Goal: Task Accomplishment & Management: Use online tool/utility

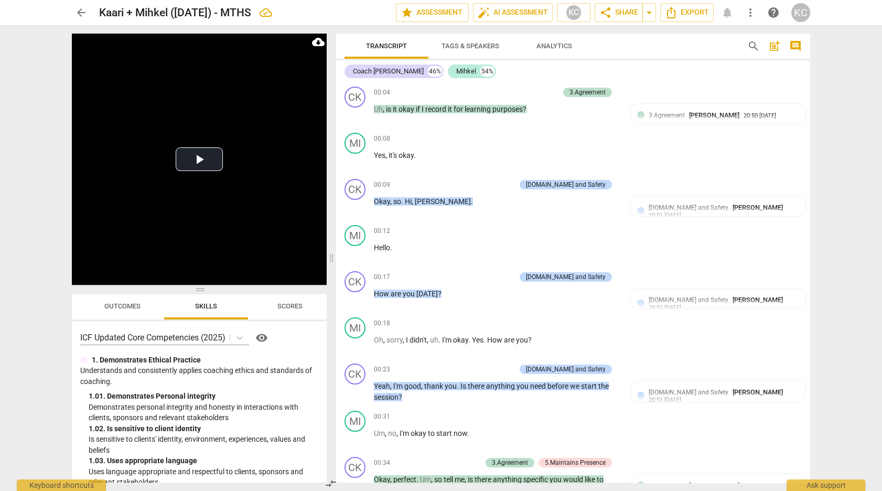
scroll to position [4160, 0]
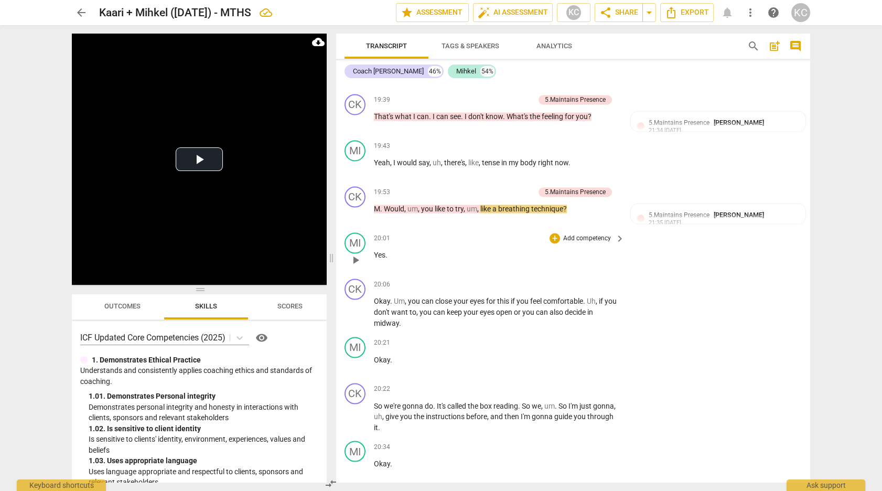
click at [396, 232] on div "20:01 + Add competency keyboard_arrow_right" at bounding box center [500, 238] width 252 height 12
click at [356, 208] on span "play_arrow" at bounding box center [355, 214] width 13 height 13
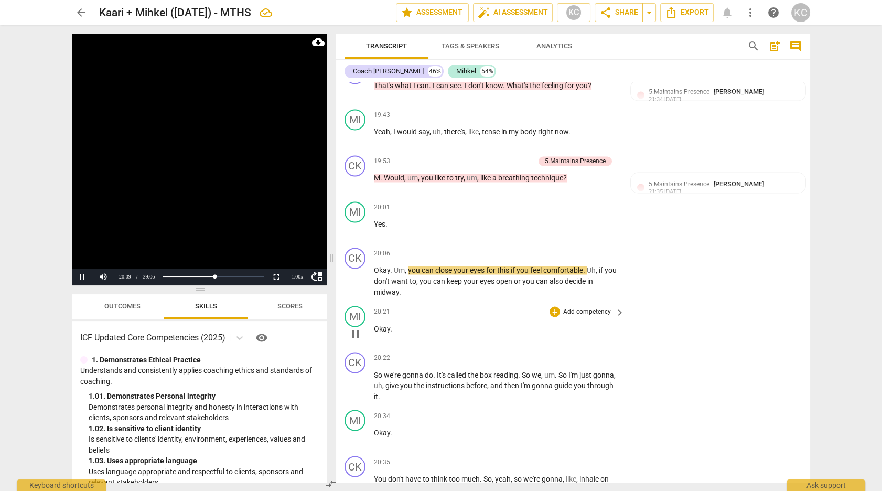
scroll to position [4195, 0]
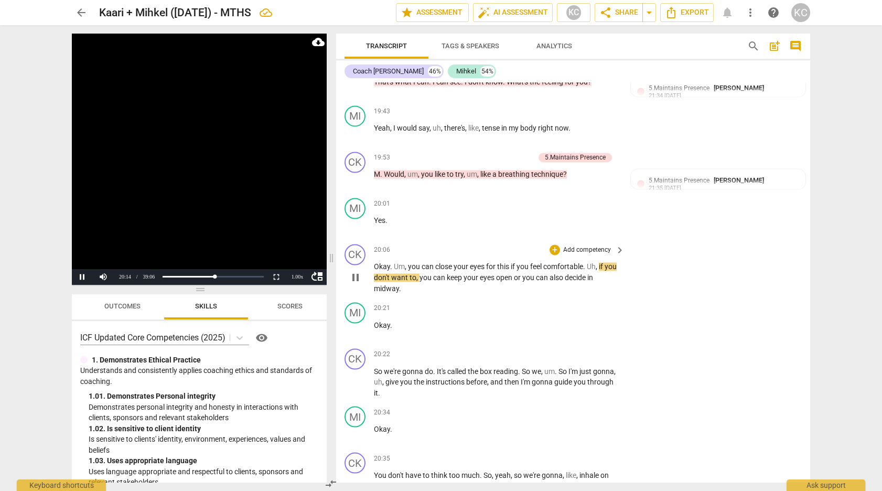
click at [587, 262] on span "." at bounding box center [585, 266] width 4 height 8
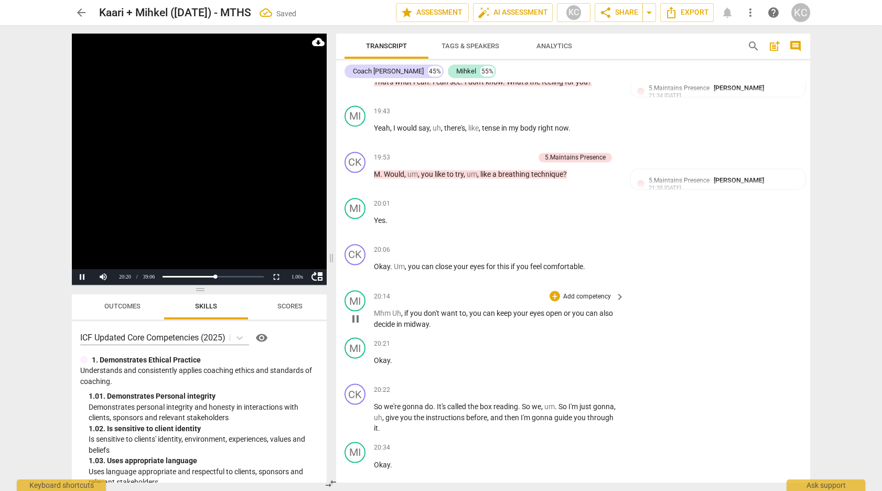
click at [394, 307] on p "Mhm Uh , if you don't want to , you can keep your eyes open or you can also dec…" at bounding box center [496, 317] width 245 height 21
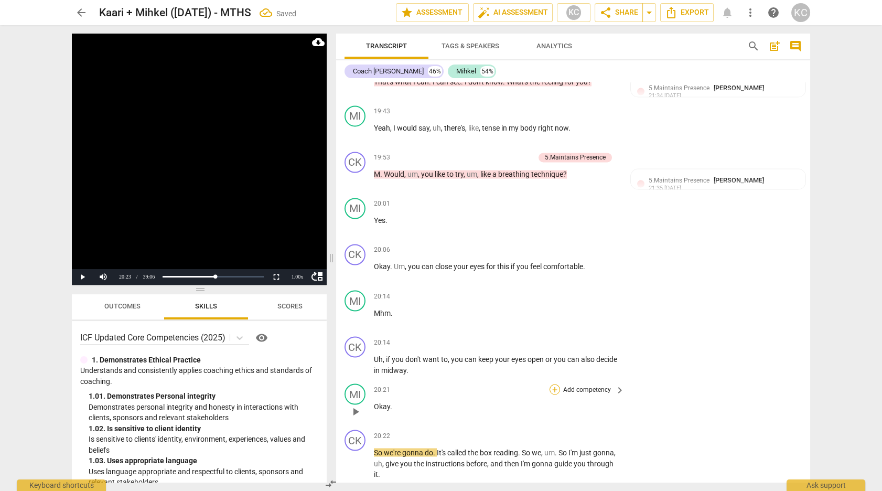
drag, startPoint x: 546, startPoint y: 353, endPoint x: 551, endPoint y: 382, distance: 29.8
click at [546, 354] on span "or" at bounding box center [549, 358] width 8 height 8
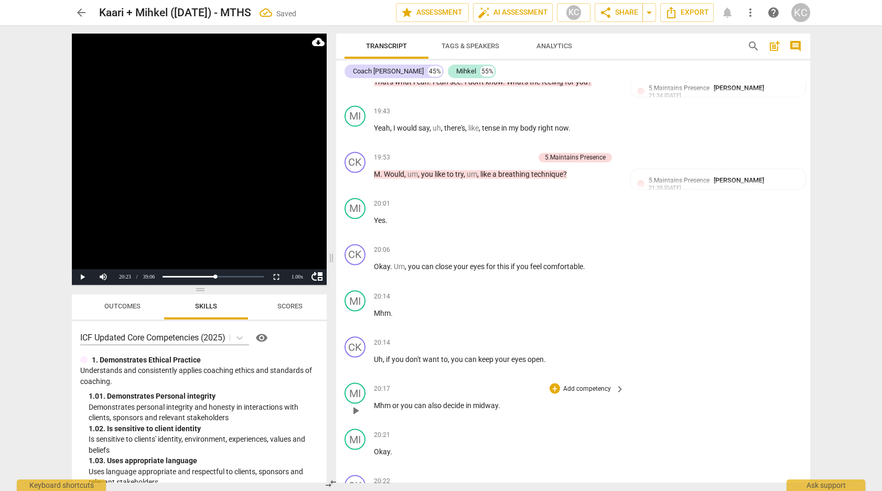
click at [393, 401] on span "or" at bounding box center [396, 405] width 8 height 8
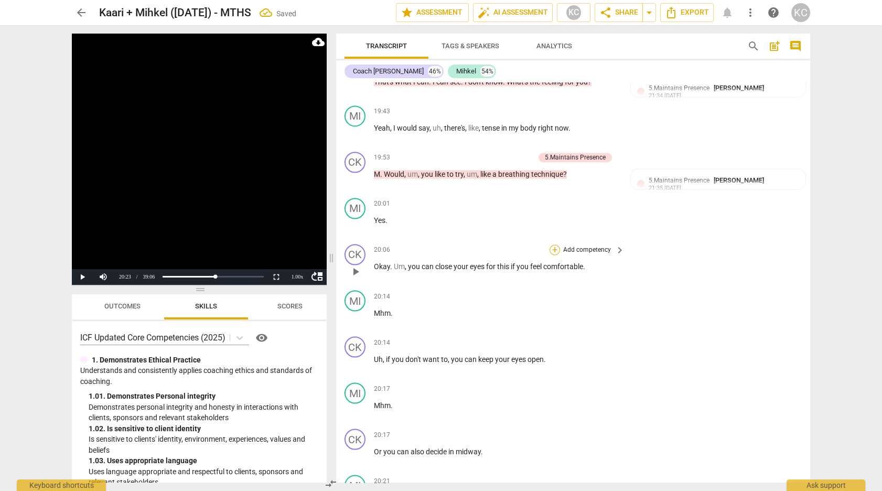
click at [554, 244] on div "+" at bounding box center [554, 249] width 10 height 10
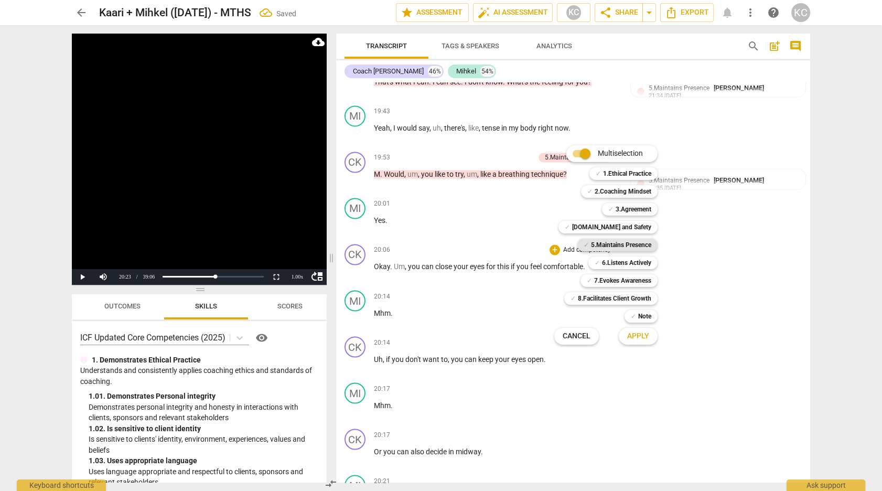
click at [591, 240] on b "5.Maintains Presence" at bounding box center [621, 245] width 60 height 13
click at [630, 335] on span "Apply" at bounding box center [638, 336] width 22 height 10
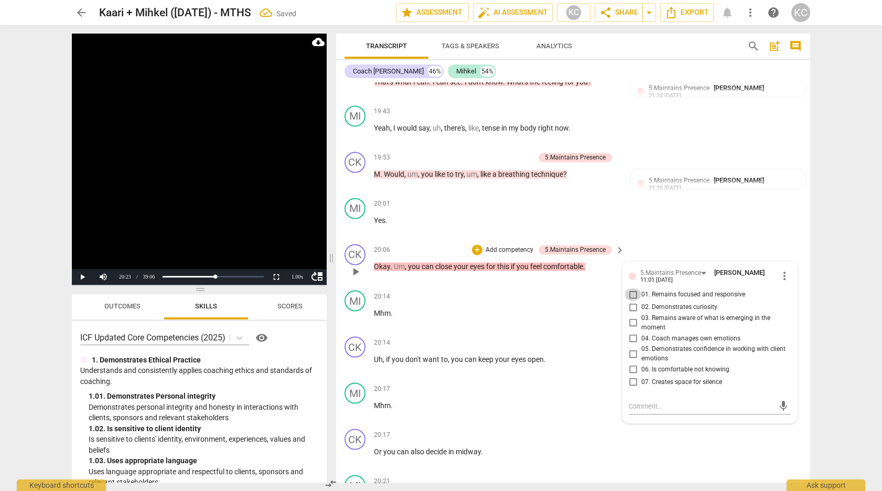
click at [630, 288] on input "01. Remains focused and responsive" at bounding box center [632, 294] width 17 height 13
checkbox input "true"
click at [638, 401] on textarea at bounding box center [701, 406] width 145 height 10
type textarea "G"
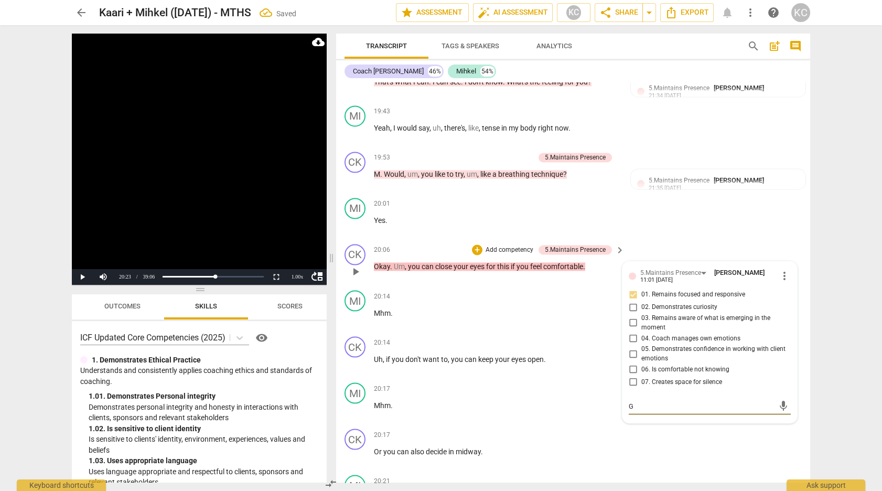
type textarea "Go"
type textarea "Goo"
type textarea "Good"
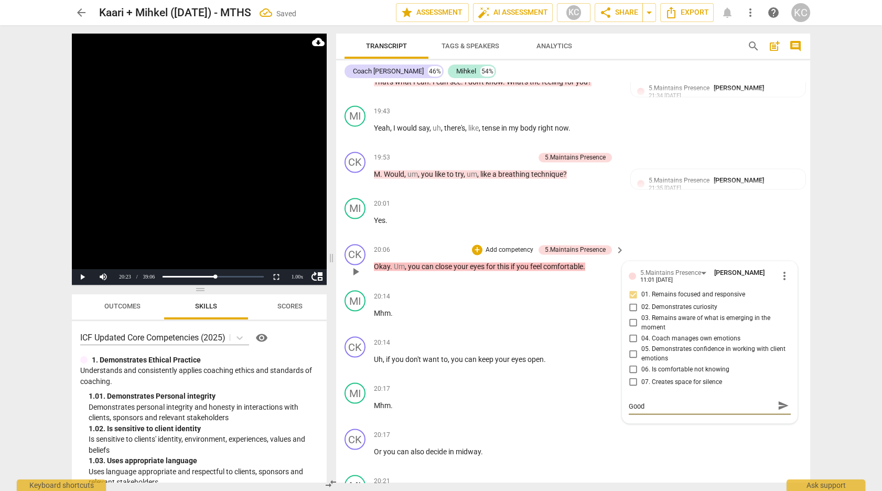
type textarea "Good"
type textarea "Good i"
type textarea "Good in"
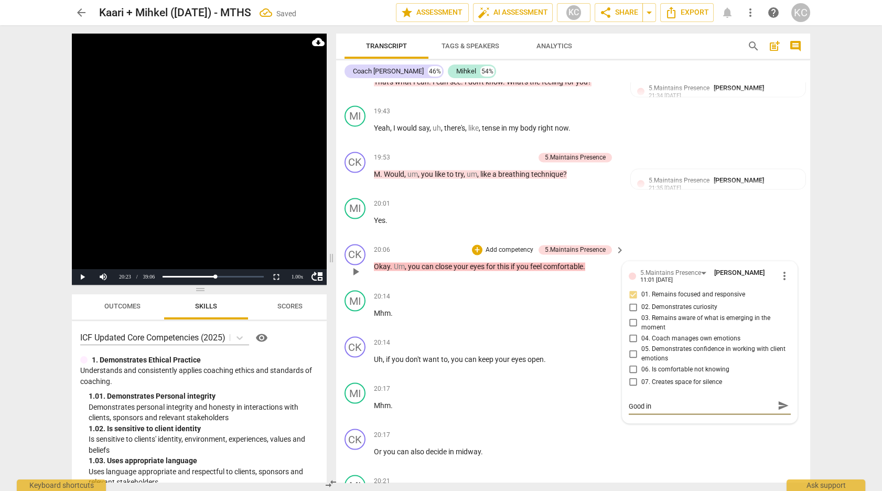
type textarea "Good inv"
type textarea "Good invi"
type textarea "Good invit"
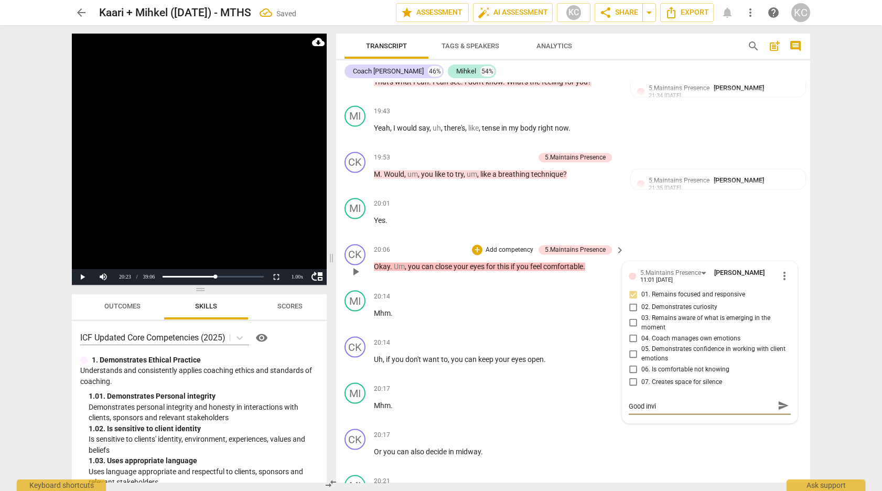
type textarea "Good invit"
type textarea "Good invita"
type textarea "Good invitat"
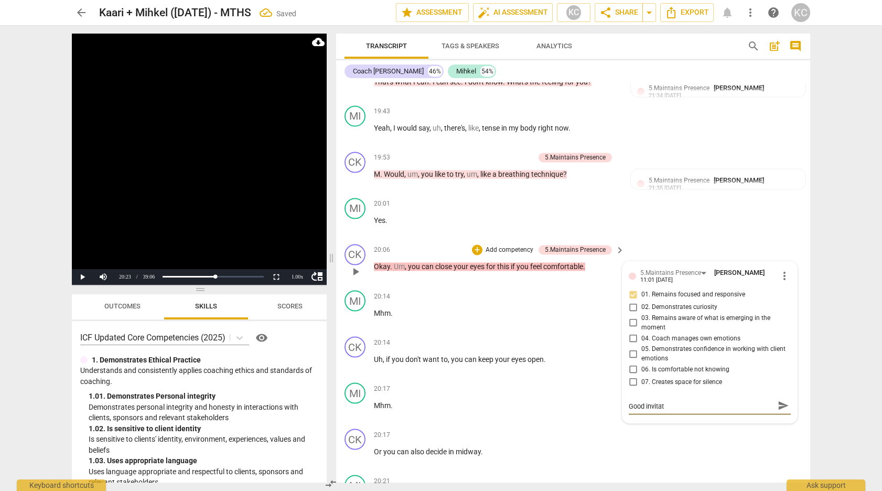
type textarea "Good invitati"
type textarea "Good invitatio"
type textarea "Good invitation"
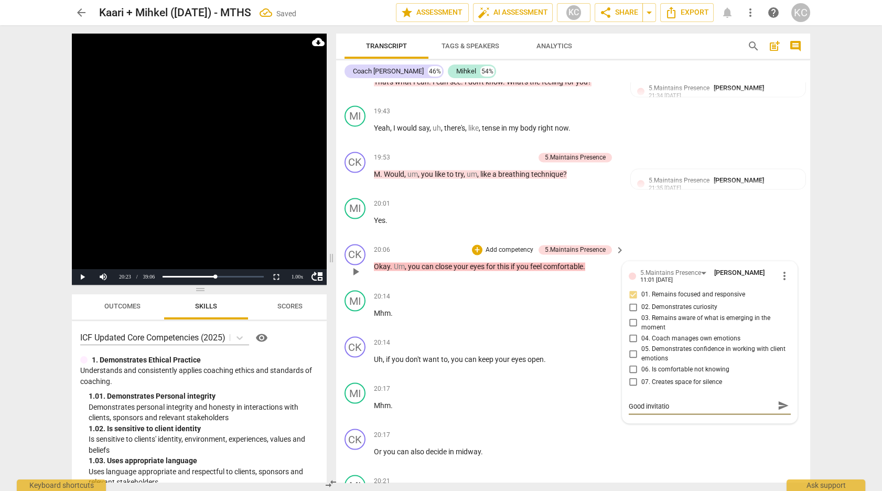
type textarea "Good invitation"
type textarea "Good invitation a"
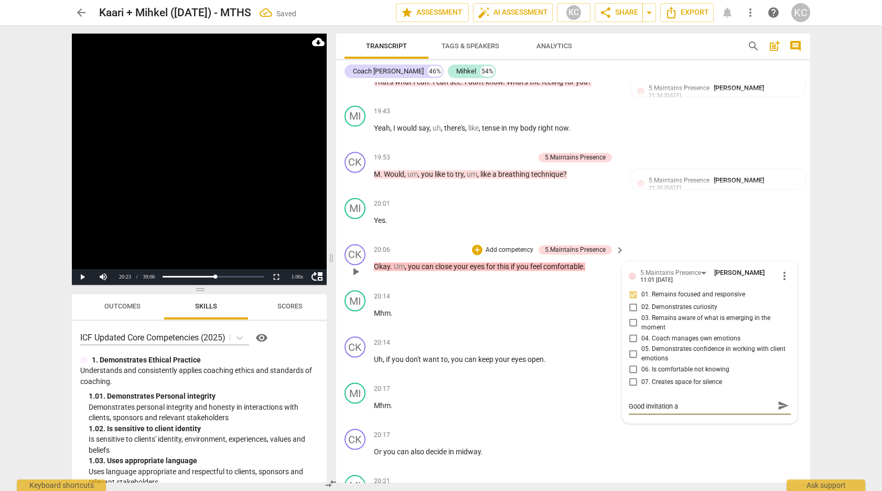
type textarea "Good invitation an"
type textarea "Good invitation and"
type textarea "Good invitation and r"
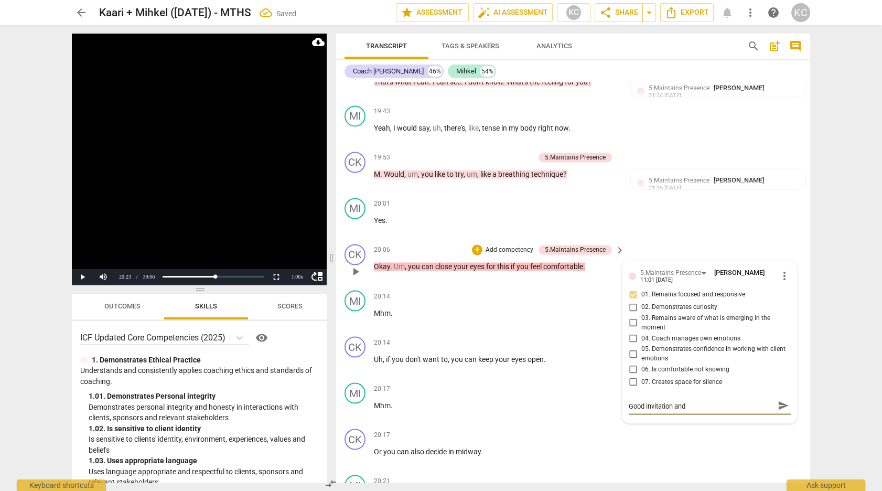
type textarea "Good invitation and r"
type textarea "Good invitation and re"
type textarea "Good invitation and res"
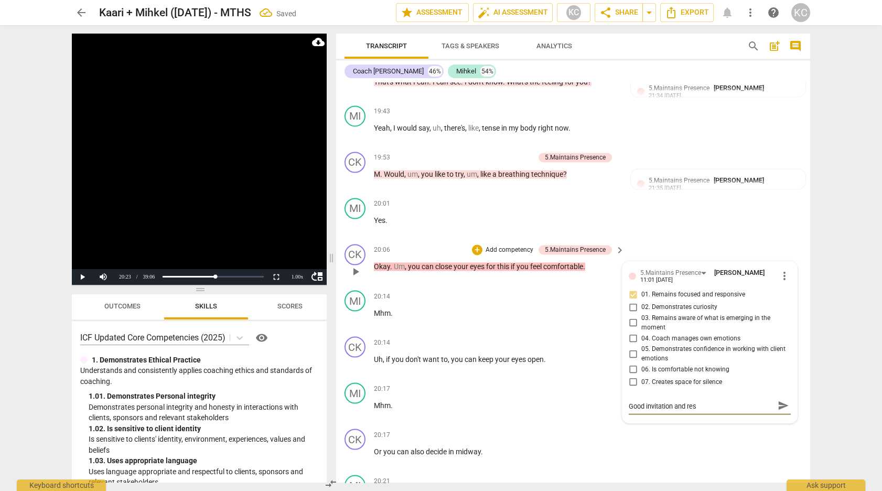
type textarea "Good invitation and resp"
type textarea "Good invitation and respo"
type textarea "Good invitation and respon"
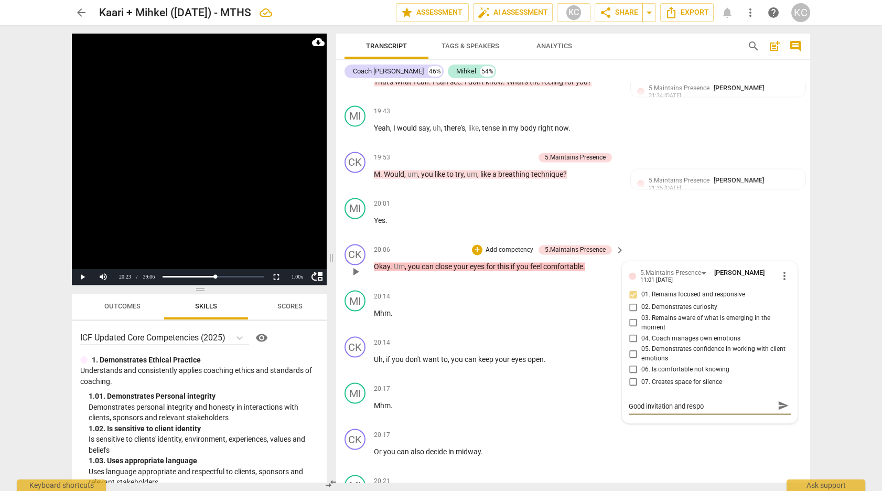
type textarea "Good invitation and respon"
type textarea "Good invitation and respons"
type textarea "Good invitation and responsi"
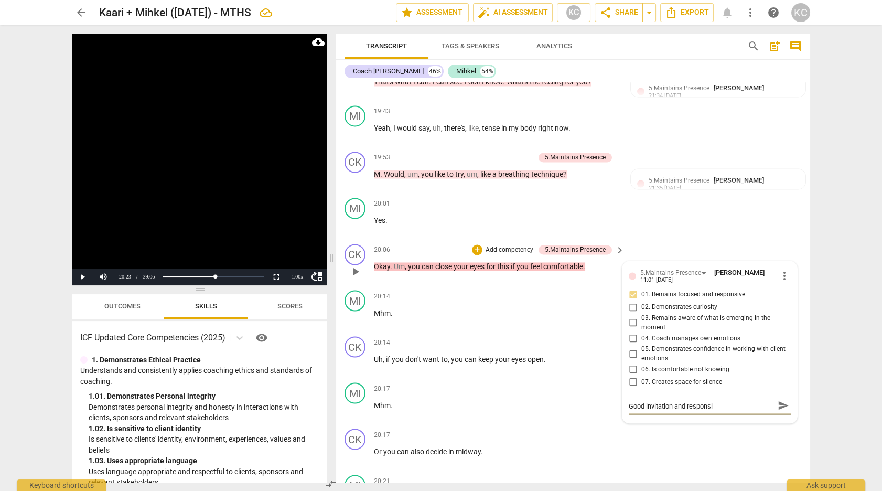
type textarea "Good invitation and responsiv"
type textarea "Good invitation and responsive"
type textarea "Good invitation and responsiven"
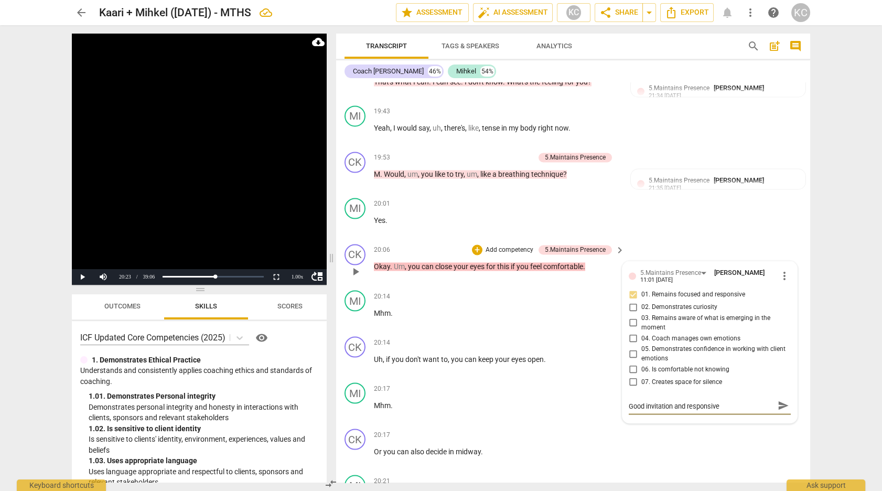
type textarea "Good invitation and responsiven"
type textarea "Good invitation and responsivene"
type textarea "Good invitation and responsivenes"
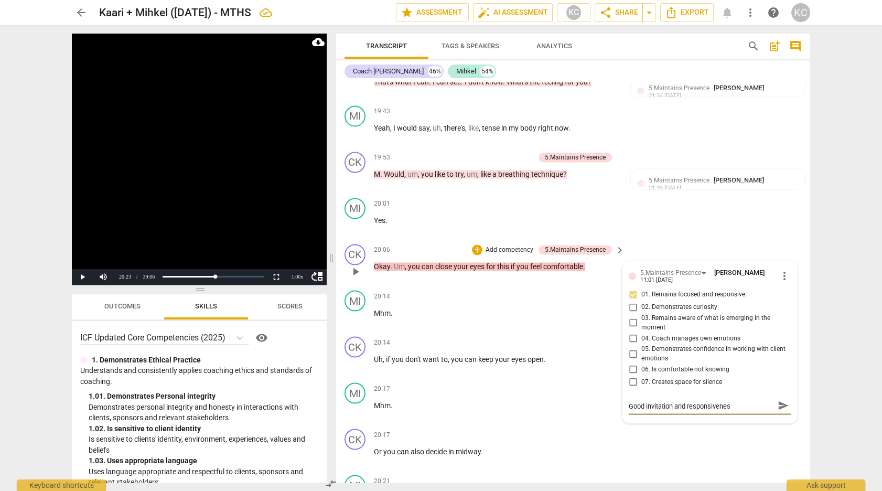
type textarea "Good invitation and responsiveness"
click at [681, 218] on div "MI play_arrow pause 20:01 + Add competency keyboard_arrow_right Yes ." at bounding box center [573, 216] width 474 height 46
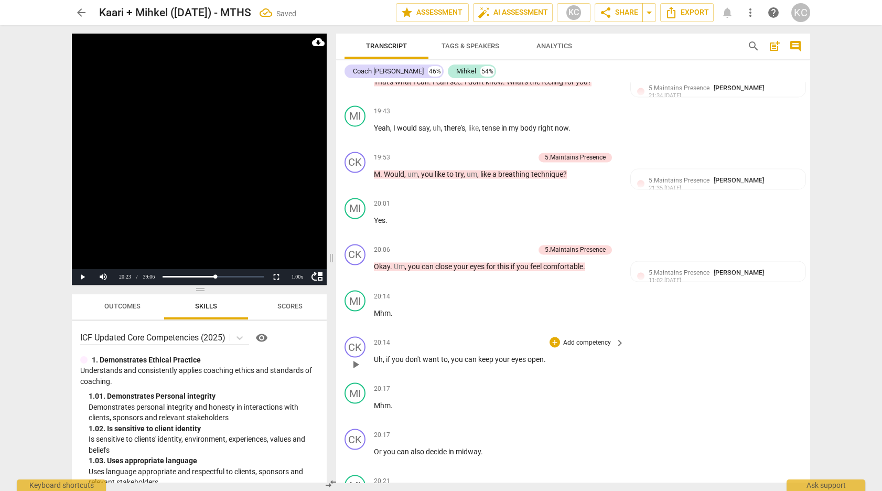
click at [560, 338] on div "+ Add competency" at bounding box center [580, 342] width 62 height 10
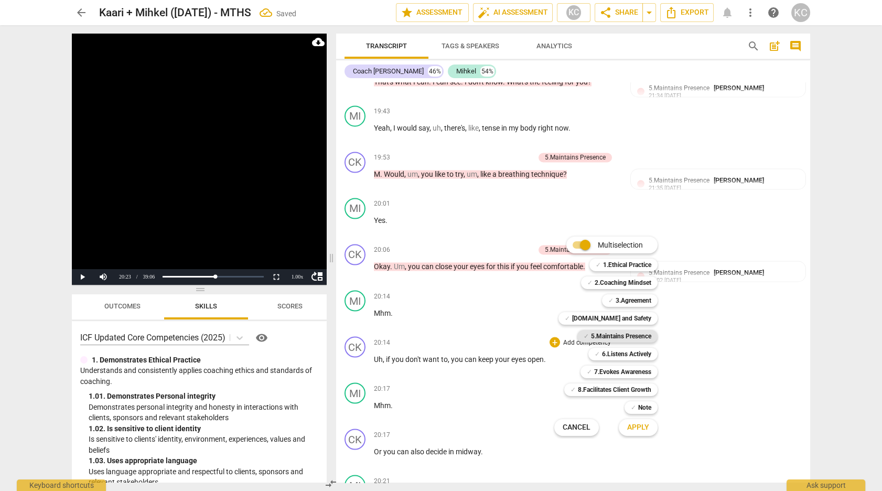
click at [579, 333] on div "✓ 5.Maintains Presence" at bounding box center [617, 336] width 80 height 13
click at [641, 429] on span "Apply" at bounding box center [638, 427] width 22 height 10
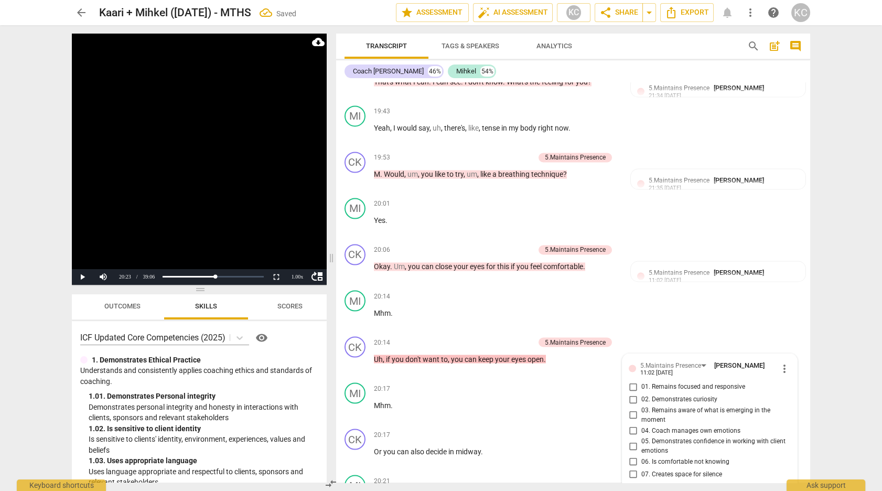
scroll to position [4404, 0]
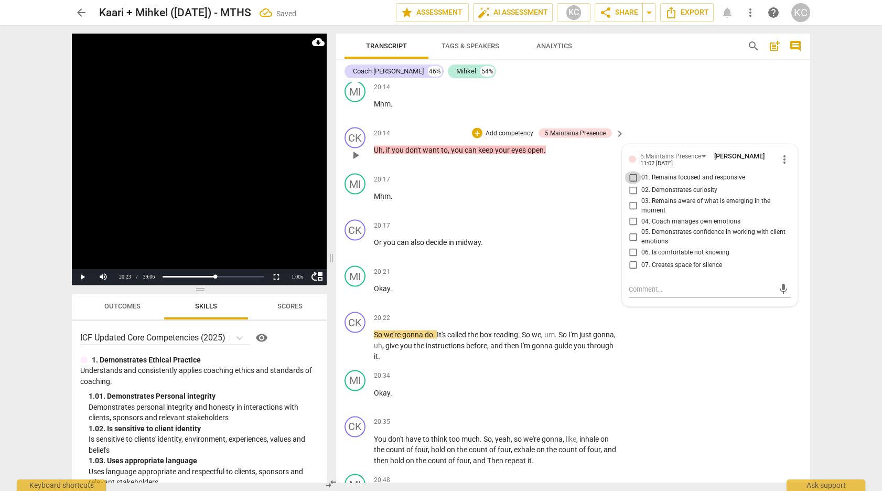
click at [633, 172] on input "01. Remains focused and responsive" at bounding box center [632, 177] width 17 height 13
checkbox input "true"
click at [678, 123] on div "CK play_arrow pause 20:14 + Add competency 5.Maintains Presence keyboard_arrow_…" at bounding box center [573, 146] width 474 height 46
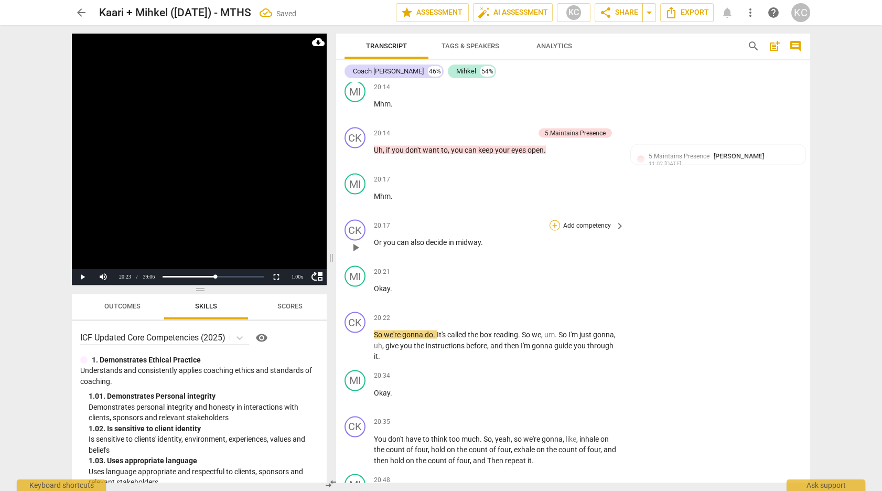
click at [555, 220] on div "+" at bounding box center [554, 225] width 10 height 10
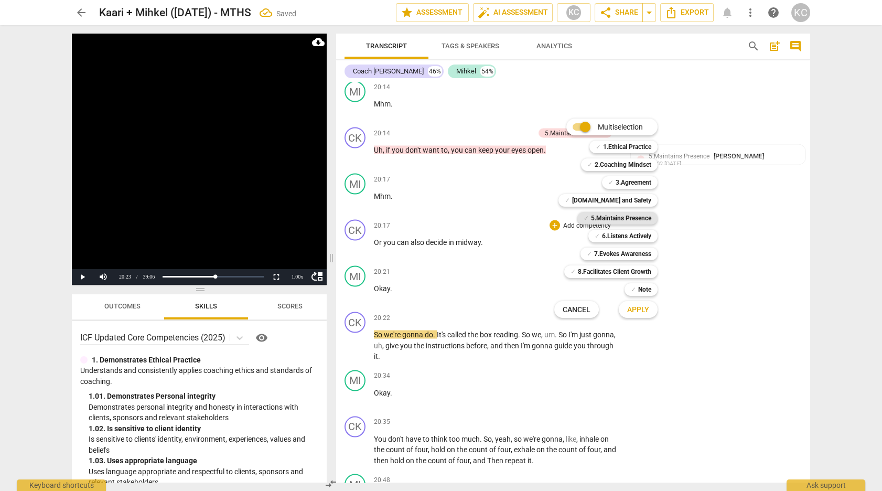
click at [593, 217] on b "5.Maintains Presence" at bounding box center [621, 218] width 60 height 13
click at [626, 308] on button "Apply" at bounding box center [638, 309] width 39 height 19
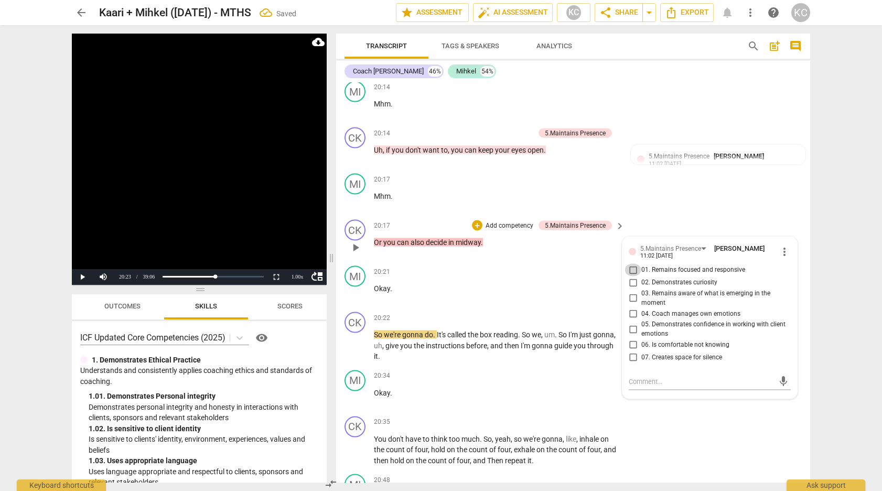
click at [630, 263] on input "01. Remains focused and responsive" at bounding box center [632, 269] width 17 height 13
checkbox input "true"
click at [676, 220] on div "CK play_arrow pause 20:17 + Add competency 5.Maintains Presence keyboard_arrow_…" at bounding box center [573, 238] width 474 height 46
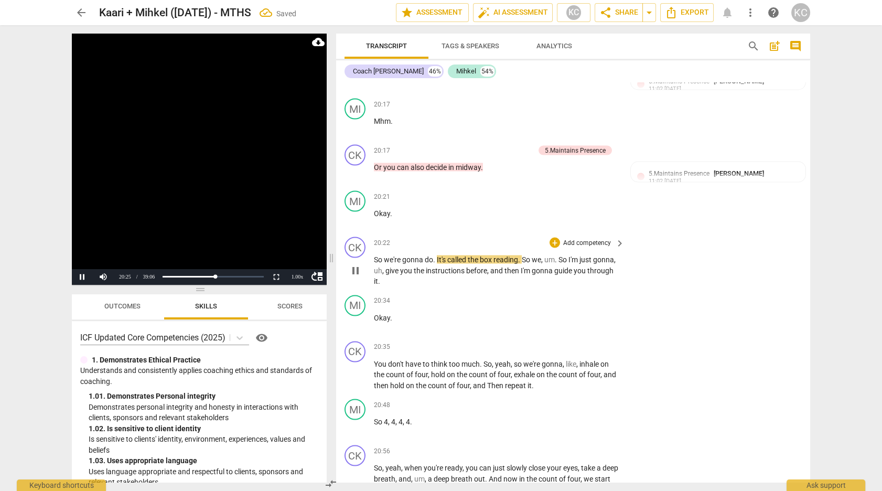
scroll to position [4482, 0]
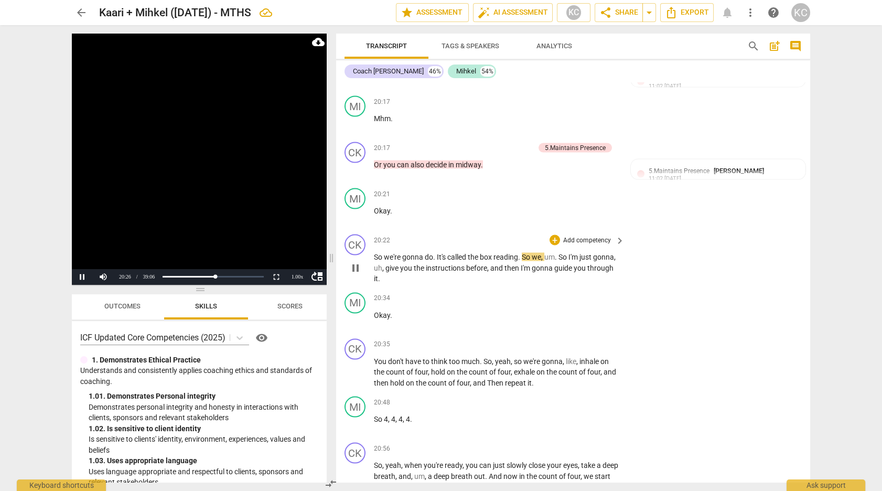
click at [506, 252] on span "reading" at bounding box center [505, 256] width 25 height 8
click at [556, 234] on div "+" at bounding box center [554, 239] width 10 height 10
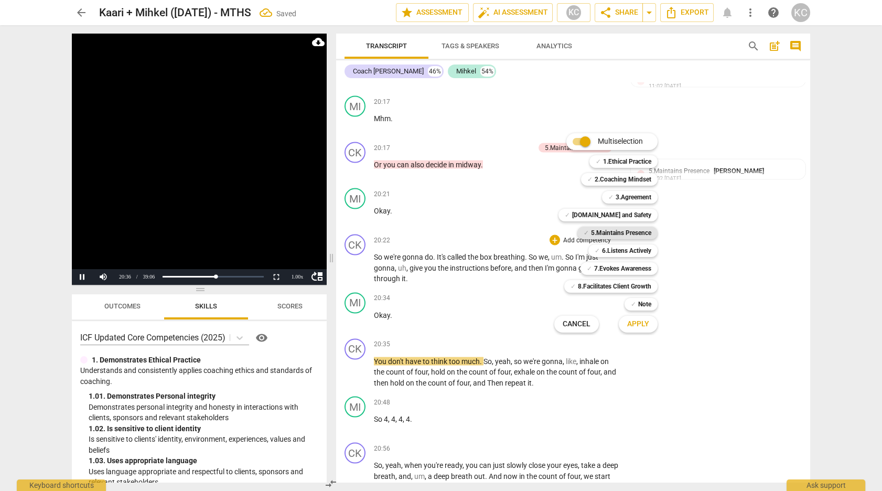
click at [599, 233] on b "5.Maintains Presence" at bounding box center [621, 232] width 60 height 13
click at [633, 322] on span "Apply" at bounding box center [638, 324] width 22 height 10
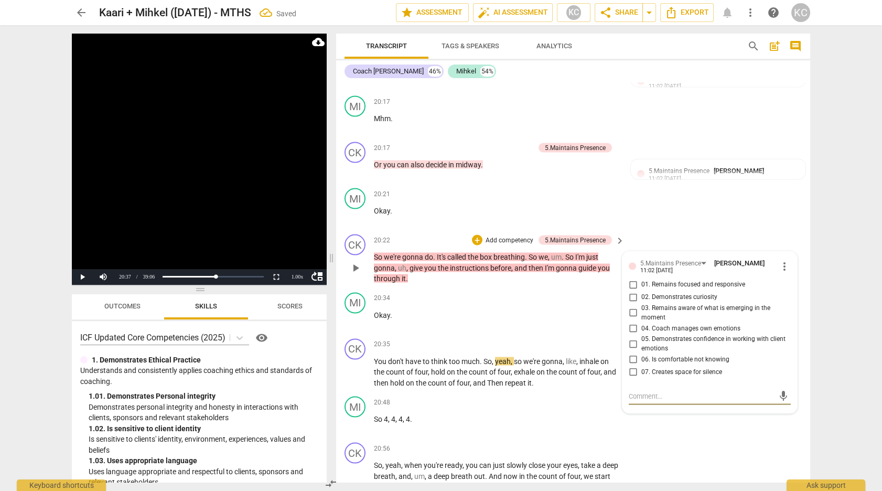
click at [633, 278] on input "01. Remains focused and responsive" at bounding box center [632, 284] width 17 height 13
checkbox input "true"
click at [635, 391] on textarea at bounding box center [701, 396] width 145 height 10
type textarea "G"
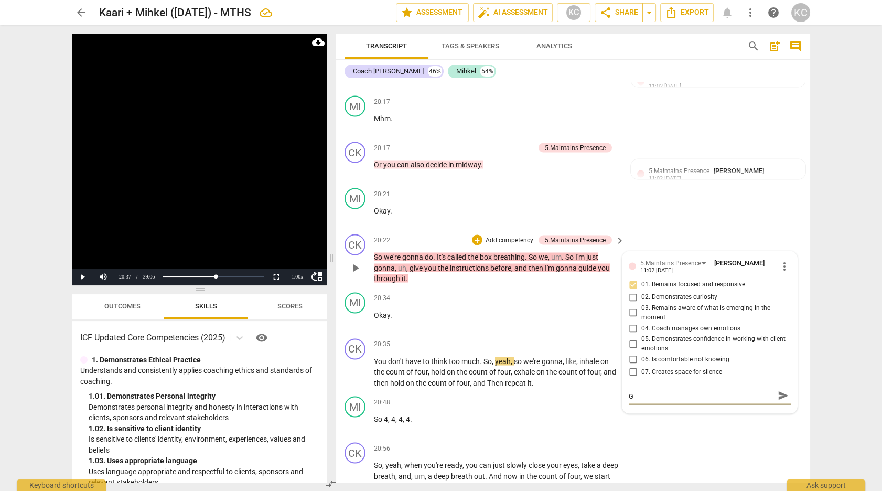
type textarea "Go"
type textarea "Goo"
type textarea "Good"
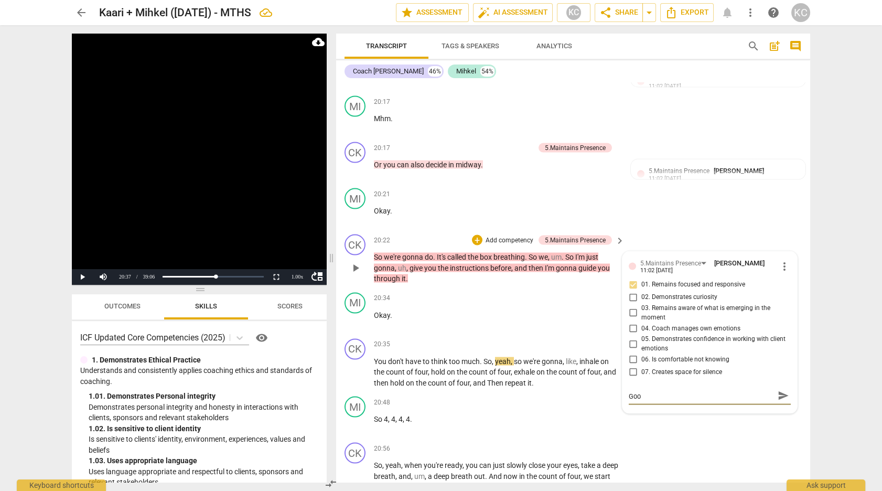
type textarea "Good"
type textarea "Good p"
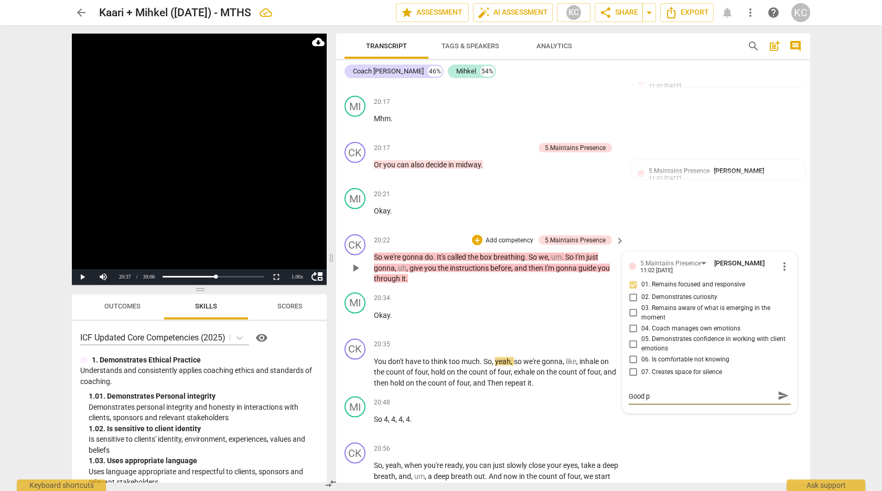
type textarea "Good pa"
type textarea "Good pac"
type textarea "Good pace"
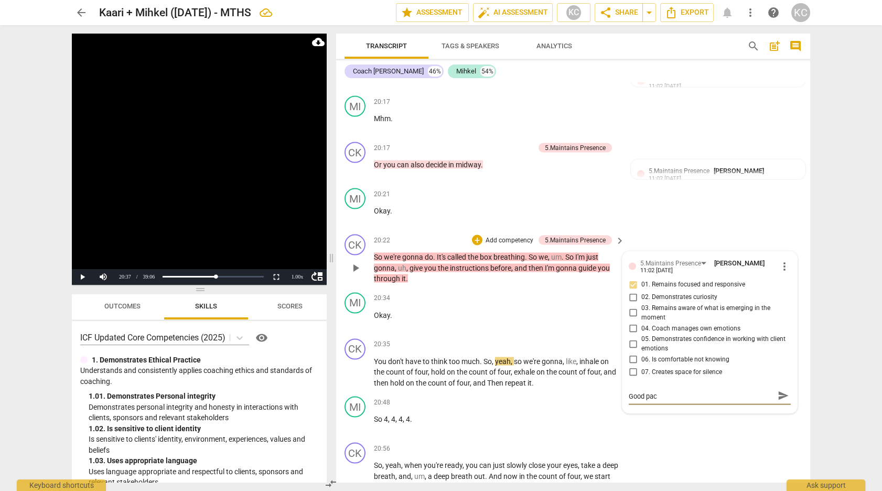
type textarea "Good pace"
type textarea "Good pace,"
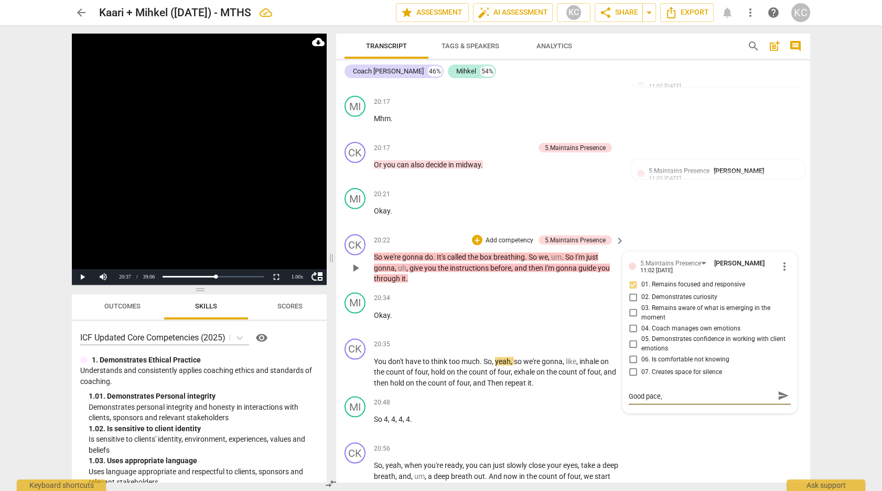
type textarea "Good pace, t"
type textarea "Good pace, to"
type textarea "Good pace, ton"
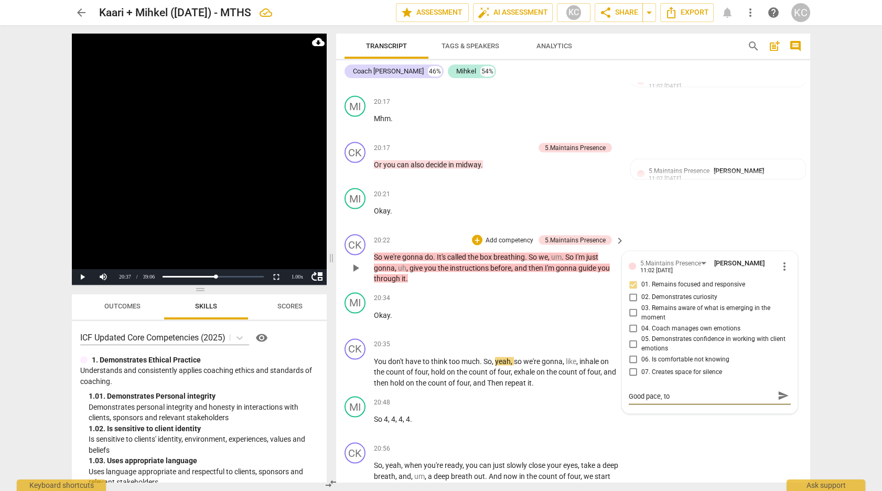
type textarea "Good pace, ton"
type textarea "Good pace, tone"
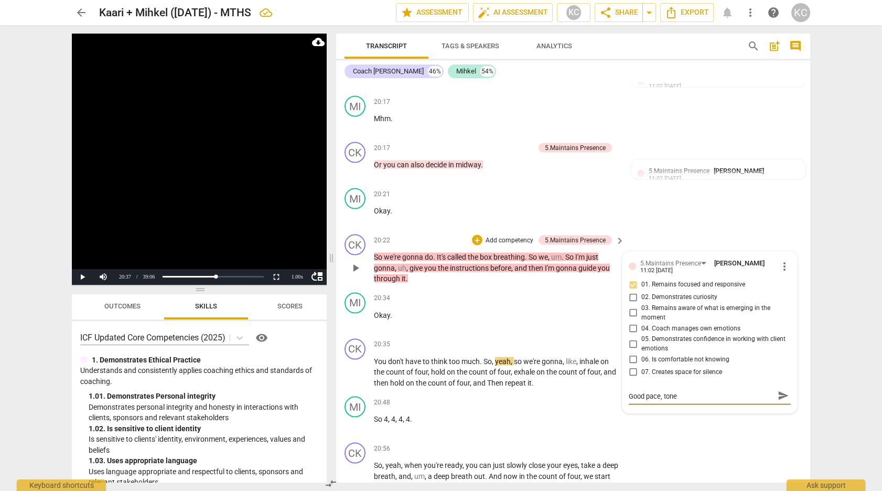
type textarea "Good pace, tone a"
type textarea "Good pace, tone an"
type textarea "Good pace, tone and"
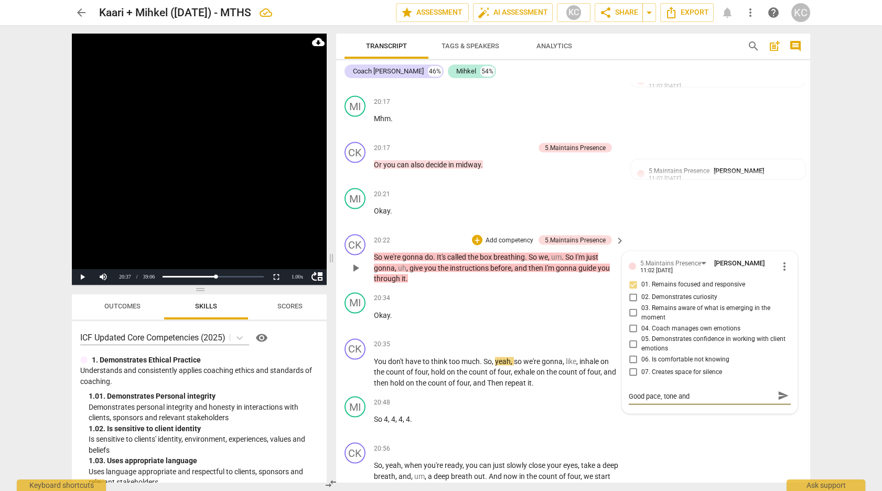
type textarea "Good pace, tone and"
type textarea "Good pace, tone and c"
type textarea "Good pace, tone and ca"
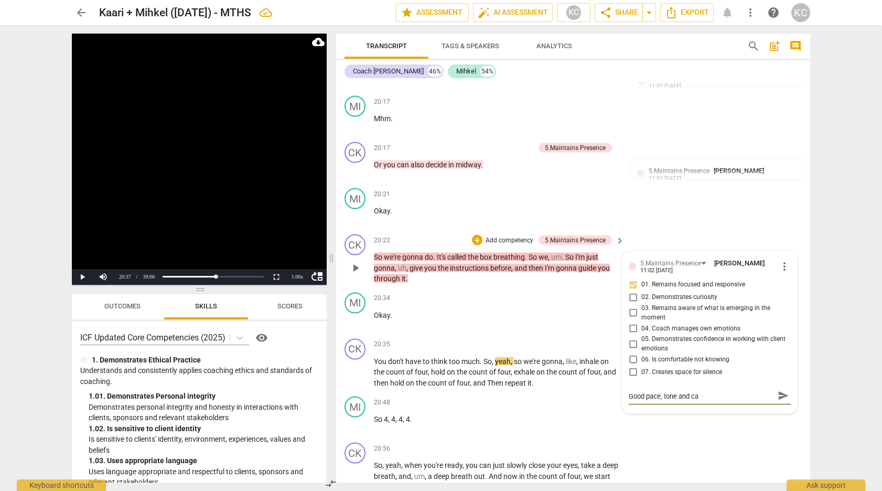
type textarea "Good pace, tone and cal"
type textarea "Good pace, tone and calr"
type textarea "Good pace, tone and calri"
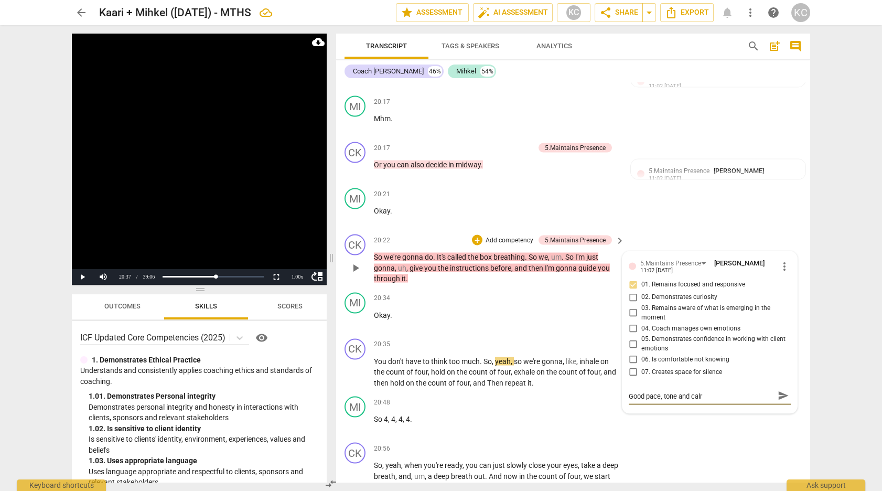
type textarea "Good pace, tone and calri"
type textarea "Good pace, tone and calrif"
type textarea "Good pace, tone and calrifi"
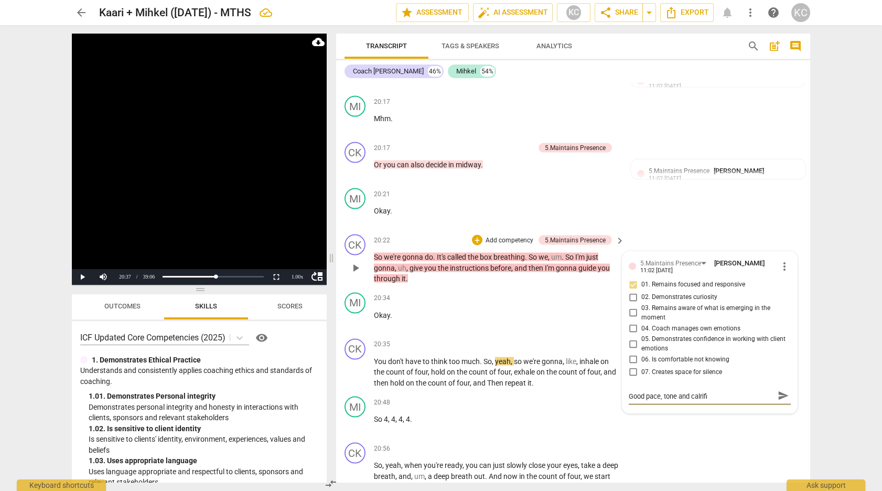
type textarea "Good pace, tone and calrific"
type textarea "Good pace, tone and calrifica"
type textarea "Good pace, tone and calrificat"
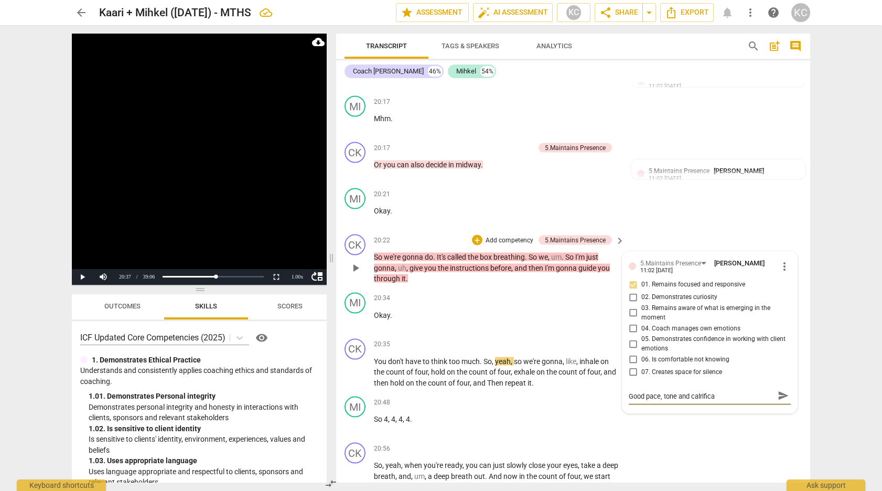
type textarea "Good pace, tone and calrificat"
type textarea "Good pace, tone and calrificati"
type textarea "Good pace, tone and calrificatio"
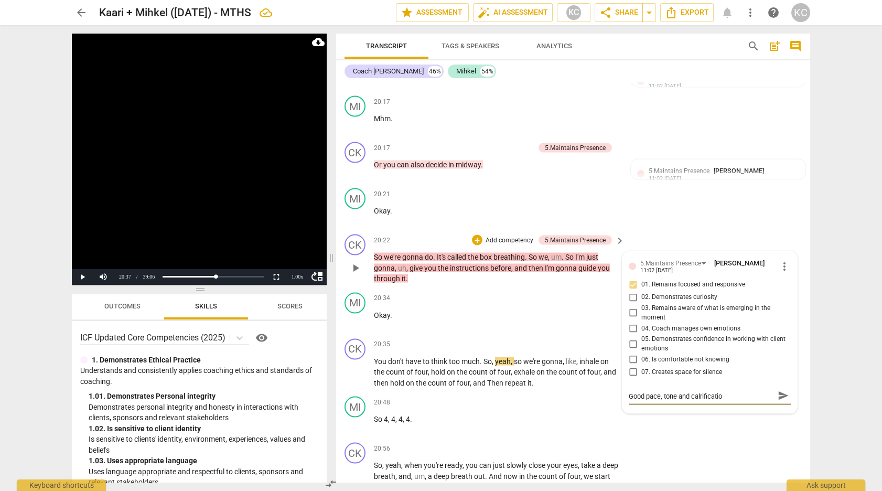
type textarea "Good pace, tone and calrification"
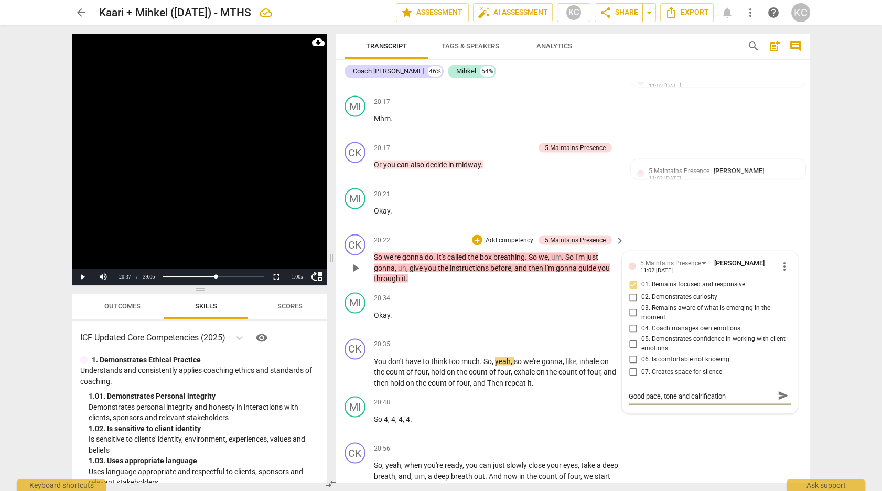
type textarea "Good pace, tone and calrification"
type textarea "Good pace, tone and calrificatio"
type textarea "Good pace, tone and calrificati"
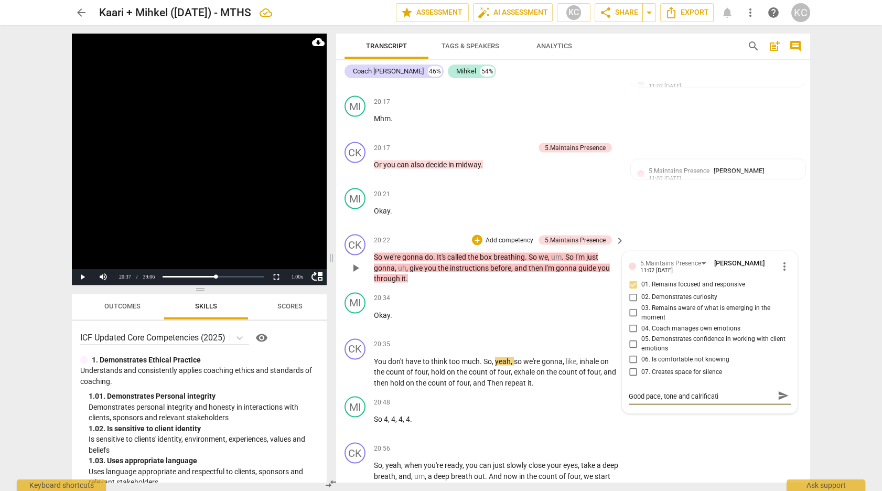
type textarea "Good pace, tone and calrificat"
type textarea "Good pace, tone and calrifica"
type textarea "Good pace, tone and calrific"
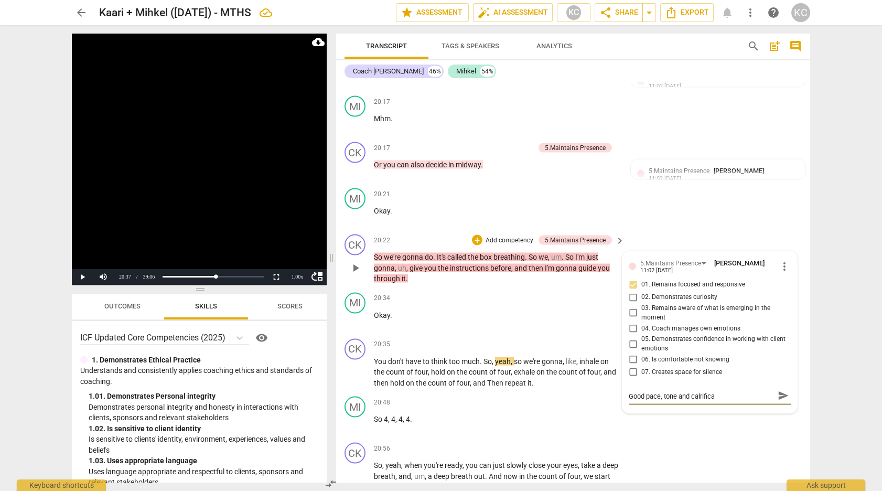
type textarea "Good pace, tone and calrific"
type textarea "Good pace, tone and calrifi"
type textarea "Good pace, tone and calrif"
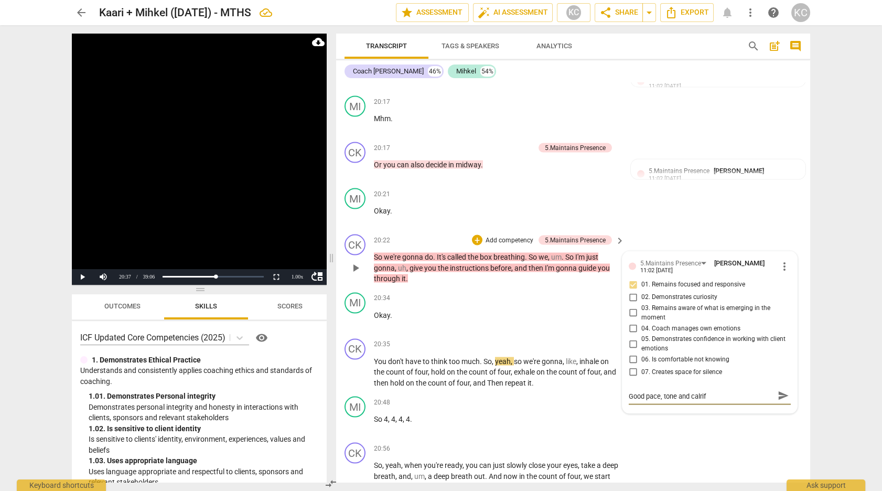
type textarea "Good pace, tone and calri"
type textarea "Good pace, tone and calr"
type textarea "Good pace, tone and cal"
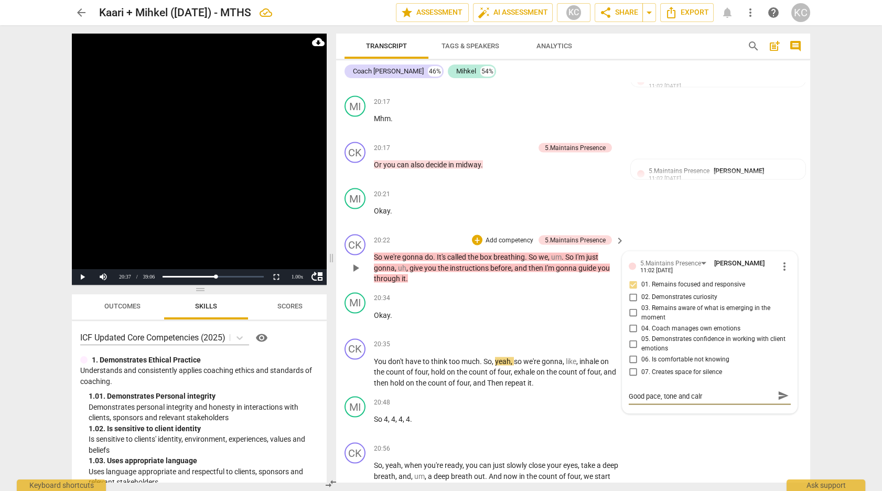
type textarea "Good pace, tone and cal"
type textarea "Good pace, tone and calr"
type textarea "Good pace, tone and calri"
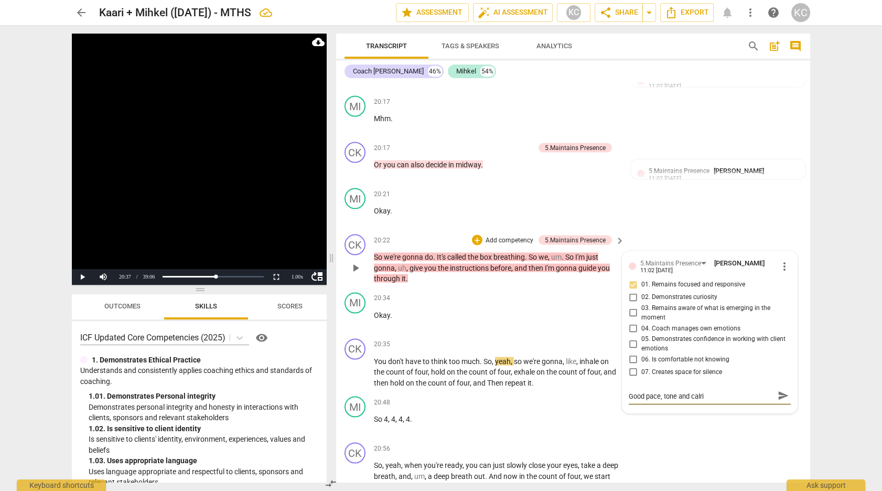
type textarea "Good pace, tone and calrif"
type textarea "Good pace, tone and calrifi"
type textarea "Good pace, tone and calrific"
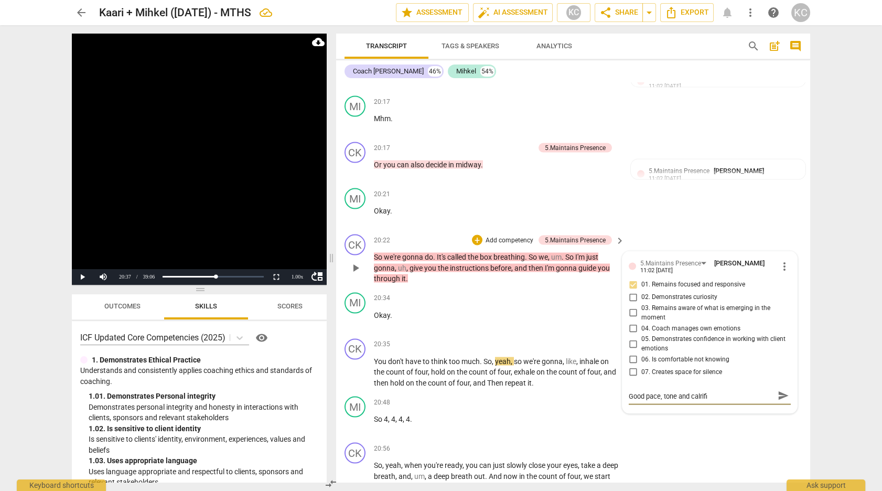
type textarea "Good pace, tone and calrific"
type textarea "Good pace, tone and calrifica"
type textarea "Good pace, tone and calrificat"
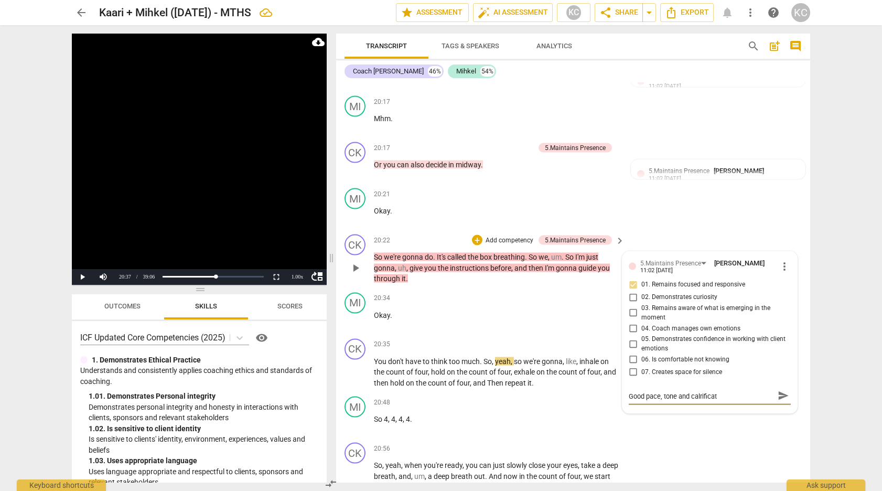
type textarea "Good pace, tone and calrificati"
type textarea "Good pace, tone and calrificatio"
type textarea "Good pace, tone and calrification"
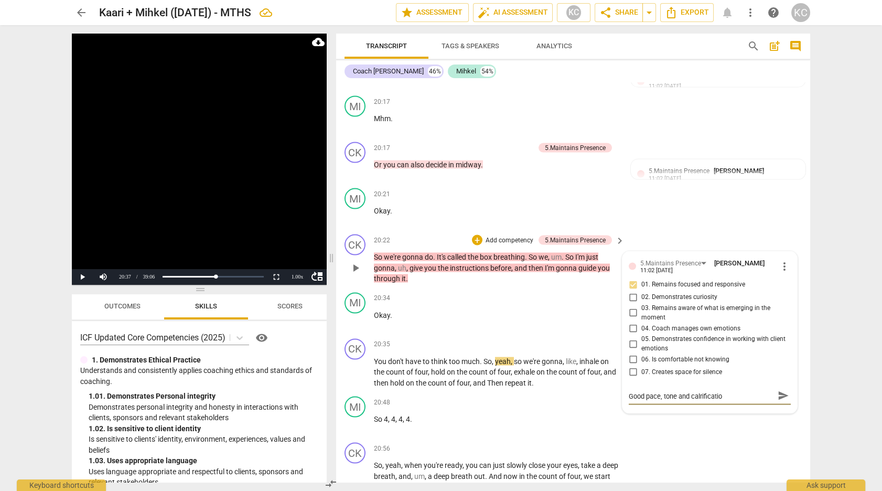
type textarea "Good pace, tone and calrification"
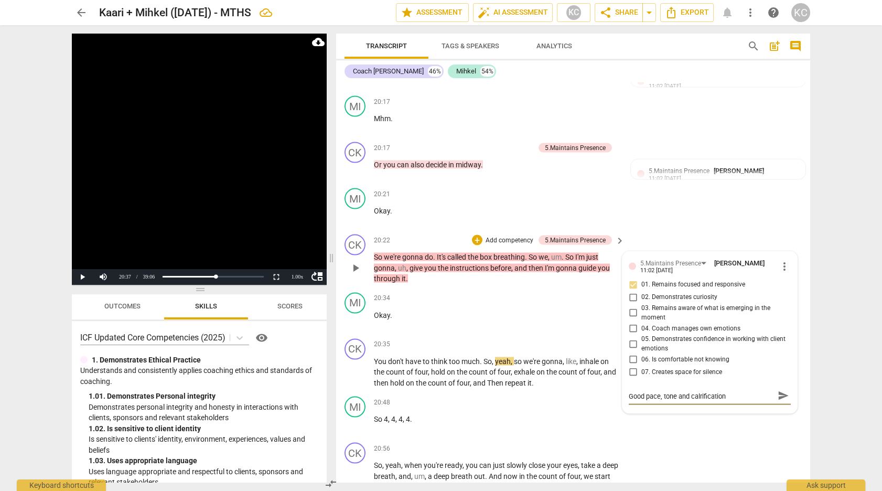
type textarea "Good pace, tone and calrificatio"
type textarea "Good pace, tone and calrificati"
type textarea "Good pace, tone and calrificat"
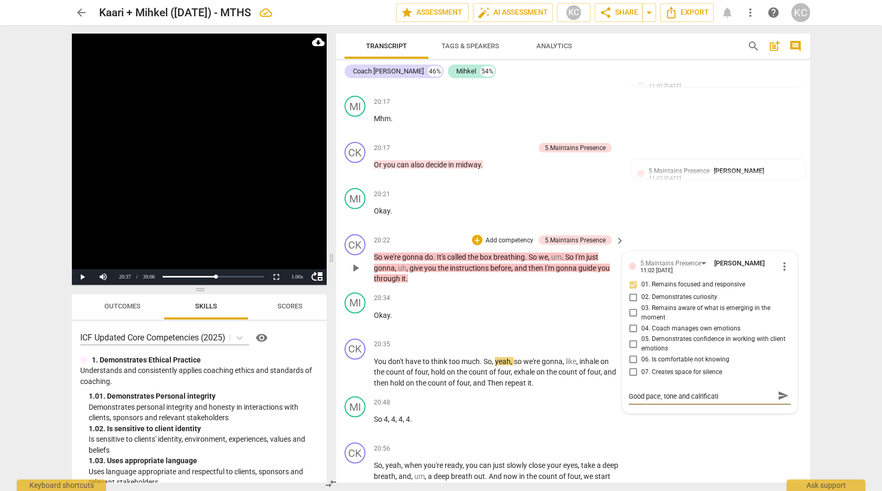
type textarea "Good pace, tone and calrificat"
type textarea "Good pace, tone and calrifica"
type textarea "Good pace, tone and calrific"
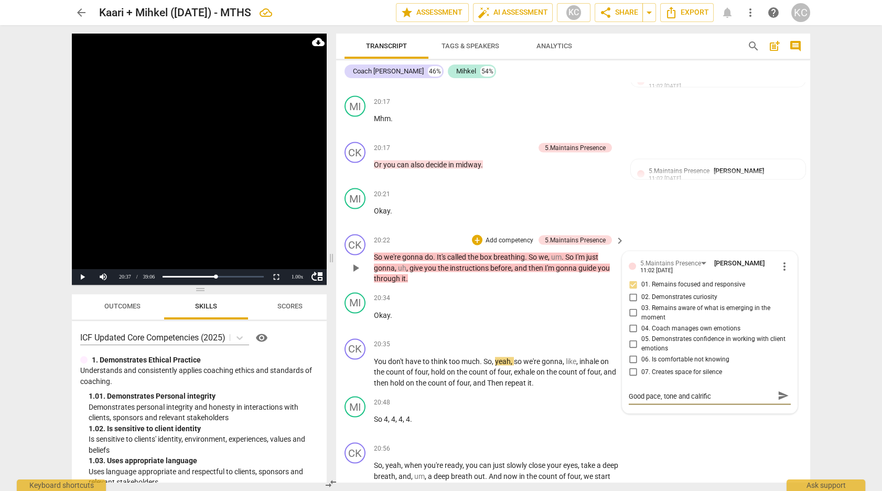
type textarea "Good pace, tone and calrifi"
type textarea "Good pace, tone and calrif"
type textarea "Good pace, tone and calri"
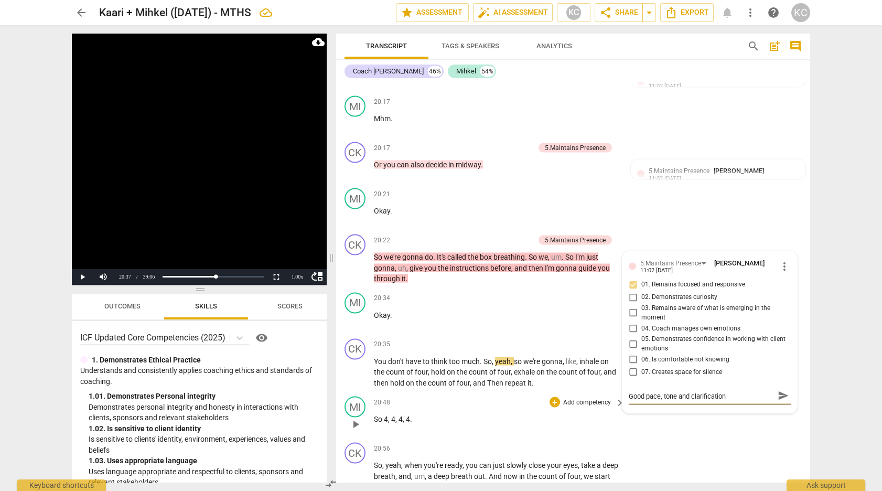
click at [692, 427] on div "MI play_arrow pause 20:48 + Add competency keyboard_arrow_right So 4 , 4 , 4 , …" at bounding box center [573, 415] width 474 height 46
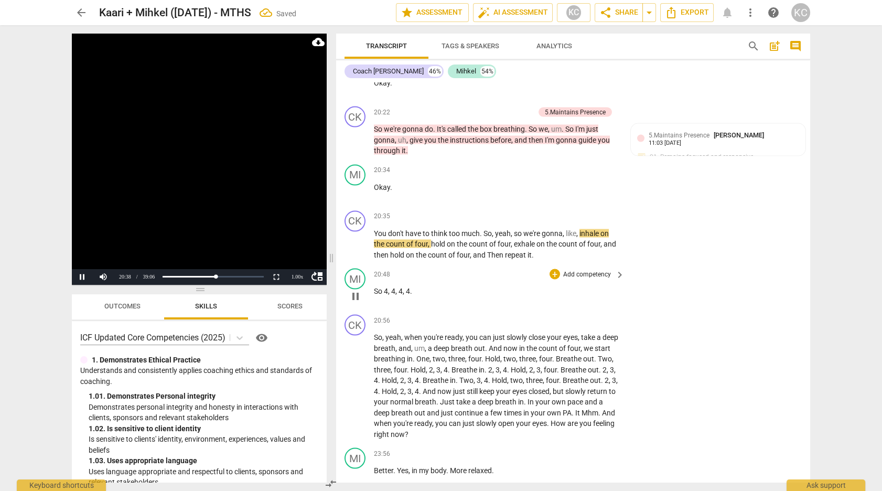
scroll to position [4615, 0]
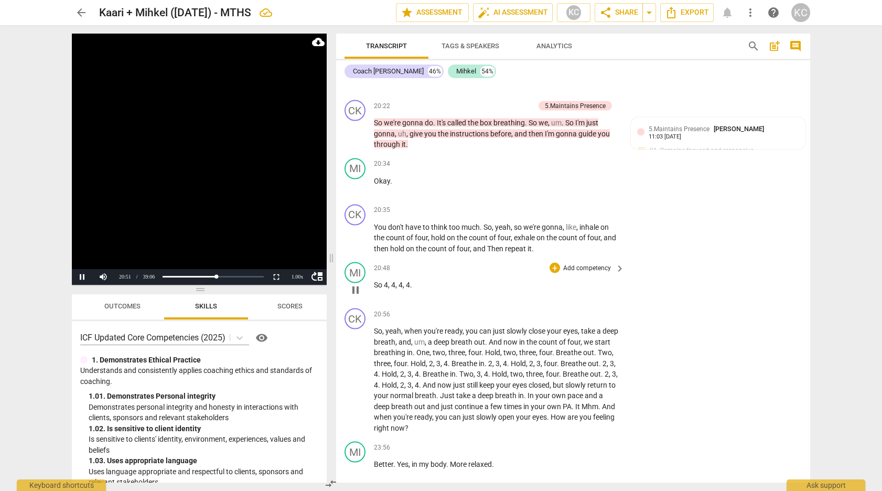
click at [374, 280] on span "So" at bounding box center [379, 284] width 10 height 8
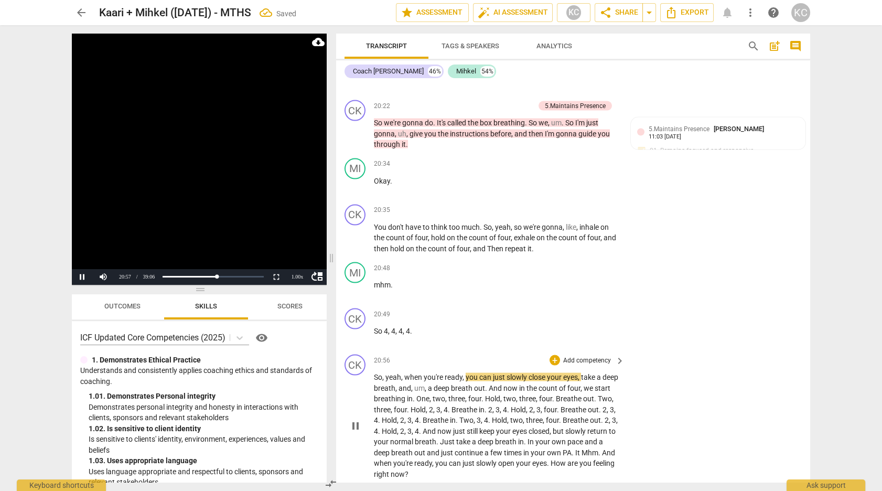
click at [375, 373] on span "So" at bounding box center [378, 377] width 8 height 8
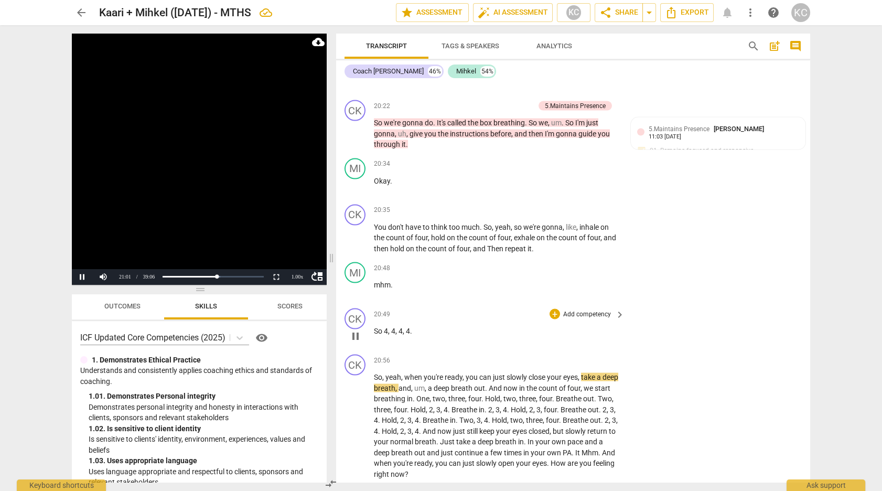
click at [427, 326] on p "So 4 , 4 , 4 , 4 ." at bounding box center [496, 331] width 245 height 11
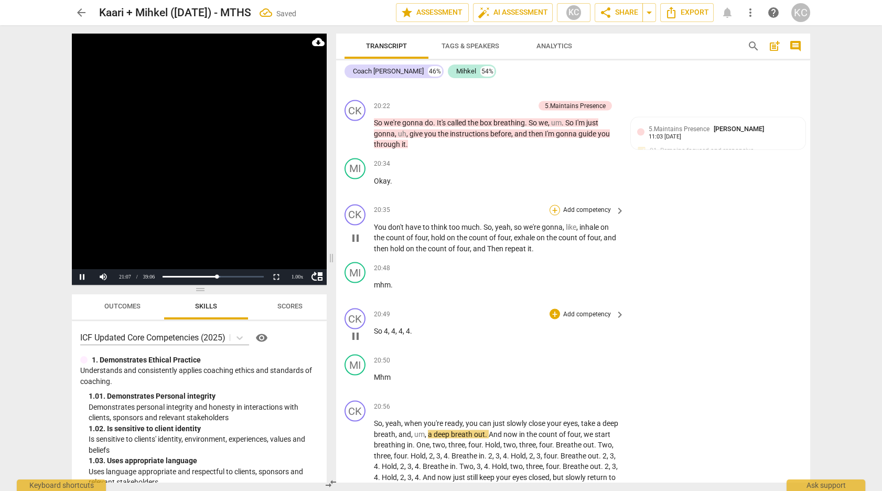
click at [555, 205] on div "+" at bounding box center [554, 210] width 10 height 10
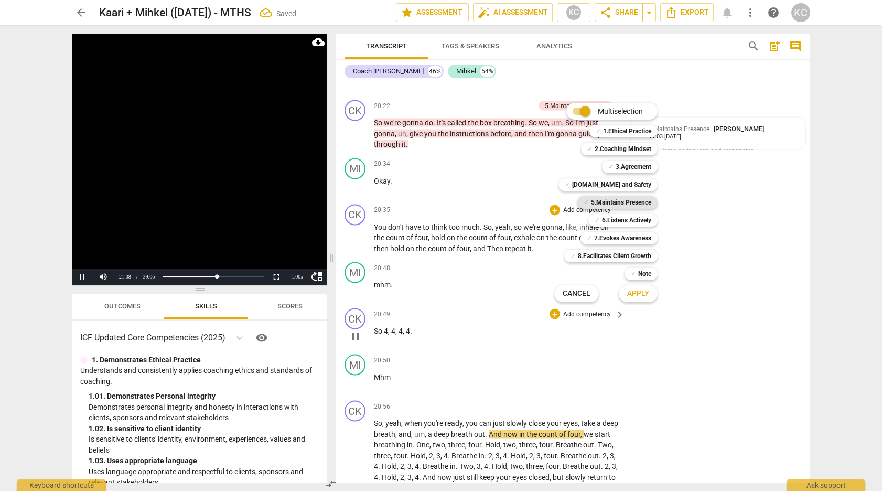
click at [604, 200] on b "5.Maintains Presence" at bounding box center [621, 202] width 60 height 13
click at [630, 290] on span "Apply" at bounding box center [638, 293] width 22 height 10
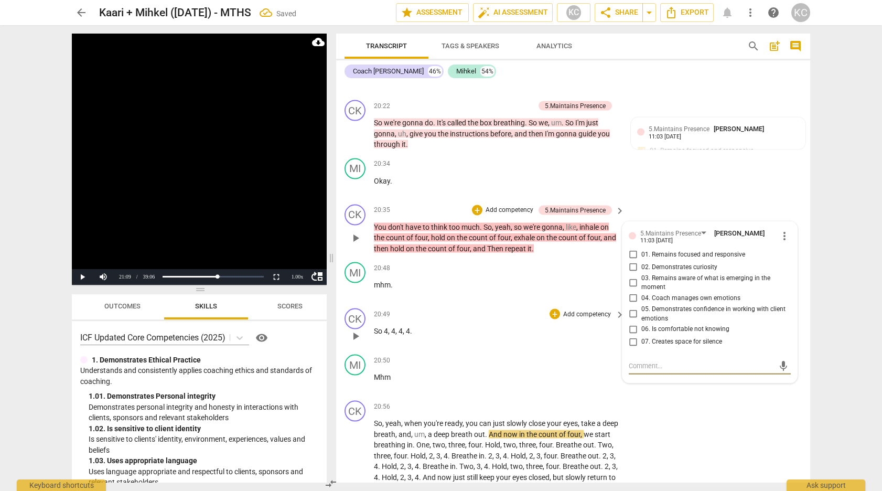
click at [635, 248] on input "01. Remains focused and responsive" at bounding box center [632, 254] width 17 height 13
click at [713, 409] on div "CK play_arrow pause 20:56 + Add competency keyboard_arrow_right So , yeah , whe…" at bounding box center [573, 462] width 474 height 133
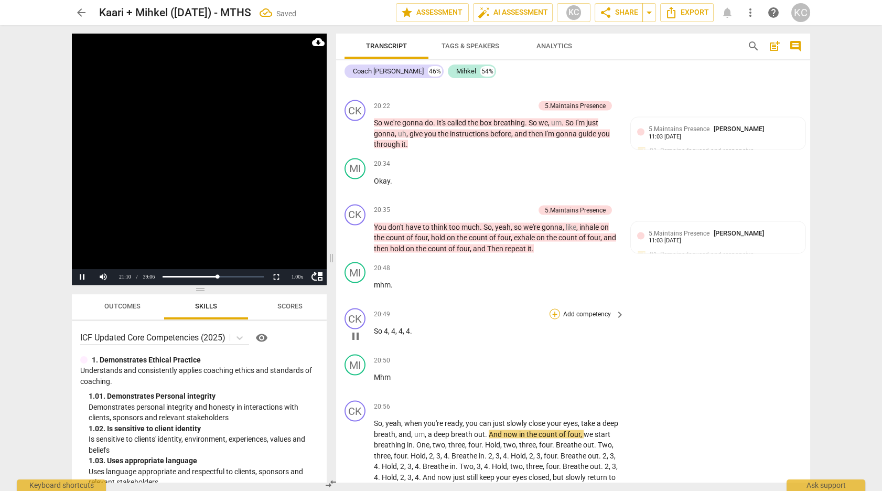
click at [554, 309] on div "+" at bounding box center [554, 314] width 10 height 10
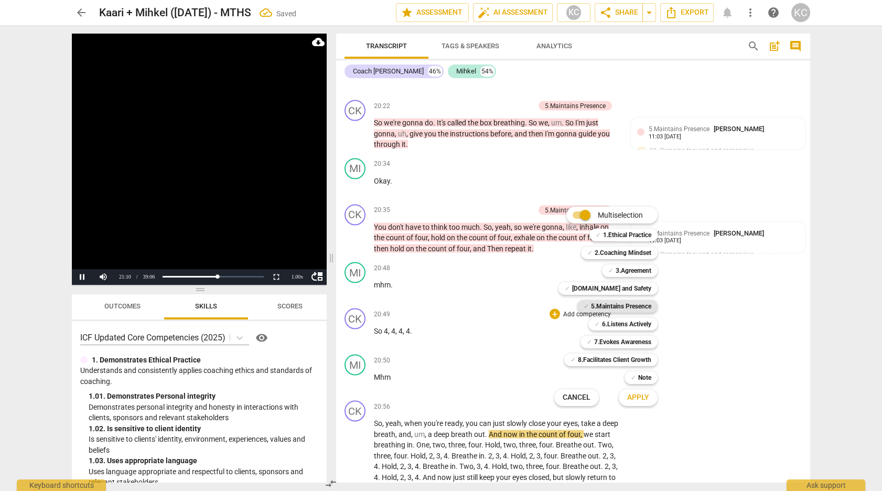
click at [595, 305] on b "5.Maintains Presence" at bounding box center [621, 306] width 60 height 13
click at [630, 397] on span "Apply" at bounding box center [638, 397] width 22 height 10
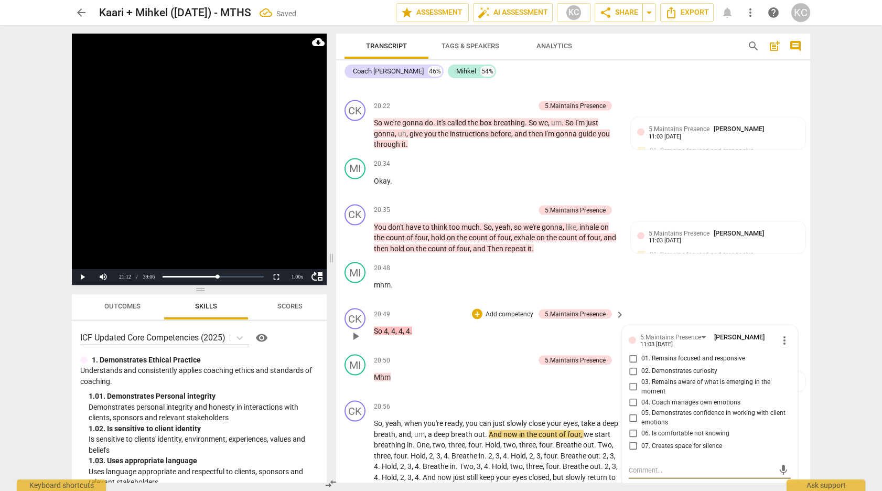
click at [632, 352] on input "01. Remains focused and responsive" at bounding box center [632, 358] width 17 height 13
click at [676, 267] on div "MI play_arrow pause 20:48 + Add competency keyboard_arrow_right mhm ." at bounding box center [573, 281] width 474 height 46
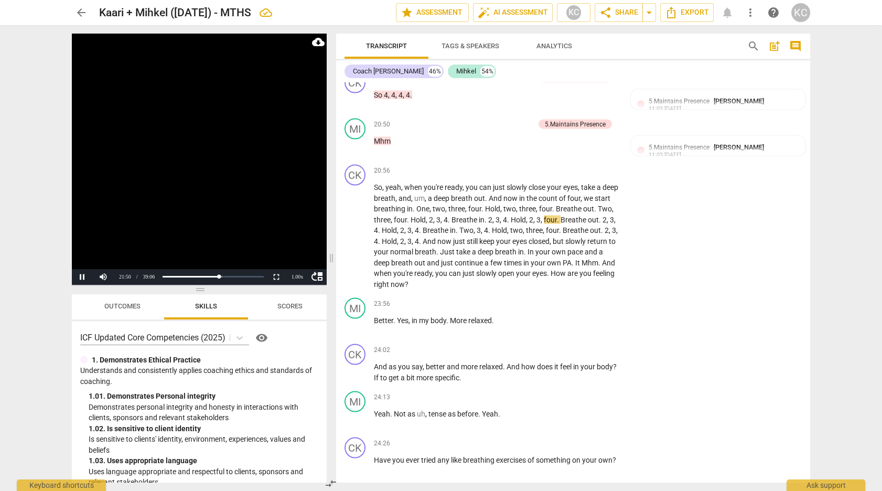
scroll to position [4859, 0]
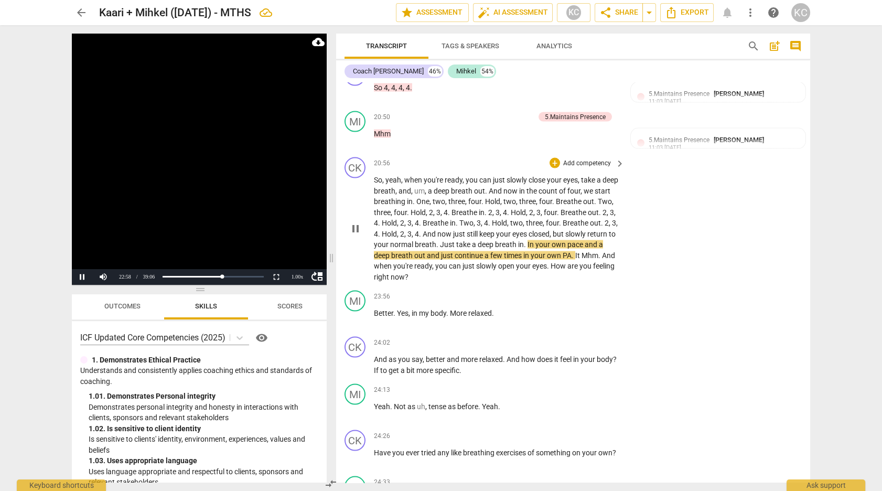
click at [571, 251] on span "PA" at bounding box center [567, 255] width 9 height 8
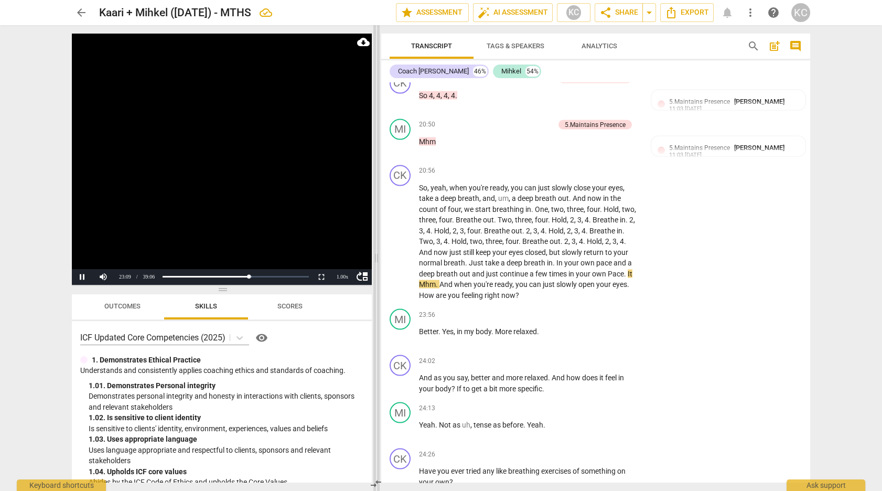
scroll to position [5105, 0]
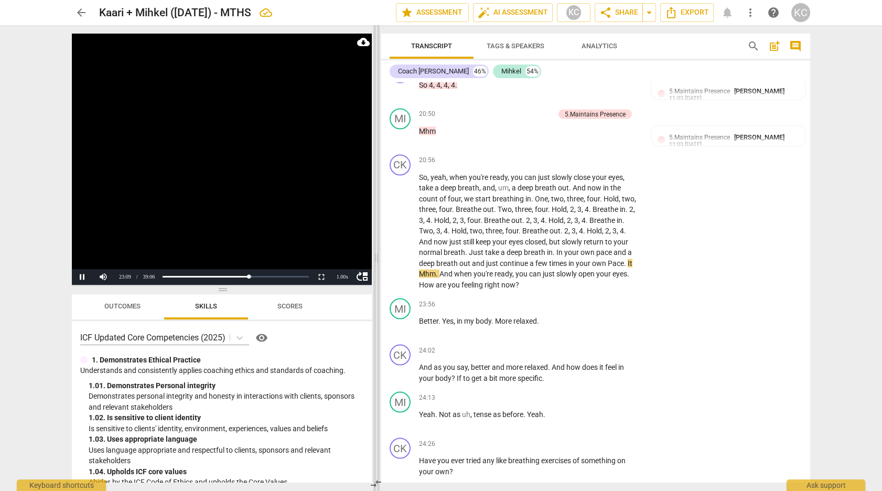
drag, startPoint x: 330, startPoint y: 261, endPoint x: 375, endPoint y: 262, distance: 45.6
click at [375, 262] on span at bounding box center [376, 258] width 6 height 466
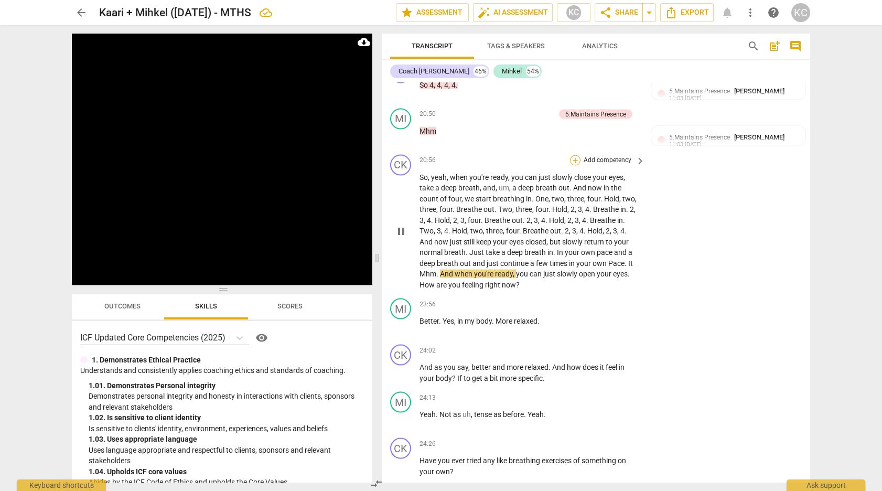
click at [577, 155] on div "+" at bounding box center [575, 160] width 10 height 10
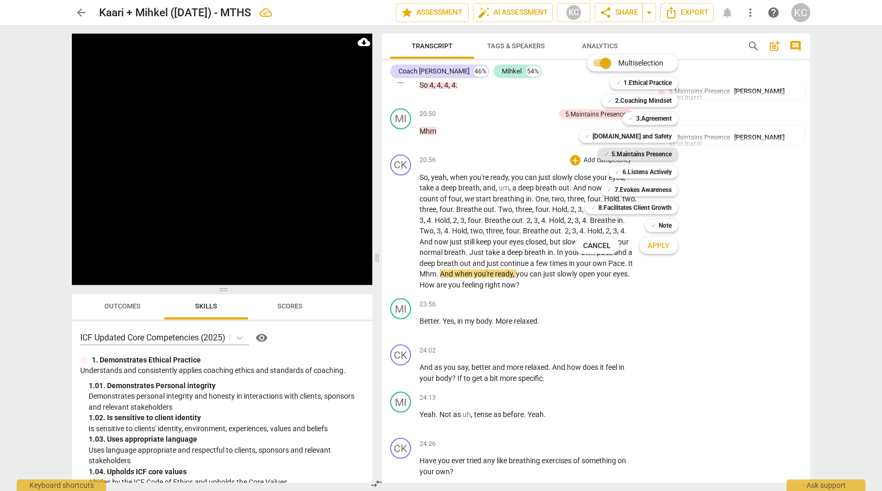
click at [616, 155] on b "5.Maintains Presence" at bounding box center [641, 154] width 60 height 13
click at [620, 141] on b "[DOMAIN_NAME] and Safety" at bounding box center [631, 136] width 79 height 13
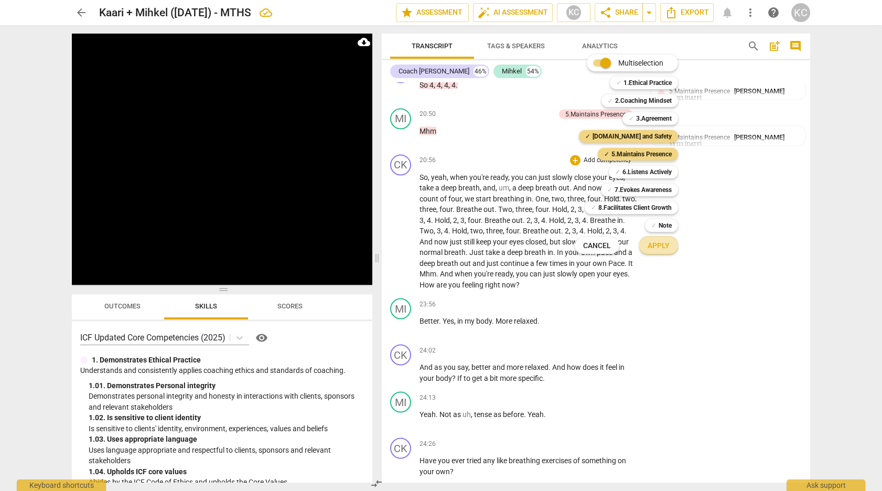
click at [660, 251] on button "Apply" at bounding box center [658, 245] width 39 height 19
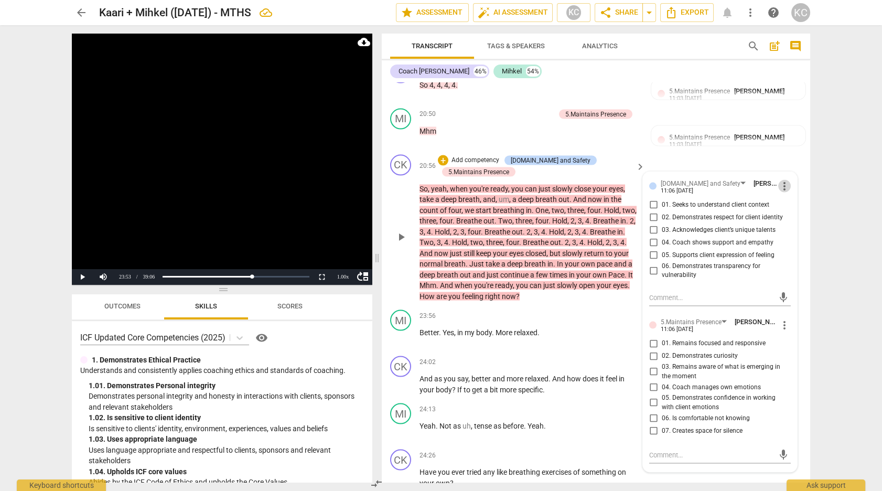
click at [787, 180] on span "more_vert" at bounding box center [784, 186] width 13 height 13
click at [788, 202] on li "Delete" at bounding box center [796, 200] width 36 height 20
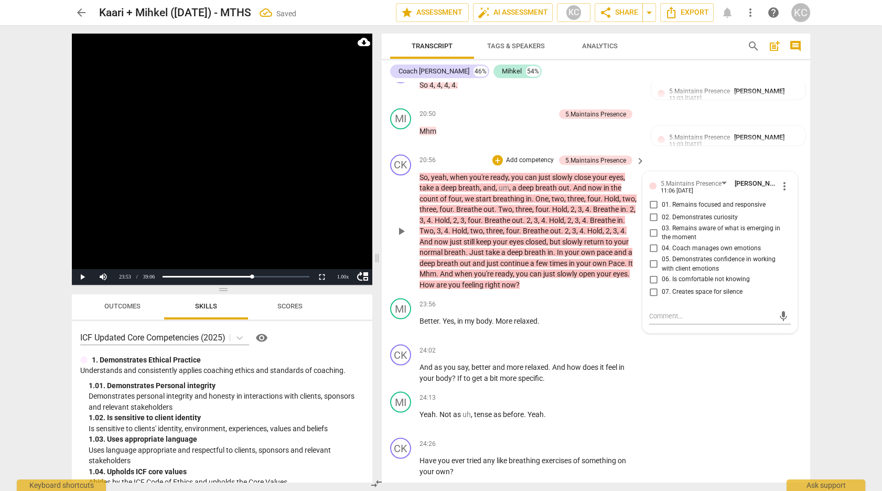
click at [657, 199] on input "01. Remains focused and responsive" at bounding box center [653, 205] width 17 height 13
click at [656, 211] on input "02. Demonstrates curiosity" at bounding box center [653, 217] width 17 height 13
click at [657, 311] on textarea at bounding box center [711, 316] width 125 height 10
click at [726, 359] on div "CK play_arrow pause 24:02 + Add competency keyboard_arrow_right And as you say …" at bounding box center [596, 363] width 428 height 47
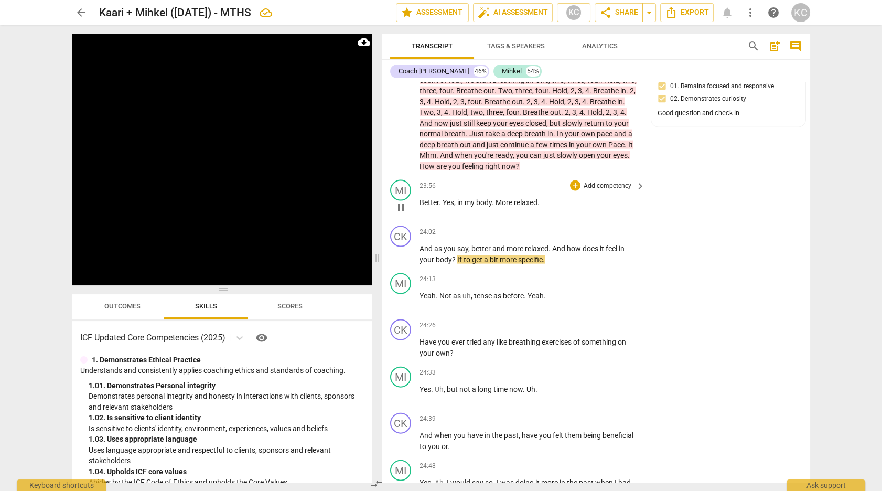
scroll to position [5227, 0]
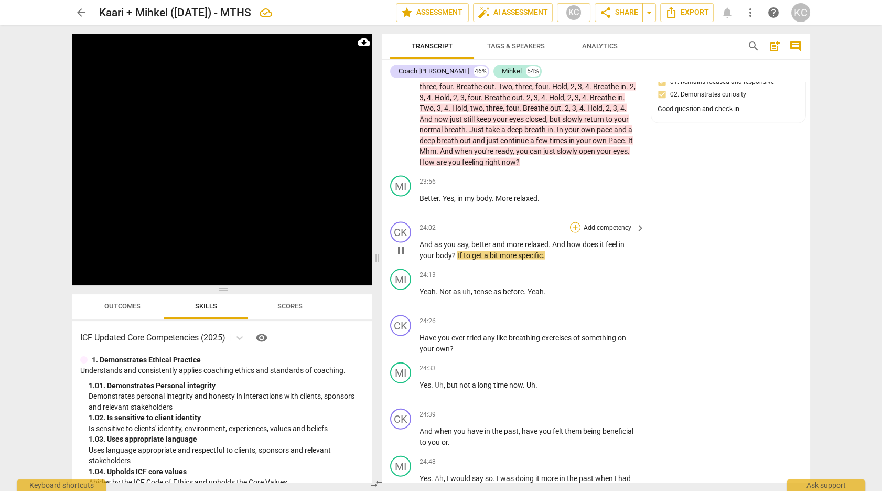
click at [574, 222] on div "+" at bounding box center [575, 227] width 10 height 10
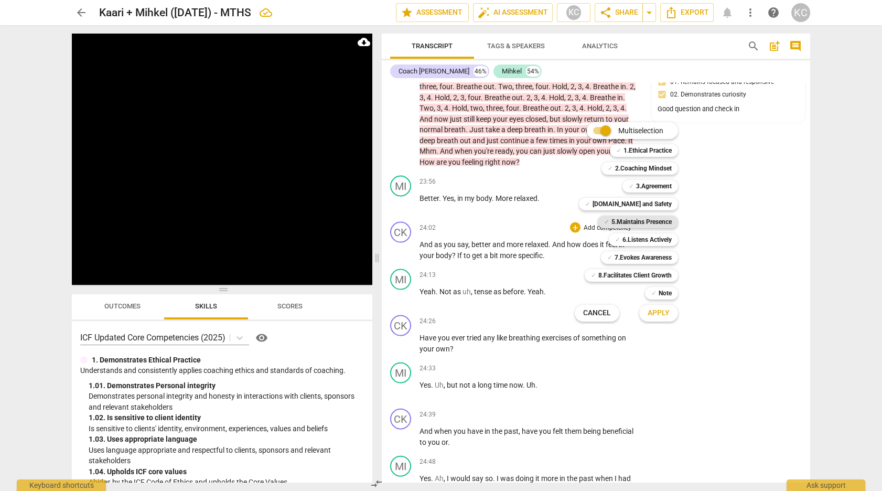
click at [615, 223] on b "5.Maintains Presence" at bounding box center [641, 221] width 60 height 13
click at [659, 311] on span "Apply" at bounding box center [658, 313] width 22 height 10
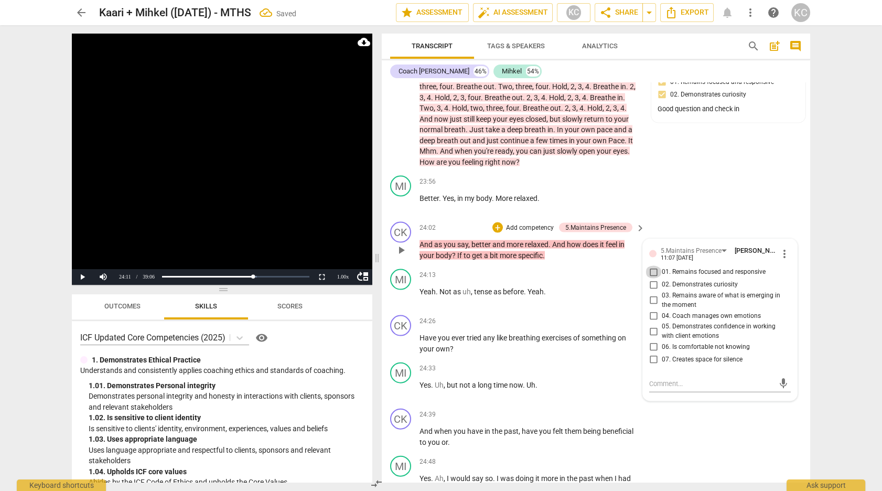
click at [655, 267] on input "01. Remains focused and responsive" at bounding box center [653, 272] width 17 height 13
click at [653, 278] on input "02. Demonstrates curiosity" at bounding box center [653, 284] width 17 height 13
click at [664, 379] on textarea at bounding box center [711, 384] width 125 height 10
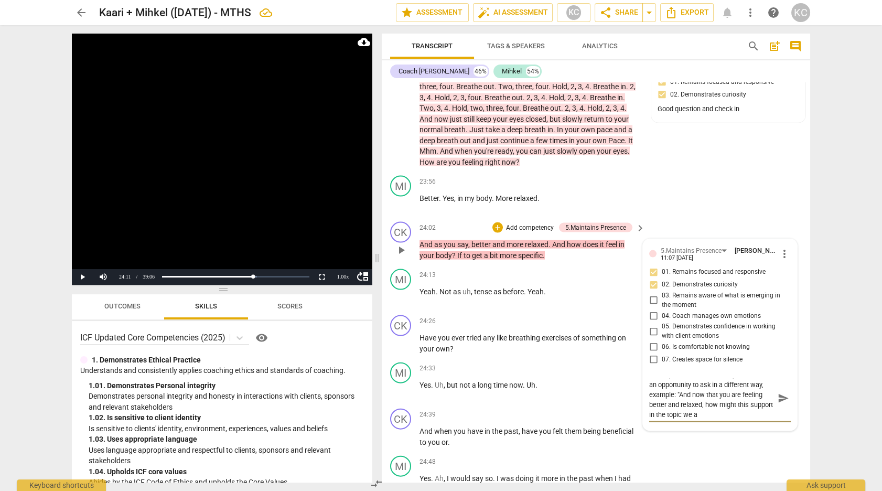
scroll to position [0, 0]
click at [693, 452] on div "MI play_arrow pause 24:48 + Add competency keyboard_arrow_right Yes . Ah , I wo…" at bounding box center [596, 480] width 428 height 58
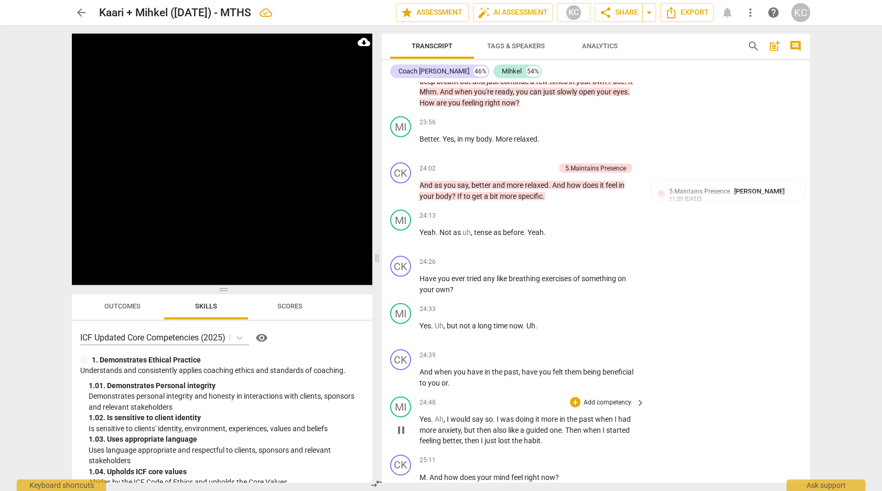
scroll to position [5294, 0]
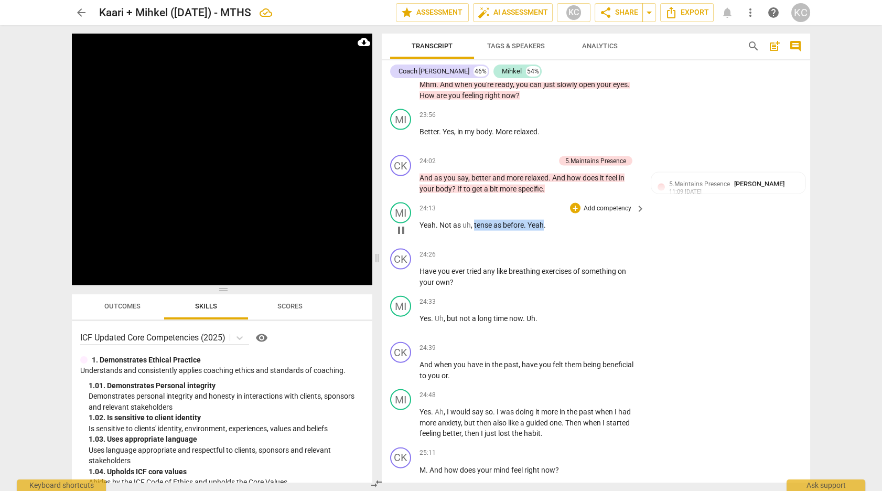
drag, startPoint x: 474, startPoint y: 221, endPoint x: 541, endPoint y: 217, distance: 66.7
click at [542, 220] on p "Yeah . Not as uh , tense as before . Yeah ." at bounding box center [529, 225] width 220 height 11
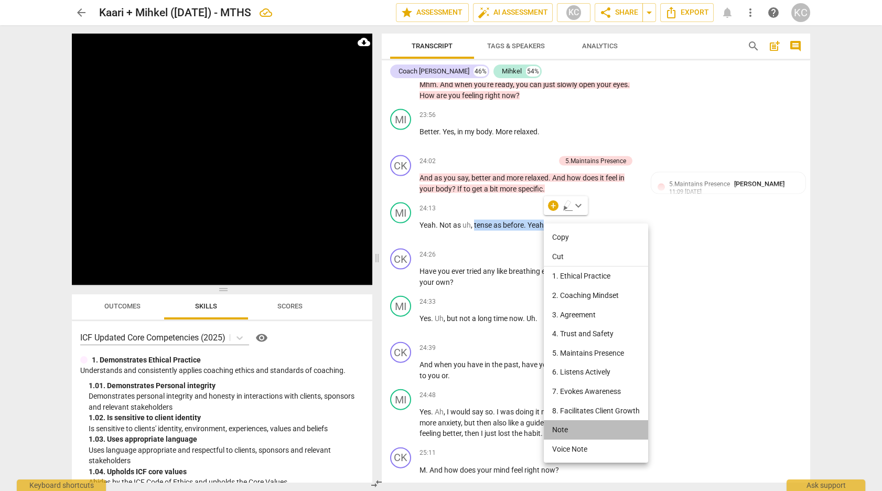
click at [560, 431] on li "Note" at bounding box center [596, 429] width 104 height 19
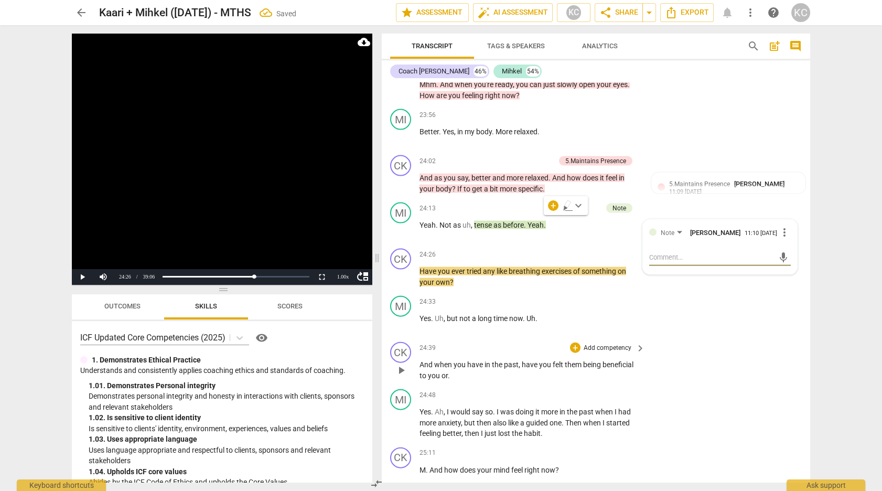
click at [710, 351] on div "CK play_arrow pause 24:39 + Add competency keyboard_arrow_right And when you ha…" at bounding box center [596, 361] width 428 height 47
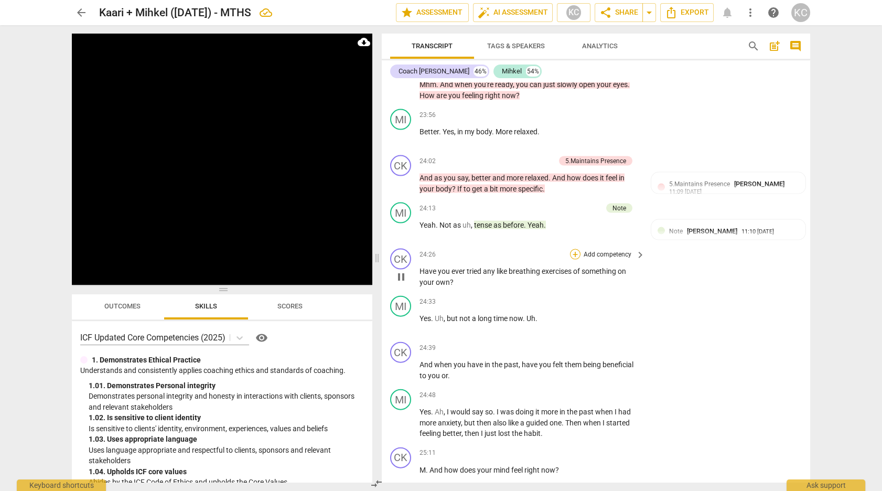
click at [574, 249] on div "+" at bounding box center [575, 254] width 10 height 10
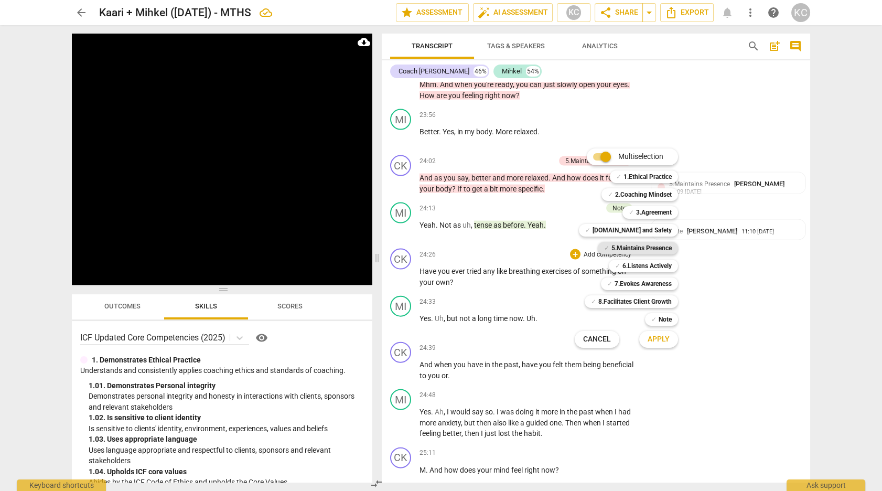
click at [609, 247] on div "✓ 5.Maintains Presence" at bounding box center [638, 248] width 80 height 13
click at [650, 344] on button "Apply" at bounding box center [658, 339] width 39 height 19
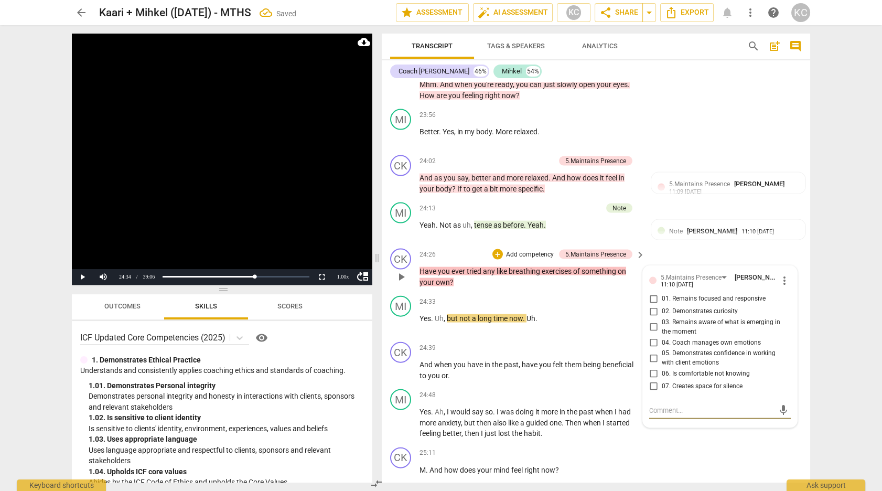
click at [653, 293] on input "01. Remains focused and responsive" at bounding box center [653, 299] width 17 height 13
click at [651, 305] on input "02. Demonstrates curiosity" at bounding box center [653, 311] width 17 height 13
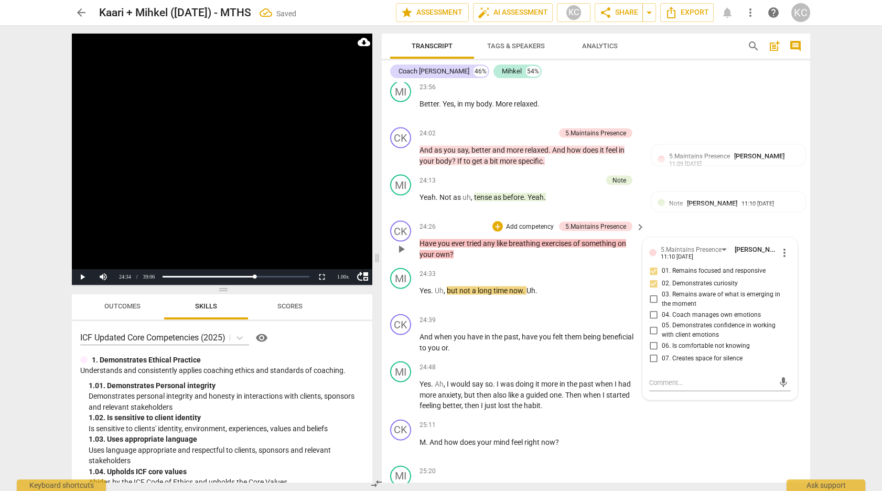
scroll to position [5323, 0]
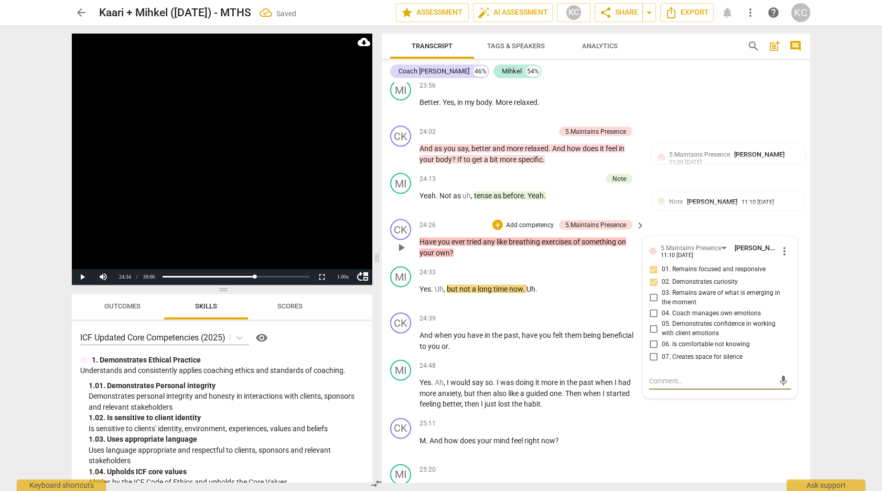
click at [661, 376] on textarea at bounding box center [711, 381] width 125 height 10
click at [783, 460] on div "MI play_arrow pause 25:20 + Add competency keyboard_arrow_right Better still a …" at bounding box center [596, 483] width 428 height 46
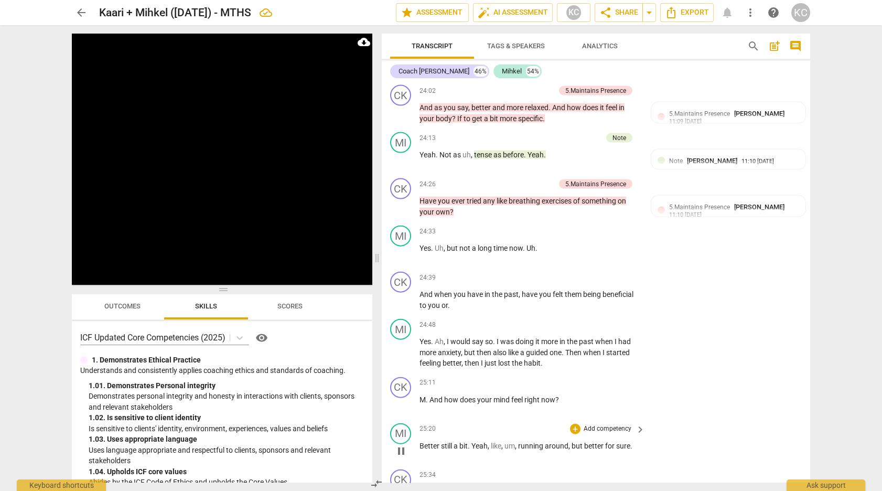
scroll to position [5372, 0]
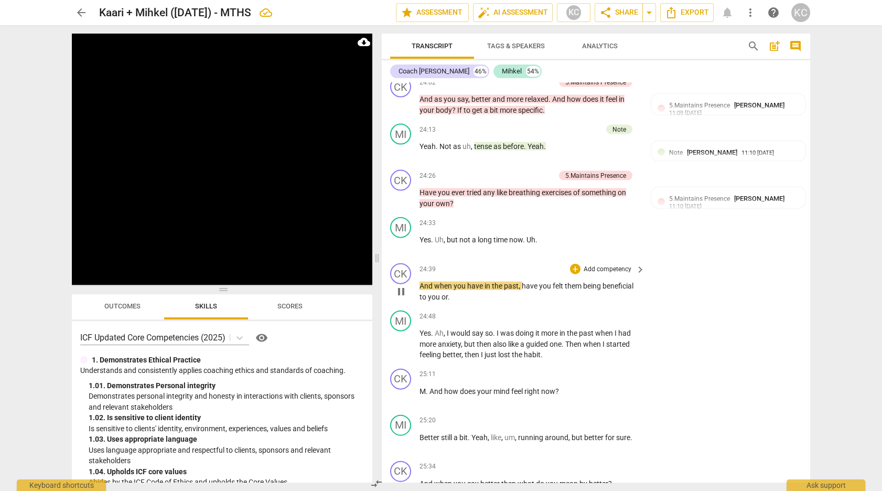
click at [419, 282] on span "And" at bounding box center [426, 286] width 15 height 8
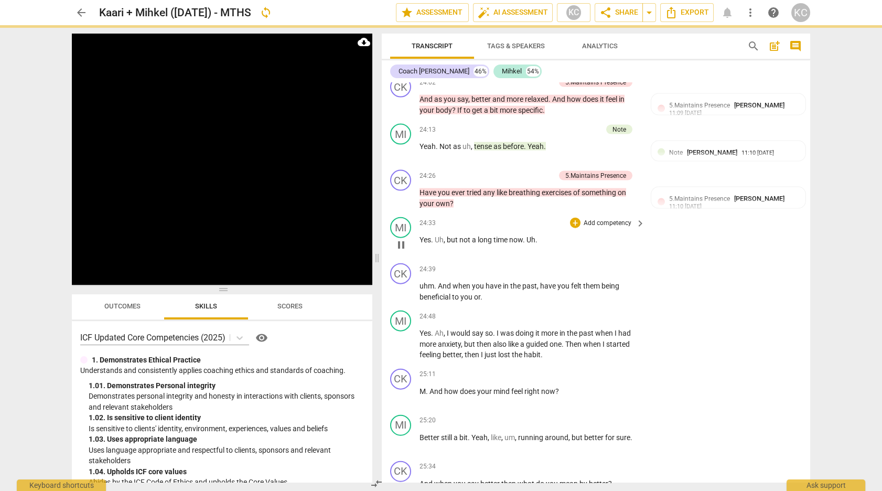
click at [536, 228] on div "24:33 + Add competency keyboard_arrow_right Yes . Uh , but not a long time now …" at bounding box center [532, 236] width 226 height 38
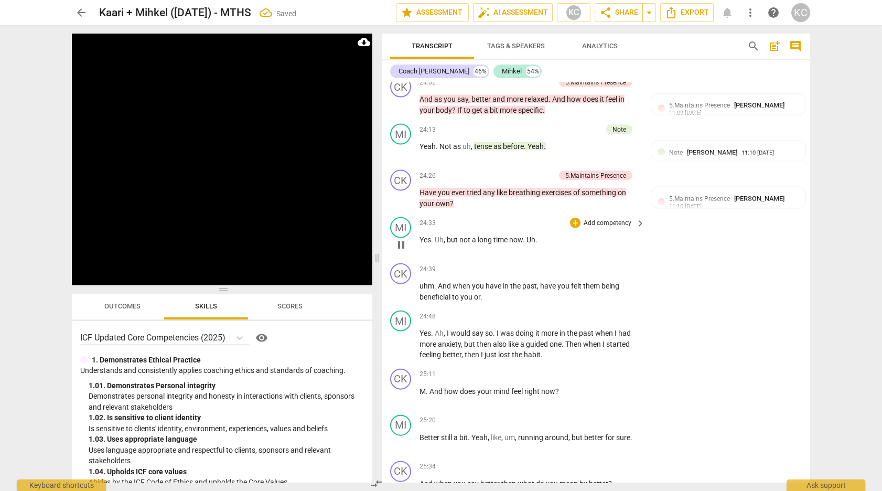
click at [538, 234] on p "Yes . Uh , but not a long time now . Uh ." at bounding box center [529, 239] width 220 height 11
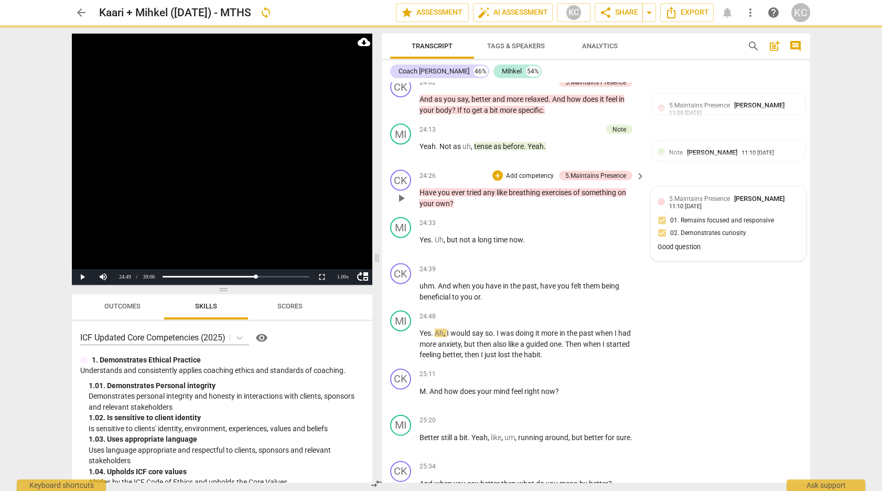
click at [720, 195] on span "5.Maintains Presence" at bounding box center [699, 198] width 61 height 7
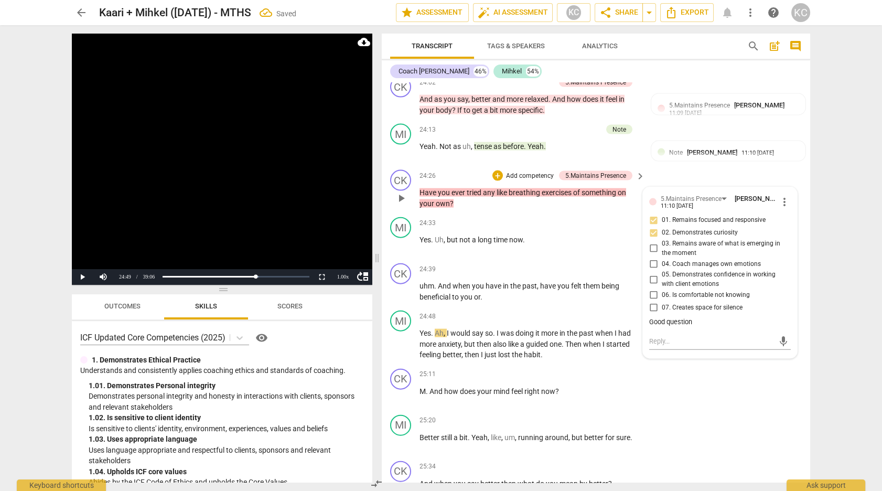
click at [696, 317] on div "Good question" at bounding box center [720, 322] width 142 height 10
click at [785, 196] on span "more_vert" at bounding box center [784, 202] width 13 height 13
click at [791, 200] on li "Edit" at bounding box center [796, 195] width 36 height 20
click at [707, 322] on textarea "Good question" at bounding box center [720, 327] width 142 height 10
click at [739, 381] on div "CK play_arrow pause 25:11 + Add competency keyboard_arrow_right M . And how doe…" at bounding box center [596, 387] width 428 height 46
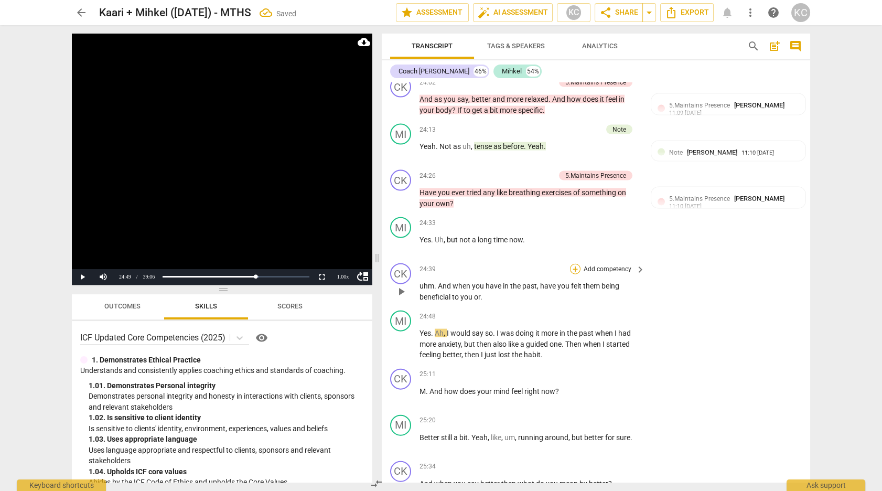
click at [576, 264] on div "+" at bounding box center [575, 269] width 10 height 10
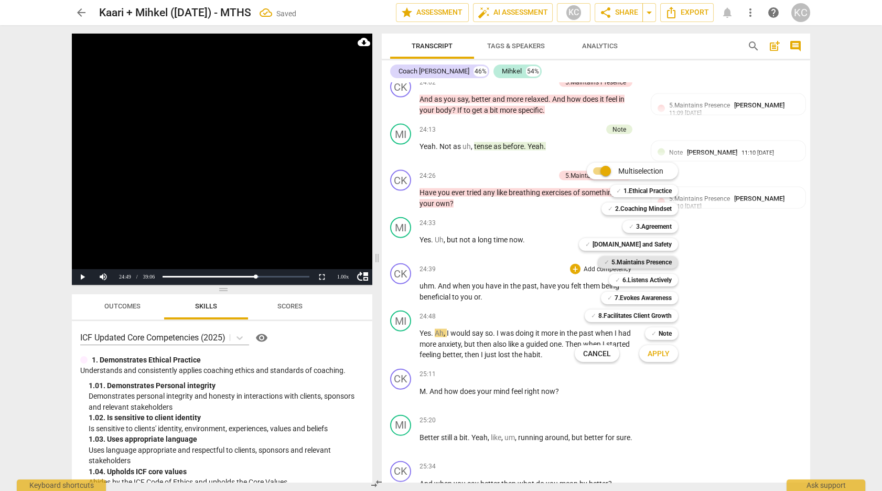
click at [608, 264] on span "✓" at bounding box center [606, 262] width 5 height 13
click at [661, 349] on span "Apply" at bounding box center [658, 354] width 22 height 10
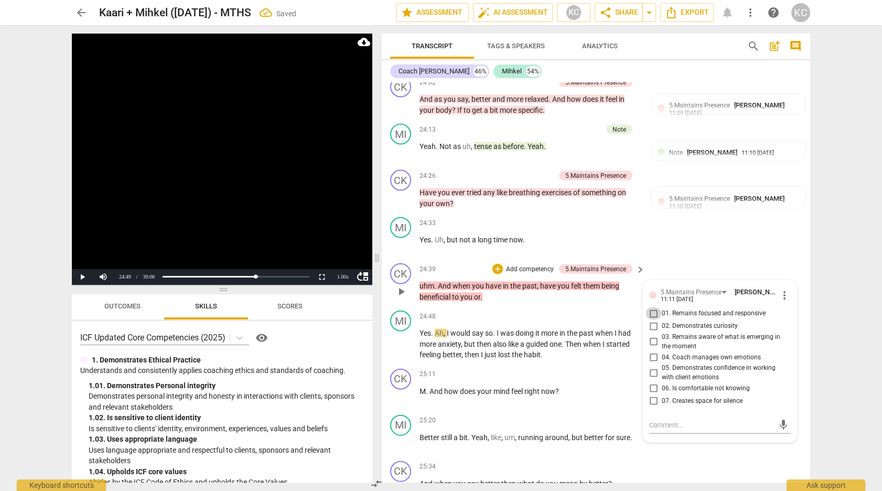
click at [654, 307] on input "01. Remains focused and responsive" at bounding box center [653, 313] width 17 height 13
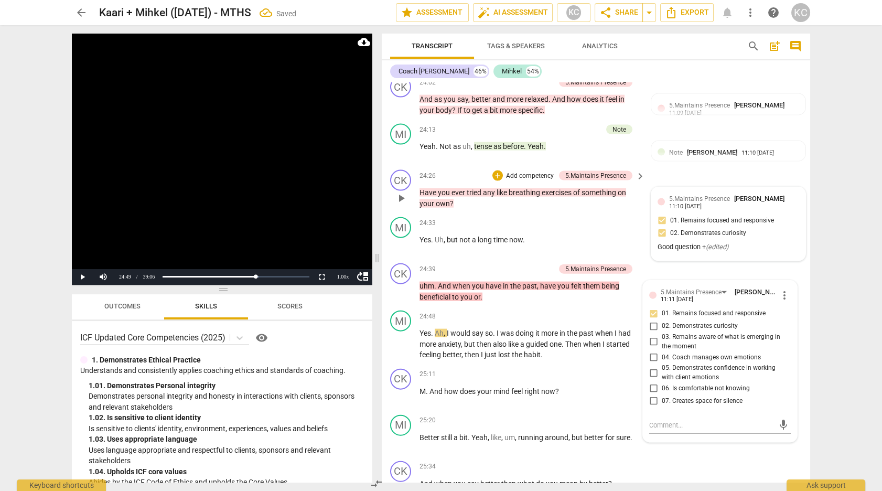
click at [695, 210] on div "5.Maintains Presence [PERSON_NAME] 11:10 [DATE] 01. Remains focused and respons…" at bounding box center [728, 223] width 142 height 61
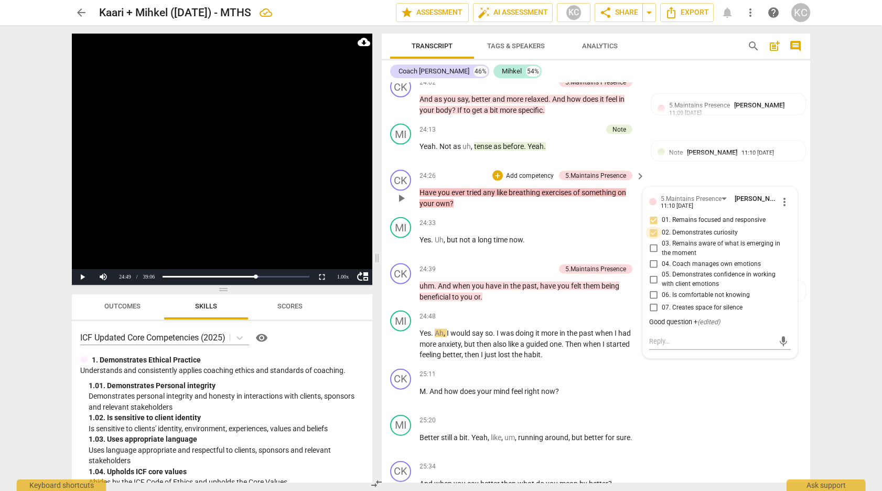
click at [655, 226] on input "02. Demonstrates curiosity" at bounding box center [653, 232] width 17 height 13
click at [687, 168] on div "CK play_arrow pause 24:26 + Add competency 5.Maintains Presence keyboard_arrow_…" at bounding box center [596, 189] width 428 height 47
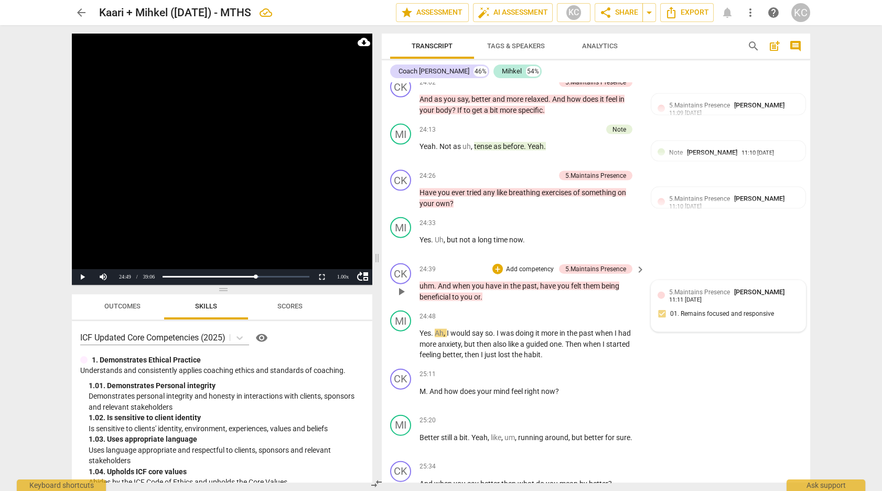
click at [673, 302] on div "5.Maintains Presence [PERSON_NAME] 11:11 [DATE] 01. Remains focused and respons…" at bounding box center [728, 306] width 142 height 38
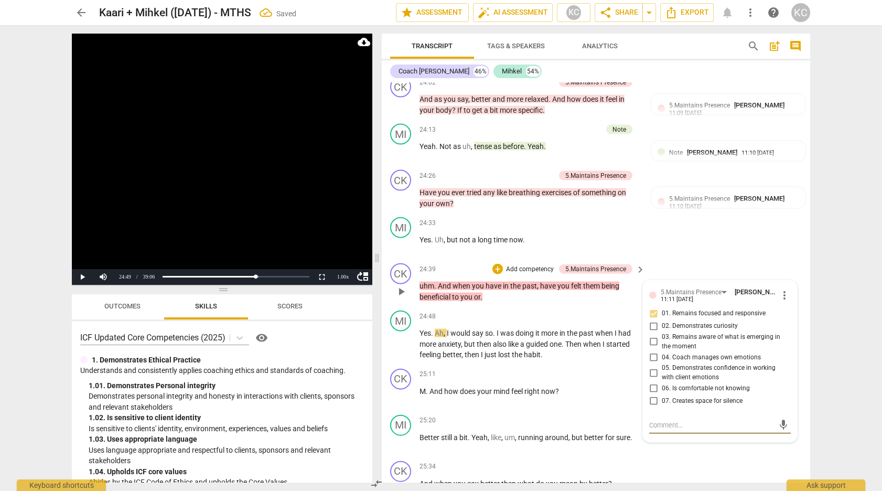
click at [652, 420] on textarea at bounding box center [711, 425] width 125 height 10
click at [723, 459] on div "CK play_arrow pause 25:34 + Add competency keyboard_arrow_right And when you sa…" at bounding box center [596, 480] width 428 height 46
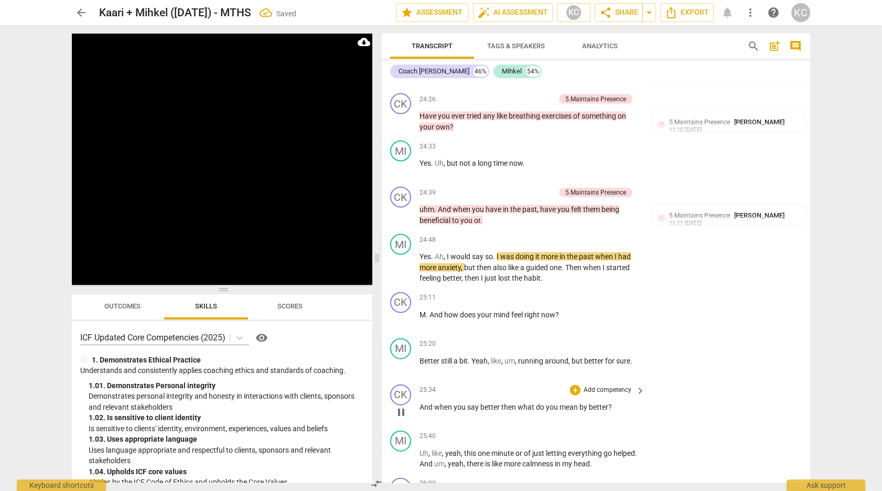
scroll to position [5452, 0]
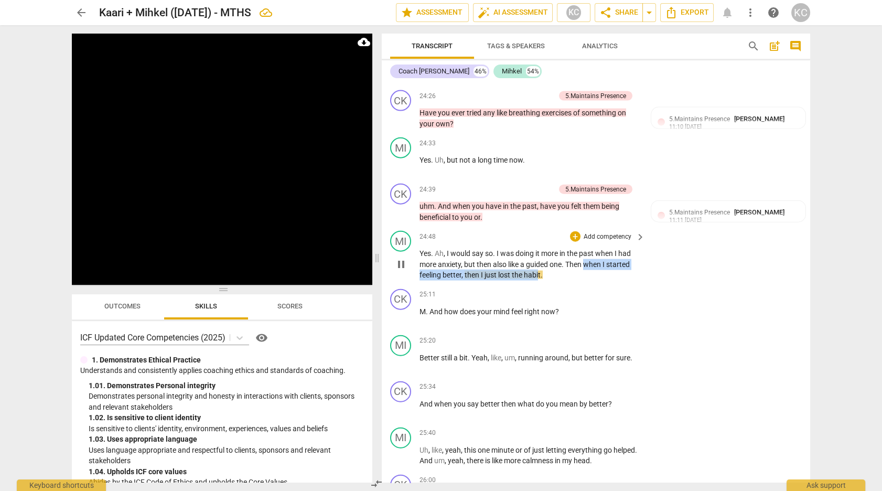
drag, startPoint x: 587, startPoint y: 254, endPoint x: 539, endPoint y: 267, distance: 49.6
click at [539, 267] on p "Yes . Ah , I would say so . I was doing it more in the past when I had more anx…" at bounding box center [529, 264] width 220 height 33
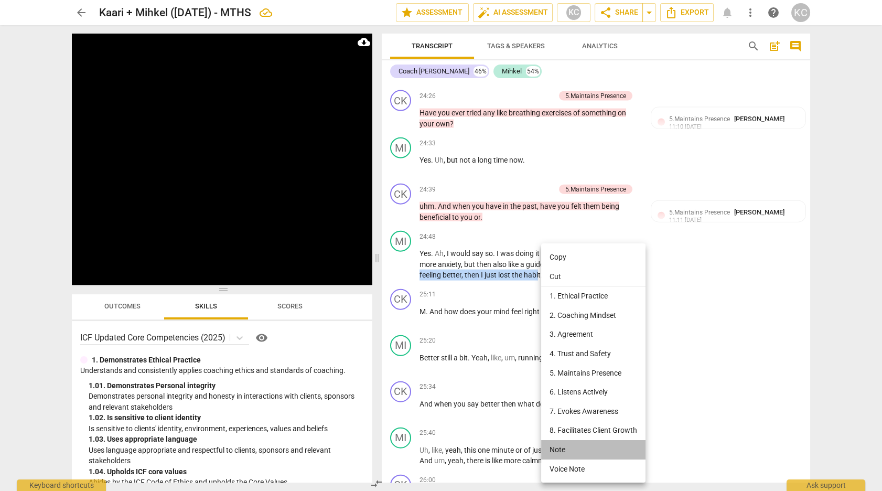
click at [570, 443] on li "Note" at bounding box center [593, 449] width 104 height 19
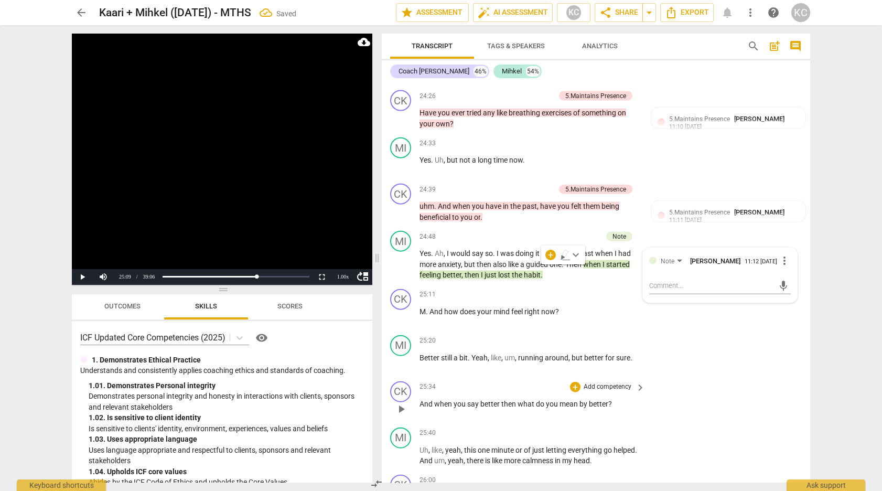
click at [687, 395] on div "CK play_arrow pause 25:34 + Add competency keyboard_arrow_right And when you sa…" at bounding box center [596, 400] width 428 height 46
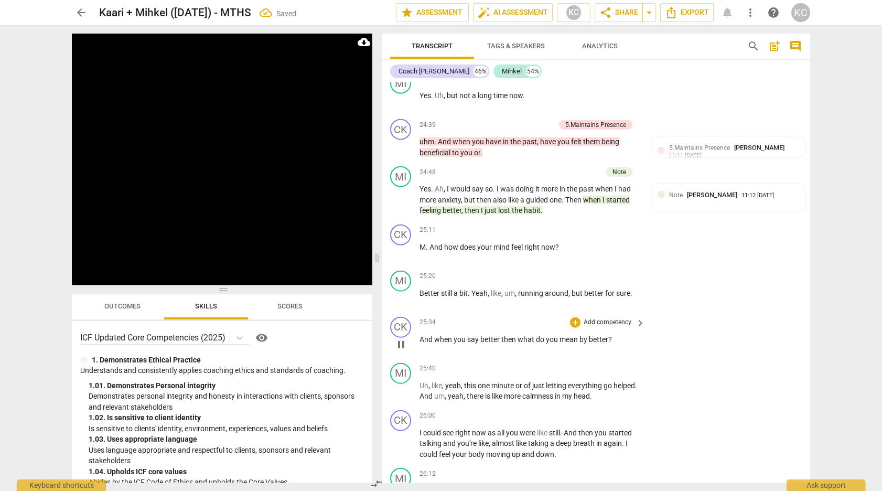
scroll to position [5519, 0]
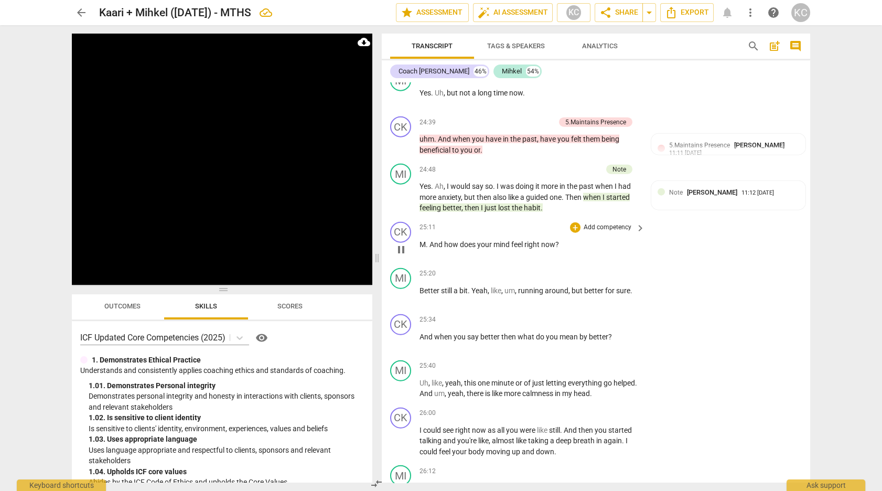
click at [574, 225] on div "+ Add competency" at bounding box center [601, 227] width 62 height 10
click at [574, 224] on div "+" at bounding box center [575, 227] width 10 height 10
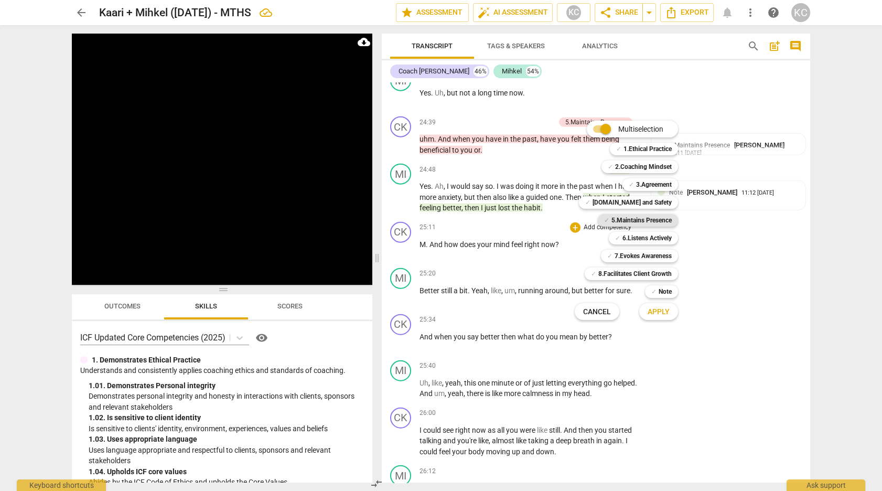
click at [624, 223] on b "5.Maintains Presence" at bounding box center [641, 220] width 60 height 13
click at [656, 309] on span "Apply" at bounding box center [658, 312] width 22 height 10
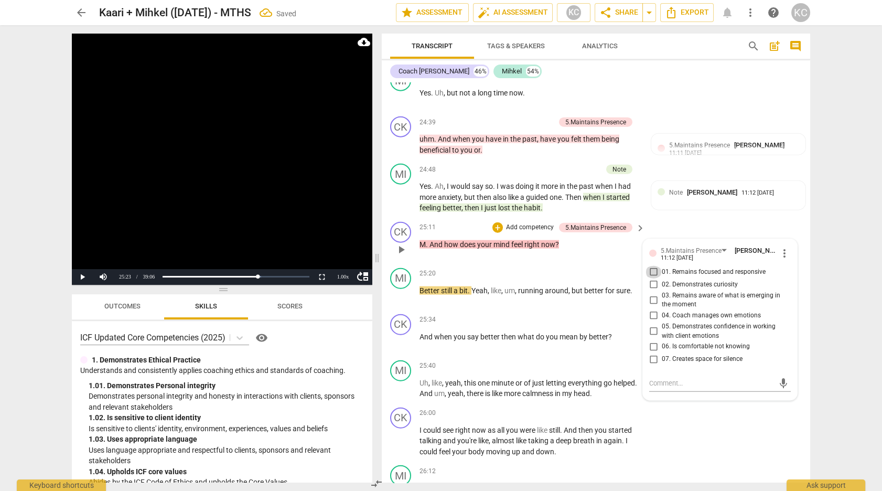
click at [652, 267] on input "01. Remains focused and responsive" at bounding box center [653, 272] width 17 height 13
click at [652, 278] on input "02. Demonstrates curiosity" at bounding box center [653, 284] width 17 height 13
click at [658, 378] on textarea at bounding box center [711, 383] width 125 height 10
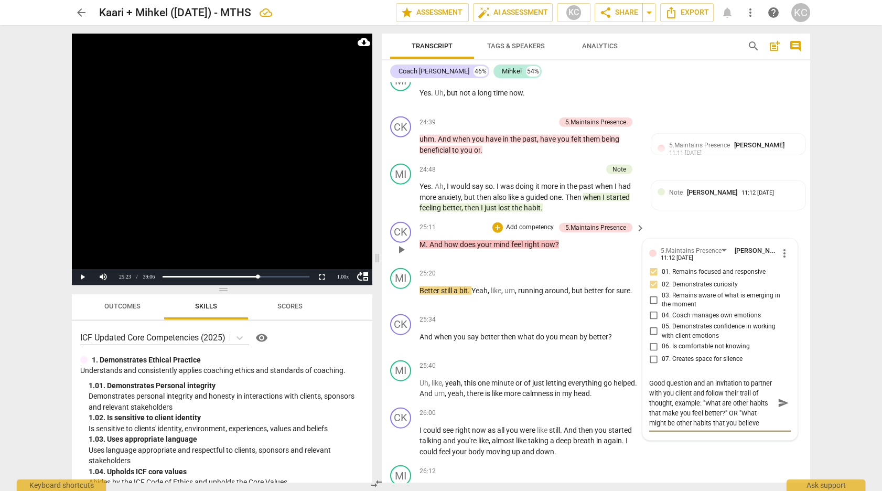
scroll to position [9, 0]
click at [734, 446] on div "CK play_arrow pause 26:00 + Add competency keyboard_arrow_right I could see rig…" at bounding box center [596, 432] width 428 height 58
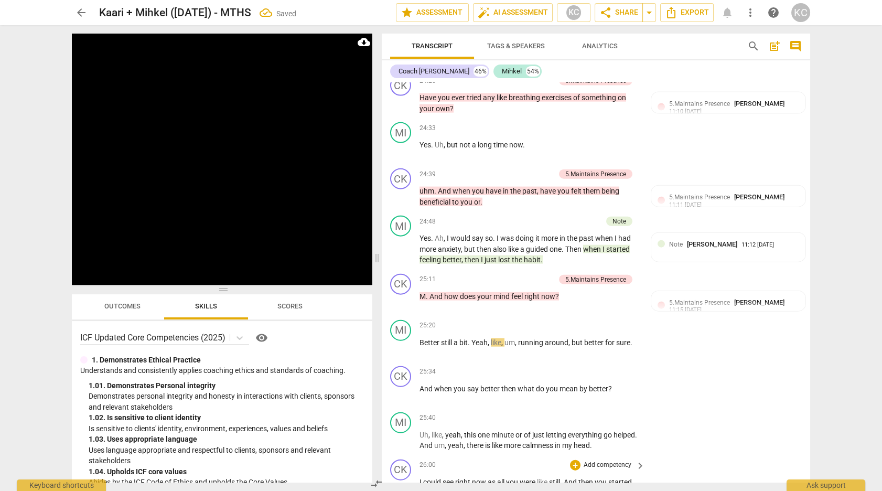
scroll to position [5466, 0]
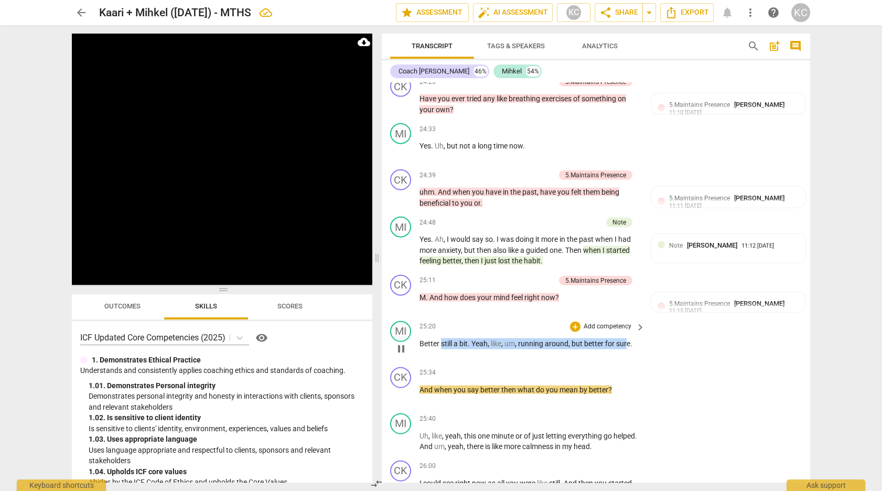
drag, startPoint x: 442, startPoint y: 335, endPoint x: 626, endPoint y: 334, distance: 184.5
click at [626, 338] on p "Better still a bit . Yeah , like , um , running around , but better for sure ." at bounding box center [529, 343] width 220 height 11
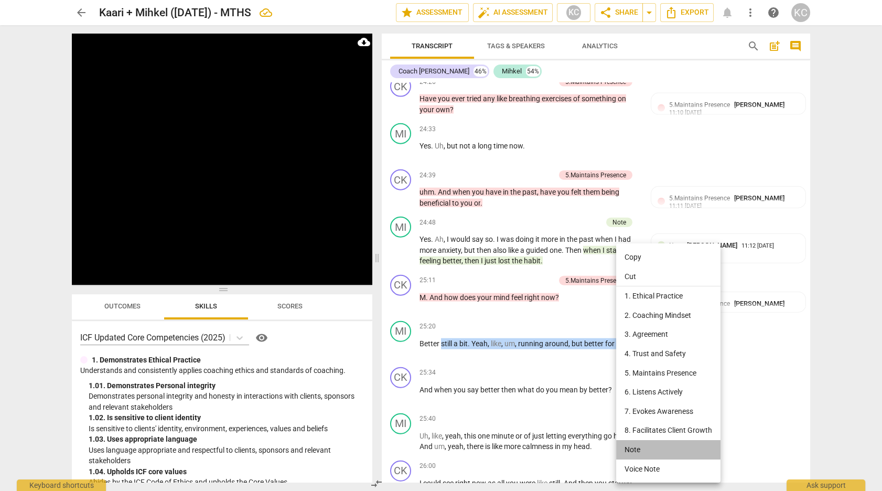
click at [639, 447] on li "Note" at bounding box center [668, 449] width 104 height 19
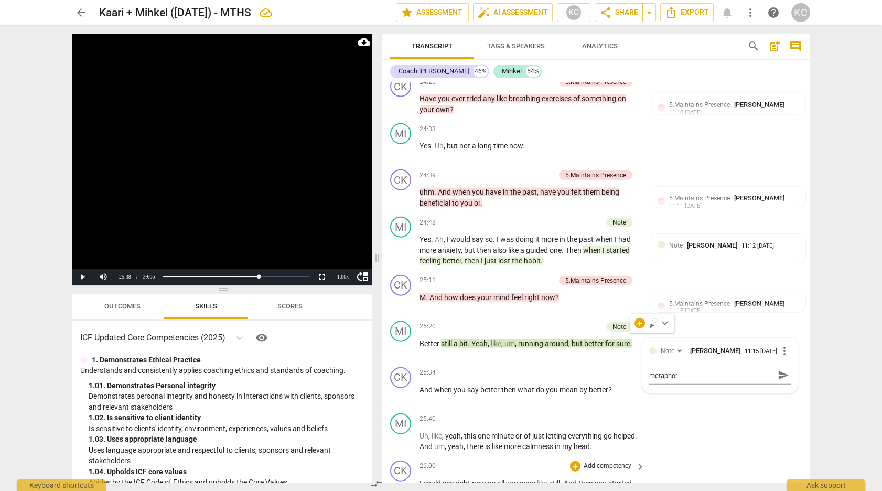
click at [735, 456] on div "CK play_arrow pause 26:00 + Add competency keyboard_arrow_right I could see rig…" at bounding box center [596, 485] width 428 height 58
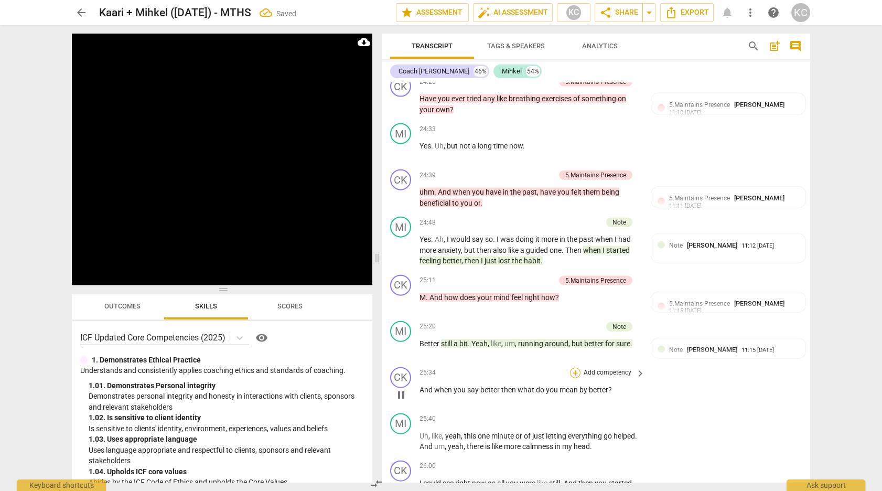
click at [574, 367] on div "+" at bounding box center [575, 372] width 10 height 10
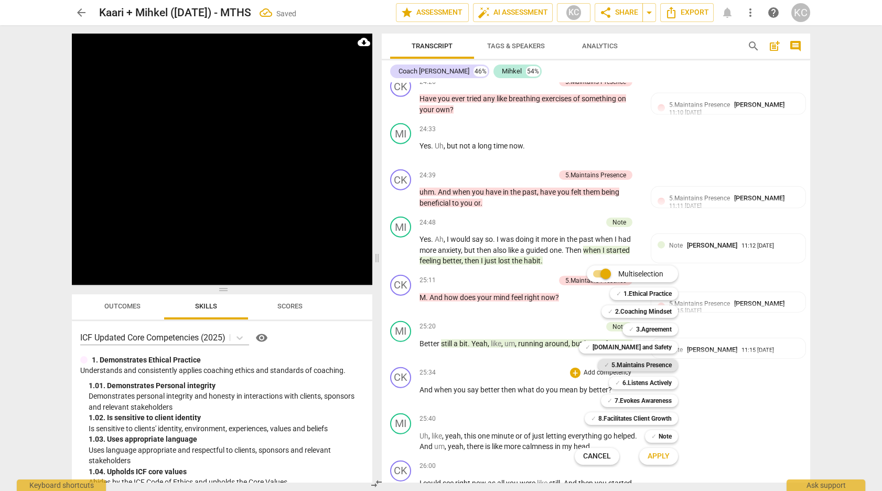
click at [605, 364] on span "✓" at bounding box center [606, 365] width 5 height 13
click at [613, 396] on div "✓ 7.Evokes Awareness" at bounding box center [639, 400] width 77 height 13
click at [636, 380] on b "6.Listens Actively" at bounding box center [646, 382] width 49 height 13
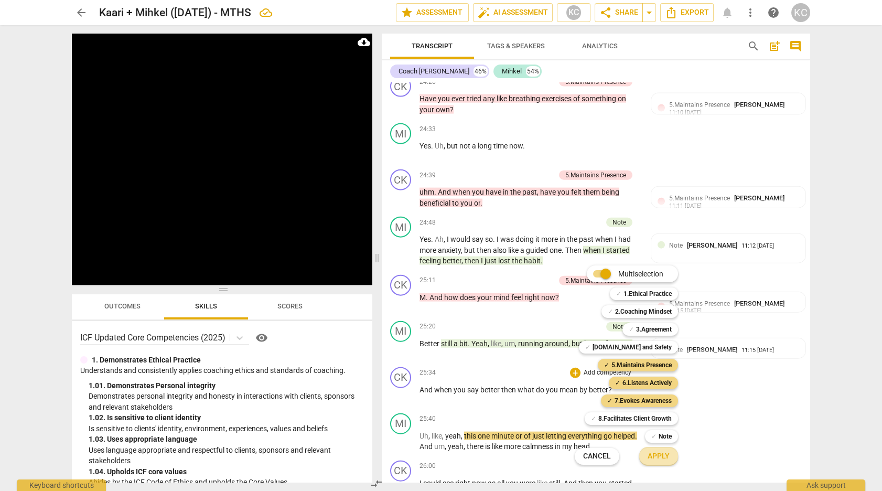
click at [661, 456] on span "Apply" at bounding box center [658, 456] width 22 height 10
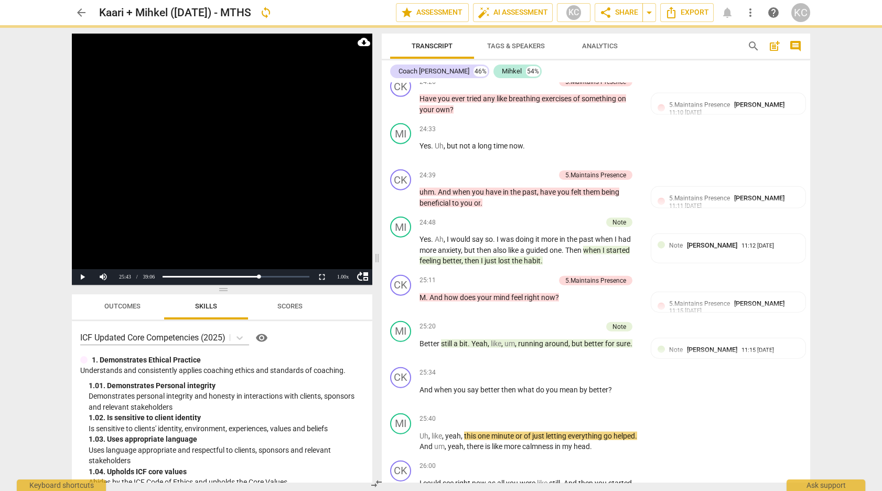
scroll to position [5704, 0]
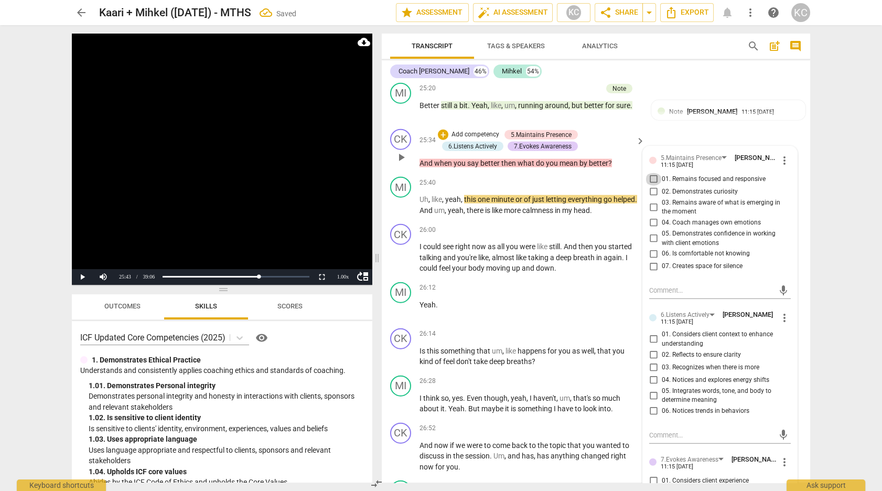
click at [654, 174] on input "01. Remains focused and responsive" at bounding box center [653, 179] width 17 height 13
click at [654, 186] on input "02. Demonstrates curiosity" at bounding box center [653, 192] width 17 height 13
click at [652, 217] on input "04. Coach manages own emotions" at bounding box center [653, 223] width 17 height 13
click at [652, 232] on input "05. Demonstrates confidence in working with client emotions" at bounding box center [653, 238] width 17 height 13
click at [655, 260] on input "07. Creates space for silence" at bounding box center [653, 266] width 17 height 13
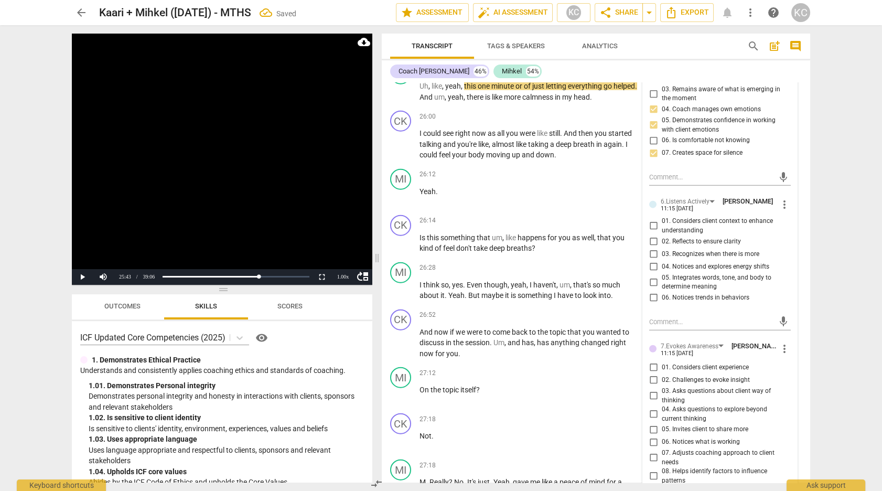
click at [650, 280] on input "05. Integrates words, tone, and body to determine meaning" at bounding box center [653, 282] width 17 height 13
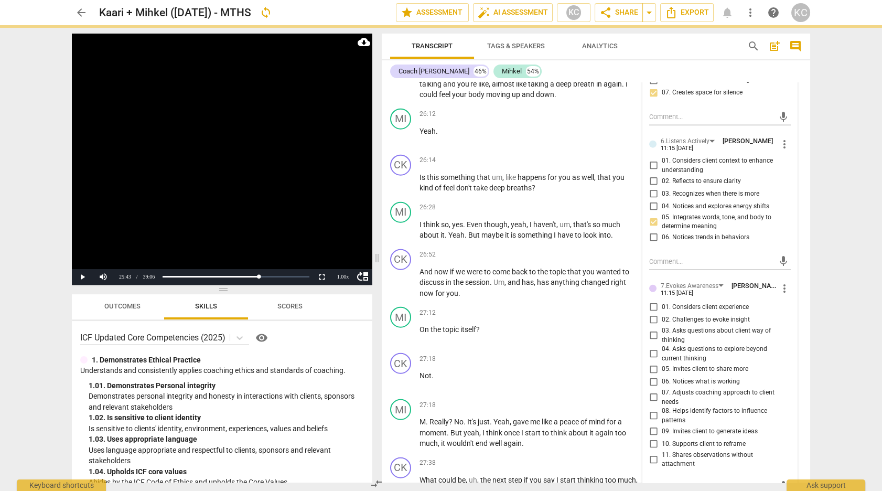
scroll to position [5891, 0]
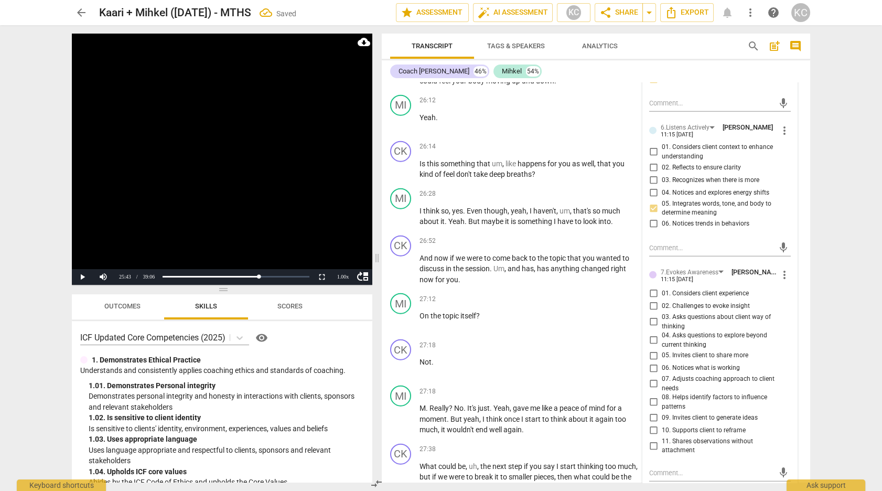
click at [651, 316] on input "03. Asks questions about client way of thinking" at bounding box center [653, 322] width 17 height 13
click at [655, 349] on input "05. Invites client to share more" at bounding box center [653, 355] width 17 height 13
click at [655, 468] on textarea at bounding box center [711, 473] width 125 height 10
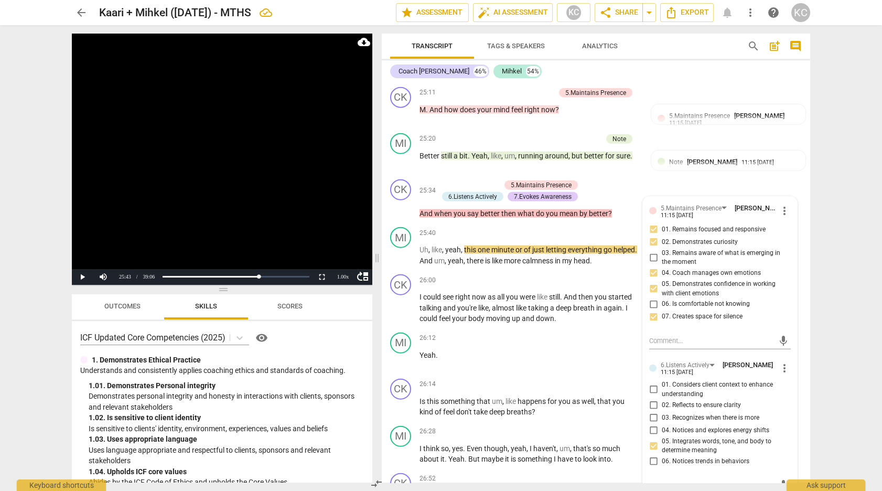
scroll to position [5650, 0]
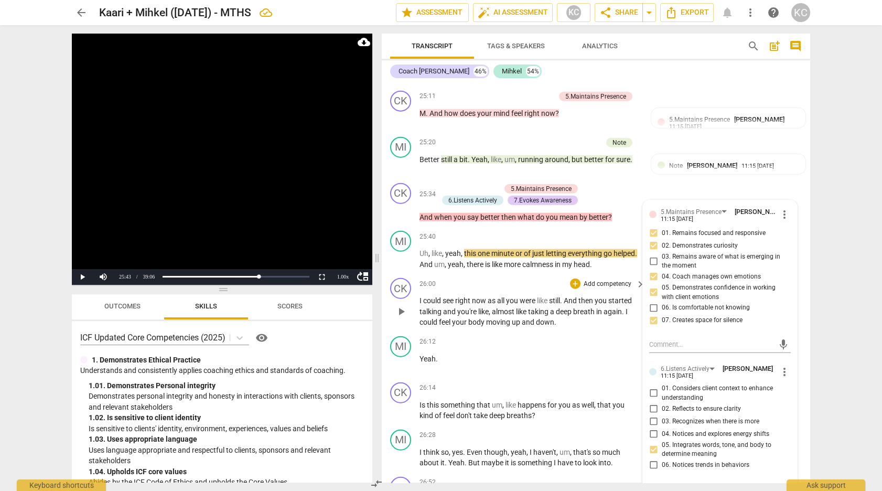
click at [472, 296] on span "right" at bounding box center [463, 300] width 17 height 8
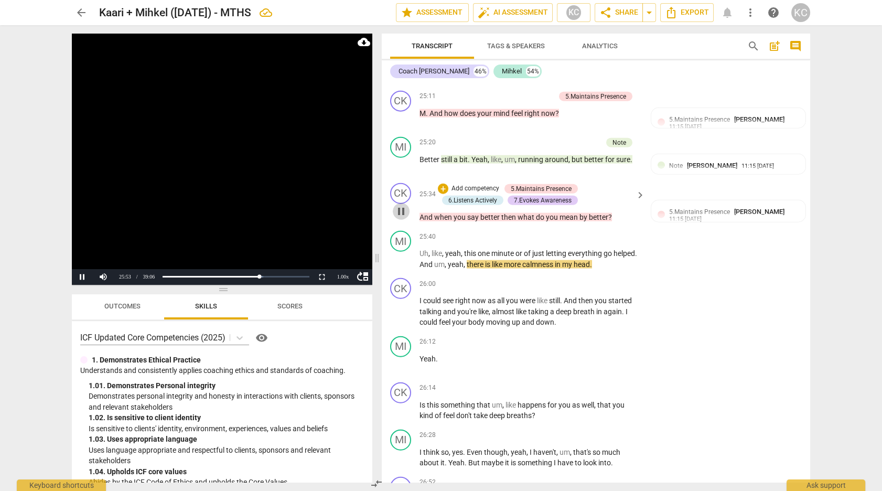
click at [399, 205] on span "pause" at bounding box center [401, 211] width 13 height 13
click at [399, 205] on span "play_arrow" at bounding box center [401, 211] width 13 height 13
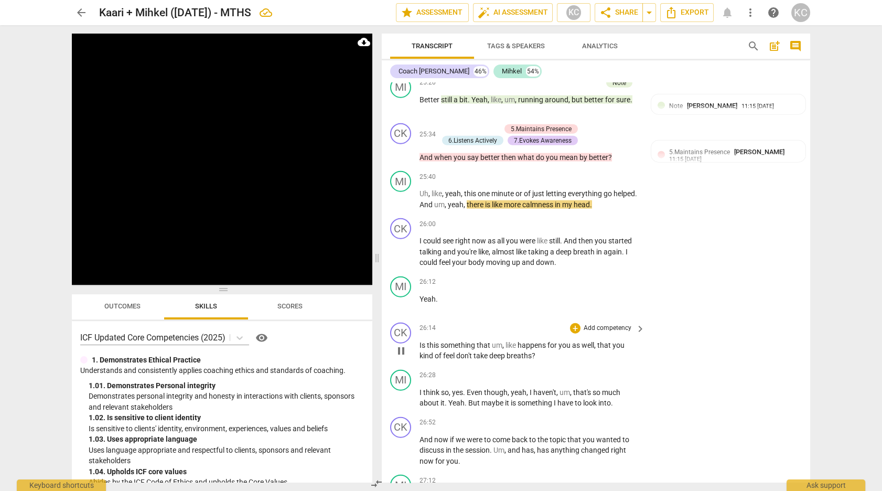
scroll to position [5716, 0]
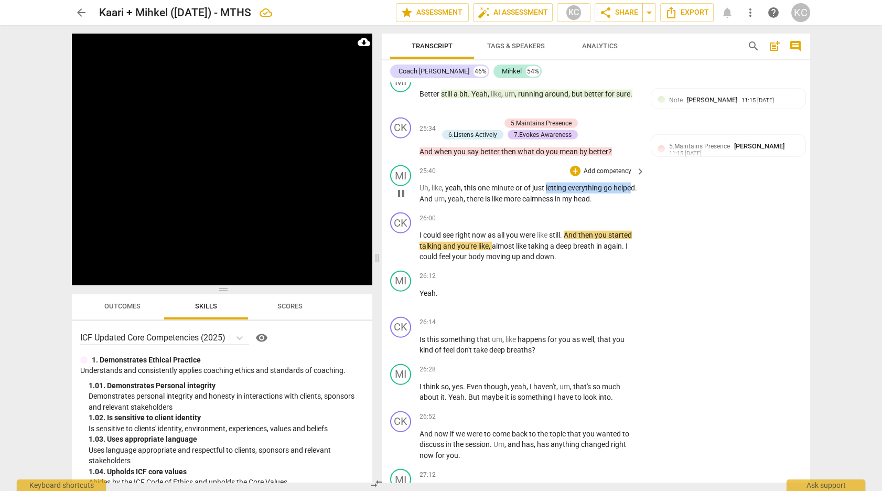
drag, startPoint x: 549, startPoint y: 178, endPoint x: 632, endPoint y: 180, distance: 83.4
click at [633, 182] on p "Uh , like , yeah , this one minute or of just letting everything go helped . An…" at bounding box center [529, 192] width 220 height 21
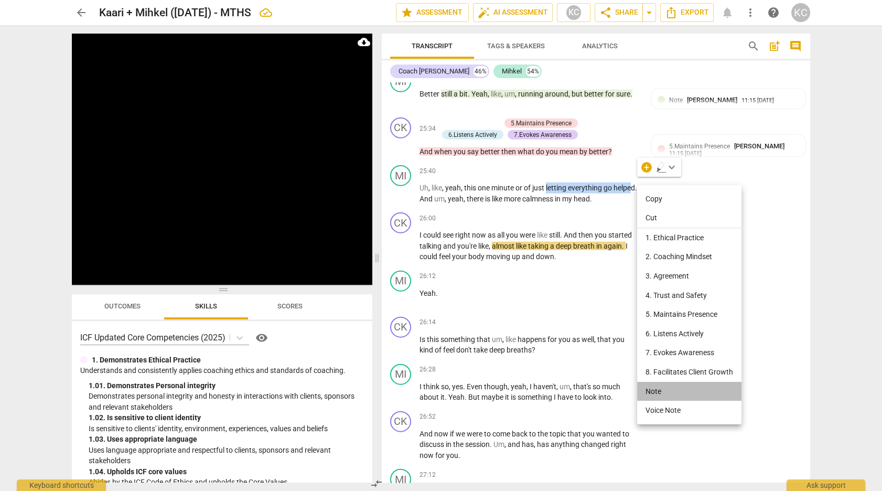
click at [645, 390] on li "Note" at bounding box center [689, 391] width 104 height 19
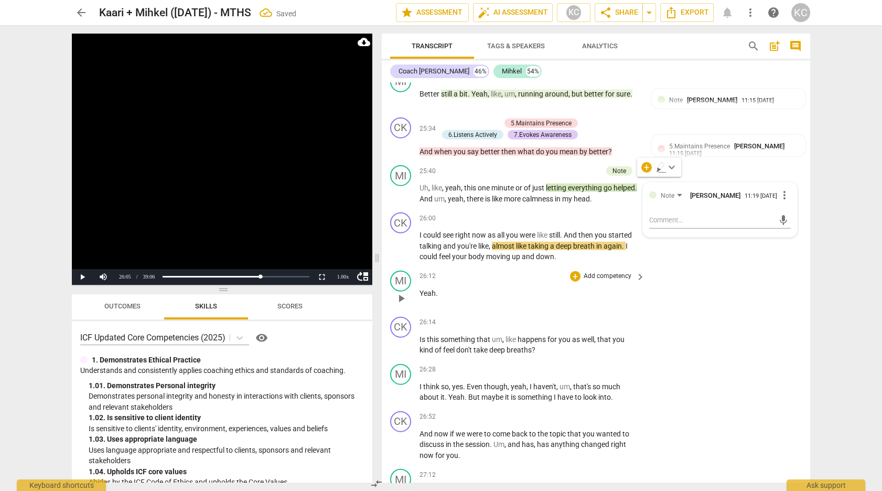
click at [719, 290] on div "MI play_arrow pause 26:12 + Add competency keyboard_arrow_right Yeah ." at bounding box center [596, 289] width 428 height 46
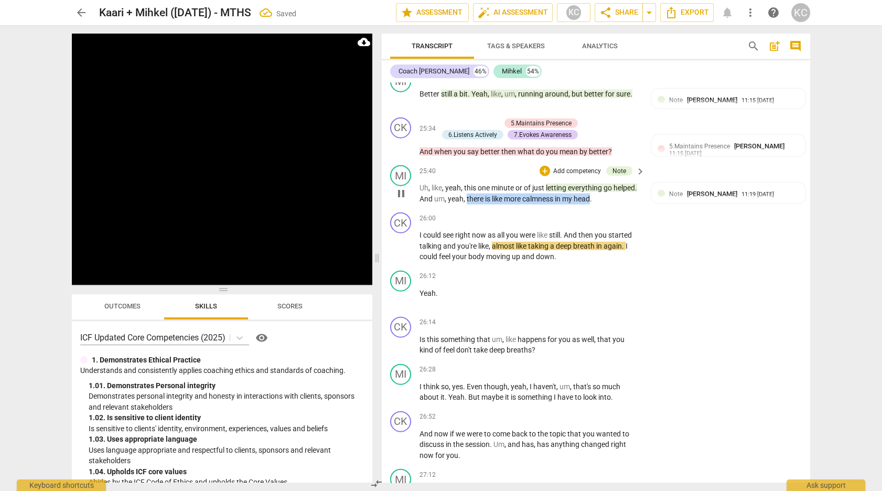
drag, startPoint x: 466, startPoint y: 192, endPoint x: 591, endPoint y: 193, distance: 124.8
click at [591, 193] on p "Uh , like , yeah , this one minute or of just letting everything go helped . An…" at bounding box center [529, 192] width 220 height 21
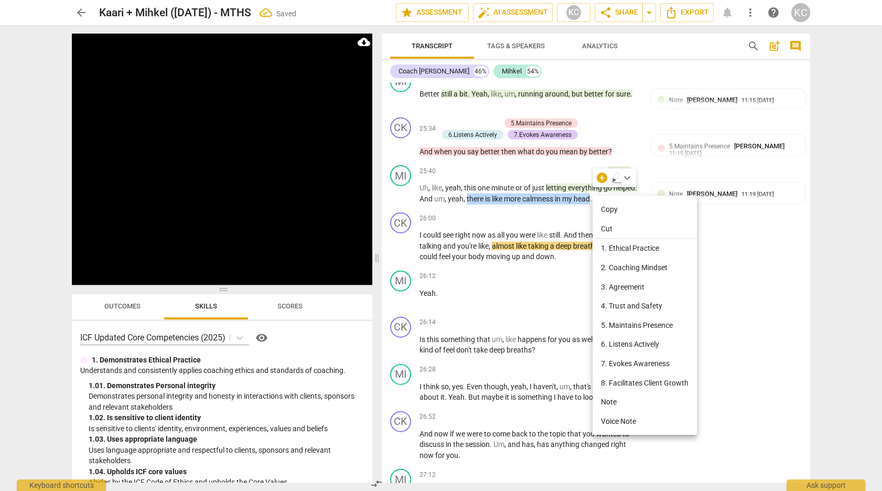
click at [603, 396] on li "Note" at bounding box center [644, 401] width 104 height 19
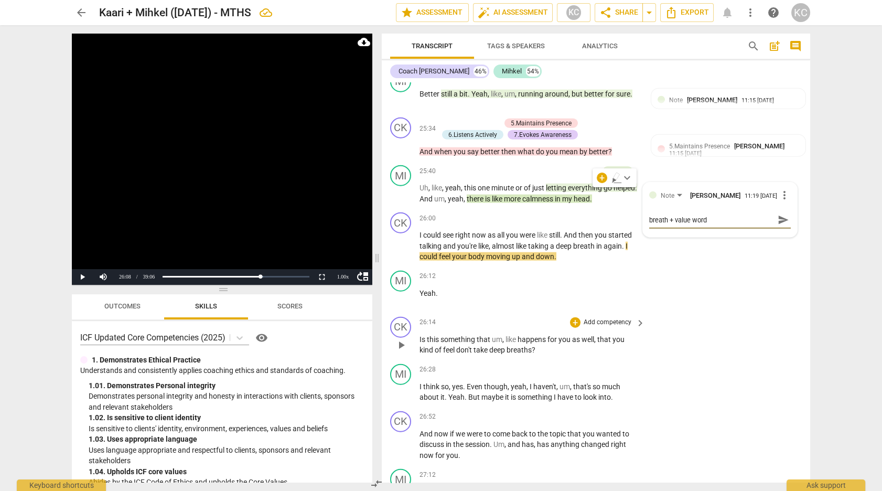
click at [751, 335] on div "CK play_arrow pause 26:14 + Add competency keyboard_arrow_right Is this somethi…" at bounding box center [596, 335] width 428 height 47
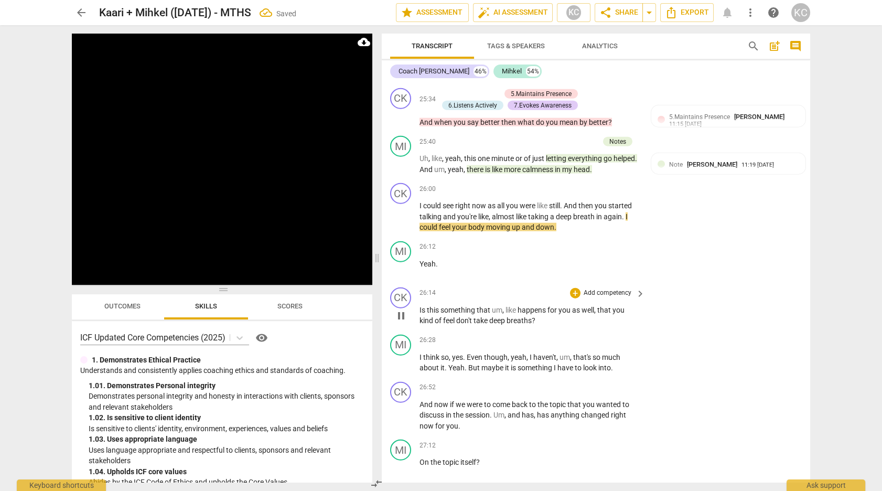
scroll to position [5753, 0]
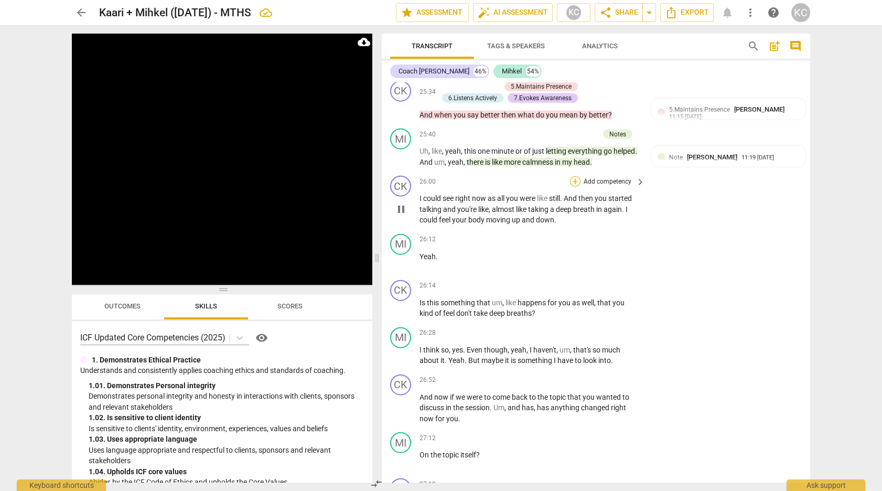
click at [572, 176] on div "+" at bounding box center [575, 181] width 10 height 10
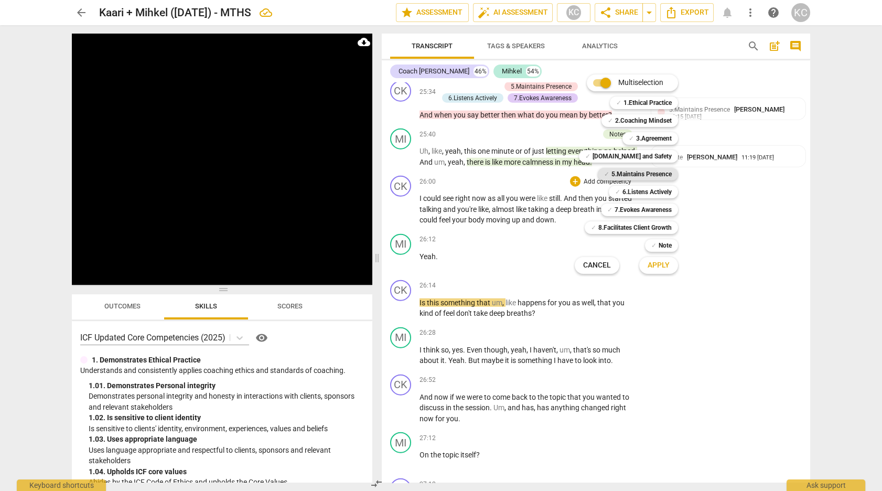
click at [613, 175] on b "5.Maintains Presence" at bounding box center [641, 174] width 60 height 13
click at [623, 191] on b "6.Listens Actively" at bounding box center [646, 192] width 49 height 13
click at [650, 266] on span "Apply" at bounding box center [658, 265] width 22 height 10
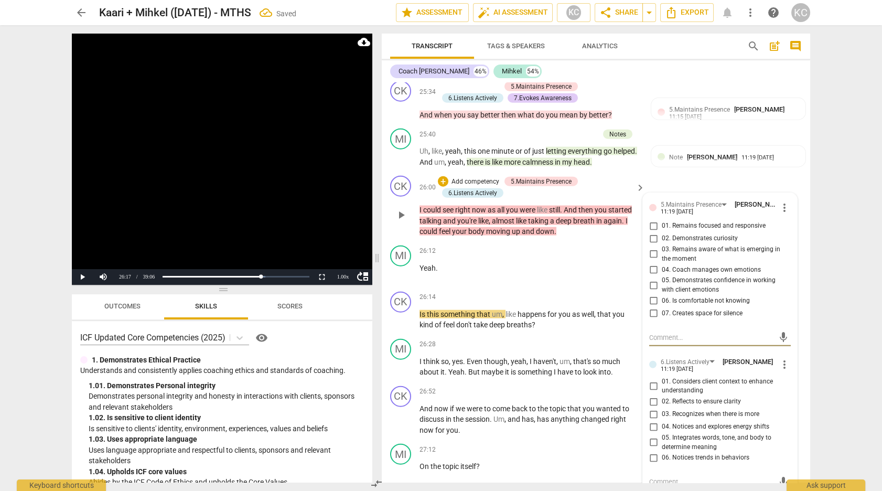
click at [651, 232] on input "02. Demonstrates curiosity" at bounding box center [653, 238] width 17 height 13
click at [652, 220] on input "01. Remains focused and responsive" at bounding box center [653, 226] width 17 height 13
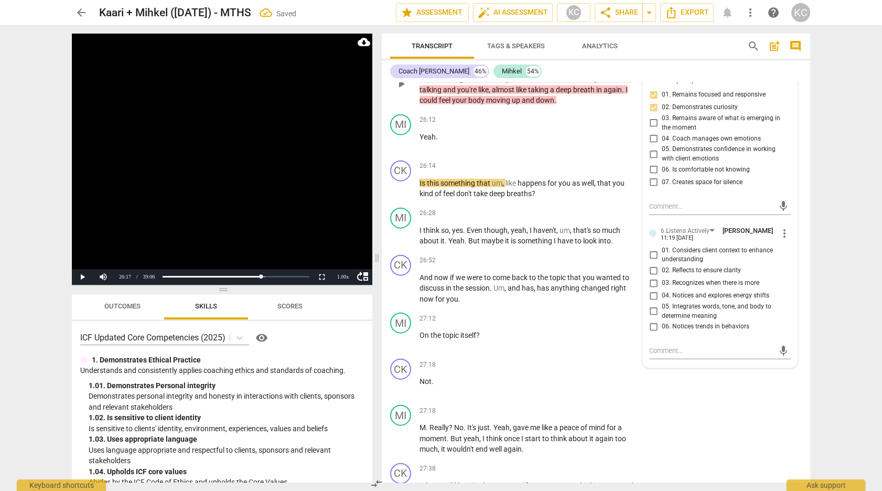
scroll to position [5884, 0]
click at [653, 305] on input "05. Integrates words, tone, and body to determine meaning" at bounding box center [653, 311] width 17 height 13
click at [677, 345] on textarea at bounding box center [711, 350] width 125 height 10
click at [753, 388] on div "CK play_arrow pause 27:18 + Add competency keyboard_arrow_right Not ." at bounding box center [596, 377] width 428 height 46
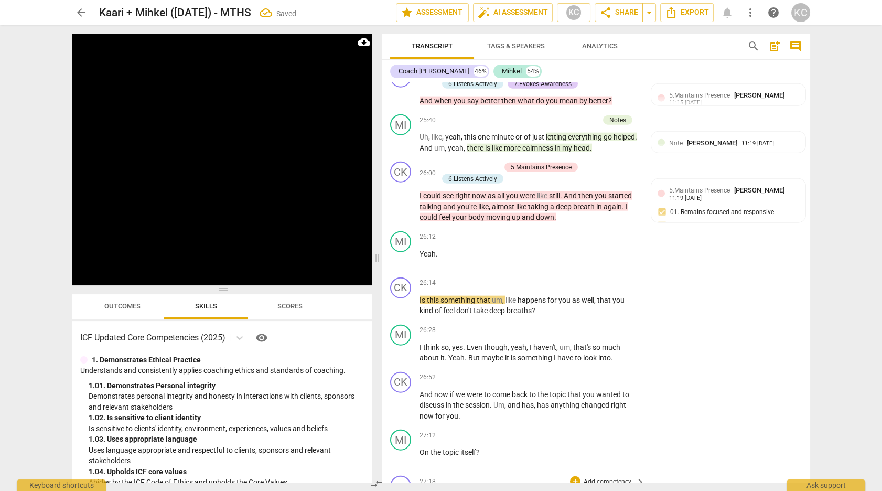
scroll to position [5764, 0]
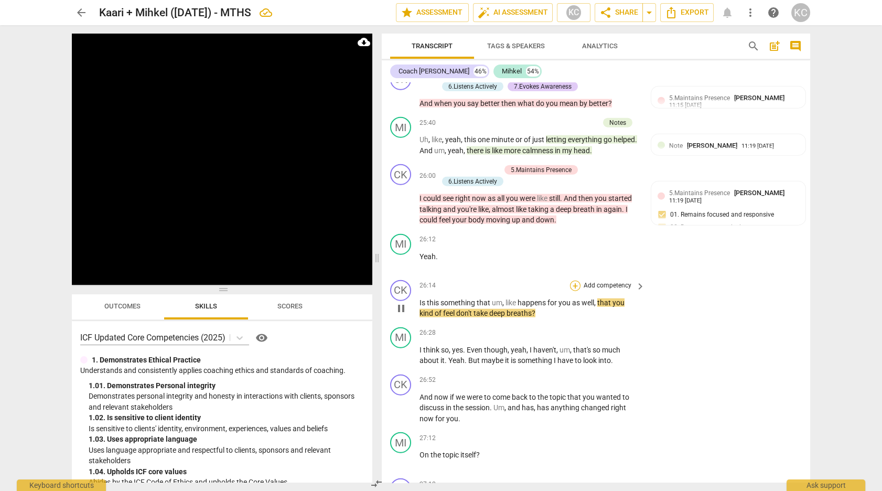
click at [576, 280] on div "+" at bounding box center [575, 285] width 10 height 10
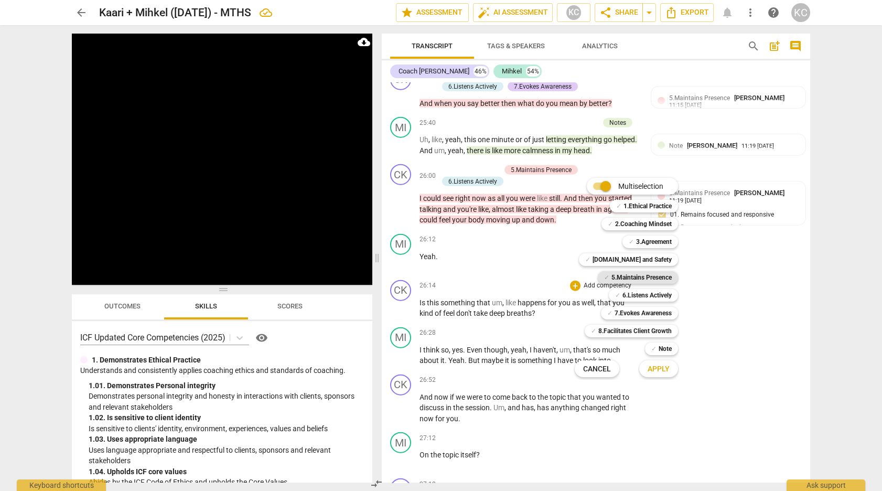
click at [621, 276] on b "5.Maintains Presence" at bounding box center [641, 277] width 60 height 13
click at [669, 371] on span "Apply" at bounding box center [658, 369] width 22 height 10
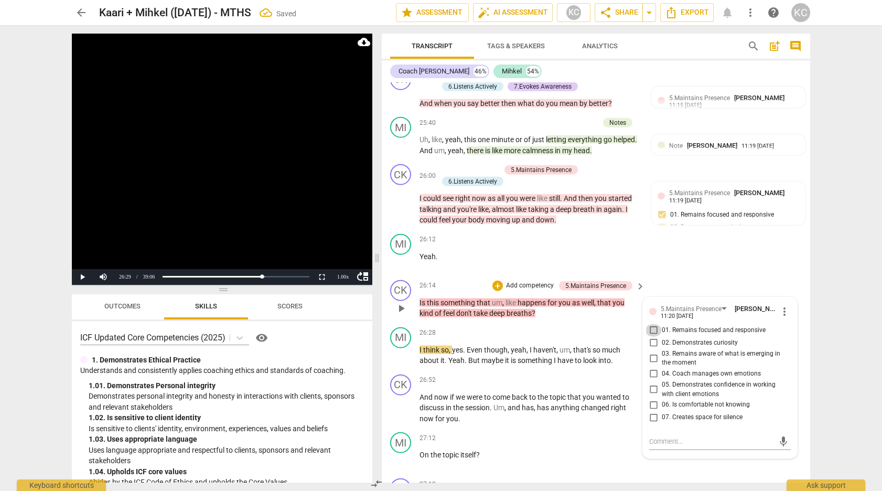
click at [655, 324] on input "01. Remains focused and responsive" at bounding box center [653, 330] width 17 height 13
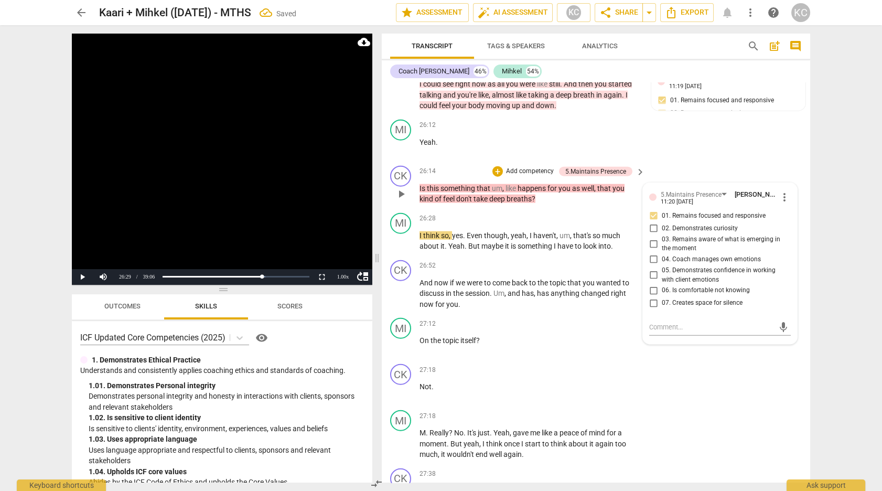
scroll to position [5879, 0]
click at [651, 221] on input "02. Demonstrates curiosity" at bounding box center [653, 227] width 17 height 13
click at [655, 322] on textarea at bounding box center [711, 326] width 125 height 10
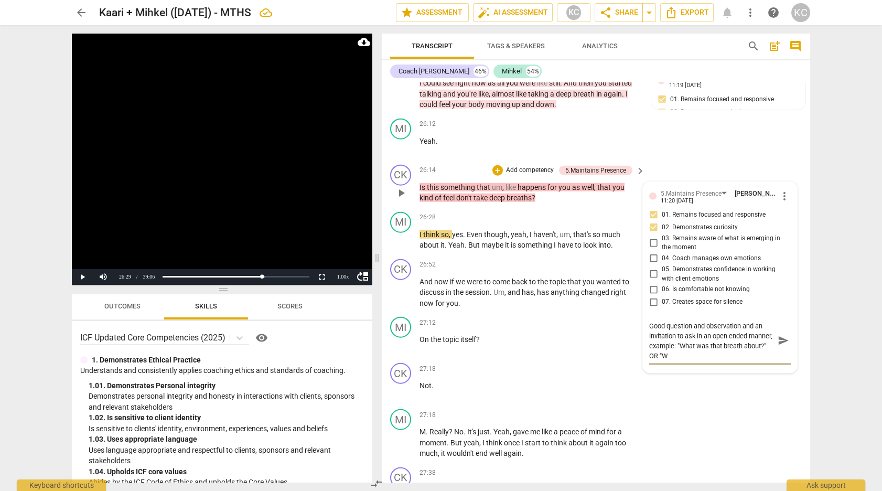
scroll to position [9, 0]
click at [696, 374] on div "CK play_arrow pause 27:18 + Add competency keyboard_arrow_right Not ." at bounding box center [596, 382] width 428 height 46
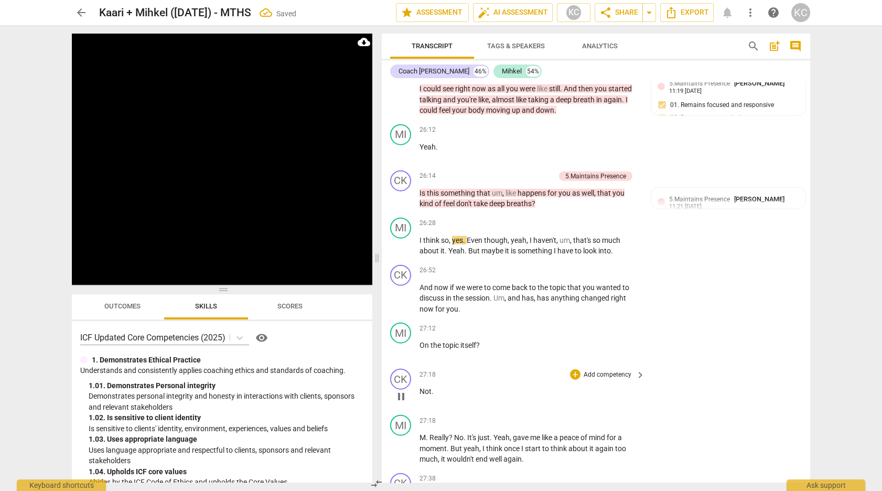
scroll to position [5877, 0]
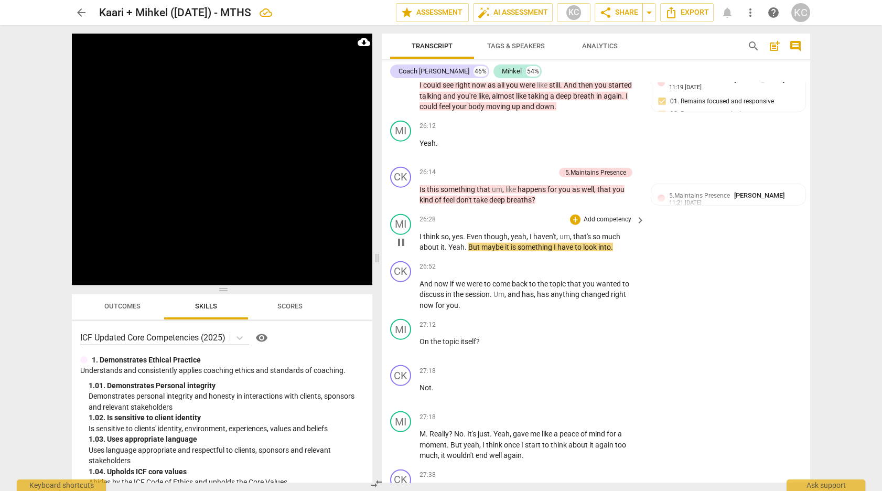
click at [586, 232] on span "that's" at bounding box center [582, 236] width 19 height 8
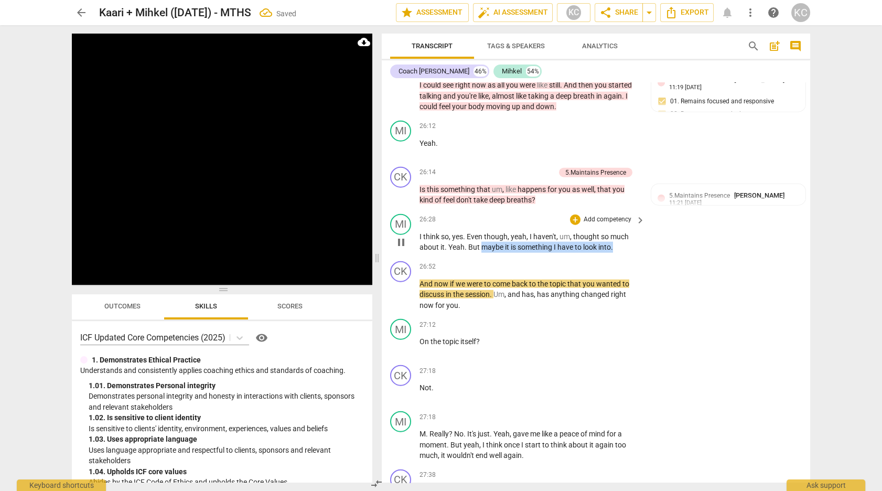
drag, startPoint x: 483, startPoint y: 237, endPoint x: 613, endPoint y: 235, distance: 130.0
click at [614, 235] on p "I think so , yes . Even though , yeah , I haven't , um , thought so much about …" at bounding box center [529, 241] width 220 height 21
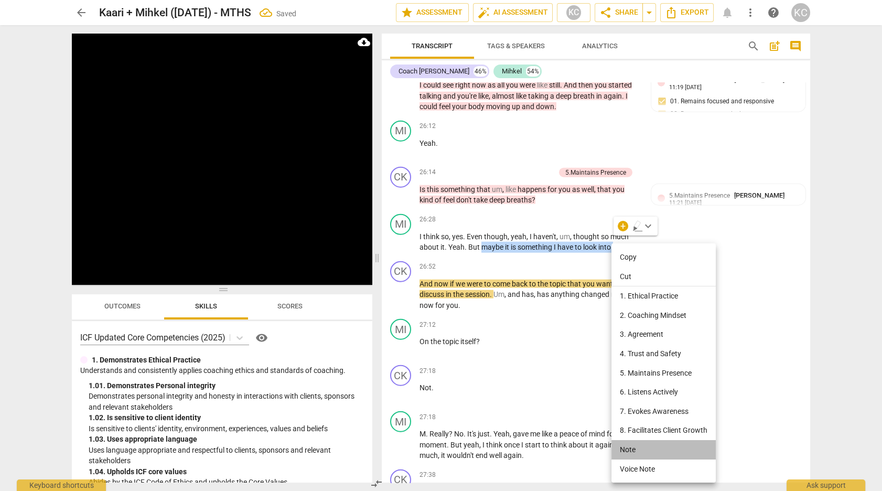
click at [632, 445] on li "Note" at bounding box center [663, 449] width 104 height 19
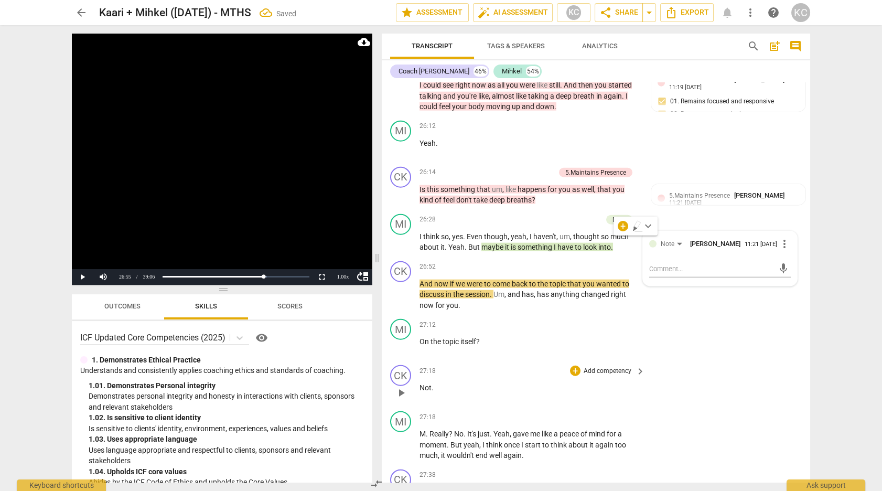
click at [728, 386] on div "CK play_arrow pause 27:18 + Add competency keyboard_arrow_right Not ." at bounding box center [596, 384] width 428 height 46
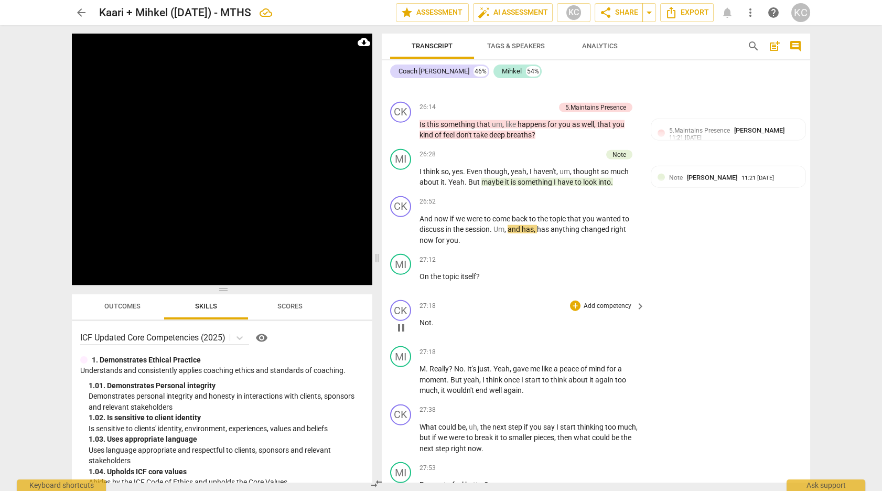
scroll to position [5927, 0]
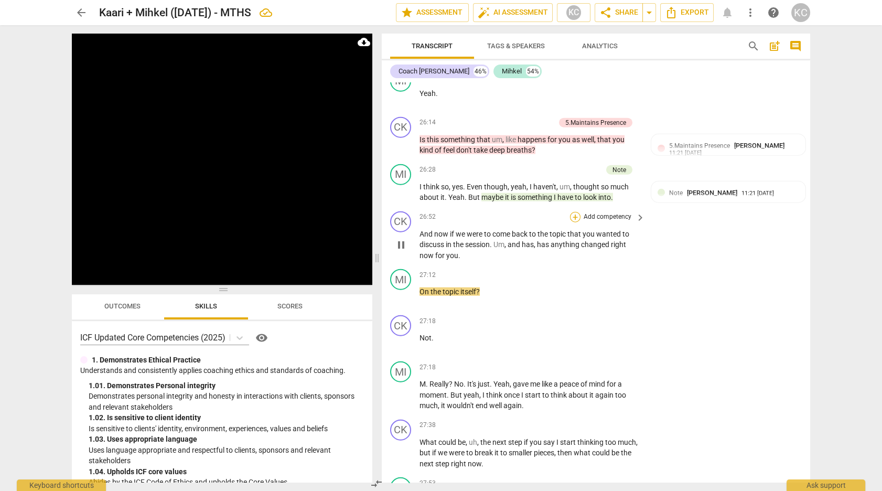
click at [575, 212] on div "+" at bounding box center [575, 217] width 10 height 10
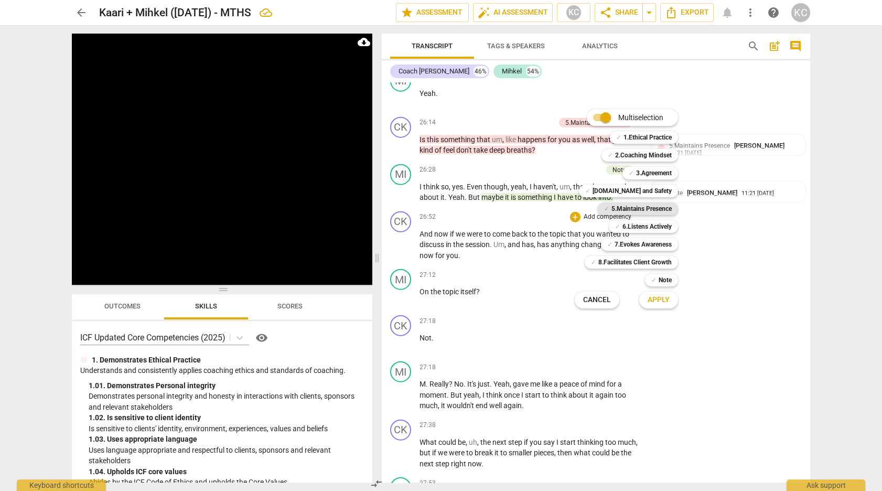
click at [622, 211] on b "5.Maintains Presence" at bounding box center [641, 208] width 60 height 13
click at [656, 296] on span "Apply" at bounding box center [658, 300] width 22 height 10
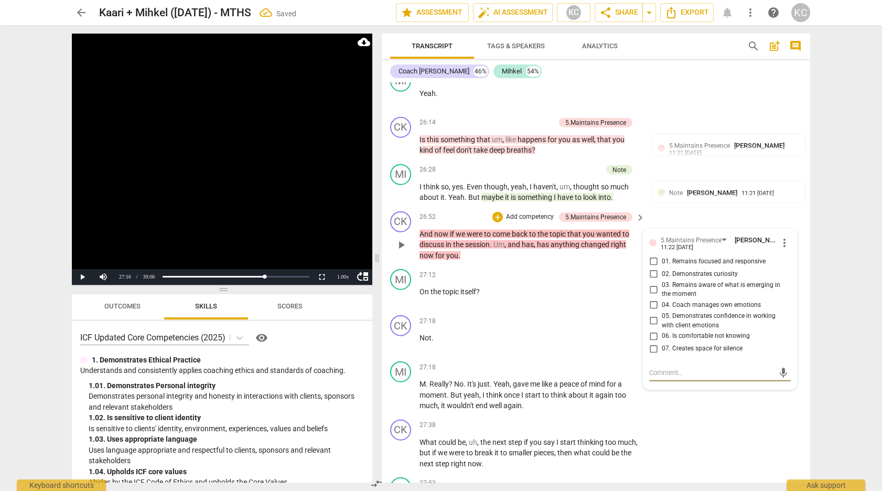
click at [650, 255] on input "01. Remains focused and responsive" at bounding box center [653, 261] width 17 height 13
click at [652, 268] on input "02. Demonstrates curiosity" at bounding box center [653, 274] width 17 height 13
click at [659, 367] on textarea at bounding box center [711, 372] width 125 height 10
click at [685, 391] on div "MI play_arrow pause 27:18 + Add competency keyboard_arrow_right M . Really ? No…" at bounding box center [596, 386] width 428 height 58
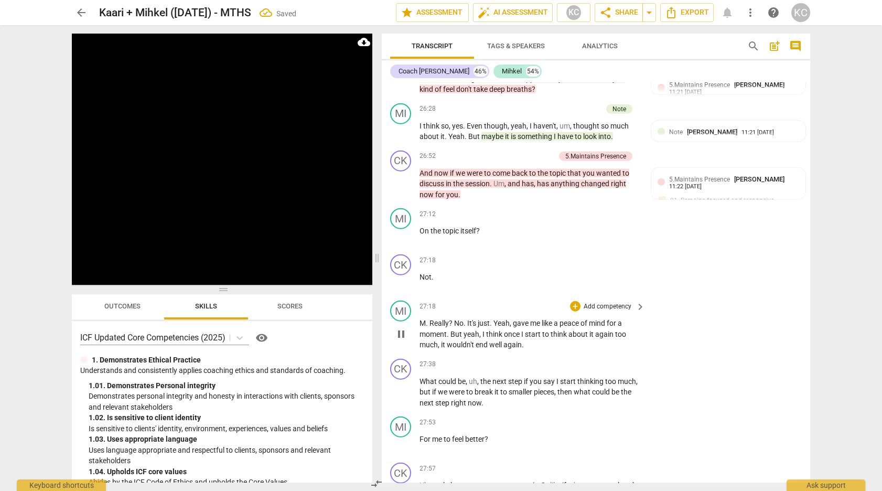
scroll to position [5988, 0]
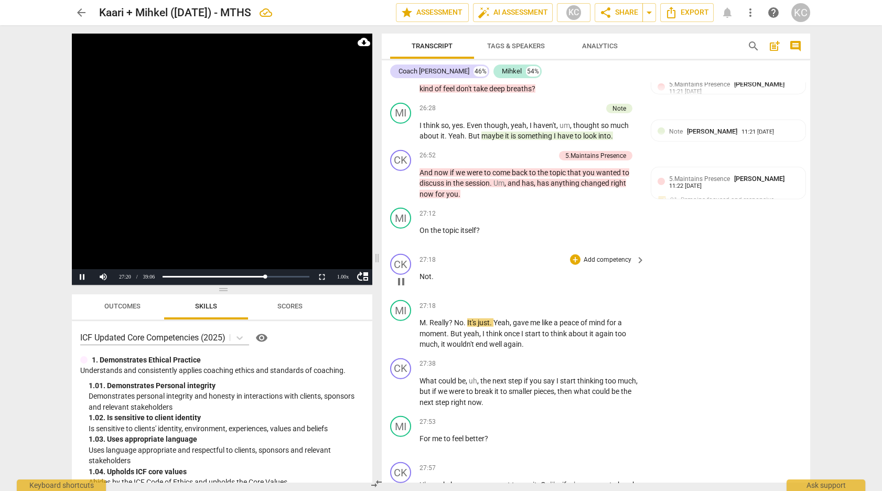
click at [419, 272] on span "Not" at bounding box center [425, 276] width 12 height 8
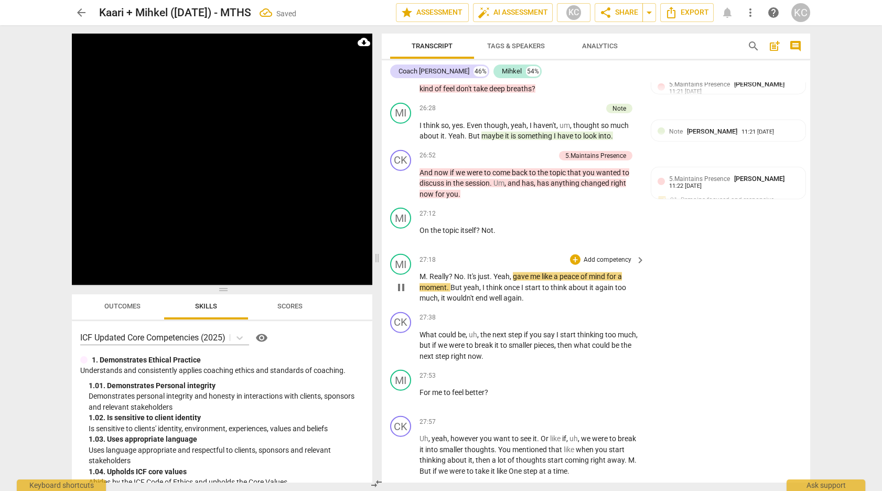
click at [421, 272] on span "M" at bounding box center [422, 276] width 6 height 8
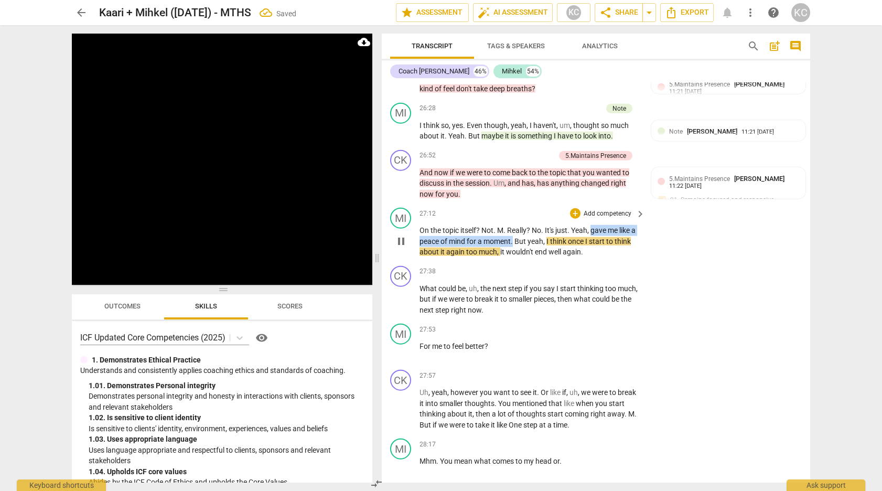
drag, startPoint x: 593, startPoint y: 222, endPoint x: 513, endPoint y: 235, distance: 81.2
click at [513, 235] on p "On the topic itself ? Not . M . Really ? No . It's just . Yeah , gave me like a…" at bounding box center [529, 241] width 220 height 33
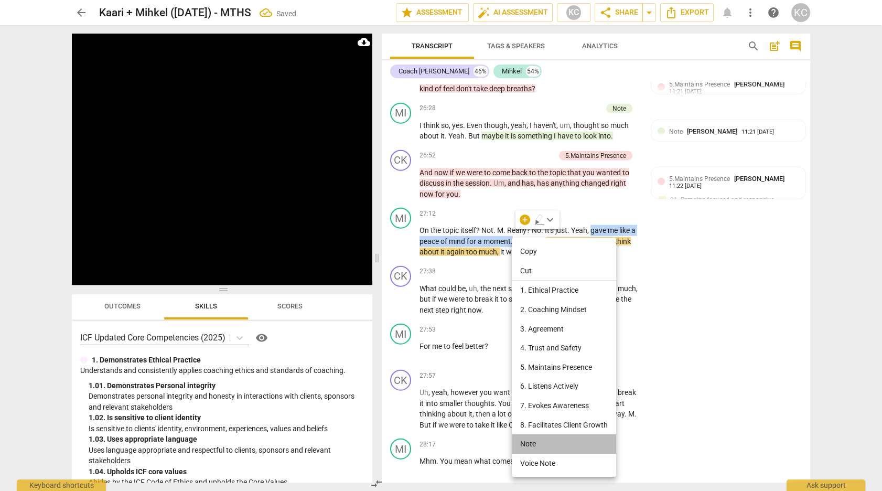
click at [526, 446] on li "Note" at bounding box center [564, 443] width 104 height 19
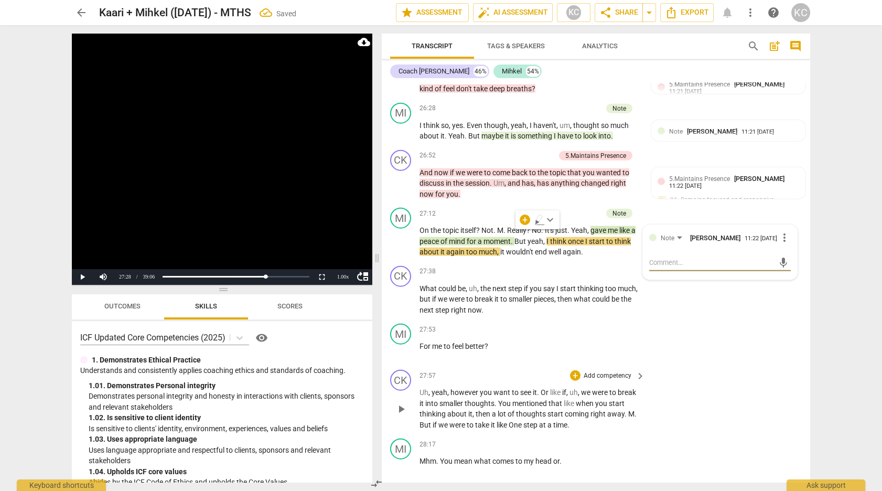
click at [784, 390] on div "CK play_arrow pause 27:57 + Add competency keyboard_arrow_right Uh , yeah , how…" at bounding box center [596, 399] width 428 height 69
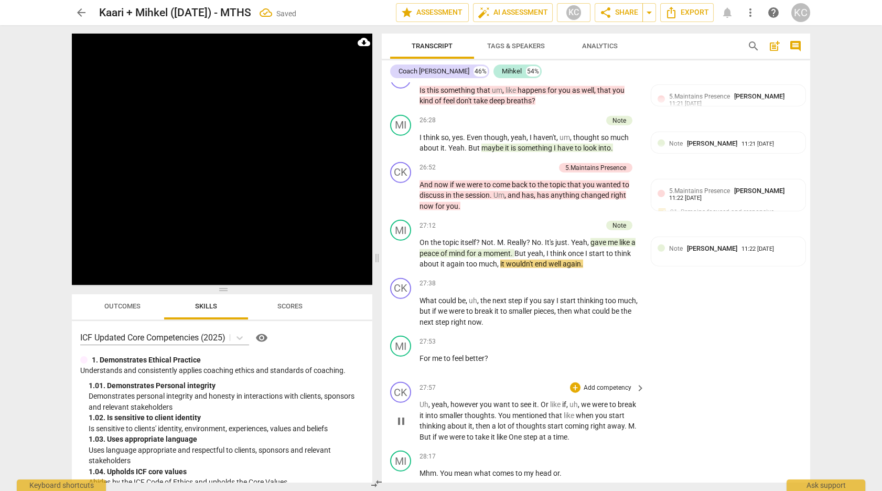
scroll to position [5973, 0]
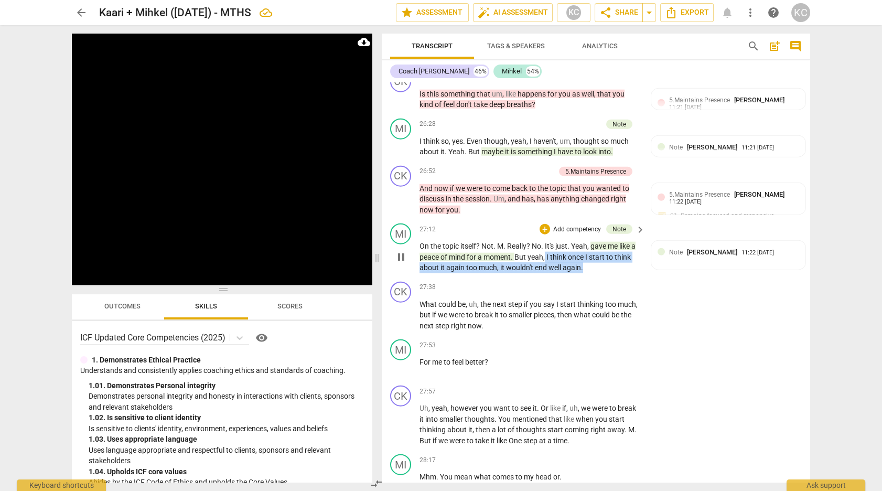
drag, startPoint x: 546, startPoint y: 247, endPoint x: 585, endPoint y: 257, distance: 40.7
click at [585, 257] on p "On the topic itself ? Not . M . Really ? No . It's just . Yeah , gave me like a…" at bounding box center [529, 257] width 220 height 33
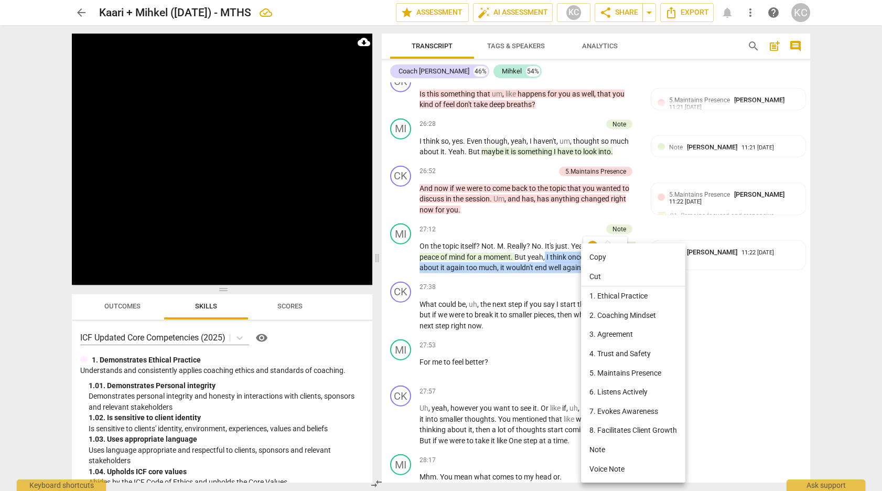
click at [597, 445] on li "Note" at bounding box center [633, 449] width 104 height 19
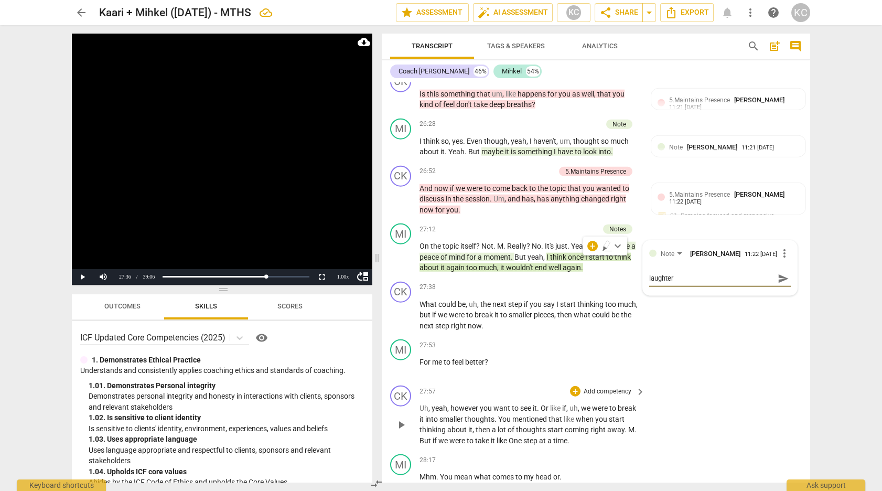
click at [733, 381] on div "CK play_arrow pause 27:57 + Add competency keyboard_arrow_right Uh , yeah , how…" at bounding box center [596, 415] width 428 height 69
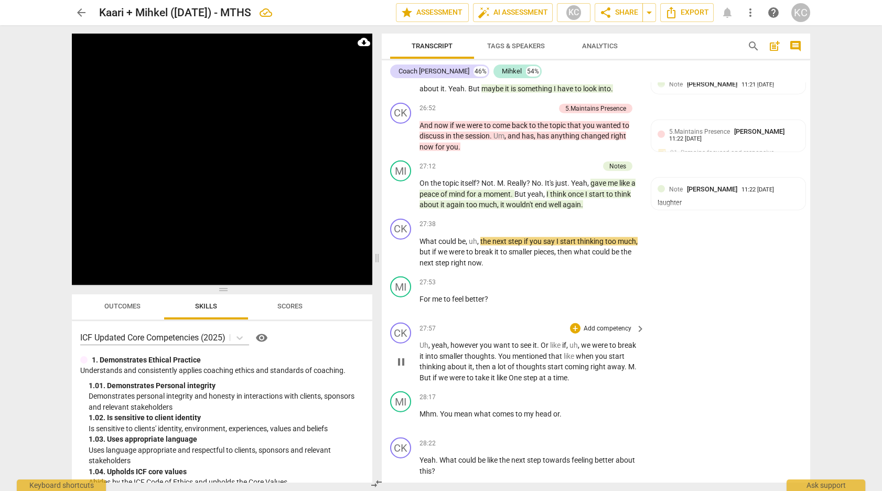
scroll to position [6037, 0]
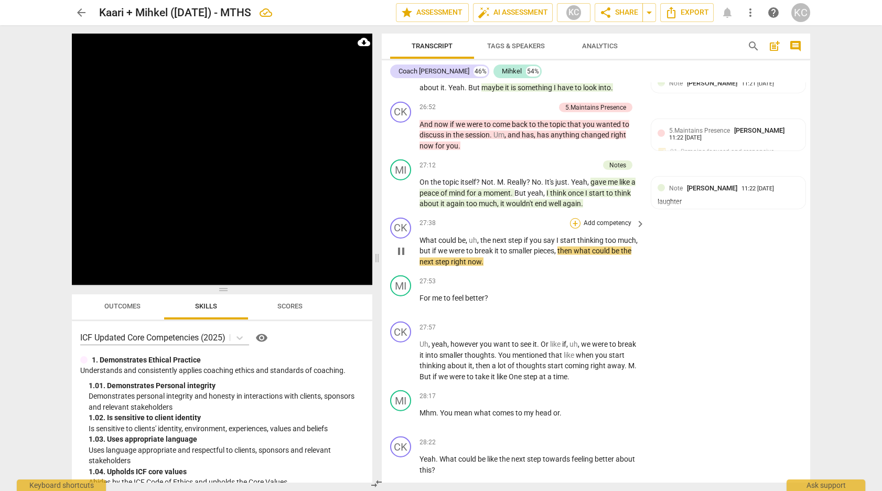
click at [576, 218] on div "+" at bounding box center [575, 223] width 10 height 10
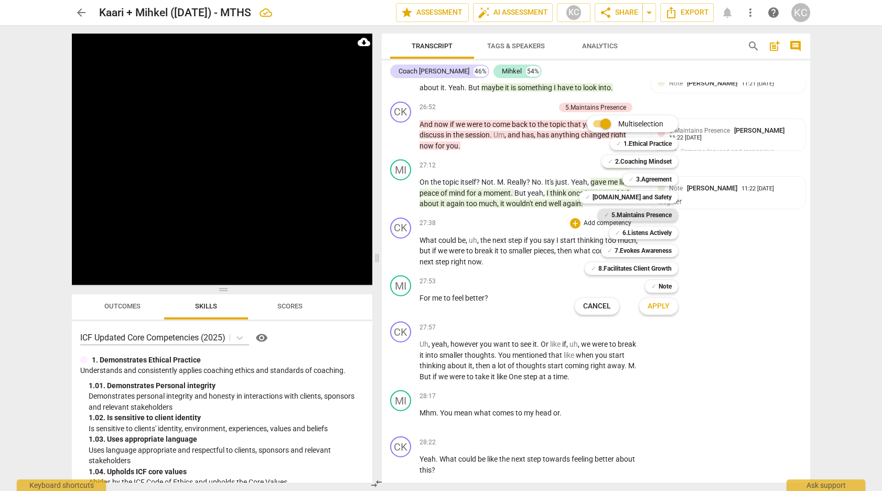
click at [614, 215] on b "5.Maintains Presence" at bounding box center [641, 215] width 60 height 13
click at [630, 252] on b "7.Evokes Awareness" at bounding box center [642, 250] width 57 height 13
click at [642, 234] on b "6.Listens Actively" at bounding box center [646, 232] width 49 height 13
click at [656, 304] on span "Apply" at bounding box center [658, 306] width 22 height 10
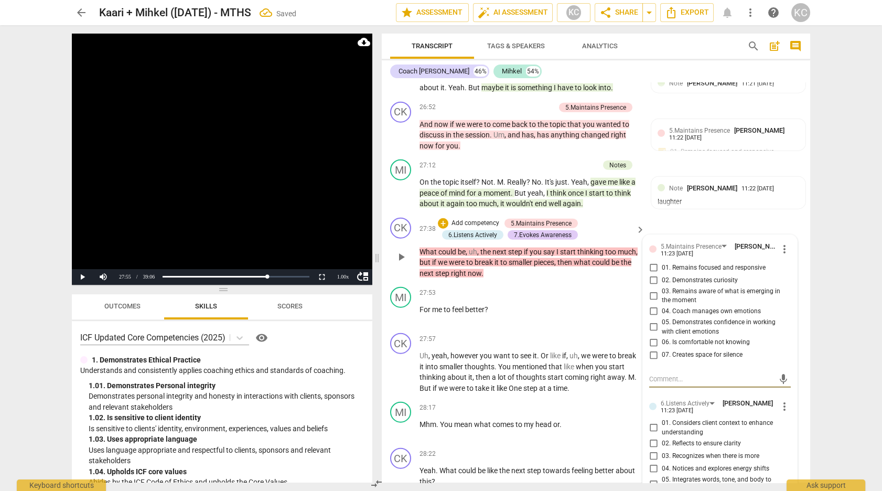
click at [651, 262] on input "01. Remains focused and responsive" at bounding box center [653, 268] width 17 height 13
click at [650, 278] on input "02. Demonstrates curiosity" at bounding box center [653, 280] width 17 height 13
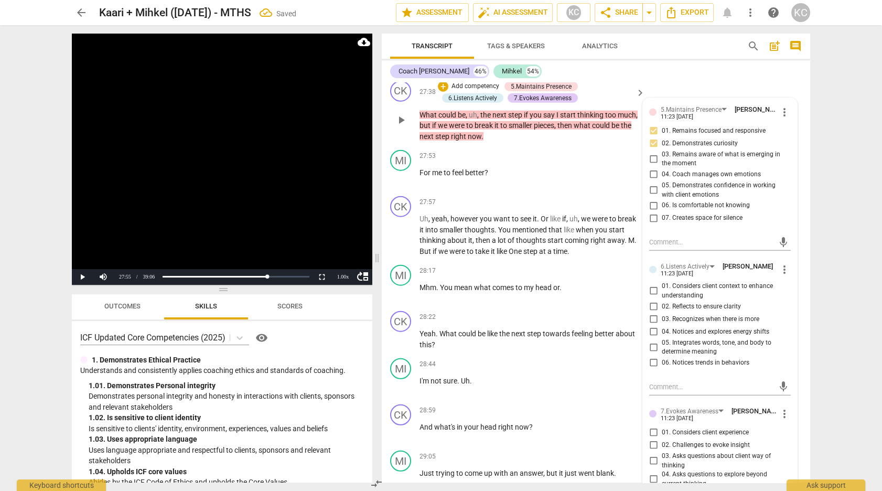
scroll to position [6177, 0]
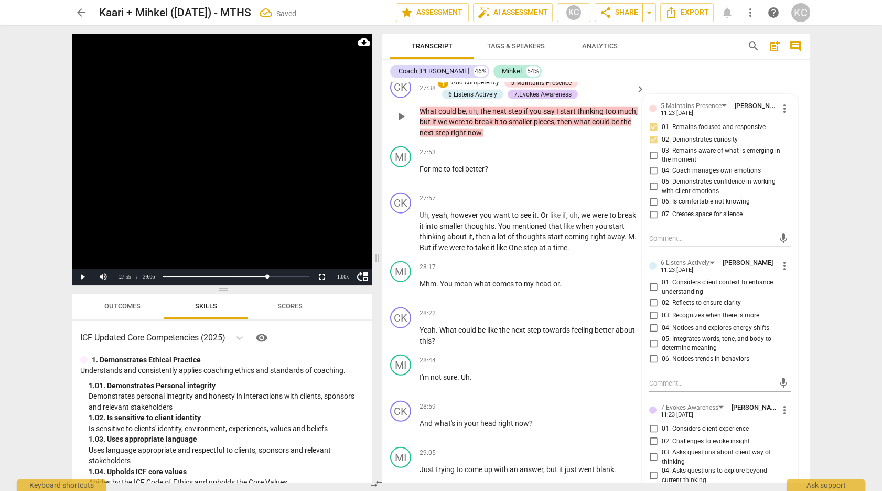
click at [651, 337] on input "05. Integrates words, tone, and body to determine meaning" at bounding box center [653, 343] width 17 height 13
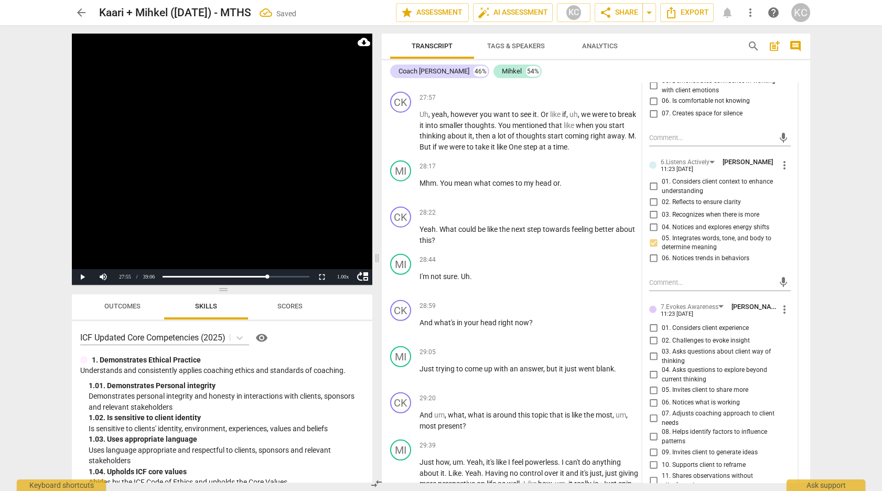
scroll to position [6288, 0]
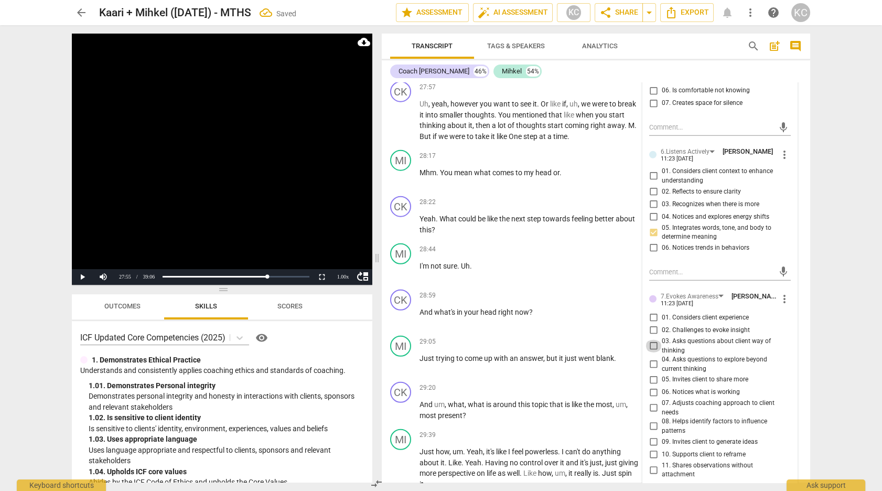
click at [652, 340] on input "03. Asks questions about client way of thinking" at bounding box center [653, 346] width 17 height 13
click at [651, 358] on input "04. Asks questions to explore beyond current thinking" at bounding box center [653, 364] width 17 height 13
click at [651, 373] on input "05. Invites client to share more" at bounding box center [653, 379] width 17 height 13
click at [651, 386] on input "06. Notices what is working" at bounding box center [653, 392] width 17 height 13
click at [652, 402] on input "07. Adjusts coaching approach to client needs" at bounding box center [653, 408] width 17 height 13
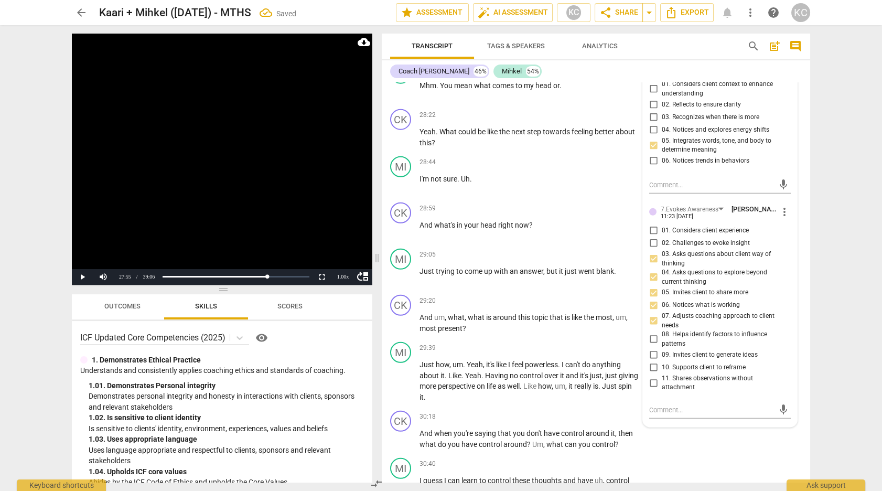
scroll to position [6378, 0]
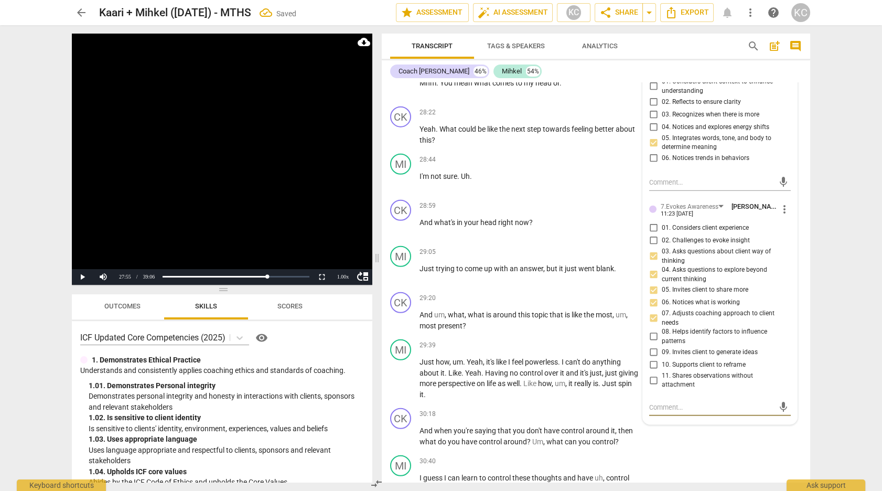
click at [654, 402] on textarea at bounding box center [711, 407] width 125 height 10
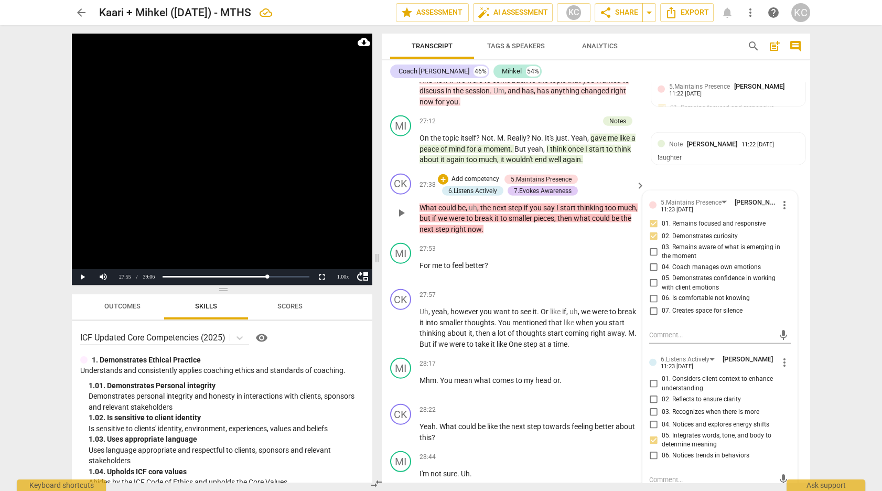
scroll to position [6079, 0]
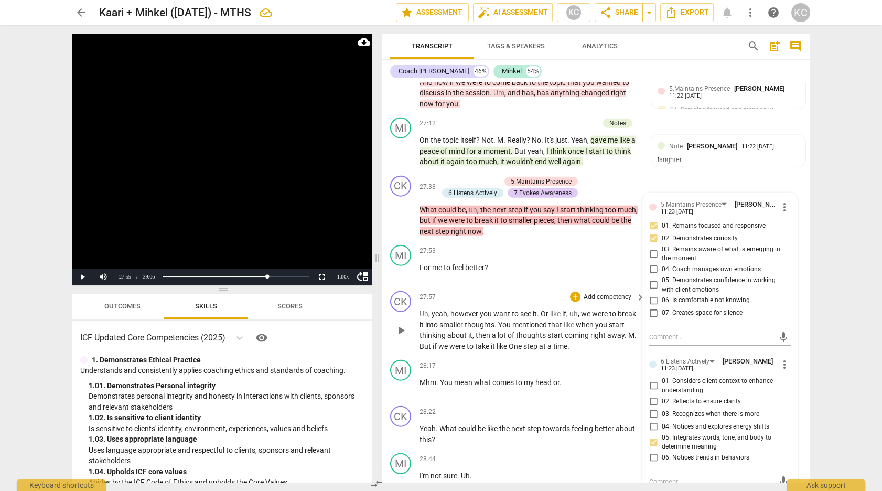
click at [503, 291] on div "27:57 + Add competency keyboard_arrow_right" at bounding box center [532, 297] width 226 height 12
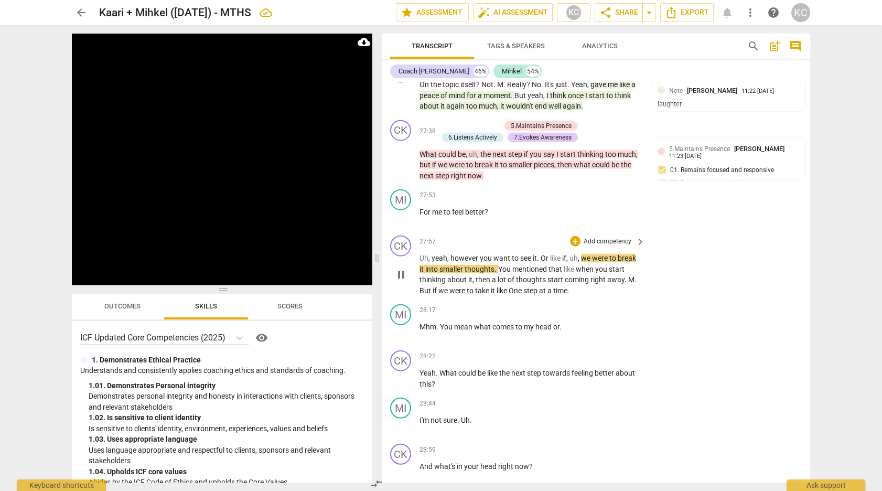
scroll to position [6137, 0]
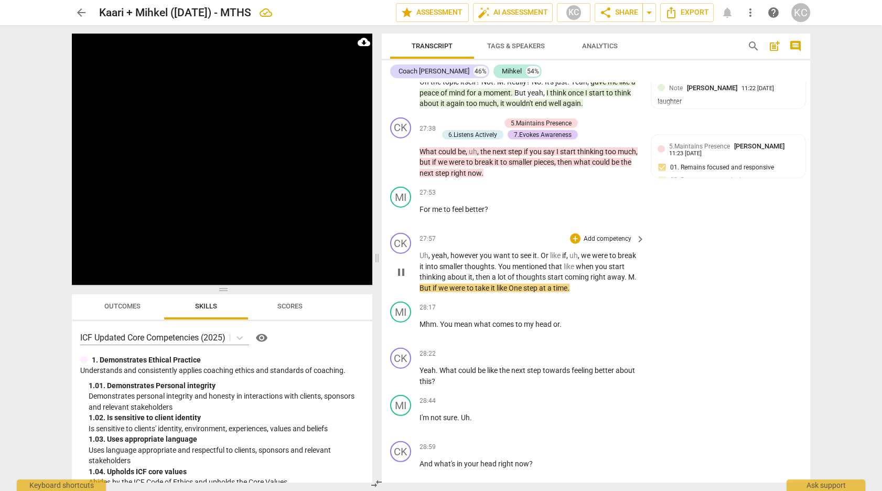
drag, startPoint x: 628, startPoint y: 267, endPoint x: 647, endPoint y: 273, distance: 20.2
click at [628, 273] on span "M" at bounding box center [631, 277] width 6 height 8
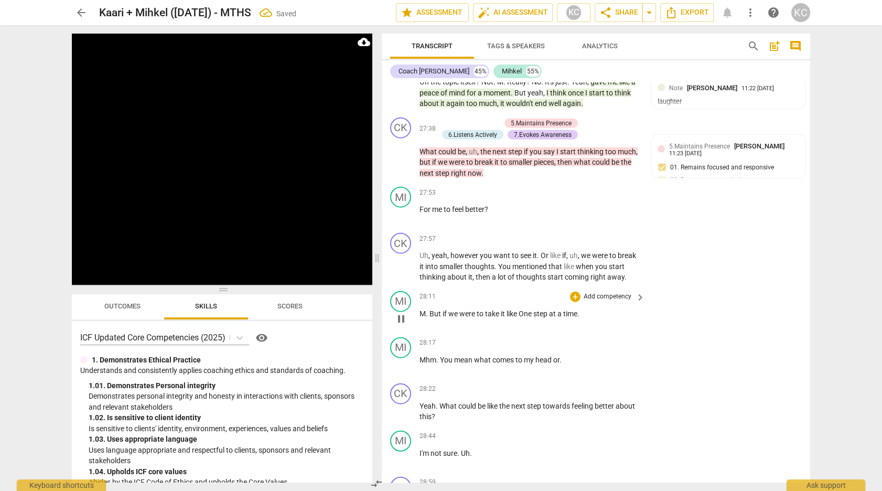
click at [432, 309] on span "But" at bounding box center [435, 313] width 13 height 8
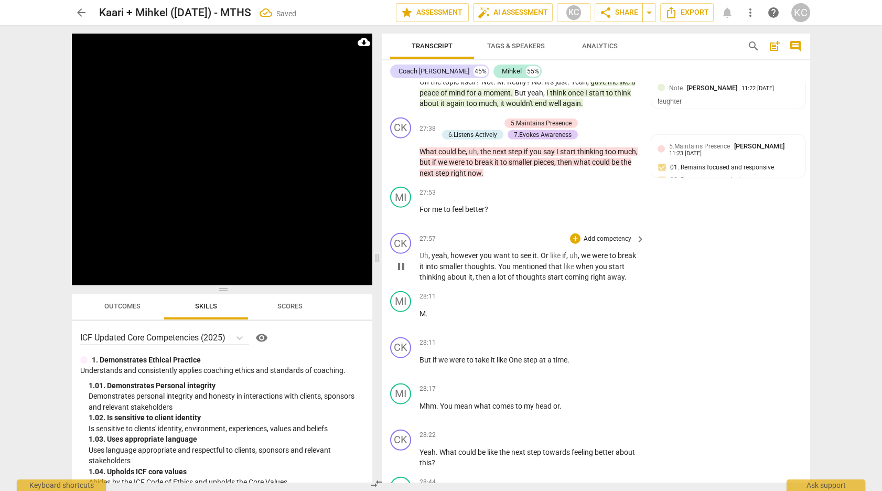
click at [584, 234] on p "Add competency" at bounding box center [607, 238] width 50 height 9
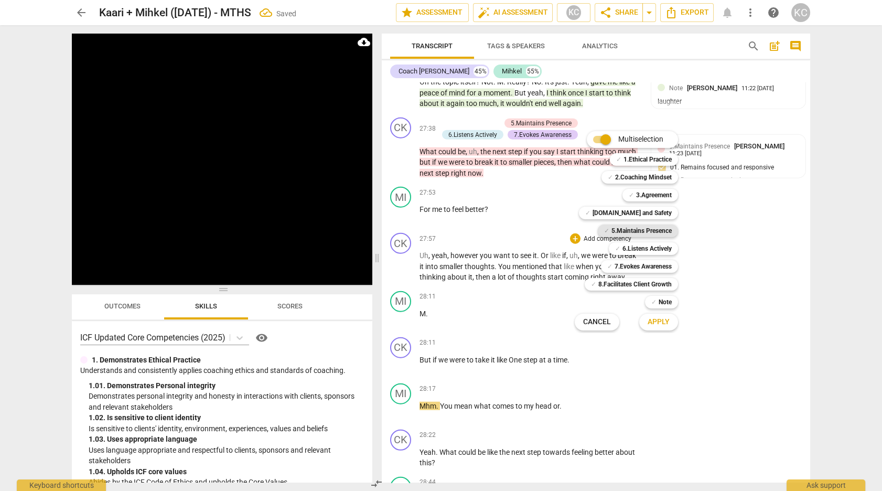
click at [635, 228] on b "5.Maintains Presence" at bounding box center [641, 230] width 60 height 13
click at [651, 317] on button "Apply" at bounding box center [658, 321] width 39 height 19
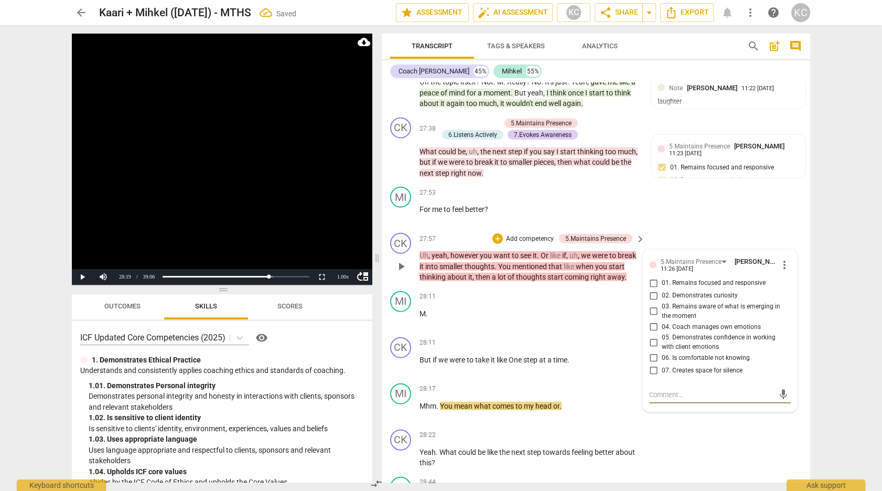
click at [652, 277] on input "01. Remains focused and responsive" at bounding box center [653, 283] width 17 height 13
click at [664, 390] on textarea at bounding box center [711, 395] width 125 height 10
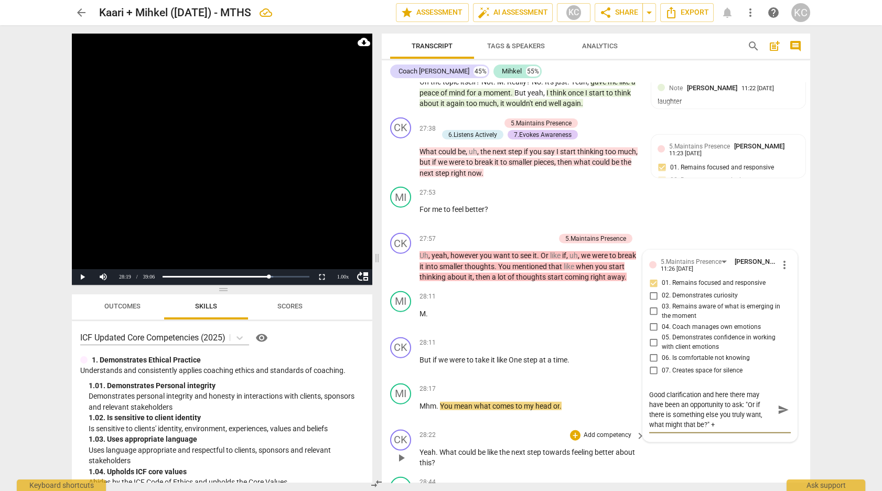
click at [700, 442] on div "CK play_arrow pause 28:22 + Add competency keyboard_arrow_right Yeah . What cou…" at bounding box center [596, 448] width 428 height 47
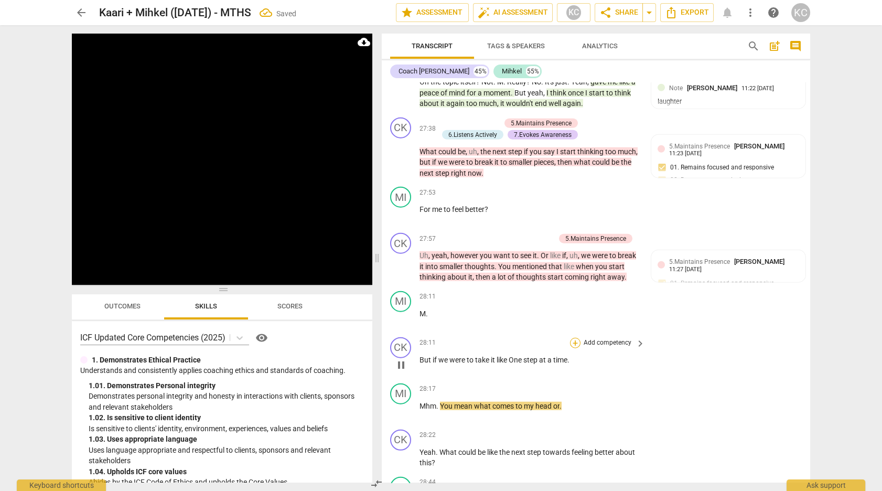
click at [571, 338] on div "+" at bounding box center [575, 343] width 10 height 10
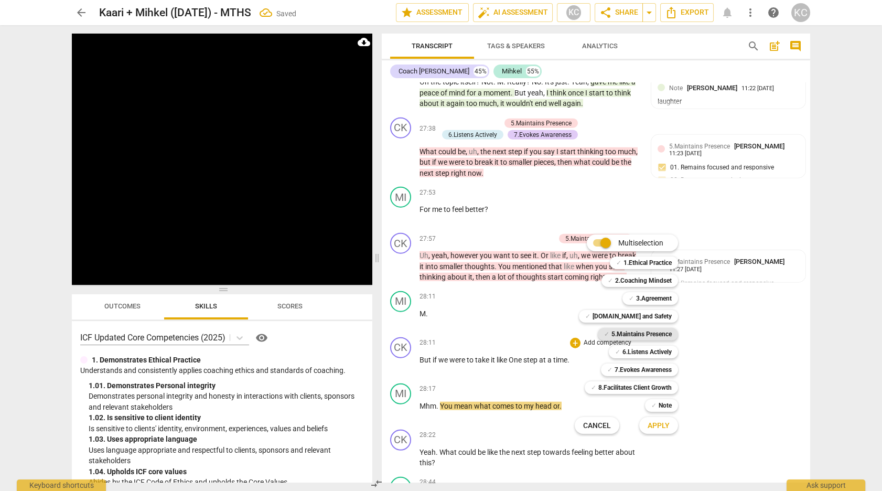
click at [611, 334] on b "5.Maintains Presence" at bounding box center [641, 334] width 60 height 13
click at [649, 422] on span "Apply" at bounding box center [658, 425] width 22 height 10
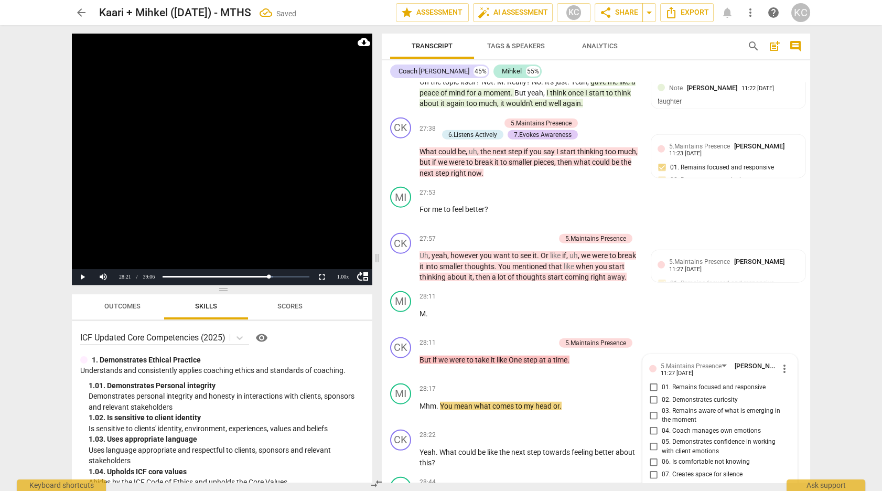
scroll to position [6344, 0]
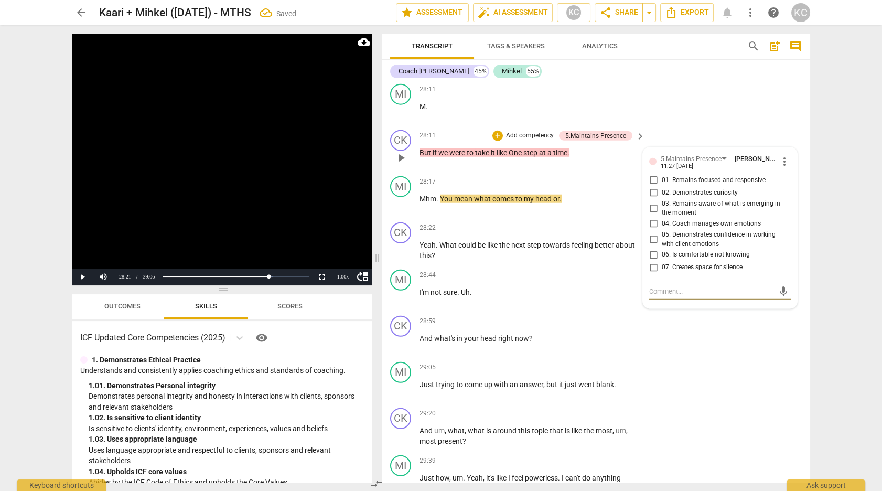
click at [653, 174] on input "01. Remains focused and responsive" at bounding box center [653, 180] width 17 height 13
click at [698, 126] on div "CK play_arrow pause 28:11 + Add competency 5.Maintains Presence keyboard_arrow_…" at bounding box center [596, 149] width 428 height 46
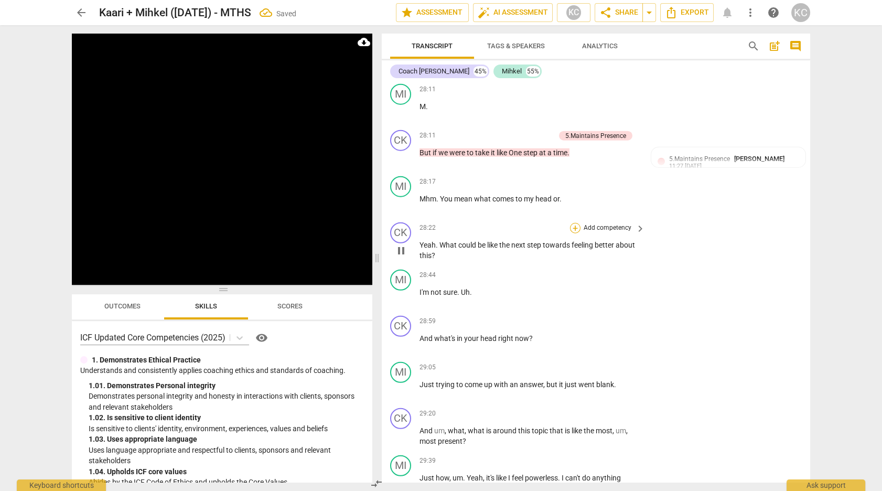
click at [580, 223] on div "+" at bounding box center [575, 228] width 10 height 10
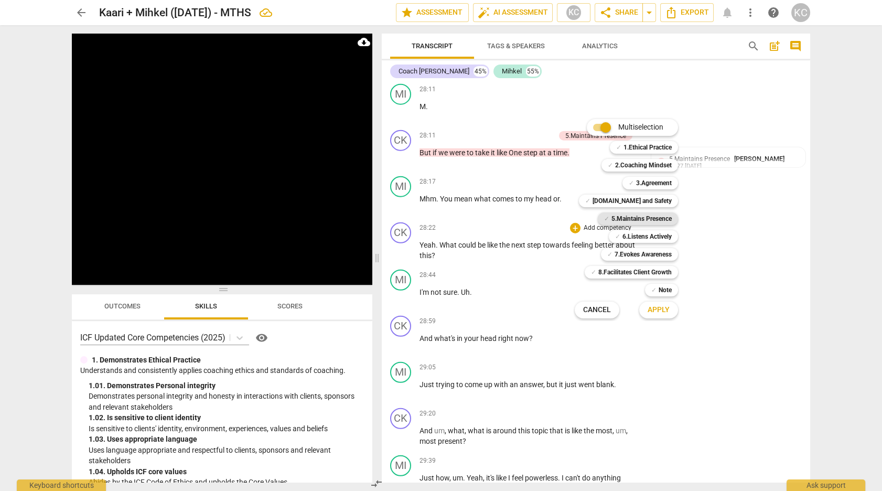
click at [612, 220] on b "5.Maintains Presence" at bounding box center [641, 218] width 60 height 13
click at [613, 267] on b "8.Facilitates Client Growth" at bounding box center [634, 272] width 73 height 13
click at [663, 311] on span "Apply" at bounding box center [658, 310] width 22 height 10
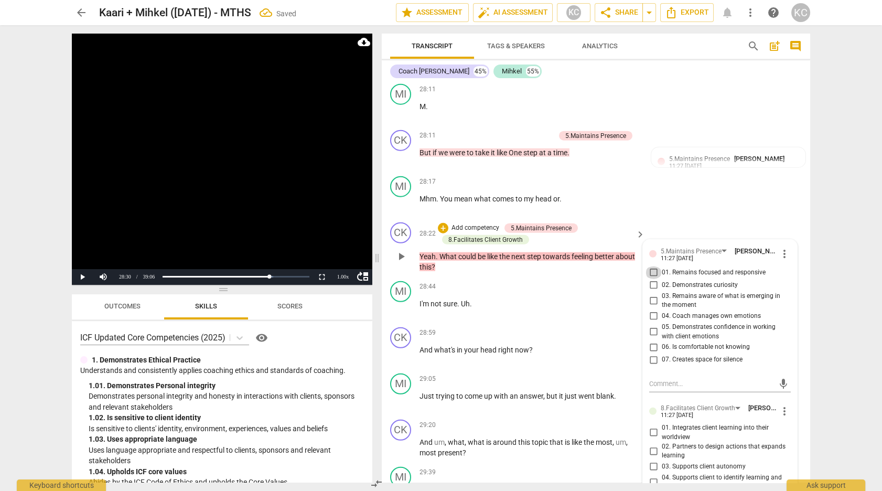
click at [650, 266] on input "01. Remains focused and responsive" at bounding box center [653, 272] width 17 height 13
click at [651, 279] on input "02. Demonstrates curiosity" at bounding box center [653, 285] width 17 height 13
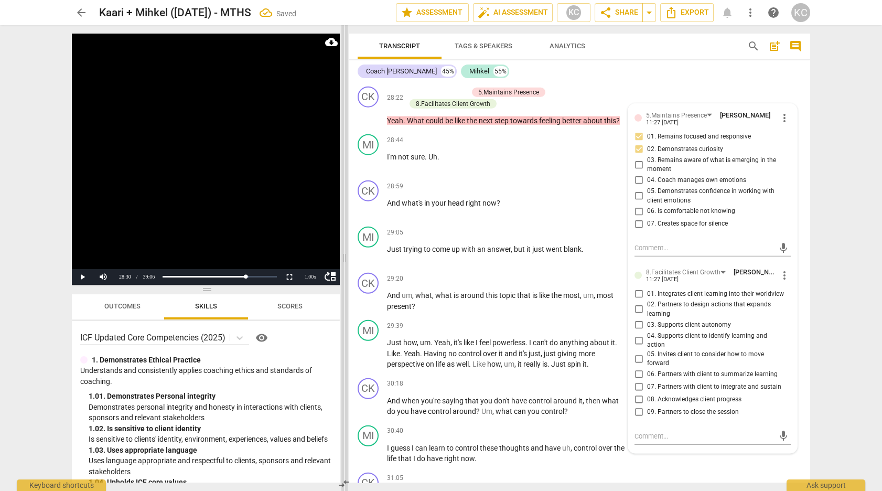
scroll to position [6273, 0]
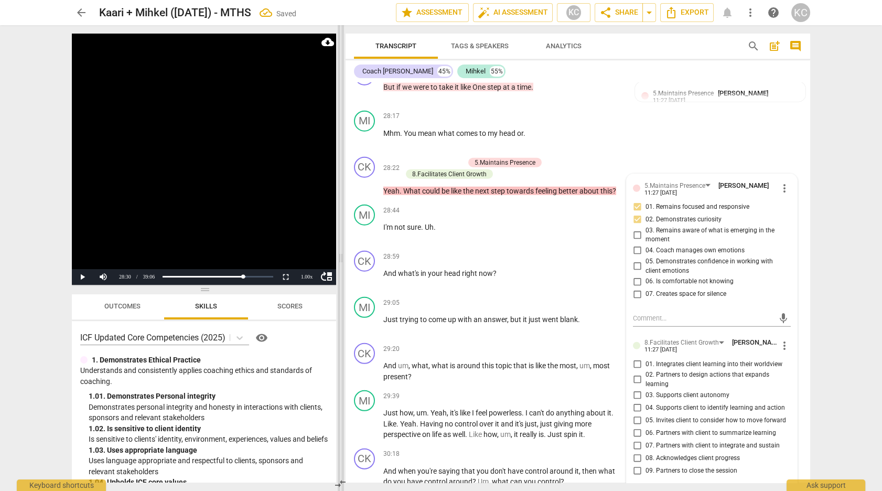
drag, startPoint x: 379, startPoint y: 257, endPoint x: 342, endPoint y: 258, distance: 36.2
click at [342, 258] on span at bounding box center [341, 258] width 6 height 466
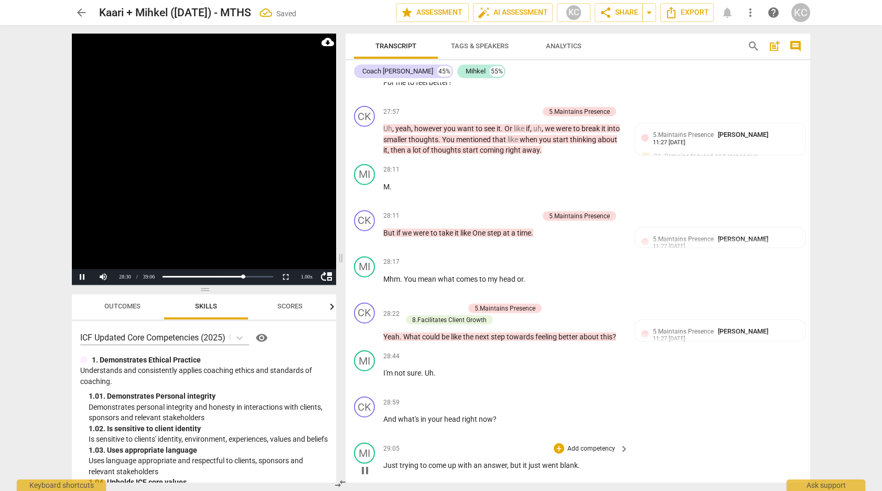
scroll to position [6119, 0]
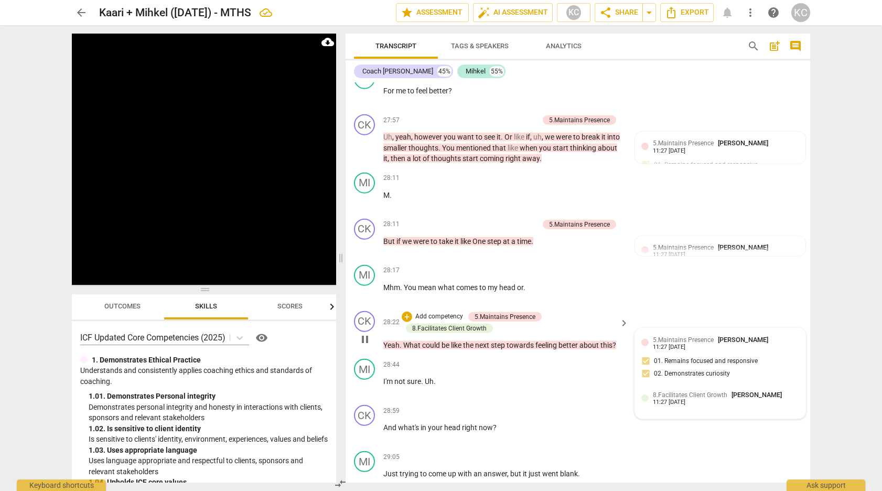
click at [696, 336] on span "5.Maintains Presence" at bounding box center [683, 339] width 61 height 7
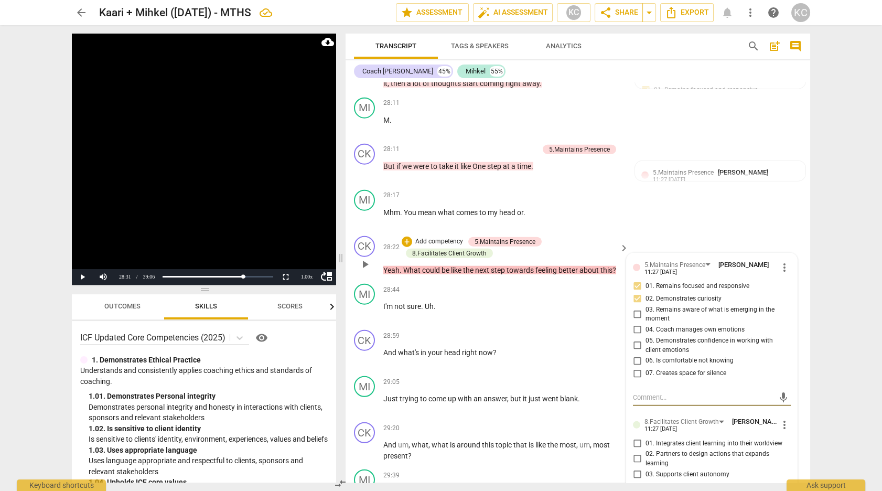
scroll to position [6199, 0]
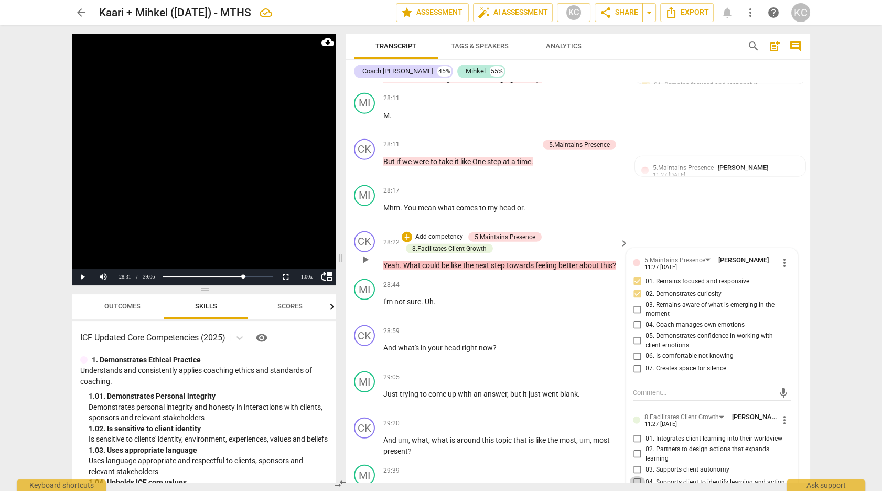
click at [636, 476] on input "04. Supports client to identify learning and action" at bounding box center [637, 482] width 17 height 13
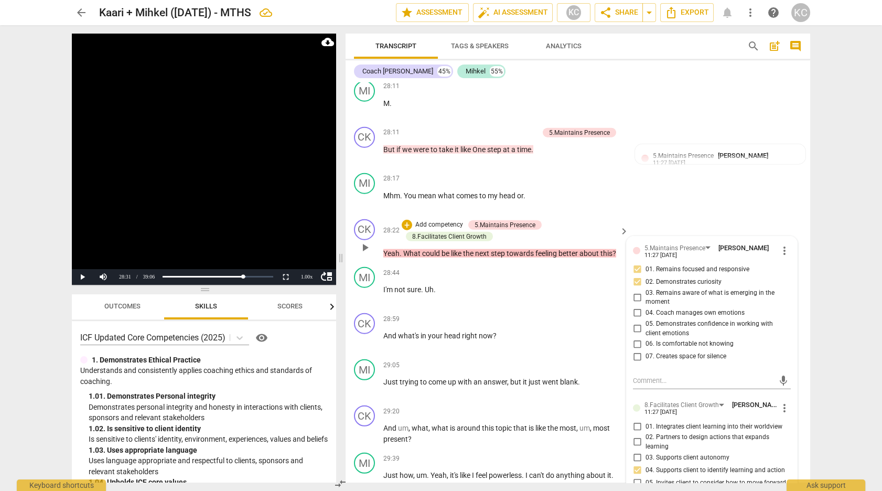
scroll to position [6220, 0]
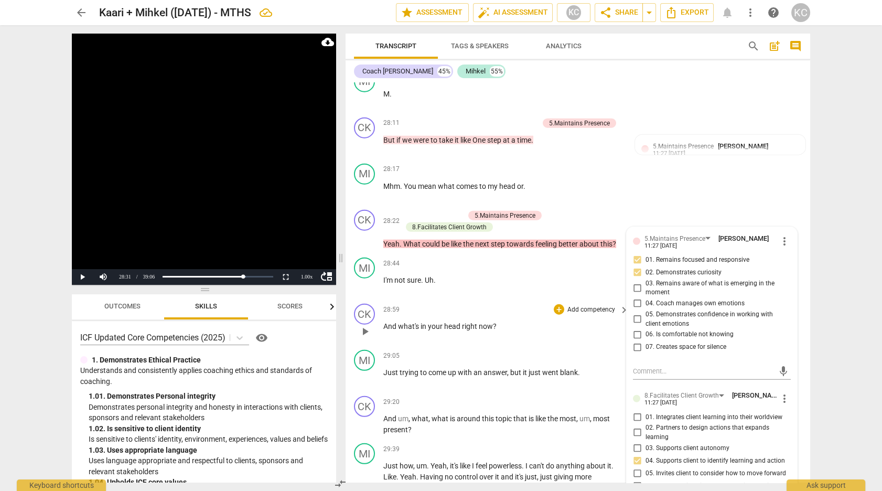
click at [456, 322] on span "head" at bounding box center [453, 326] width 18 height 8
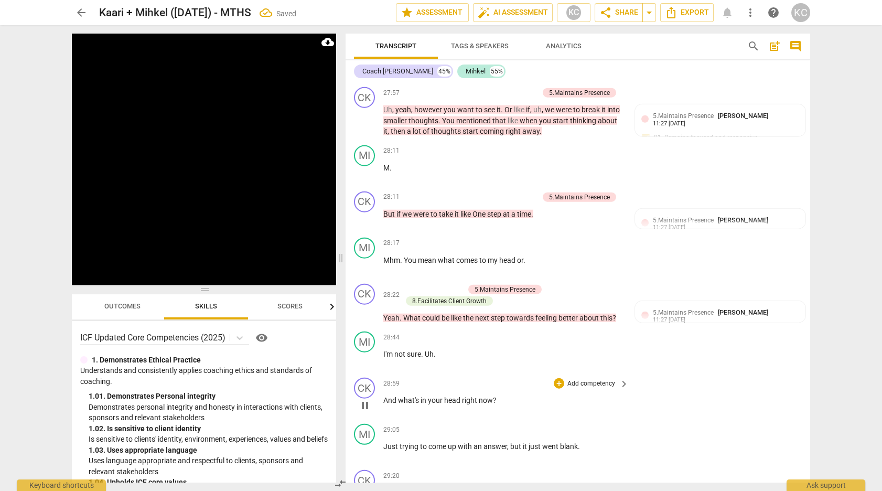
scroll to position [6137, 0]
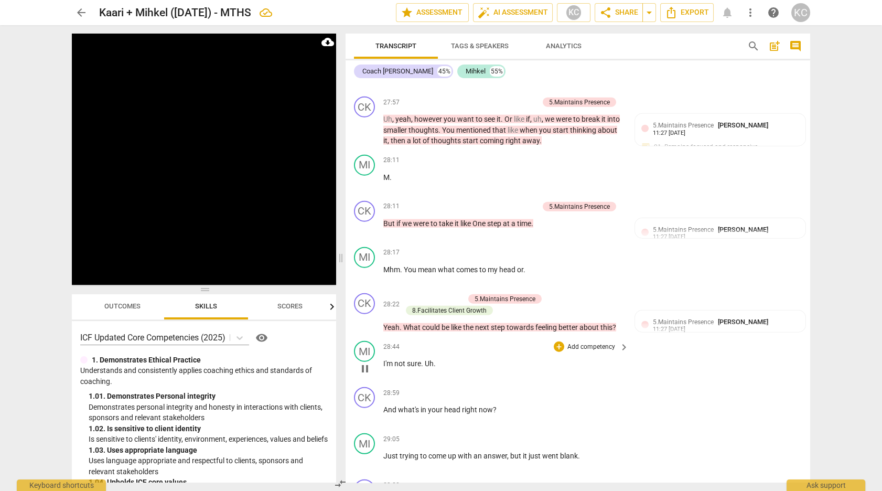
drag, startPoint x: 440, startPoint y: 237, endPoint x: 458, endPoint y: 246, distance: 19.7
click at [440, 358] on p "I'm not sure . Uh ." at bounding box center [503, 363] width 240 height 11
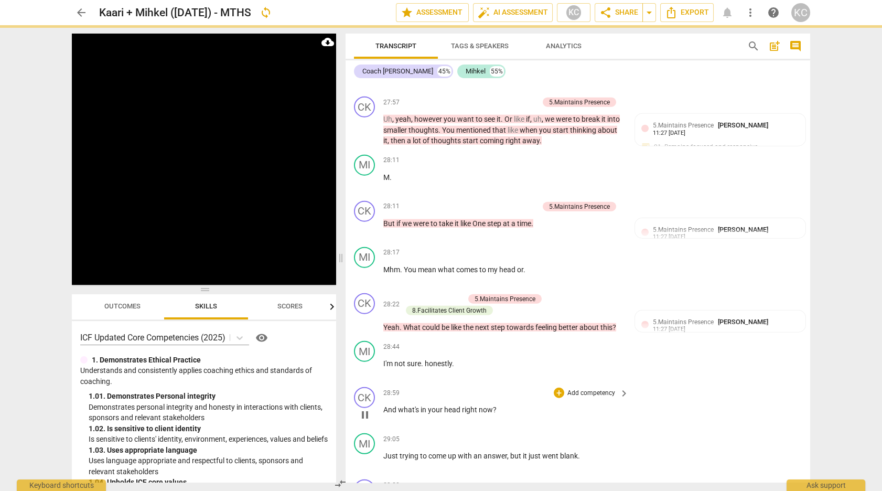
click at [691, 383] on div "CK play_arrow pause 28:59 + Add competency keyboard_arrow_right And what's in y…" at bounding box center [577, 406] width 464 height 46
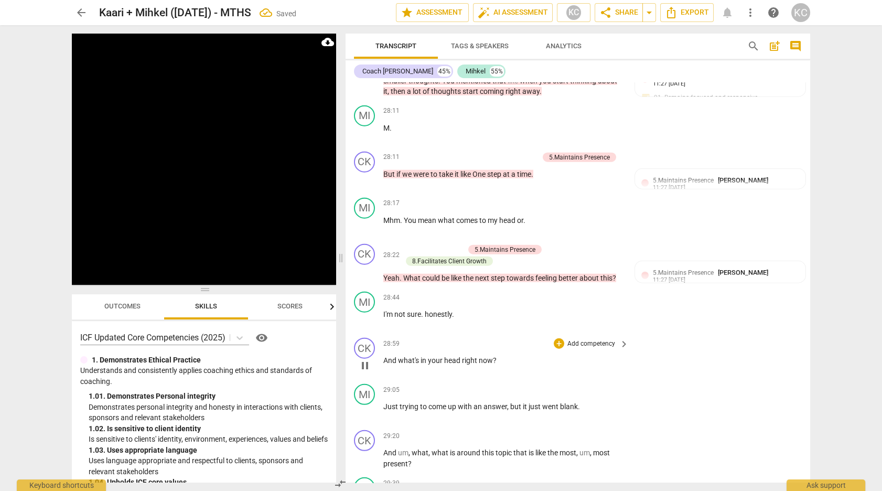
scroll to position [6189, 0]
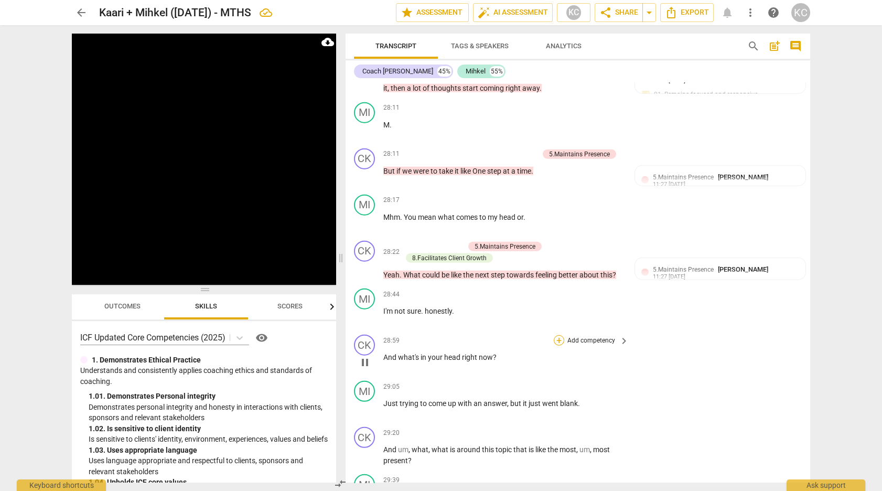
click at [557, 335] on div "+" at bounding box center [559, 340] width 10 height 10
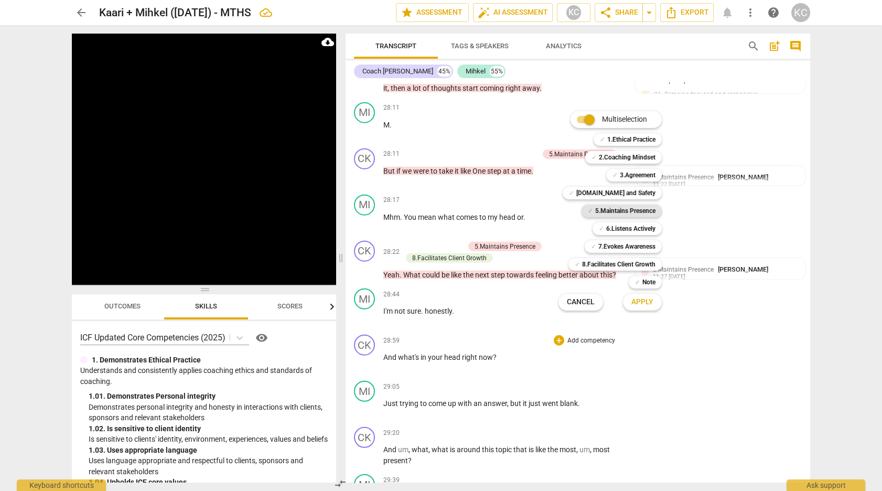
click at [606, 212] on b "5.Maintains Presence" at bounding box center [625, 210] width 60 height 13
click at [641, 301] on span "Apply" at bounding box center [642, 302] width 22 height 10
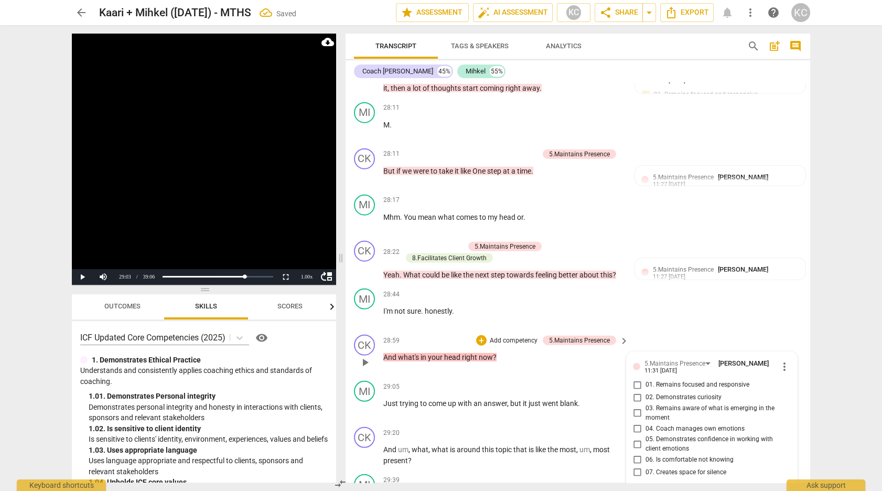
click at [637, 379] on input "01. Remains focused and responsive" at bounding box center [637, 385] width 17 height 13
click at [635, 391] on input "02. Demonstrates curiosity" at bounding box center [637, 397] width 17 height 13
click at [643, 490] on textarea at bounding box center [703, 496] width 141 height 10
click at [744, 470] on div "MI play_arrow pause 29:39 + Add competency keyboard_arrow_right Just how , um .…" at bounding box center [577, 499] width 464 height 58
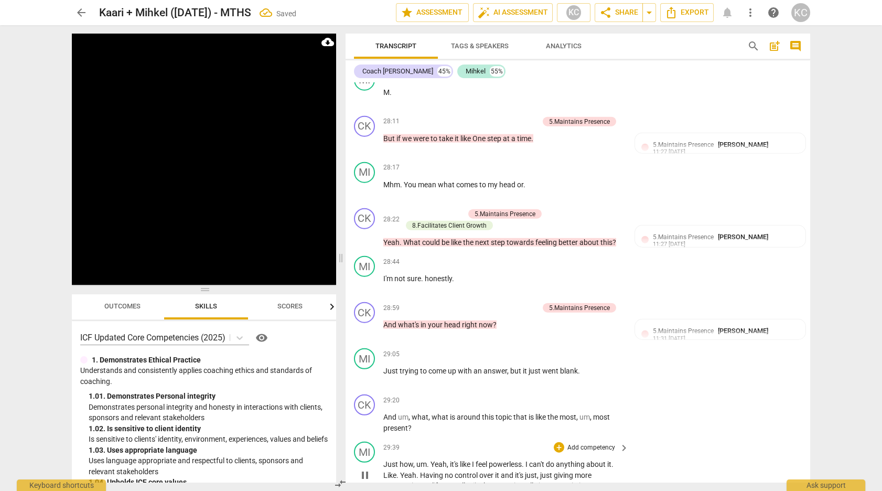
scroll to position [6223, 0]
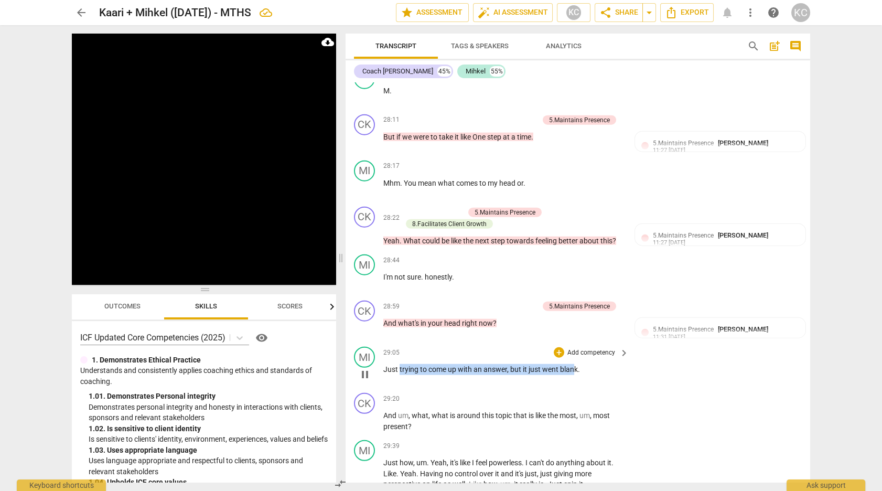
drag, startPoint x: 398, startPoint y: 237, endPoint x: 573, endPoint y: 237, distance: 174.6
click at [574, 364] on p "Just trying to come up with an answer , but it just went blank ." at bounding box center [503, 369] width 240 height 11
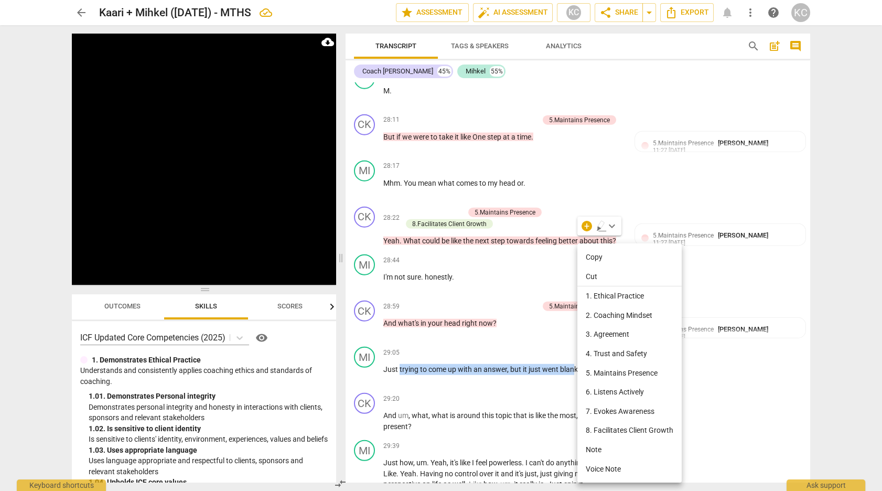
click at [593, 446] on li "Note" at bounding box center [629, 449] width 104 height 19
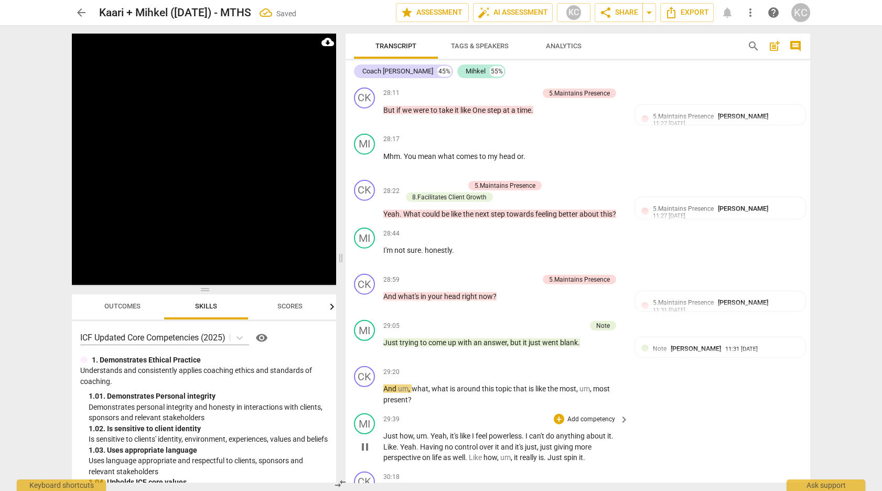
scroll to position [6269, 0]
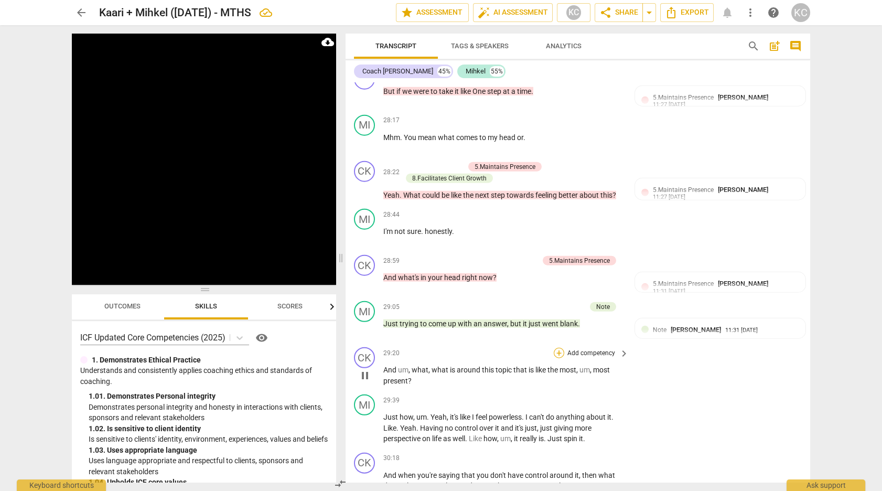
click at [559, 348] on div "+" at bounding box center [559, 353] width 10 height 10
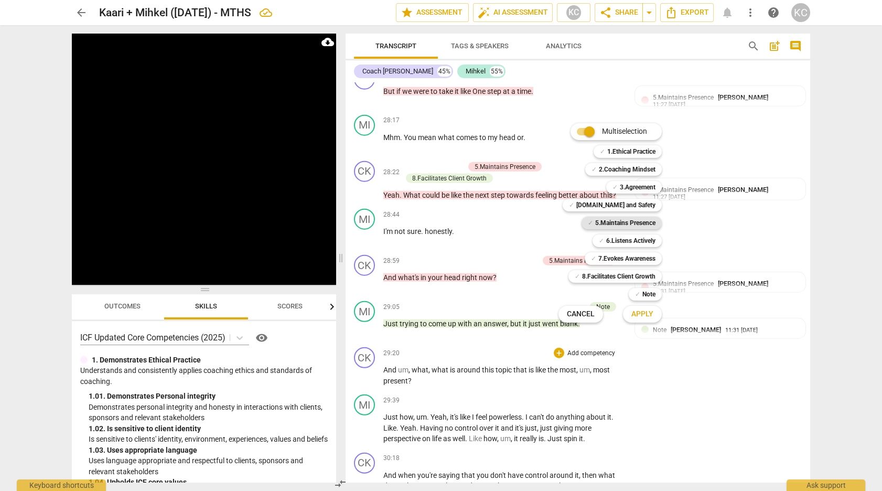
click at [588, 223] on span "✓" at bounding box center [590, 223] width 5 height 13
click at [621, 208] on b "[DOMAIN_NAME] and Safety" at bounding box center [615, 205] width 79 height 13
click at [642, 319] on button "Apply" at bounding box center [642, 314] width 39 height 19
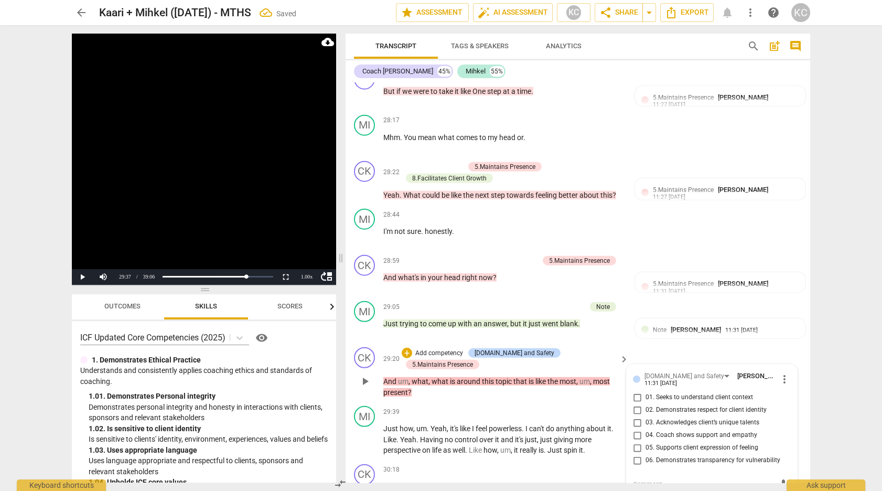
click at [636, 391] on input "01. Seeks to understand client context" at bounding box center [637, 397] width 17 height 13
click at [635, 404] on input "02. Demonstrates respect for client identity" at bounding box center [637, 410] width 17 height 13
click at [637, 454] on input "06. Demonstrates transparency for vulnerability" at bounding box center [637, 460] width 17 height 13
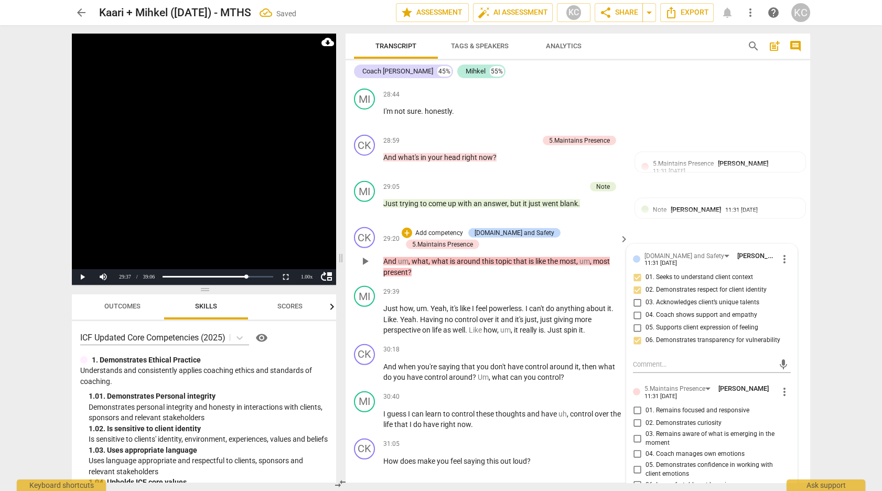
scroll to position [6394, 0]
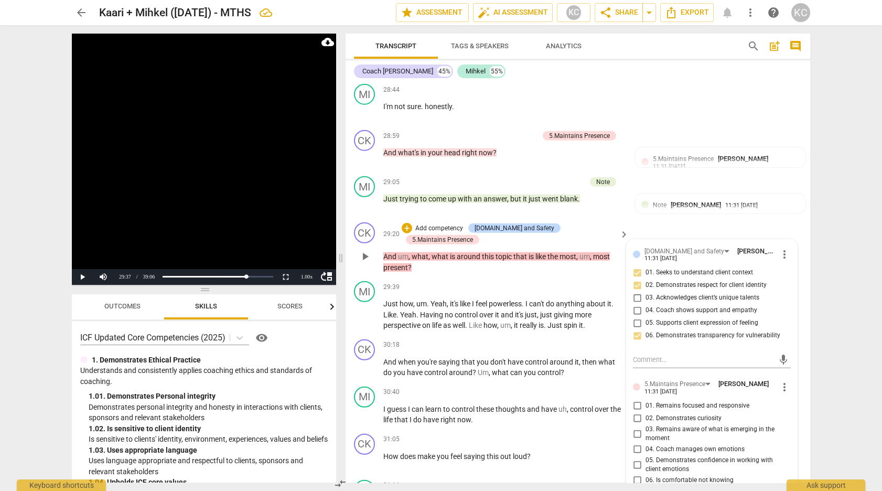
click at [634, 399] on input "01. Remains focused and responsive" at bounding box center [637, 405] width 17 height 13
click at [634, 412] on input "02. Demonstrates curiosity" at bounding box center [637, 418] width 17 height 13
click at [636, 427] on input "03. Remains aware of what is emerging in the moment" at bounding box center [637, 433] width 17 height 13
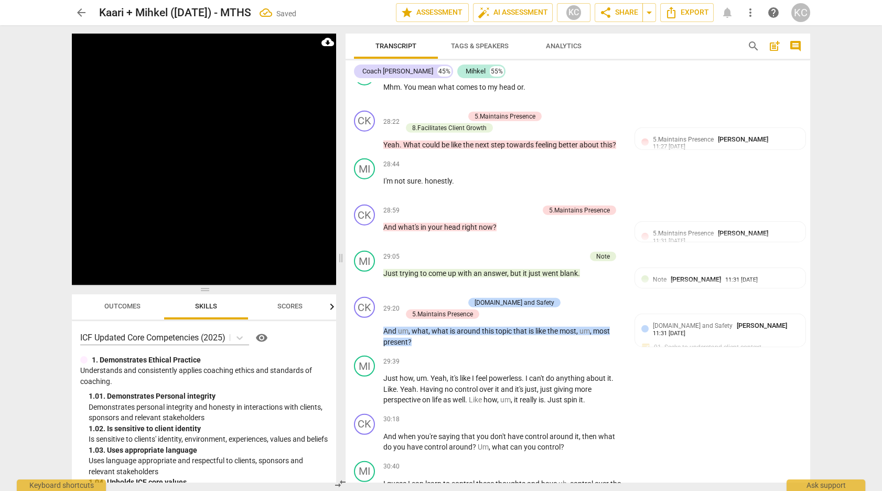
scroll to position [6325, 0]
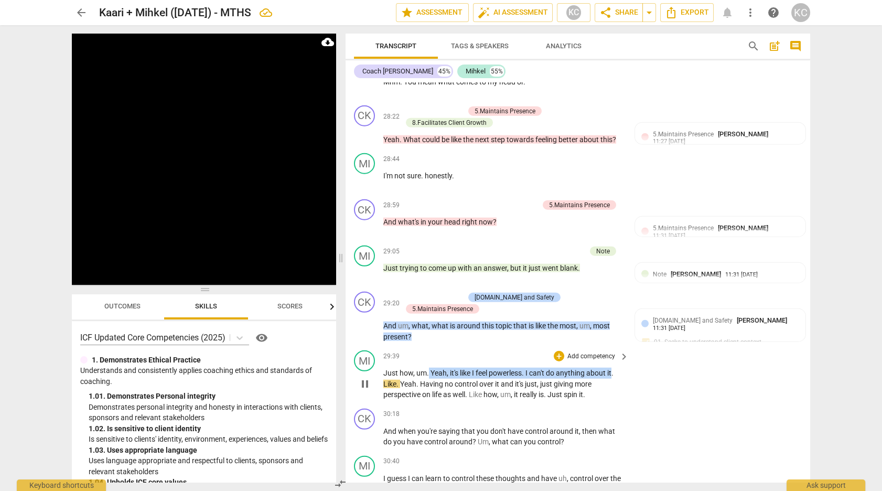
drag, startPoint x: 428, startPoint y: 230, endPoint x: 612, endPoint y: 229, distance: 184.0
click at [613, 367] on p "Just how , um . Yeah , it's like I feel powerless . I can't do anything about i…" at bounding box center [503, 383] width 240 height 33
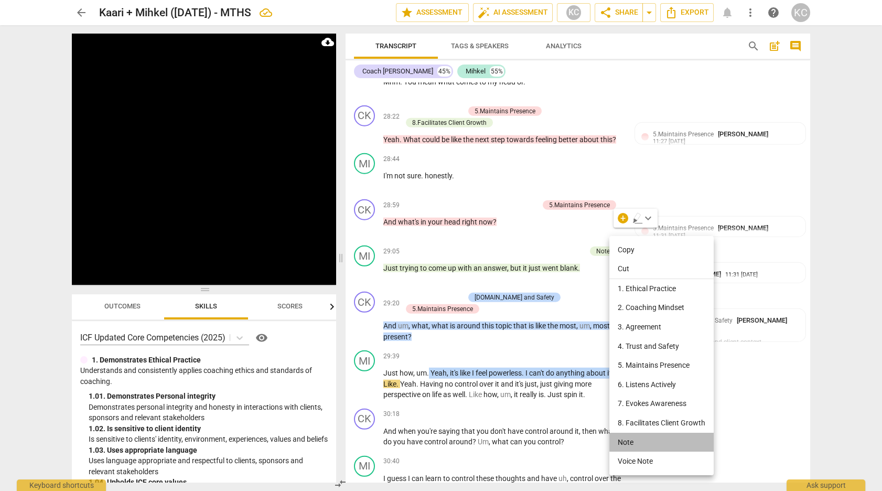
click at [623, 438] on li "Note" at bounding box center [661, 442] width 104 height 19
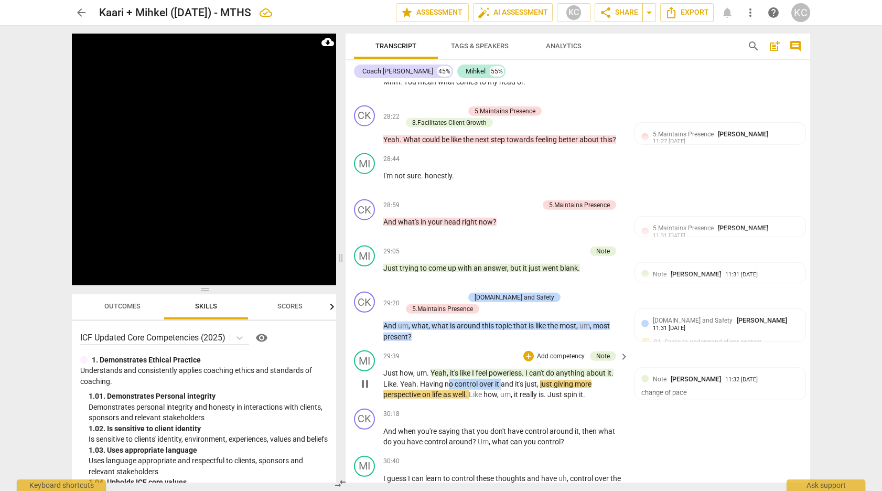
drag, startPoint x: 446, startPoint y: 243, endPoint x: 501, endPoint y: 242, distance: 54.5
click at [501, 367] on p "Just how , um . Yeah , it's like I feel powerless . I can't do anything about i…" at bounding box center [503, 383] width 240 height 33
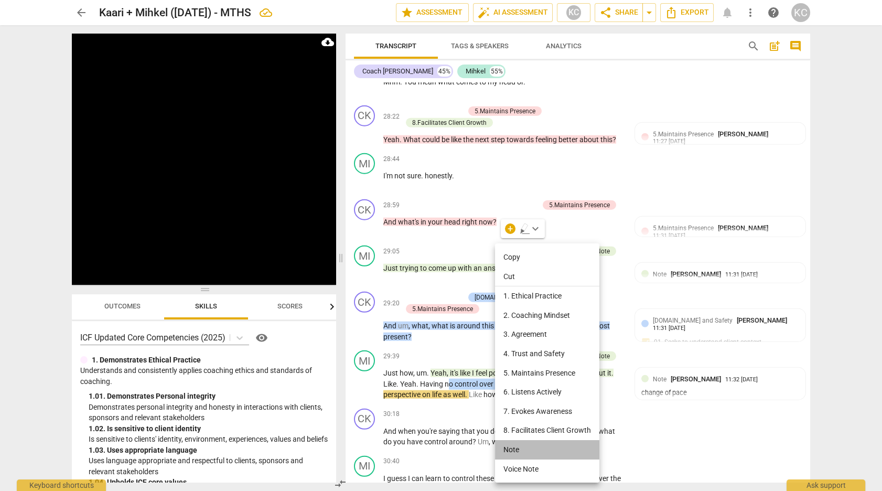
click at [514, 447] on li "Note" at bounding box center [547, 449] width 104 height 19
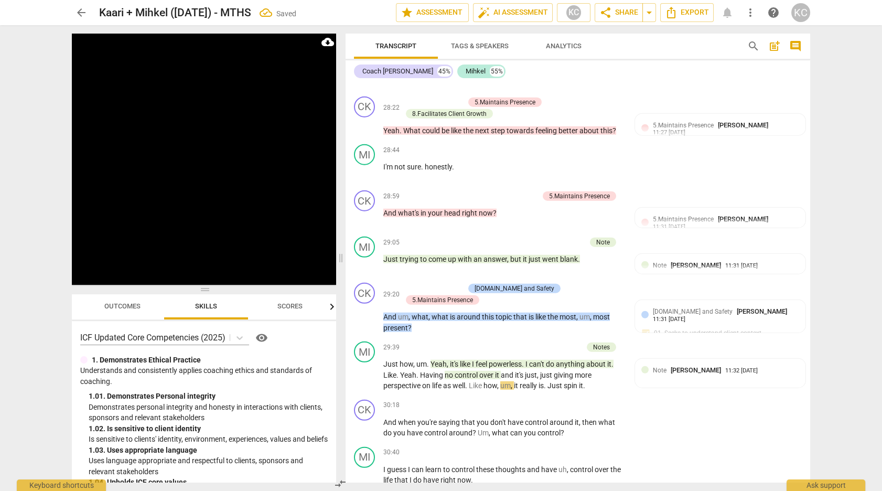
scroll to position [6334, 0]
click at [538, 370] on span "," at bounding box center [538, 374] width 3 height 8
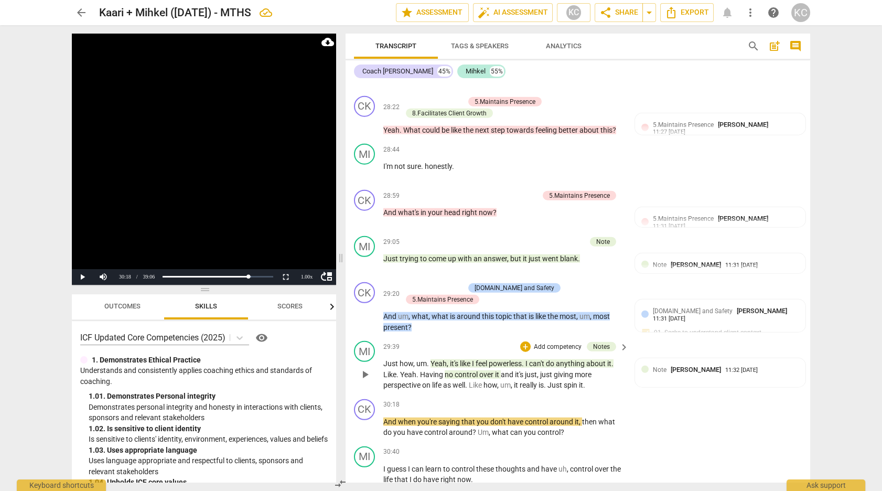
click at [576, 381] on span "spin" at bounding box center [571, 385] width 15 height 8
drag, startPoint x: 557, startPoint y: 232, endPoint x: 582, endPoint y: 243, distance: 27.7
click at [582, 358] on p "Just how , um . Yeah , it's like I feel powerless . I can't do anything about i…" at bounding box center [503, 374] width 240 height 33
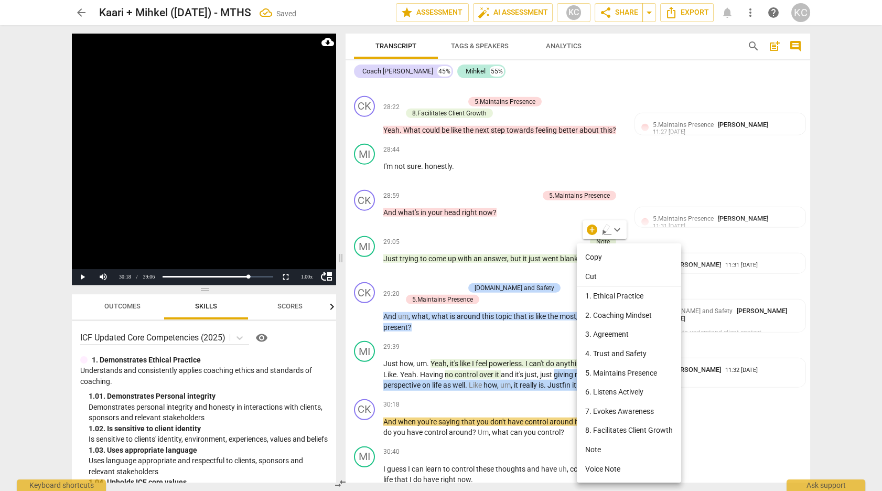
click at [609, 446] on li "Note" at bounding box center [629, 449] width 104 height 19
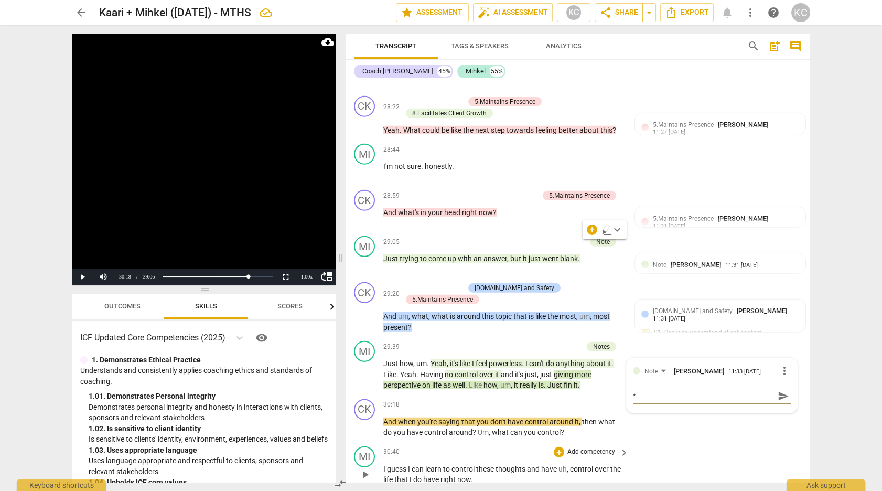
click at [739, 442] on div "MI play_arrow pause 30:40 + Add competency keyboard_arrow_right I guess I can l…" at bounding box center [577, 465] width 464 height 47
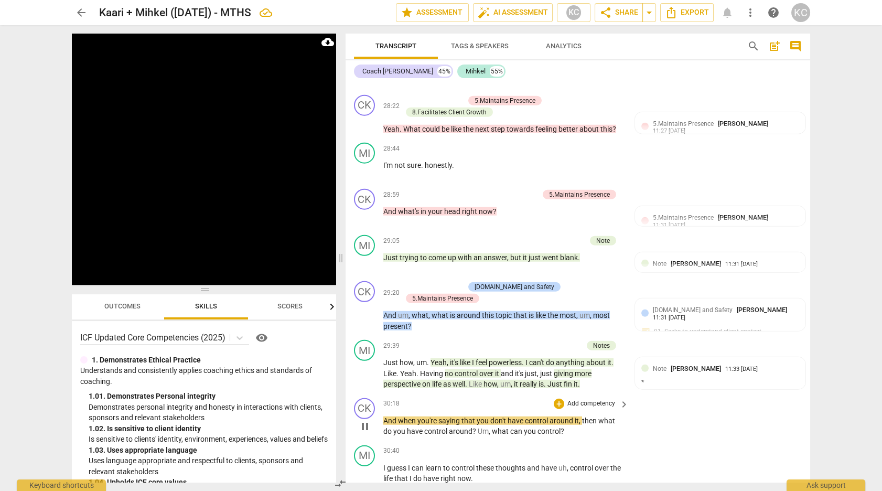
scroll to position [6332, 0]
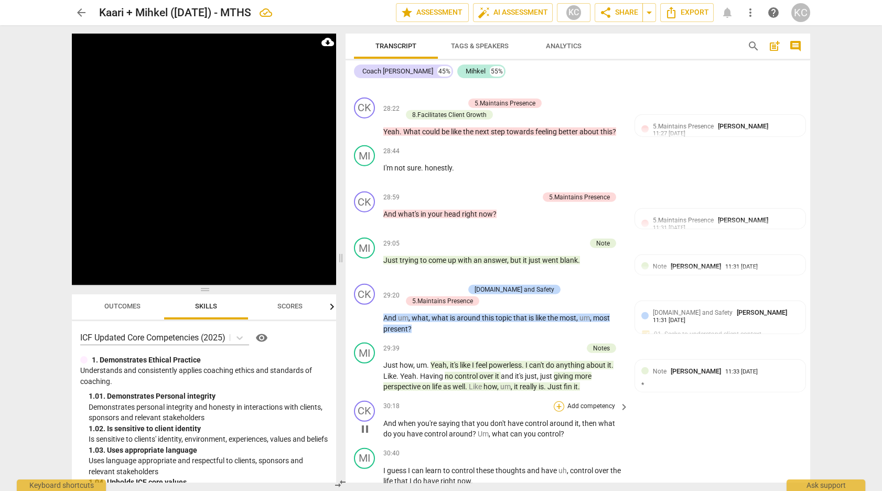
click at [558, 401] on div "+" at bounding box center [559, 406] width 10 height 10
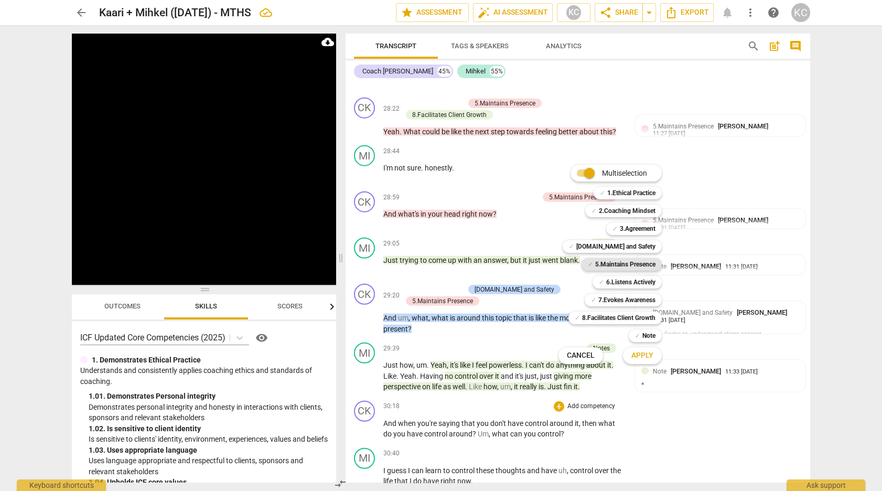
click at [610, 260] on b "5.Maintains Presence" at bounding box center [625, 264] width 60 height 13
click at [607, 296] on b "7.Evokes Awareness" at bounding box center [626, 300] width 57 height 13
click at [609, 284] on b "6.Listens Actively" at bounding box center [630, 282] width 49 height 13
click at [644, 355] on span "Apply" at bounding box center [642, 355] width 22 height 10
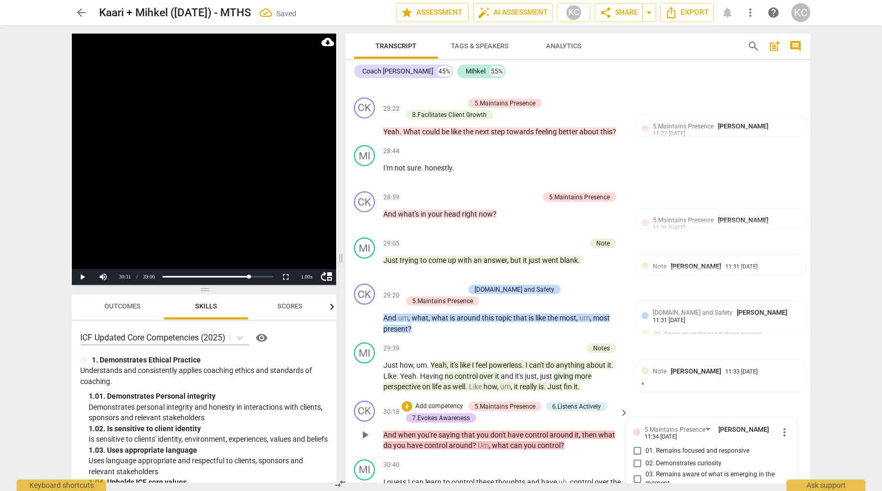
click at [634, 445] on input "01. Remains focused and responsive" at bounding box center [637, 451] width 17 height 13
click at [636, 457] on input "02. Demonstrates curiosity" at bounding box center [637, 463] width 17 height 13
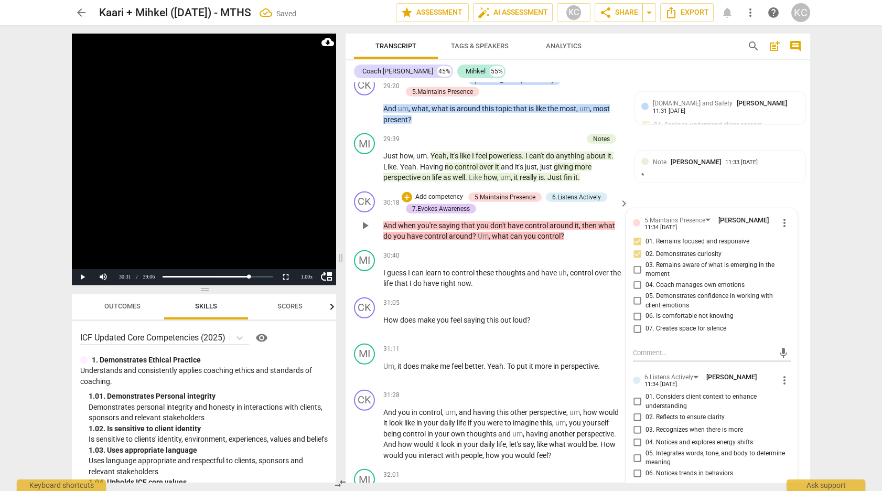
click at [636, 451] on input "05. Integrates words, tone, and body to determine meaning" at bounding box center [637, 457] width 17 height 13
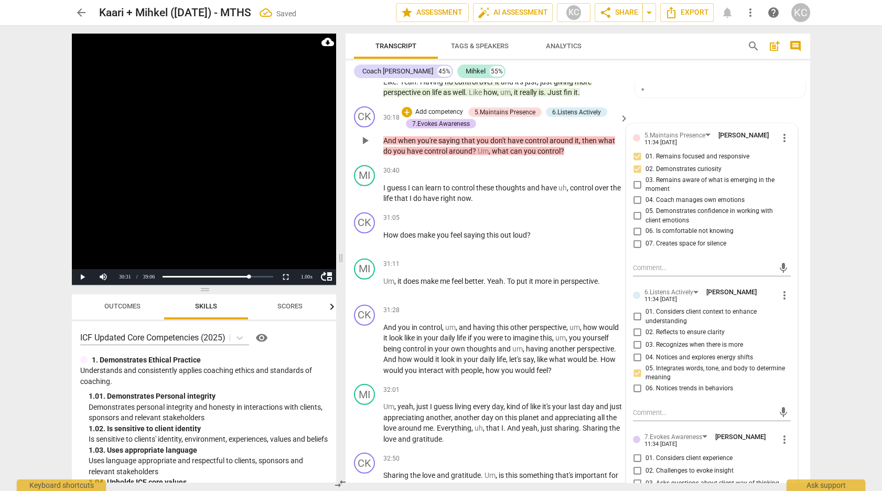
scroll to position [6651, 0]
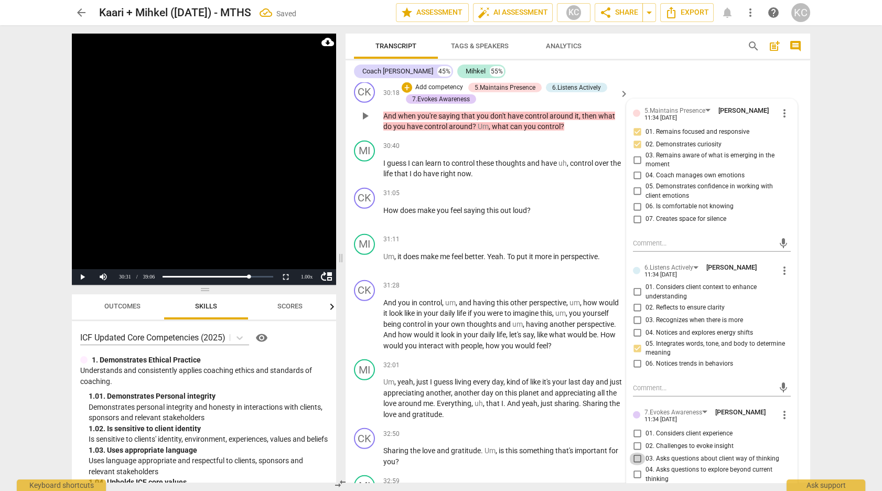
click at [635, 452] on input "03. Asks questions about client way of thinking" at bounding box center [637, 458] width 17 height 13
click at [636, 468] on input "04. Asks questions to explore beyond current thinking" at bounding box center [637, 474] width 17 height 13
click at [636, 483] on input "05. Invites client to share more" at bounding box center [637, 489] width 17 height 13
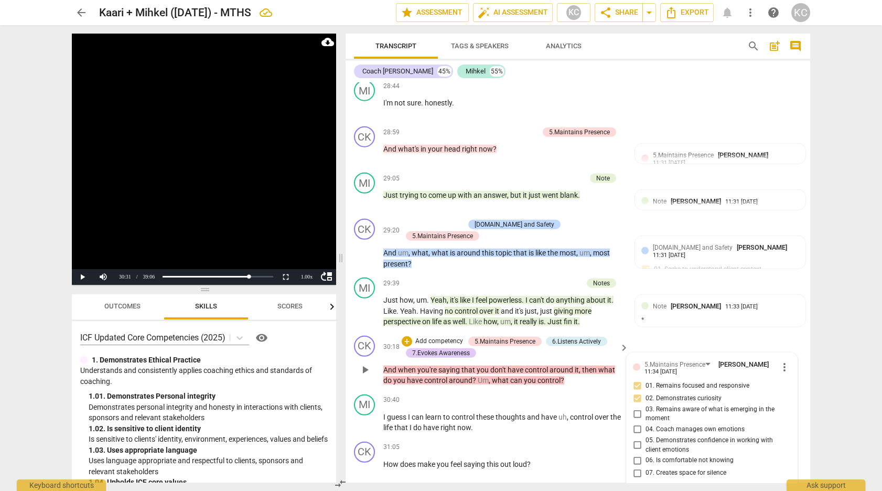
scroll to position [6399, 0]
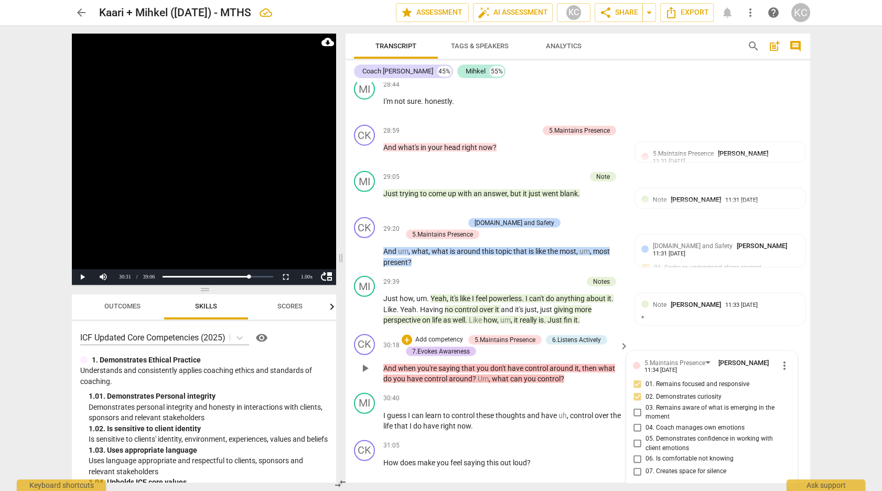
click at [688, 330] on div "CK play_arrow pause 30:18 + Add competency 5.Maintains Presence 6.Listens Activ…" at bounding box center [577, 359] width 464 height 59
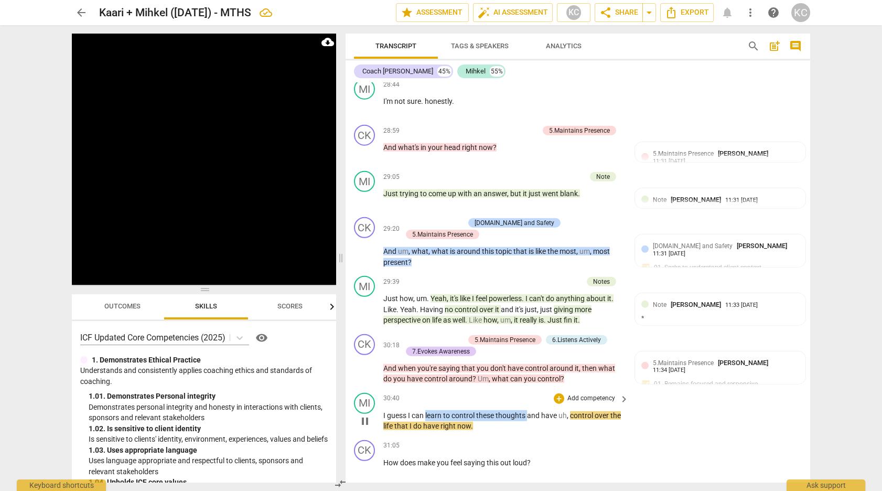
drag, startPoint x: 425, startPoint y: 271, endPoint x: 526, endPoint y: 275, distance: 101.8
click at [526, 410] on p "I guess I can learn to control these thoughts and have uh , control over the li…" at bounding box center [503, 420] width 240 height 21
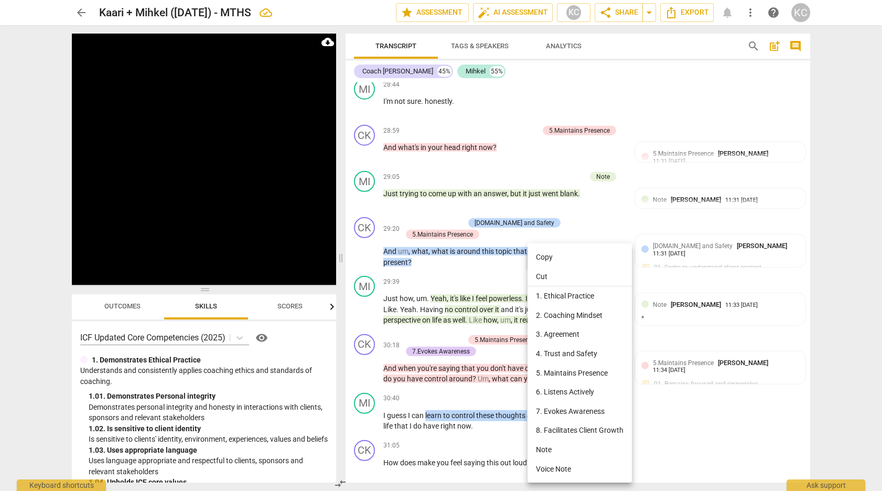
click at [553, 443] on li "Note" at bounding box center [579, 449] width 104 height 19
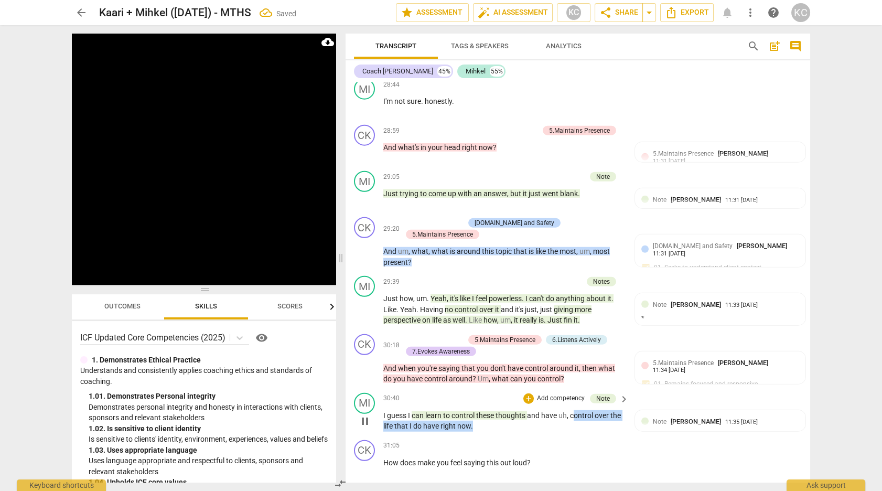
drag, startPoint x: 572, startPoint y: 275, endPoint x: 472, endPoint y: 284, distance: 101.0
click at [472, 410] on p "I guess I can learn to control these thoughts and have uh , control over the li…" at bounding box center [503, 420] width 240 height 21
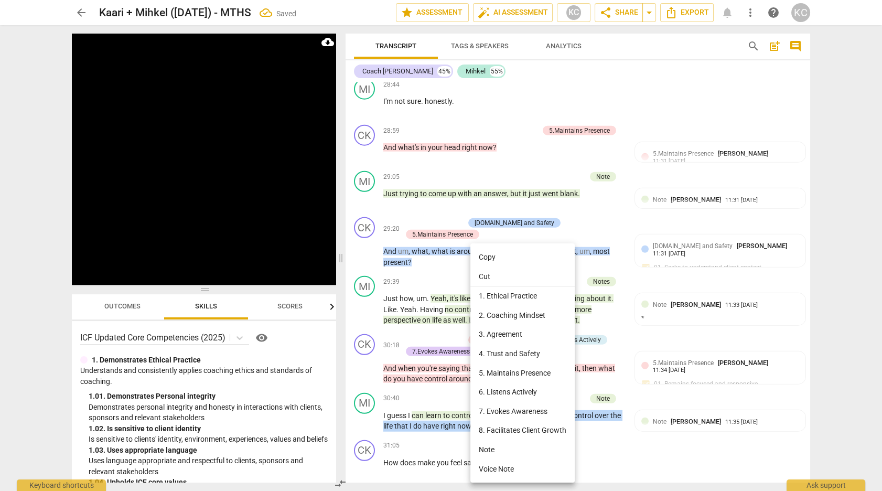
click at [488, 449] on li "Note" at bounding box center [522, 449] width 104 height 19
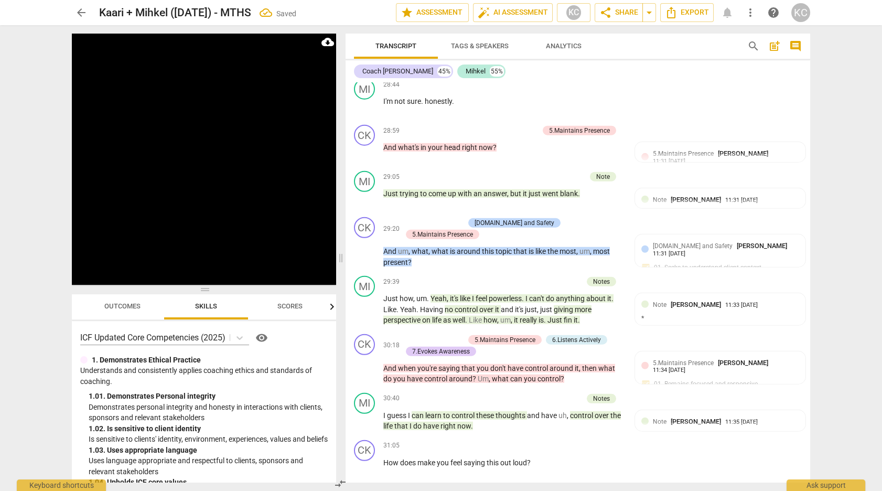
scroll to position [6411, 0]
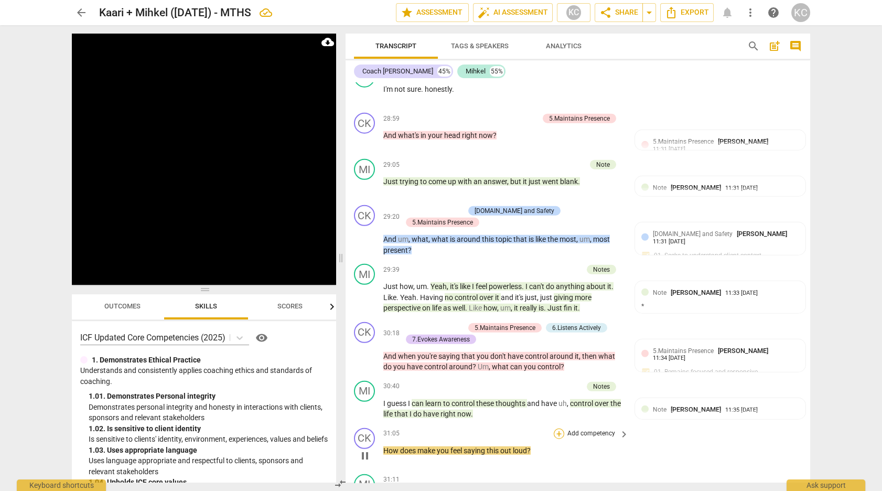
click at [559, 428] on div "+" at bounding box center [559, 433] width 10 height 10
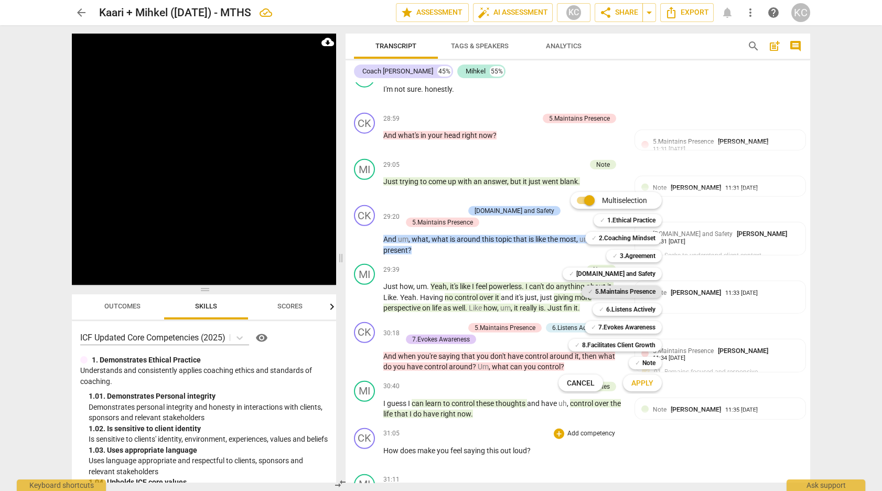
click at [599, 294] on b "5.Maintains Presence" at bounding box center [625, 291] width 60 height 13
click at [647, 395] on div at bounding box center [441, 245] width 882 height 491
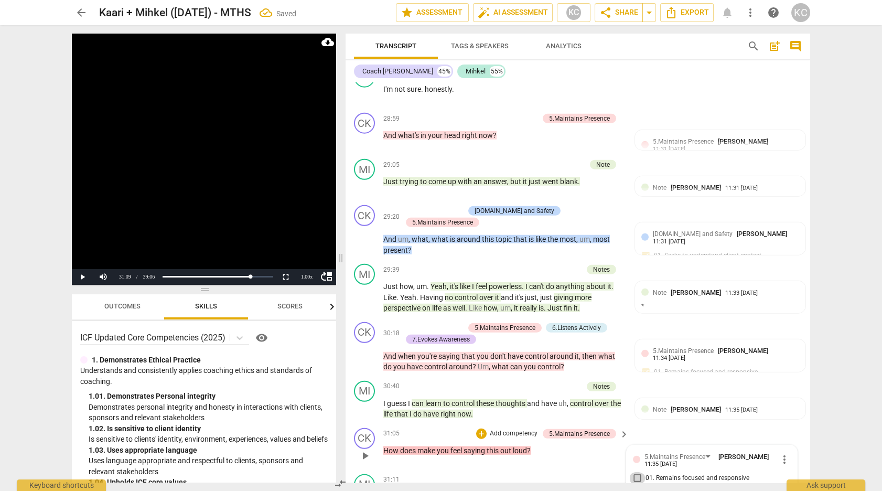
click at [632, 472] on input "01. Remains focused and responsive" at bounding box center [637, 478] width 17 height 13
click at [635, 484] on input "02. Demonstrates curiosity" at bounding box center [637, 490] width 17 height 13
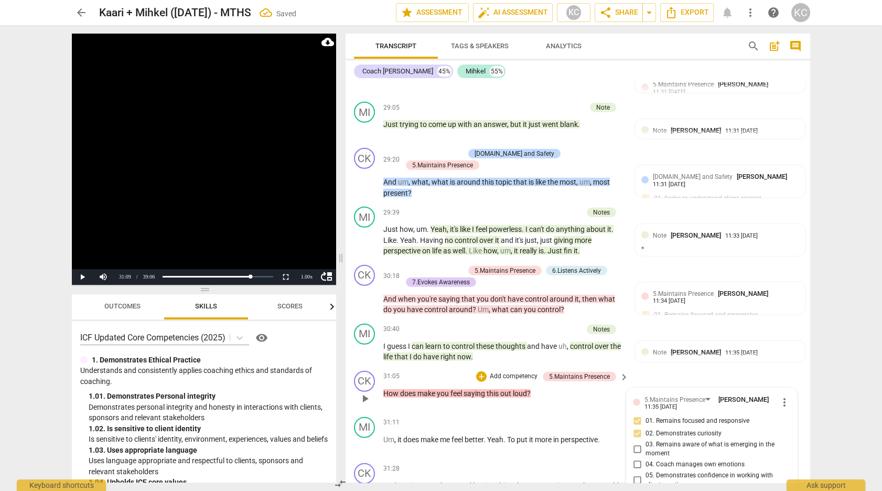
scroll to position [6475, 0]
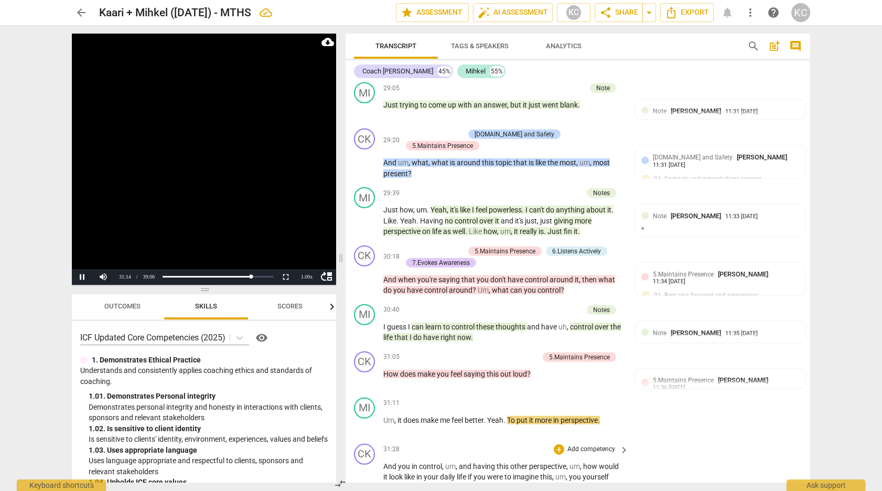
scroll to position [6486, 0]
drag, startPoint x: 520, startPoint y: 278, endPoint x: 604, endPoint y: 276, distance: 84.4
click at [605, 416] on p "Um , it does make me feel better . Yeah . To put it more in perspective ." at bounding box center [503, 421] width 240 height 11
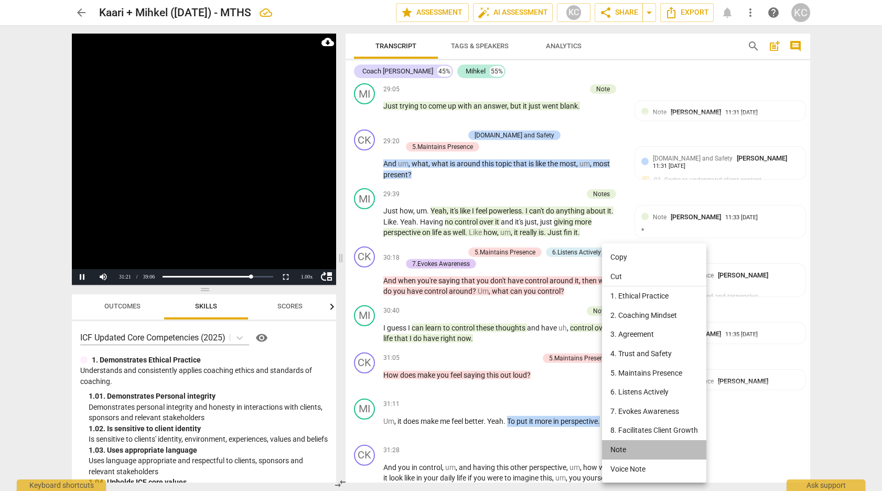
click at [623, 448] on li "Note" at bounding box center [654, 449] width 104 height 19
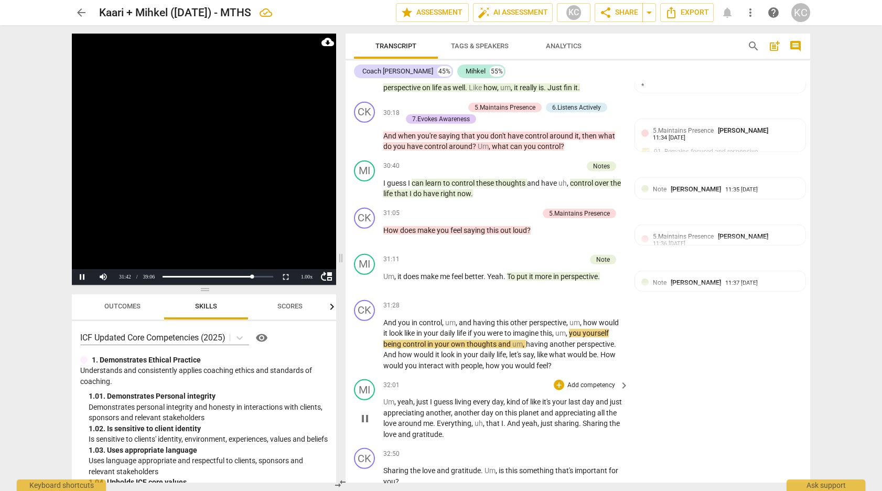
scroll to position [6633, 0]
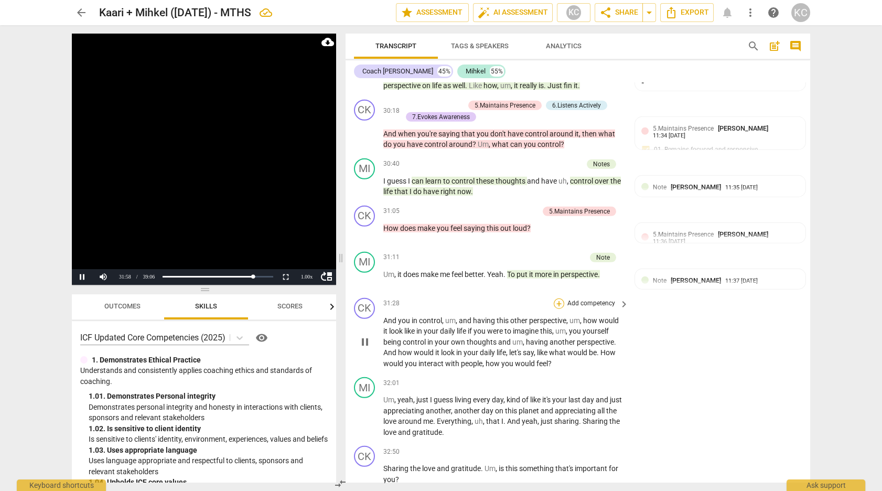
click at [560, 298] on div "+" at bounding box center [559, 303] width 10 height 10
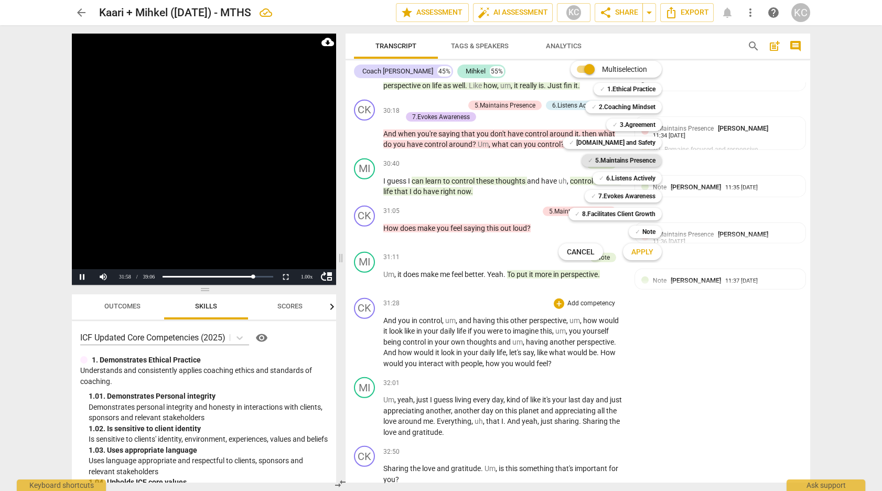
click at [595, 162] on b "5.Maintains Presence" at bounding box center [625, 160] width 60 height 13
click at [596, 192] on div "✓ 7.Evokes Awareness" at bounding box center [623, 196] width 77 height 13
click at [606, 178] on b "6.Listens Actively" at bounding box center [630, 178] width 49 height 13
click at [644, 252] on span "Apply" at bounding box center [642, 252] width 22 height 10
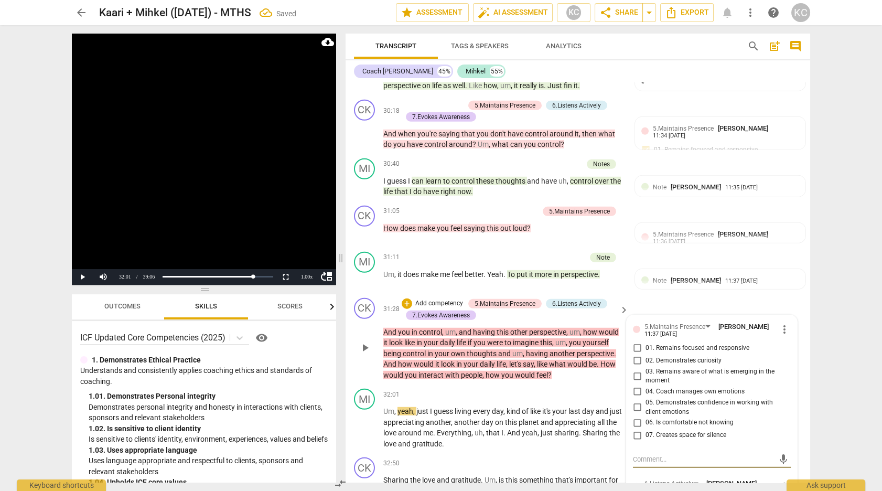
click at [639, 342] on input "01. Remains focused and responsive" at bounding box center [637, 348] width 17 height 13
click at [635, 354] on input "02. Demonstrates curiosity" at bounding box center [637, 360] width 17 height 13
click at [635, 370] on input "03. Remains aware of what is emerging in the moment" at bounding box center [637, 376] width 17 height 13
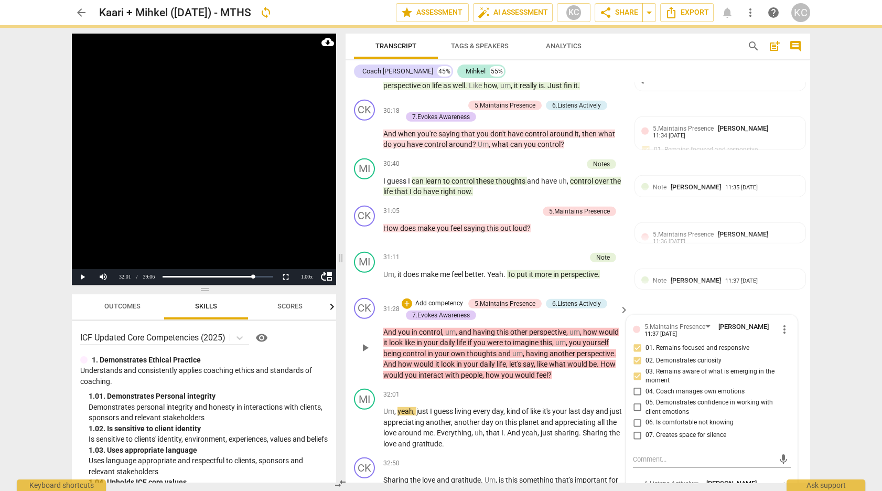
click at [635, 385] on input "04. Coach manages own emotions" at bounding box center [637, 391] width 17 height 13
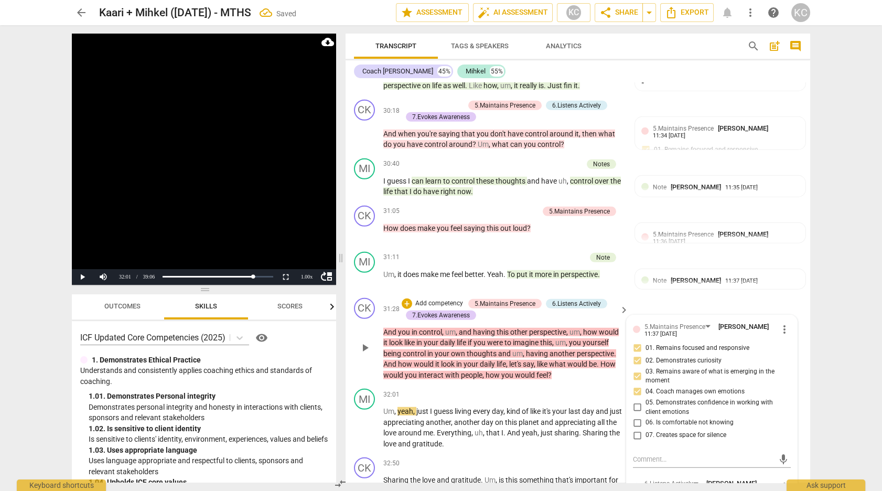
click at [637, 401] on input "05. Demonstrates confidence in working with client emotions" at bounding box center [637, 407] width 17 height 13
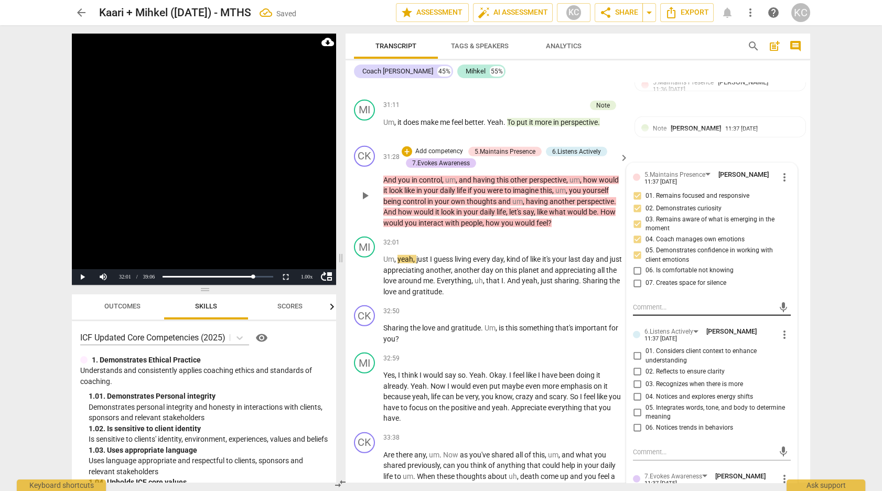
scroll to position [6787, 0]
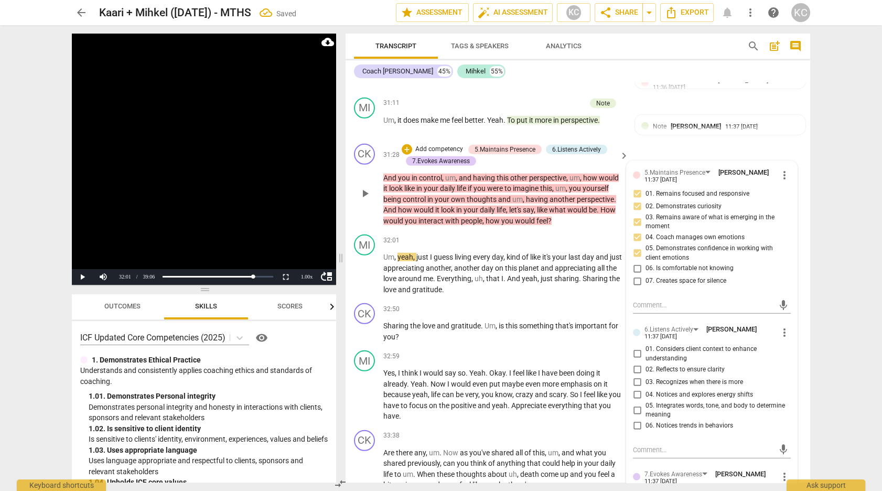
click at [635, 404] on input "05. Integrates words, tone, and body to determine meaning" at bounding box center [637, 410] width 17 height 13
click at [637, 348] on input "01. Considers client context to enhance understanding" at bounding box center [637, 354] width 17 height 13
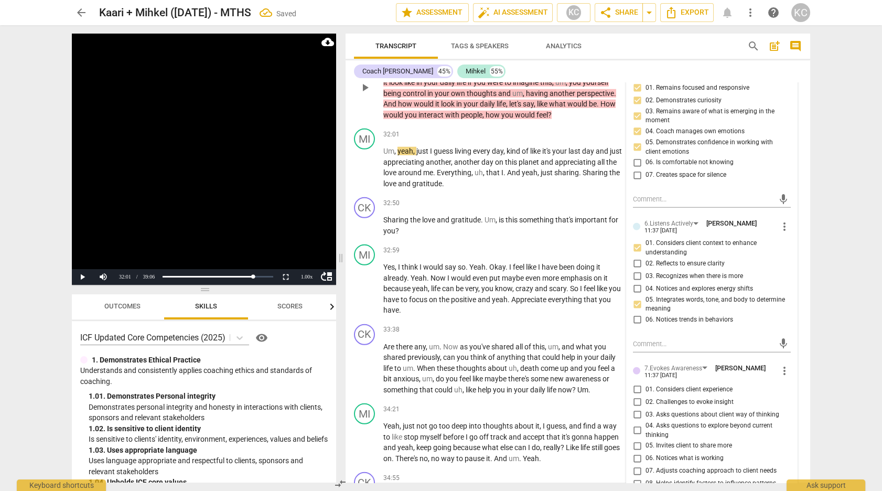
scroll to position [6905, 0]
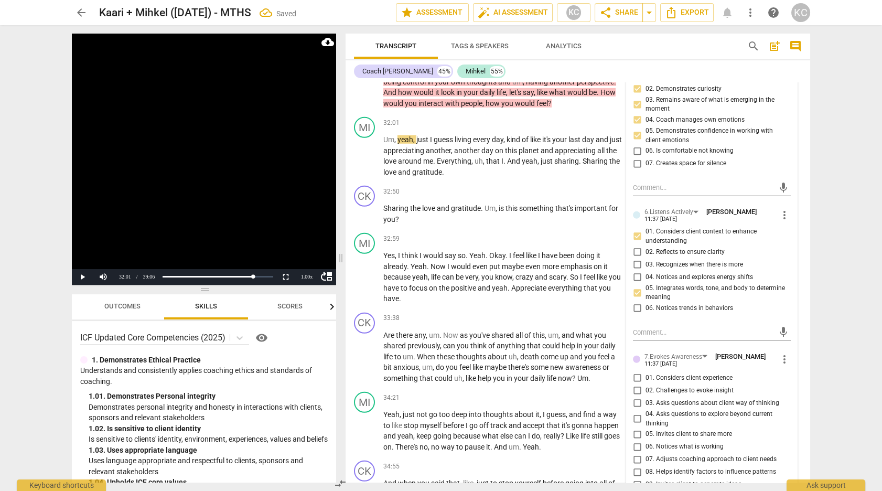
click at [638, 413] on input "04. Asks questions to explore beyond current thinking" at bounding box center [637, 419] width 17 height 13
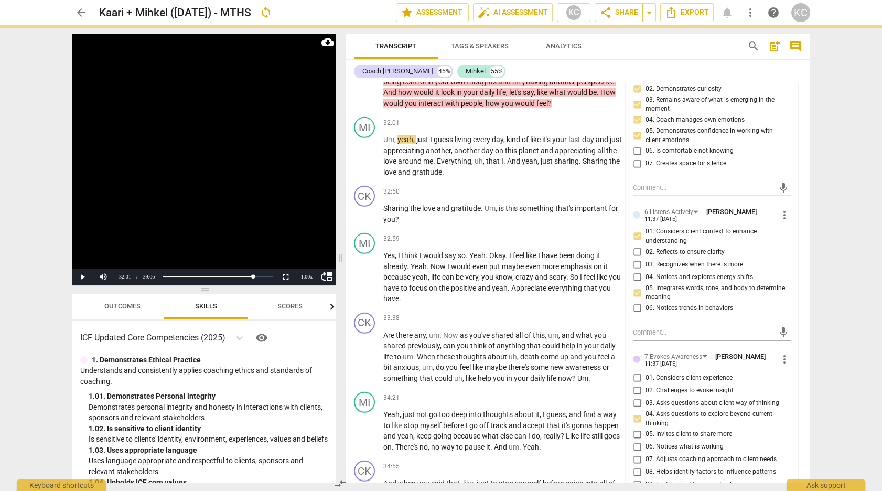
click at [636, 428] on input "05. Invites client to share more" at bounding box center [637, 434] width 17 height 13
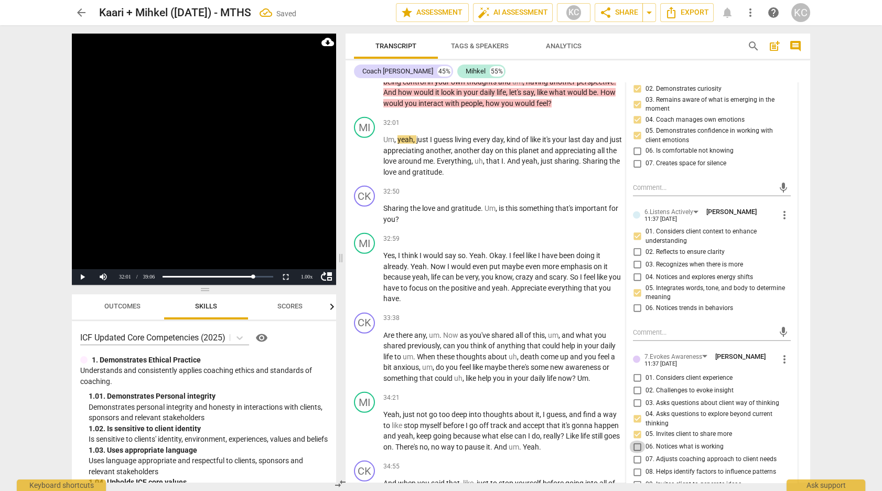
click at [636, 440] on input "06. Notices what is working" at bounding box center [637, 446] width 17 height 13
click at [636, 453] on input "07. Adjusts coaching approach to client needs" at bounding box center [637, 459] width 17 height 13
click at [636, 466] on input "08. Helps identify factors to influence patterns" at bounding box center [637, 472] width 17 height 13
click at [636, 478] on input "09. Invites client to generate ideas" at bounding box center [637, 484] width 17 height 13
click at [637, 490] on input "10. Supports client to reframe" at bounding box center [637, 497] width 17 height 13
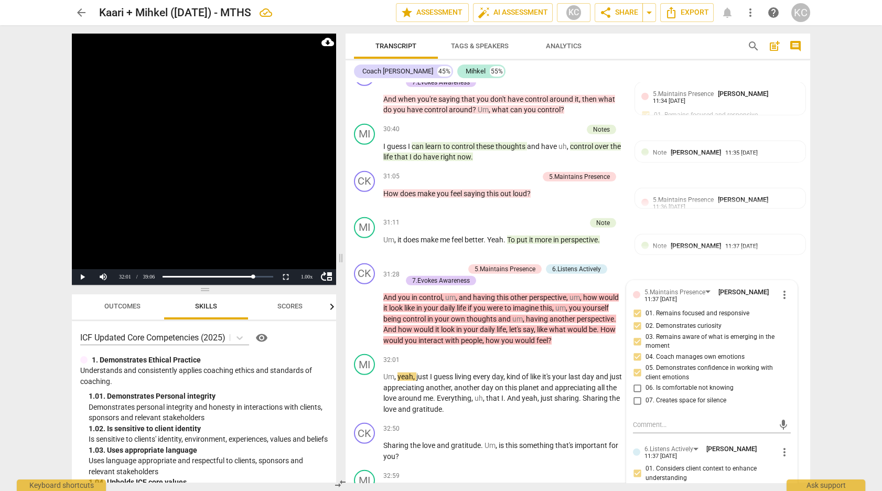
scroll to position [6666, 0]
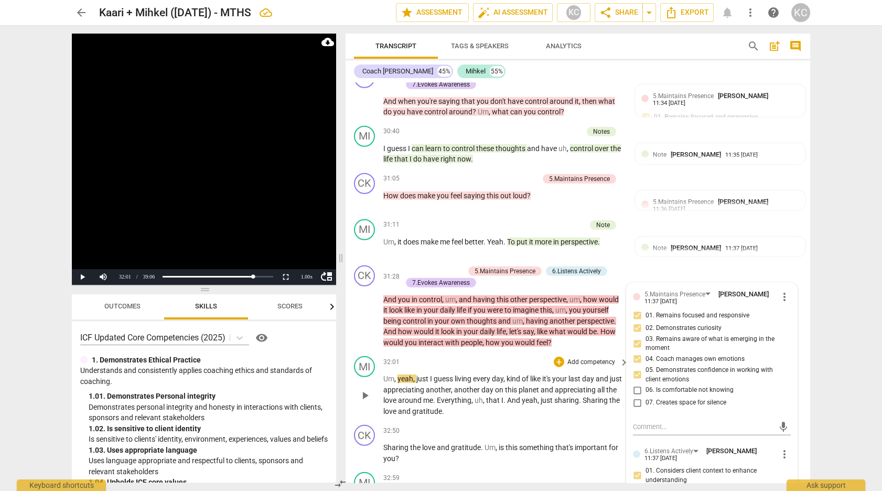
click at [450, 356] on div "32:01 + Add competency keyboard_arrow_right" at bounding box center [506, 362] width 246 height 12
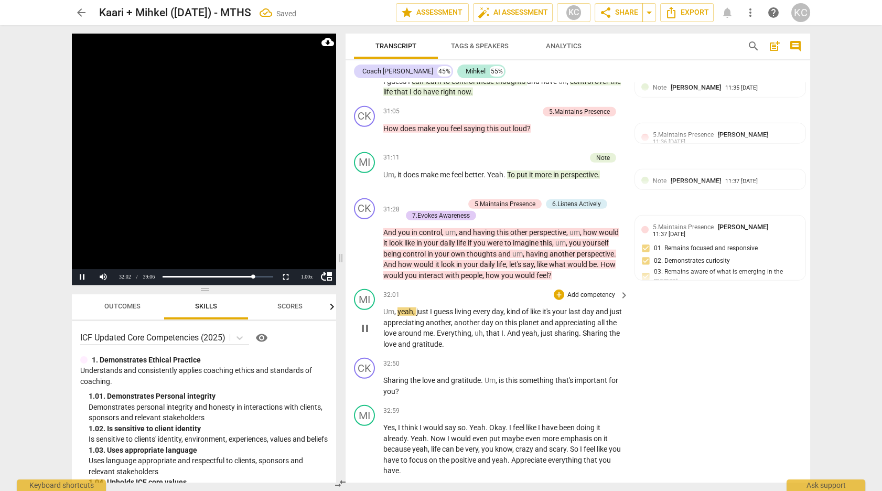
scroll to position [6735, 0]
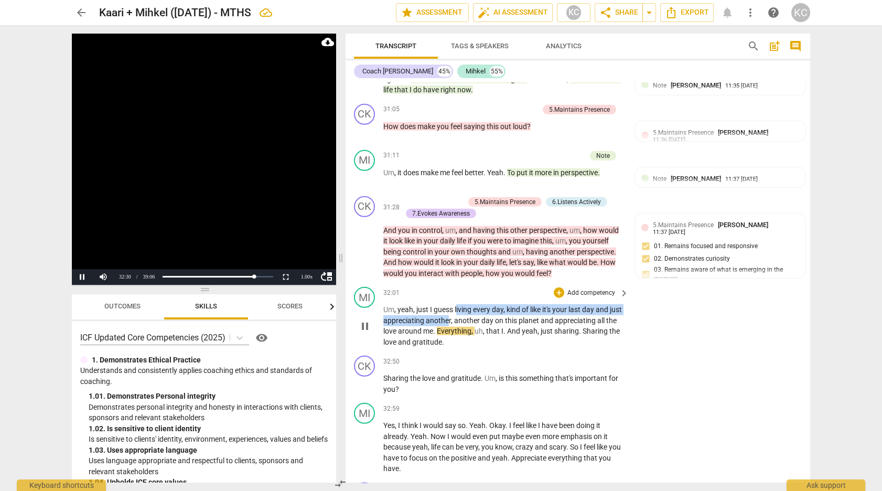
drag, startPoint x: 456, startPoint y: 166, endPoint x: 462, endPoint y: 175, distance: 10.6
click at [462, 304] on p "Um , yeah , just I guess living every day , kind of like it's your last day and…" at bounding box center [503, 325] width 240 height 43
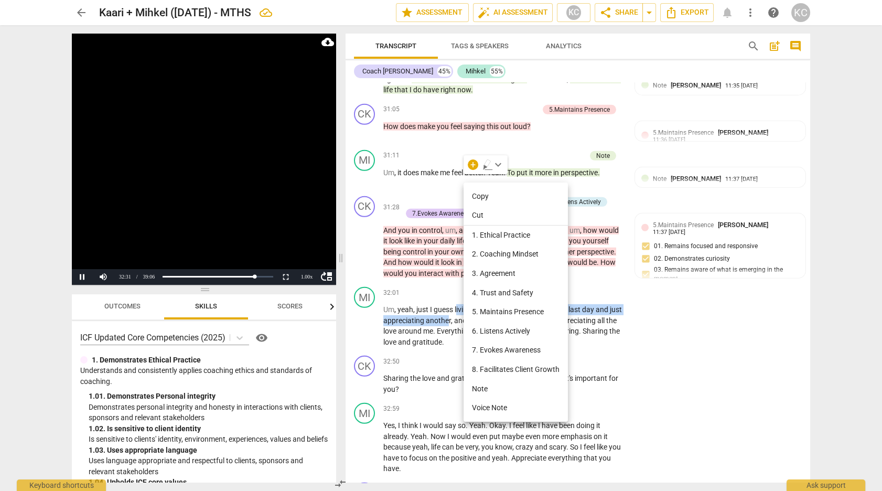
click at [487, 388] on li "Note" at bounding box center [515, 388] width 104 height 19
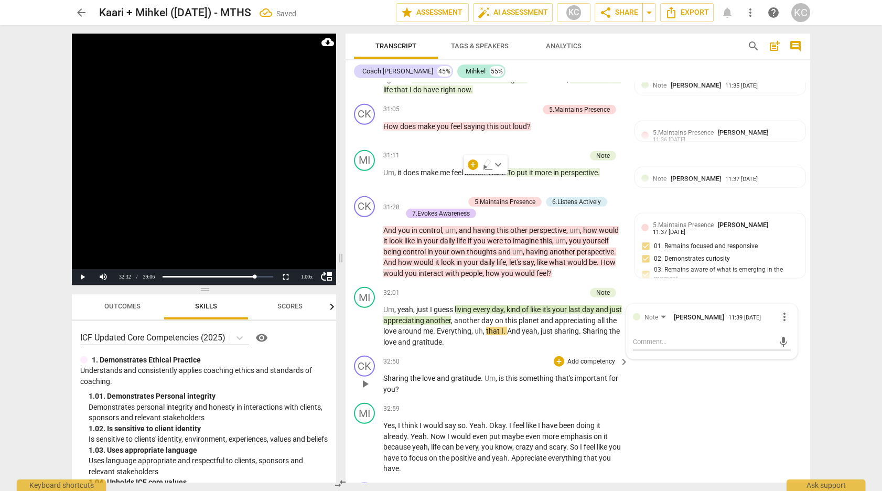
click at [684, 351] on div "CK play_arrow pause 32:50 + Add competency keyboard_arrow_right Sharing the lov…" at bounding box center [577, 374] width 464 height 47
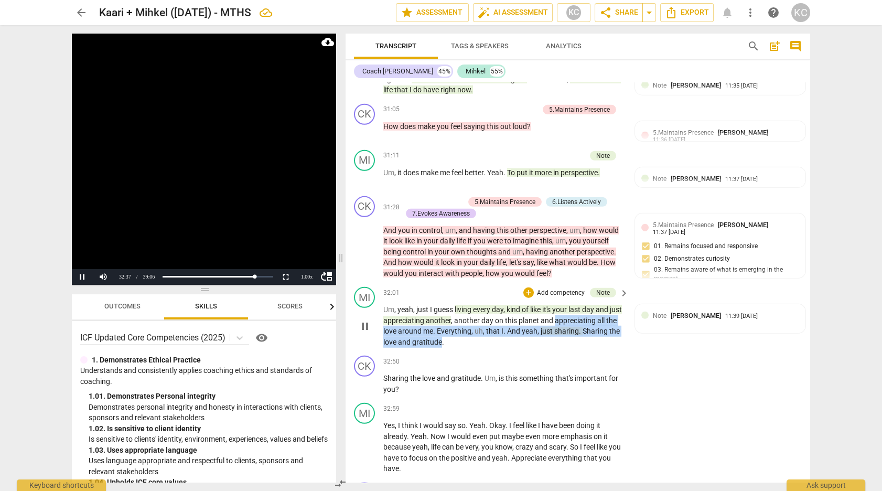
drag, startPoint x: 568, startPoint y: 179, endPoint x: 454, endPoint y: 197, distance: 115.7
click at [454, 304] on p "Um , yeah , just I guess living every day , kind of like it's your last day and…" at bounding box center [503, 325] width 240 height 43
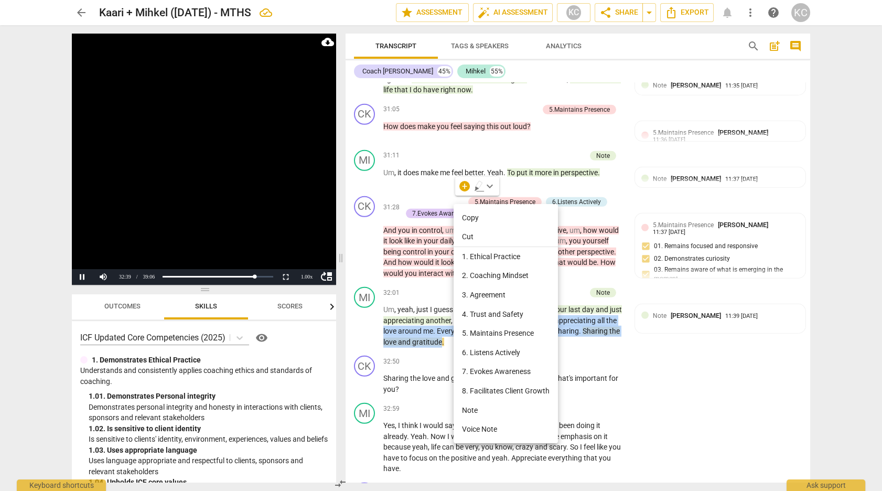
click at [474, 412] on li "Note" at bounding box center [505, 410] width 104 height 19
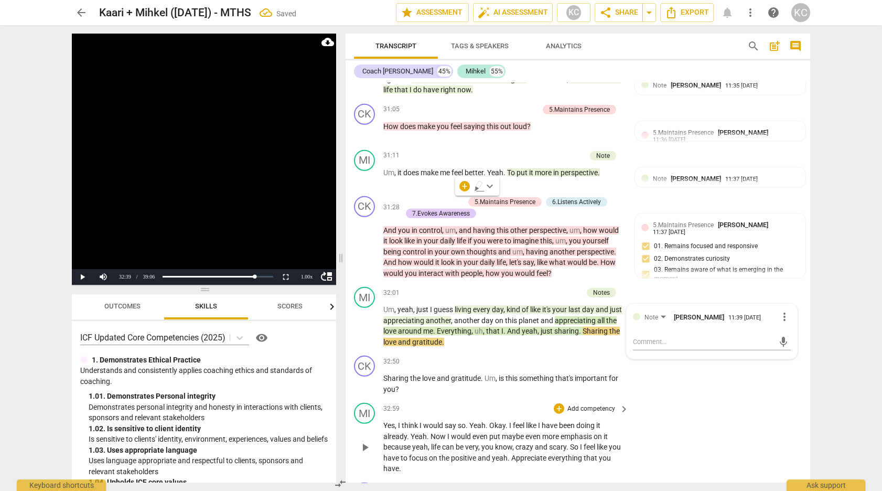
click at [740, 398] on div "MI play_arrow pause 32:59 + Add competency keyboard_arrow_right Yes , I think I…" at bounding box center [577, 438] width 464 height 80
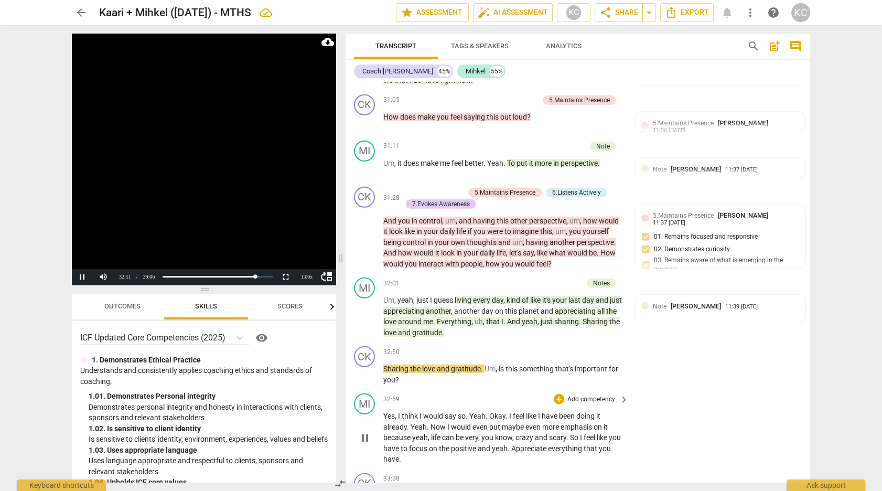
scroll to position [6751, 0]
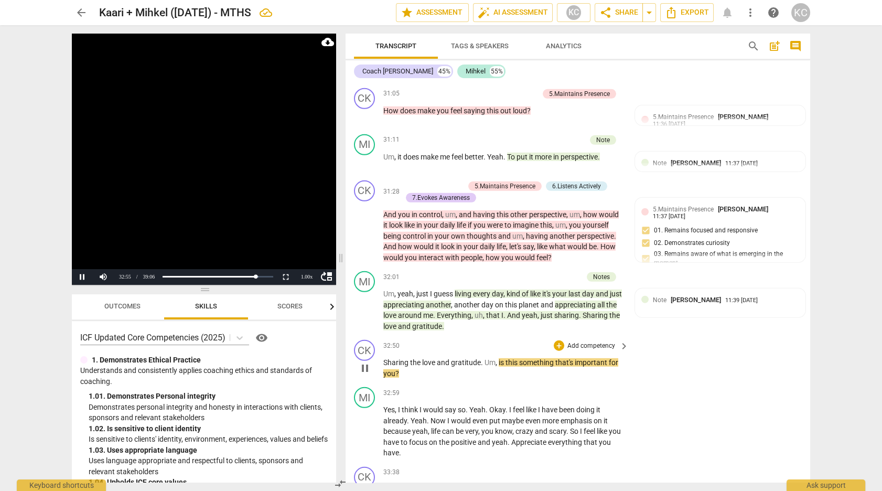
click at [482, 358] on span "." at bounding box center [483, 362] width 4 height 8
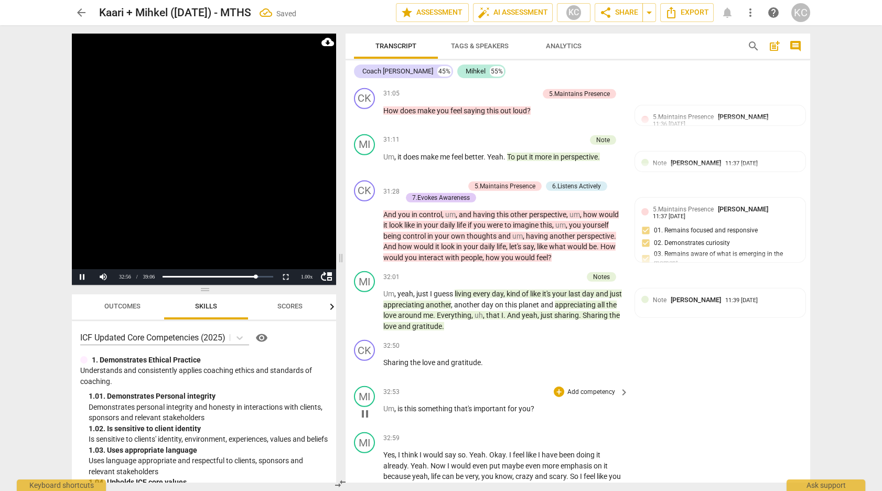
click at [398, 404] on span "is" at bounding box center [400, 408] width 7 height 8
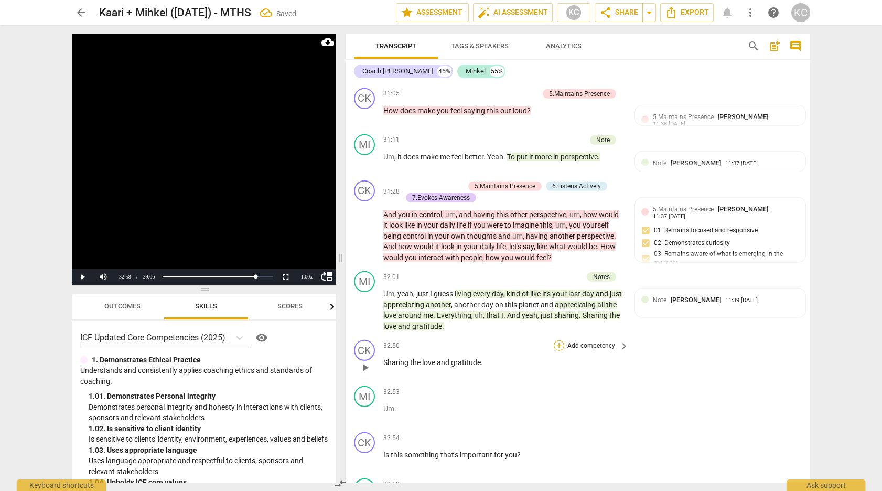
click at [558, 340] on div "+" at bounding box center [559, 345] width 10 height 10
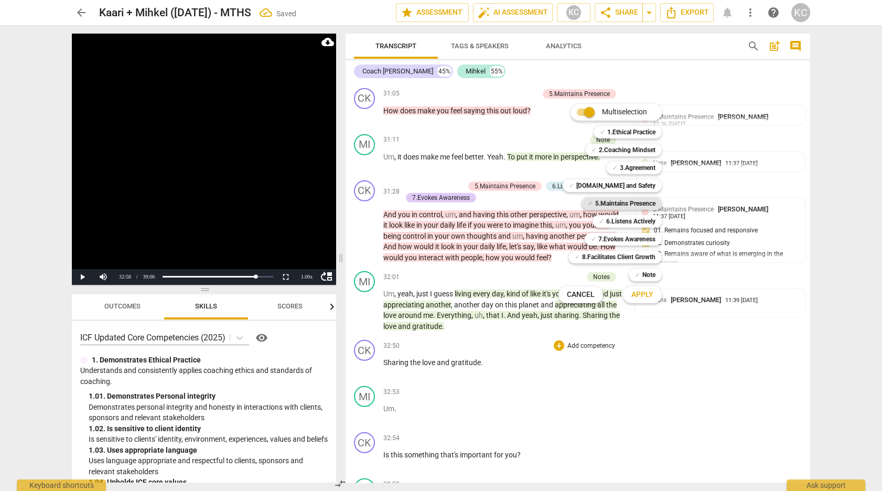
click at [591, 203] on span "✓" at bounding box center [590, 203] width 5 height 13
click at [606, 225] on b "6.Listens Actively" at bounding box center [630, 221] width 49 height 13
click at [632, 290] on span "Apply" at bounding box center [642, 294] width 22 height 10
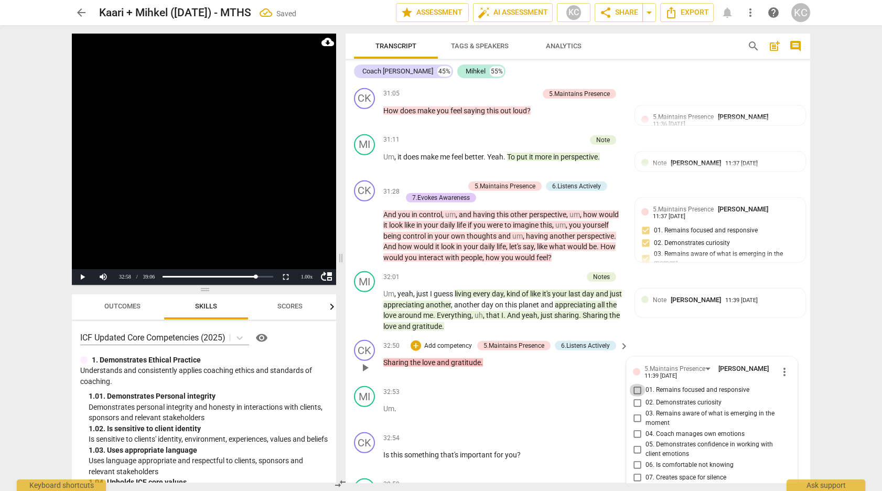
click at [635, 384] on input "01. Remains focused and responsive" at bounding box center [637, 390] width 17 height 13
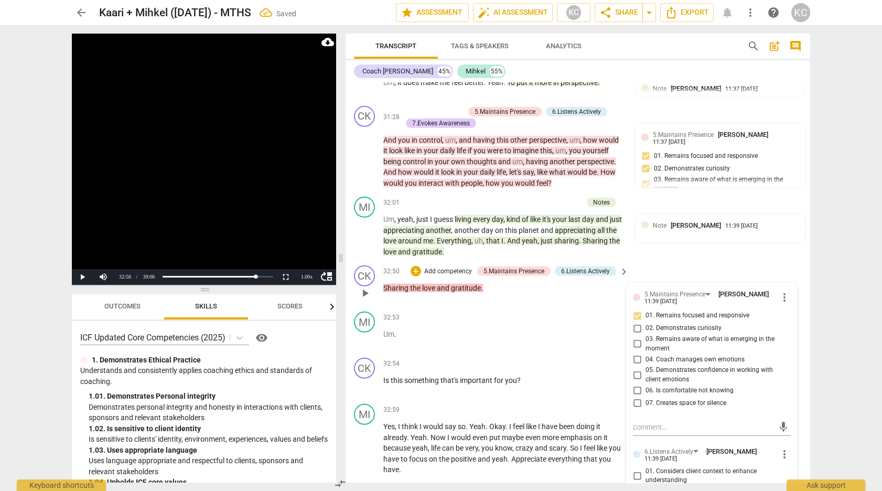
scroll to position [6902, 0]
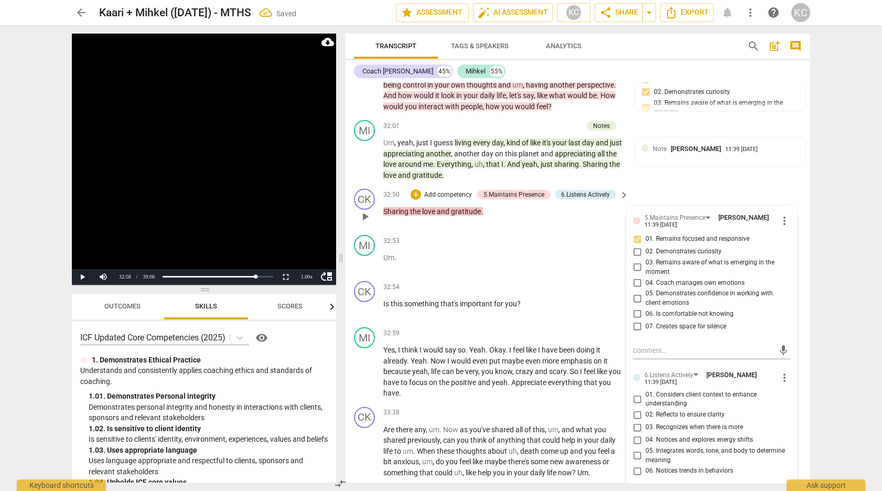
click at [639, 449] on input "05. Integrates words, tone, and body to determine meaning" at bounding box center [637, 455] width 17 height 13
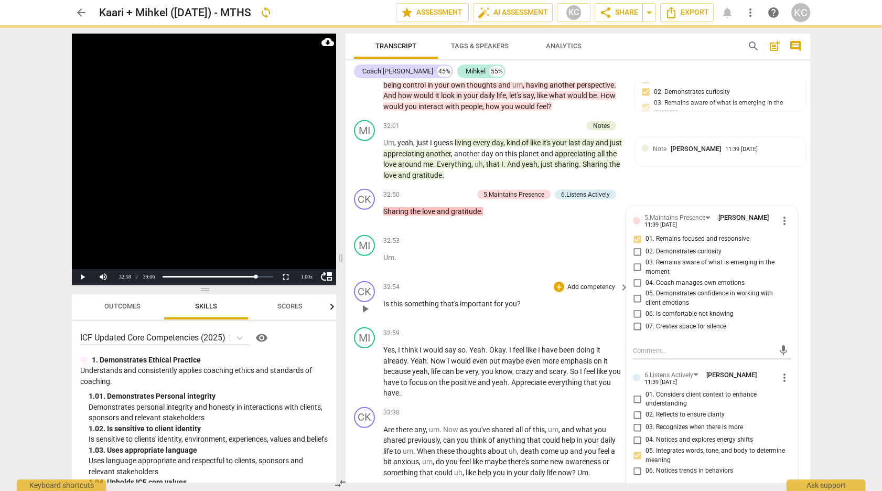
click at [518, 277] on div "CK play_arrow pause 32:54 + Add competency keyboard_arrow_right Is this somethi…" at bounding box center [577, 300] width 464 height 46
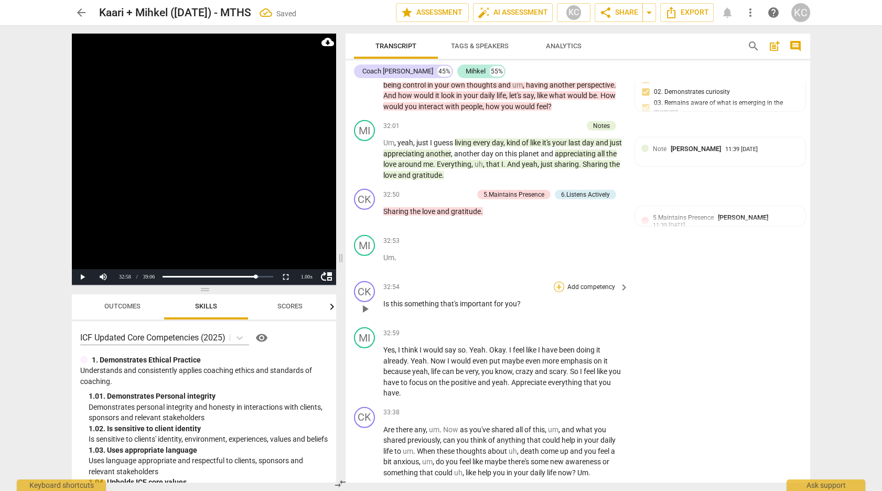
click at [558, 282] on div "+" at bounding box center [559, 287] width 10 height 10
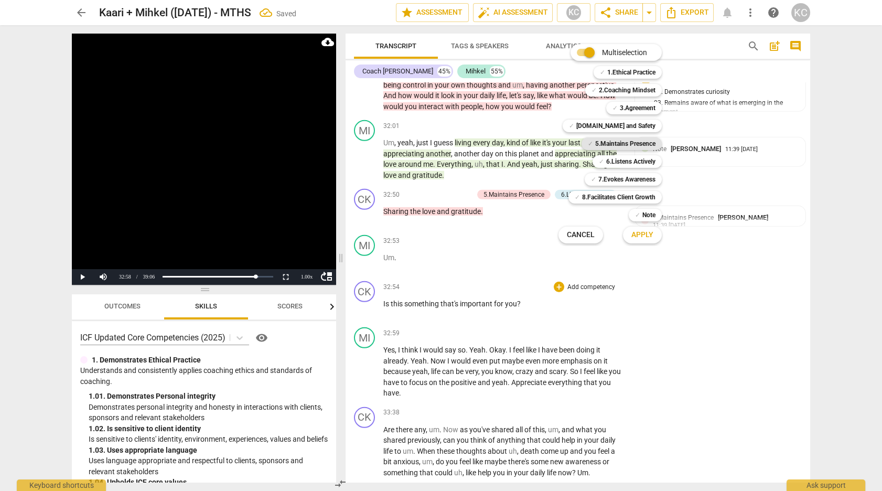
click at [602, 146] on b "5.Maintains Presence" at bounding box center [625, 143] width 60 height 13
click at [635, 235] on span "Apply" at bounding box center [642, 235] width 22 height 10
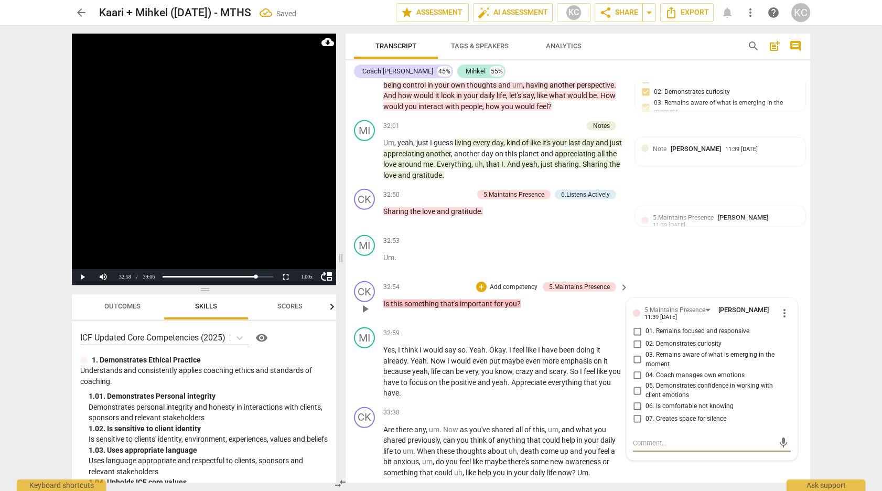
click at [633, 325] on input "01. Remains focused and responsive" at bounding box center [637, 331] width 17 height 13
click at [636, 338] on input "02. Demonstrates curiosity" at bounding box center [637, 344] width 17 height 13
click at [642, 438] on textarea at bounding box center [703, 443] width 141 height 10
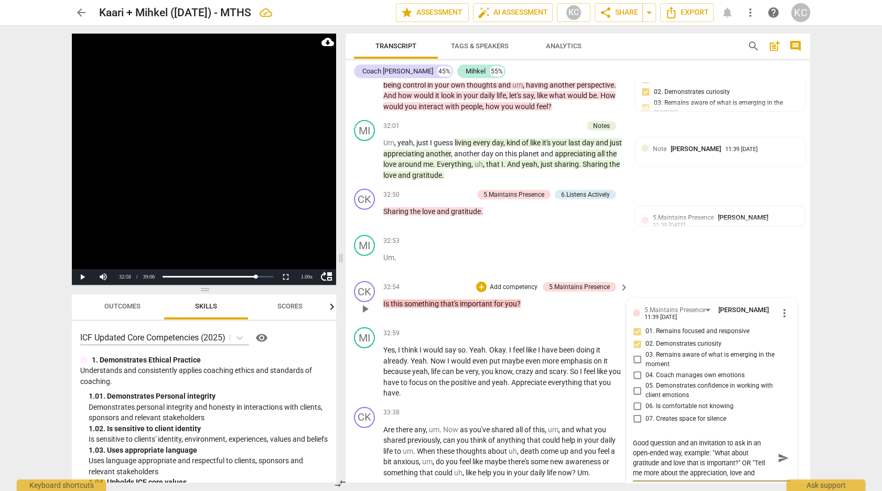
scroll to position [9, 0]
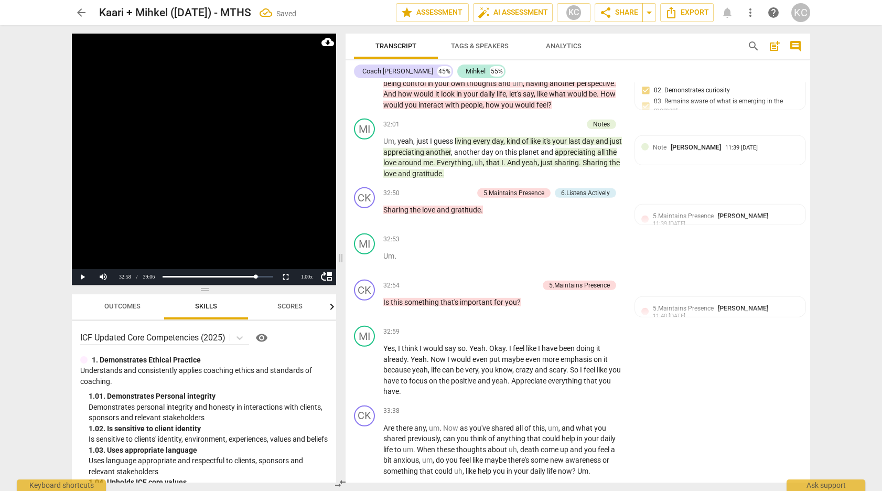
scroll to position [6904, 0]
click at [77, 276] on button "Play" at bounding box center [82, 277] width 21 height 16
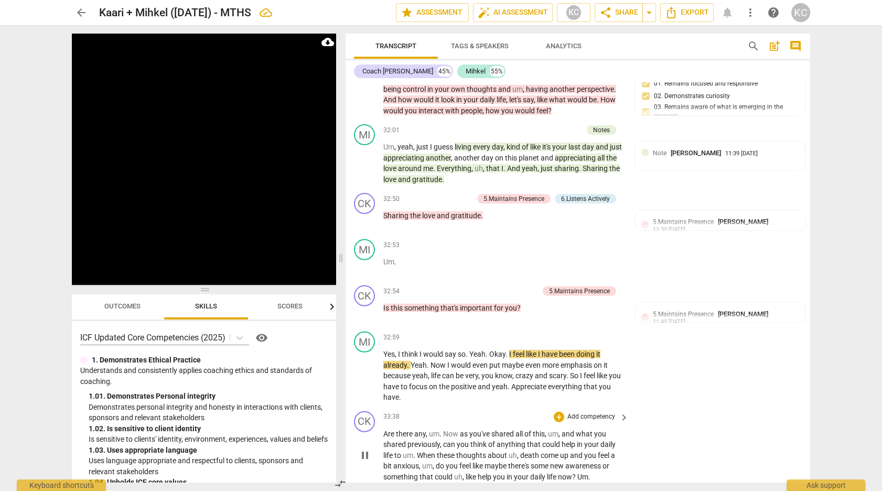
scroll to position [6885, 0]
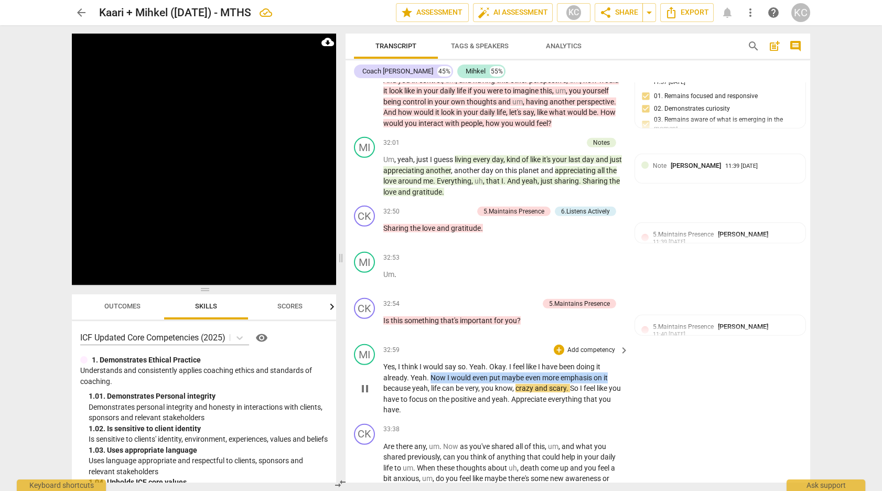
drag, startPoint x: 431, startPoint y: 231, endPoint x: 610, endPoint y: 232, distance: 179.3
click at [610, 361] on p "Yes , I think I would say so . Yeah . Okay . I feel like I have been doing it a…" at bounding box center [503, 388] width 240 height 54
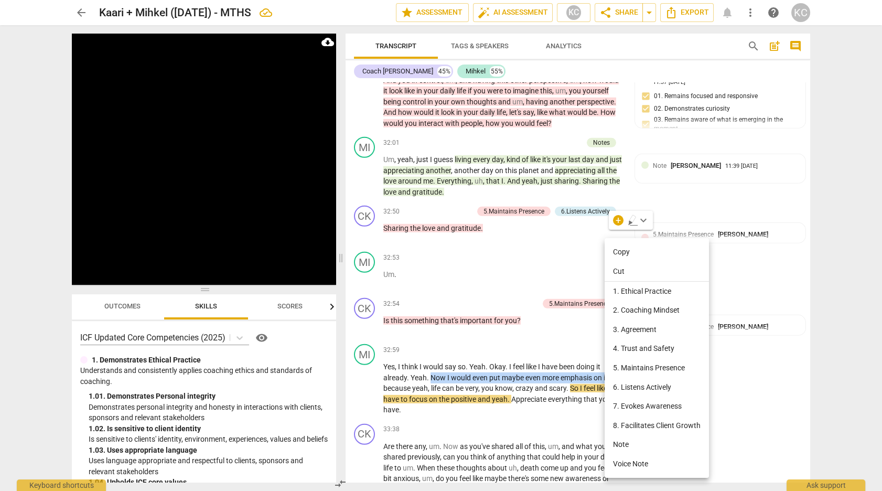
click at [616, 440] on li "Note" at bounding box center [656, 444] width 104 height 19
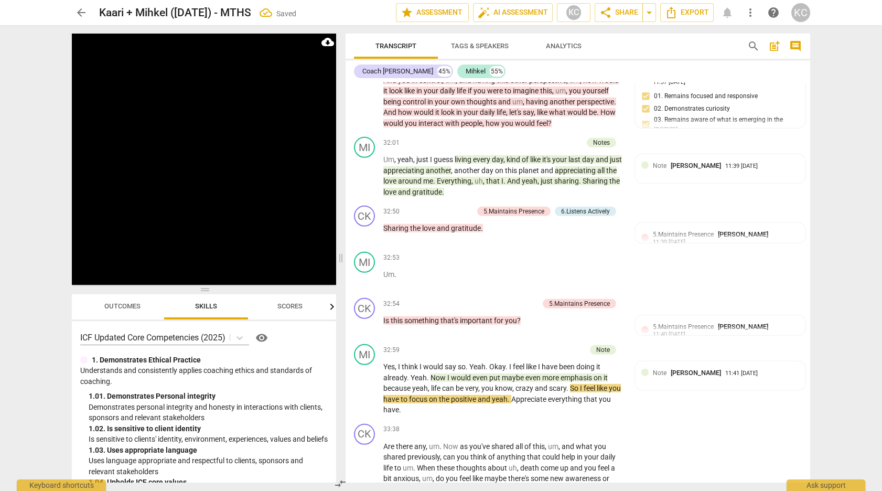
scroll to position [6917, 0]
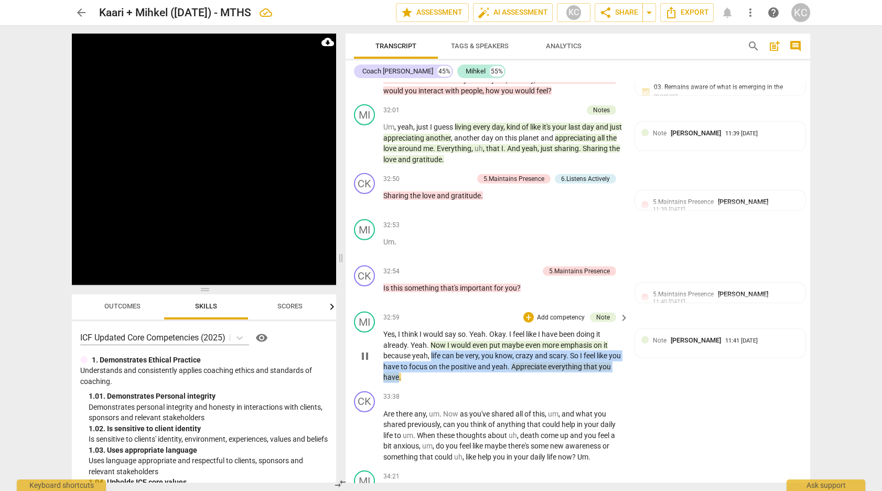
drag, startPoint x: 431, startPoint y: 212, endPoint x: 410, endPoint y: 231, distance: 28.2
click at [410, 329] on p "Yes , I think I would say so . Yeah . Okay . I feel like I have been doing it a…" at bounding box center [503, 356] width 240 height 54
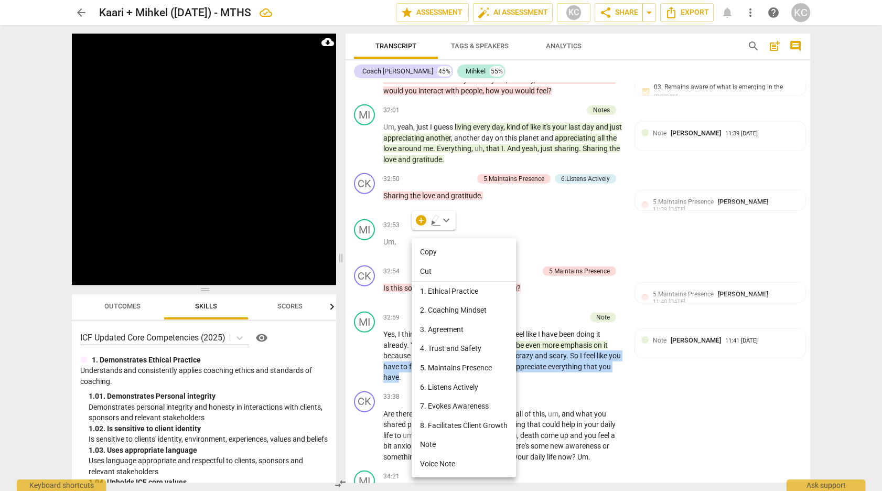
click at [436, 444] on li "Note" at bounding box center [464, 444] width 104 height 19
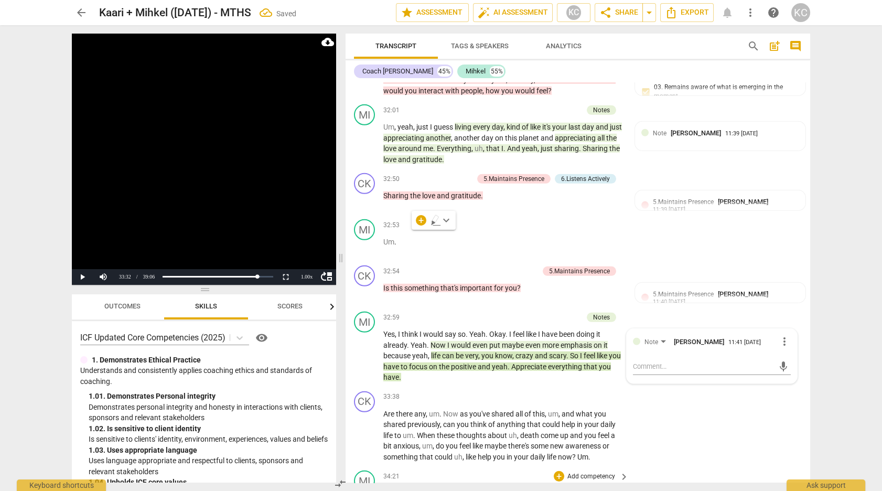
click at [713, 466] on div "MI play_arrow pause 34:21 + Add competency keyboard_arrow_right Yeah , just not…" at bounding box center [577, 500] width 464 height 69
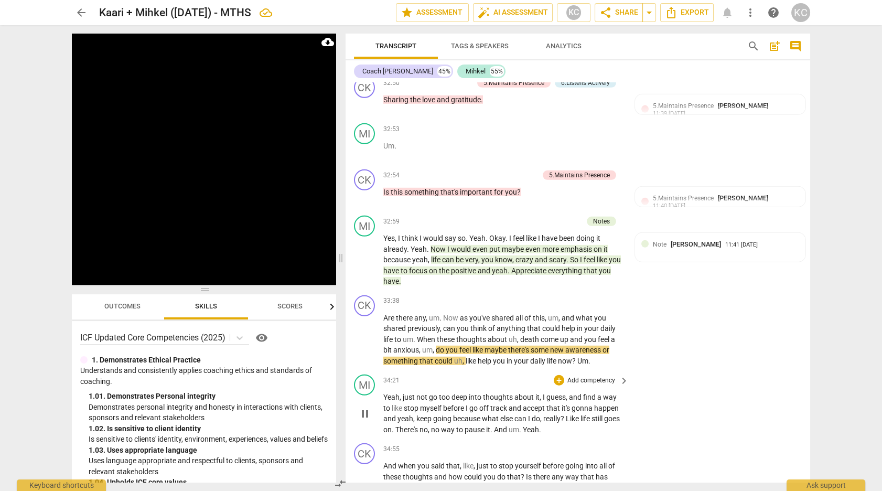
scroll to position [7012, 0]
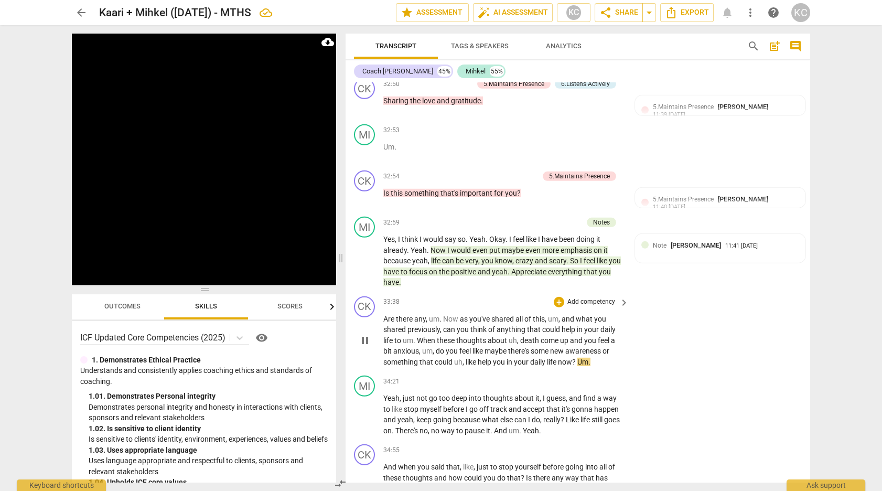
click at [579, 358] on span "Um" at bounding box center [582, 362] width 11 height 8
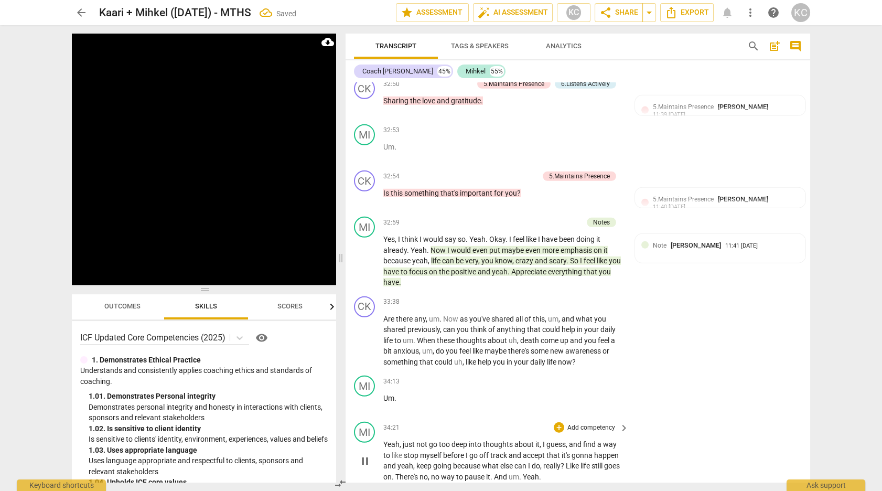
click at [384, 440] on span "Yeah" at bounding box center [391, 444] width 16 height 8
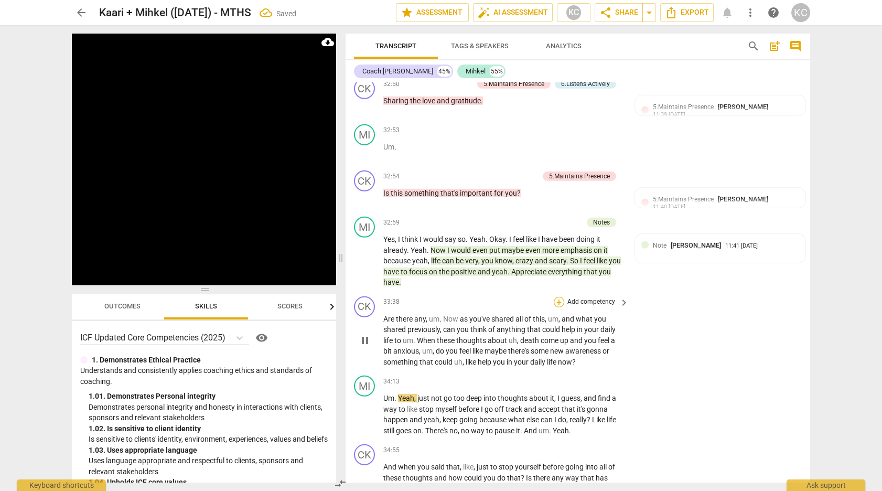
click at [560, 297] on div "+" at bounding box center [559, 302] width 10 height 10
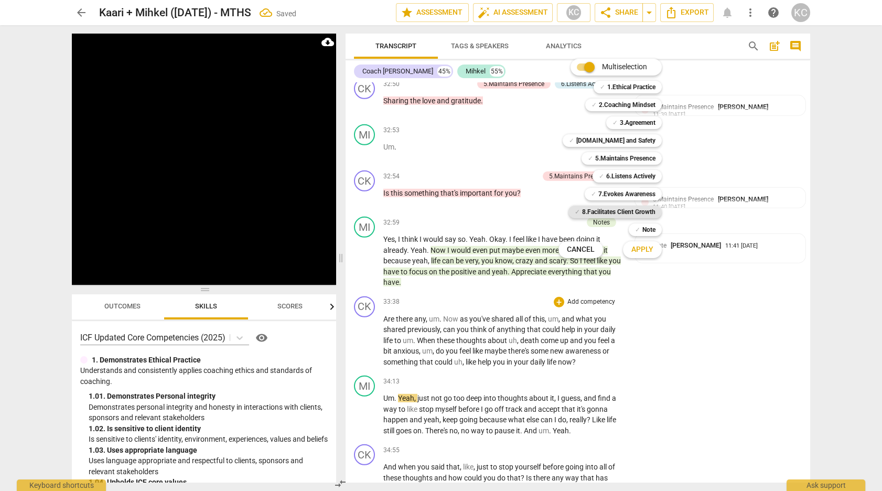
click at [599, 208] on b "8.Facilitates Client Growth" at bounding box center [618, 212] width 73 height 13
click at [612, 162] on b "5.Maintains Presence" at bounding box center [625, 158] width 60 height 13
click at [620, 175] on b "6.Listens Actively" at bounding box center [630, 176] width 49 height 13
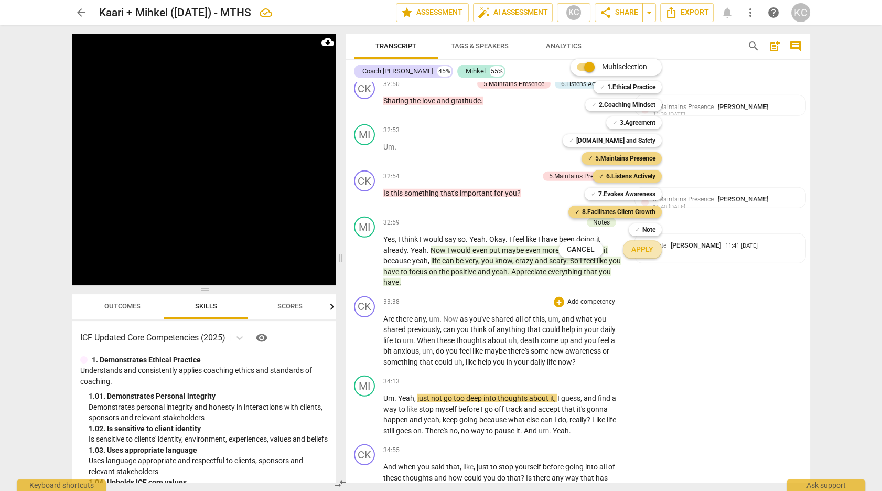
click at [638, 249] on span "Apply" at bounding box center [642, 249] width 22 height 10
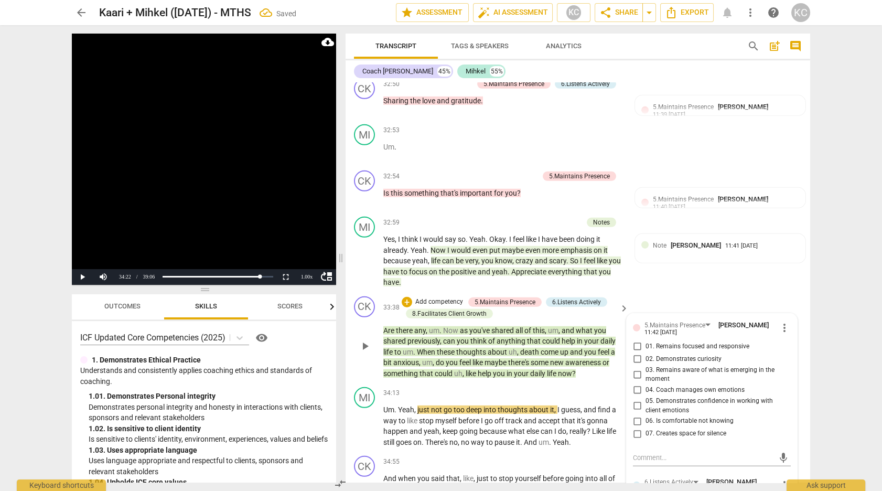
click at [437, 297] on p "Add competency" at bounding box center [439, 301] width 50 height 9
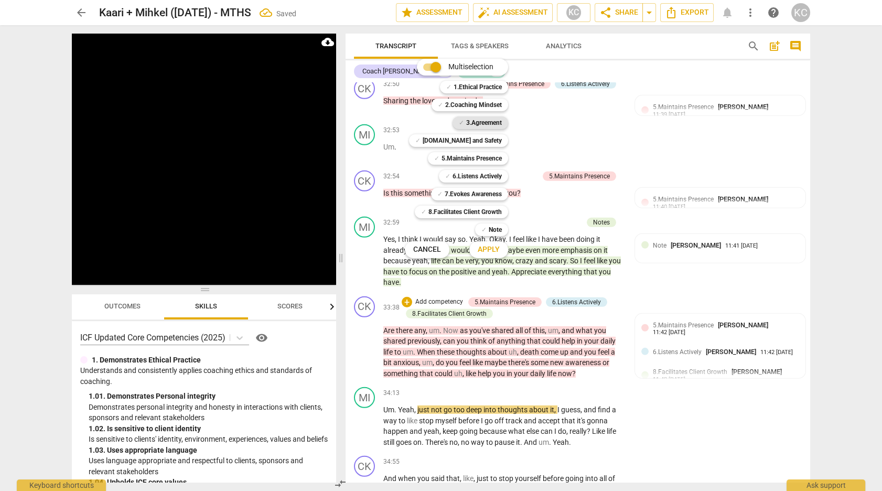
click at [481, 121] on b "3.Agreement" at bounding box center [484, 122] width 36 height 13
click at [489, 250] on span "Apply" at bounding box center [489, 249] width 22 height 10
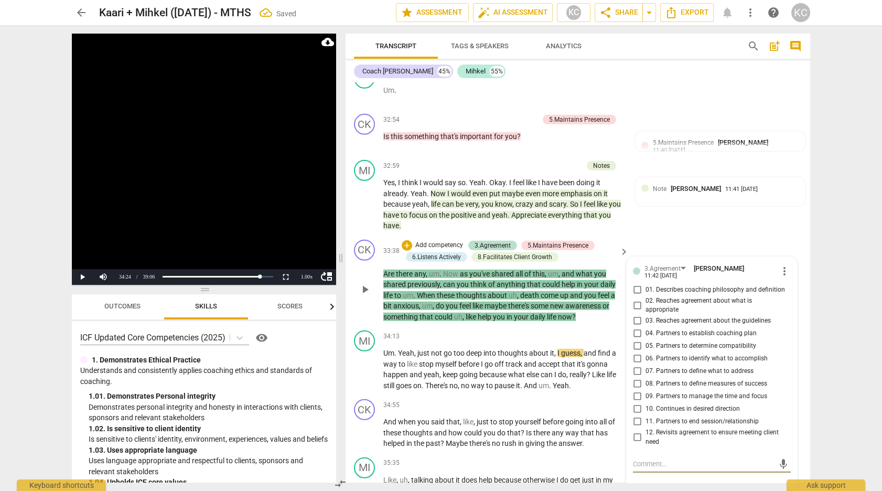
scroll to position [7072, 0]
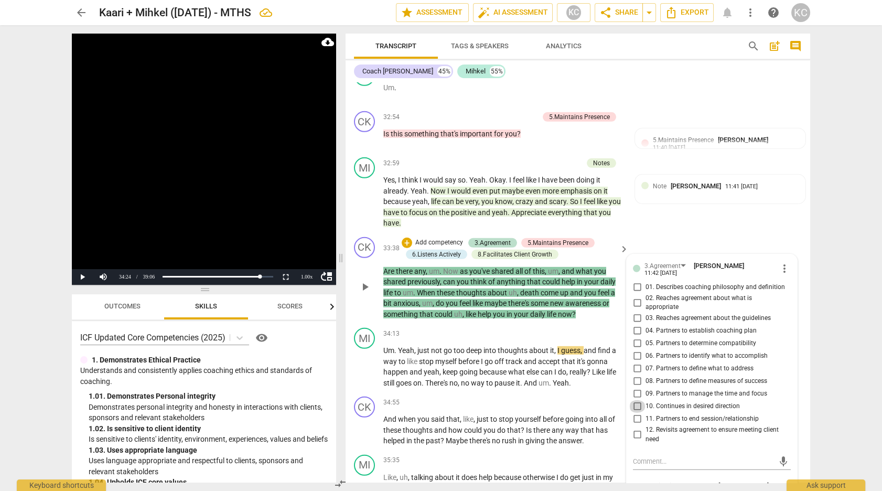
click at [636, 400] on input "10. Continues in desired direction" at bounding box center [637, 406] width 17 height 13
click at [637, 375] on input "08. Partners to define measures of success" at bounding box center [637, 381] width 17 height 13
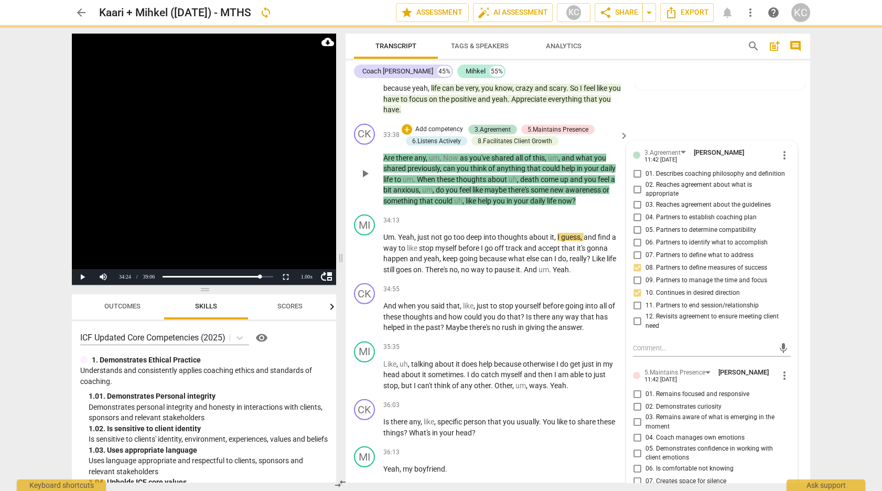
scroll to position [7195, 0]
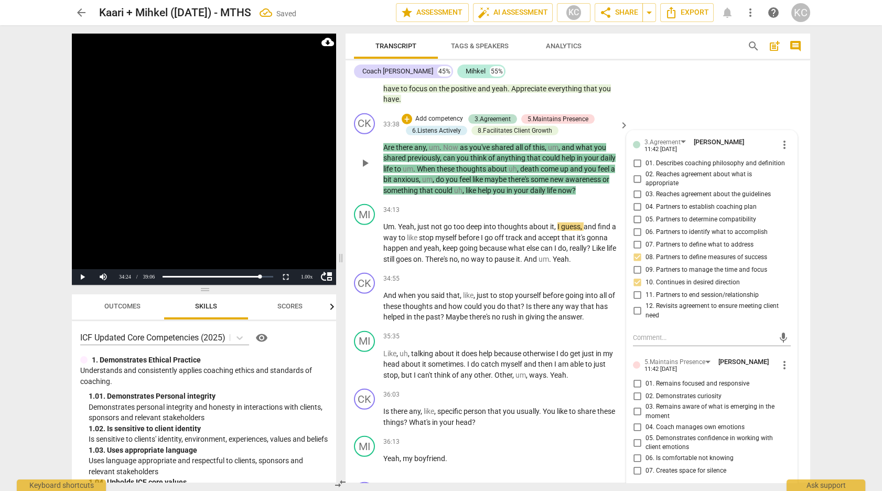
click at [635, 377] on input "01. Remains focused and responsive" at bounding box center [637, 383] width 17 height 13
click at [635, 390] on input "02. Demonstrates curiosity" at bounding box center [637, 396] width 17 height 13
click at [636, 405] on input "03. Remains aware of what is emerging in the moment" at bounding box center [637, 411] width 17 height 13
click at [636, 421] on input "04. Coach manages own emotions" at bounding box center [637, 427] width 17 height 13
click at [635, 436] on input "05. Demonstrates confidence in working with client emotions" at bounding box center [637, 442] width 17 height 13
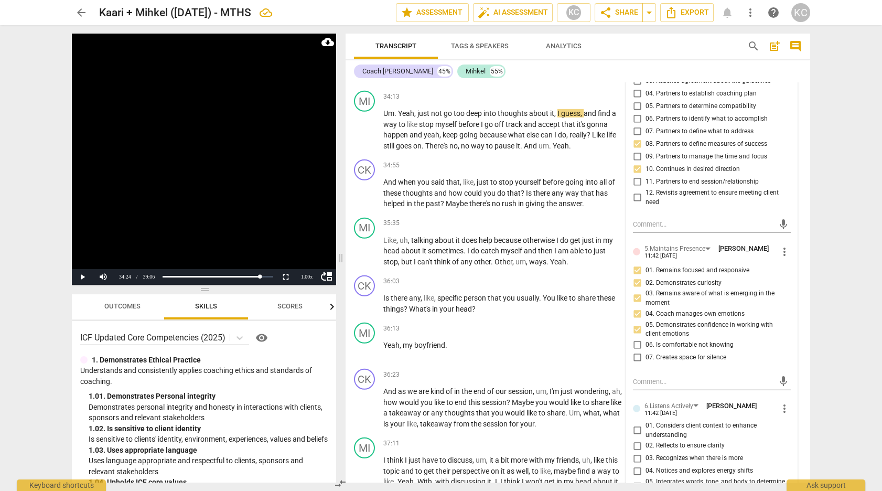
scroll to position [7311, 0]
click at [641, 478] on input "05. Integrates words, tone, and body to determine meaning" at bounding box center [637, 484] width 17 height 13
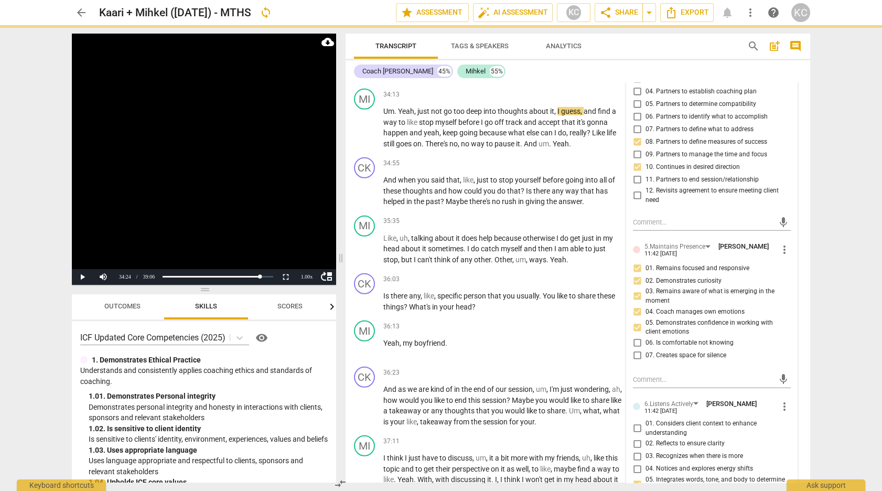
click at [637, 437] on input "02. Reflects to ensure clarity" at bounding box center [637, 443] width 17 height 13
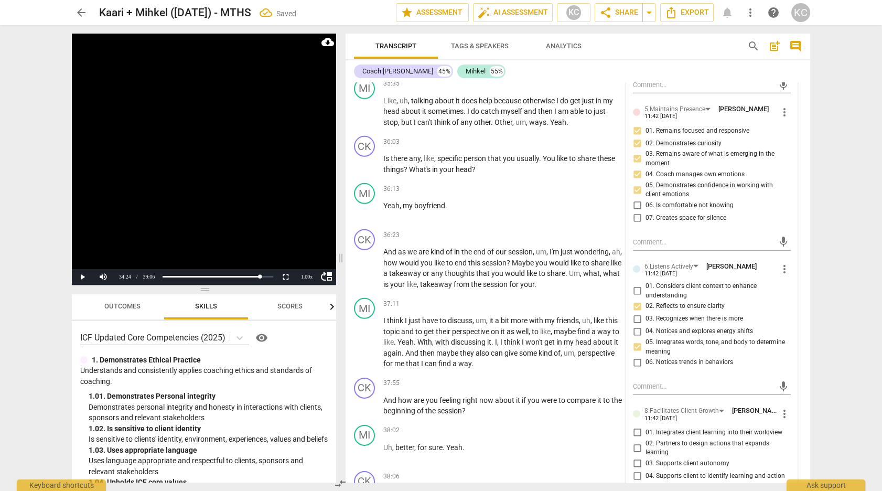
scroll to position [7451, 0]
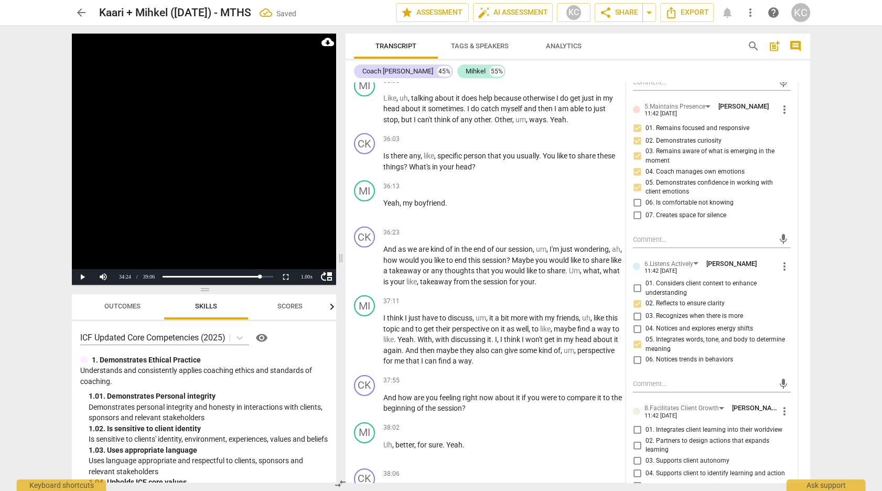
click at [636, 480] on input "05. Invites client to consider how to move forward" at bounding box center [637, 486] width 17 height 13
click at [636, 467] on input "04. Supports client to identify learning and action" at bounding box center [637, 473] width 17 height 13
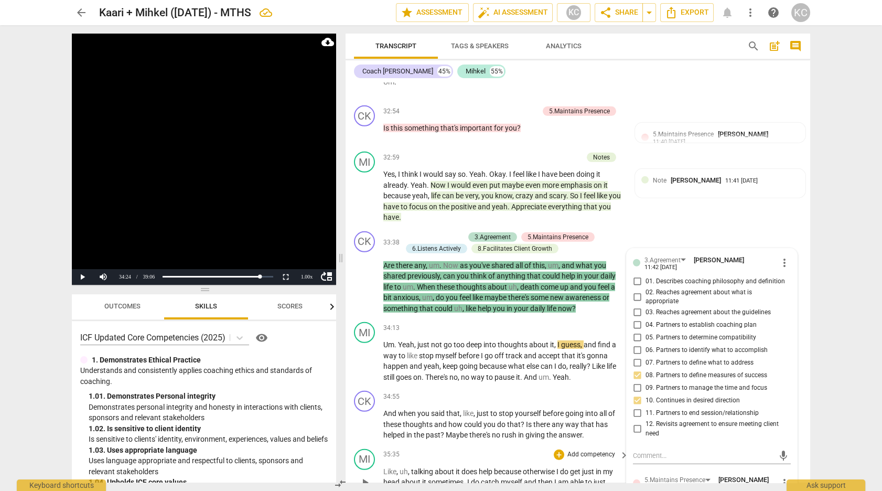
scroll to position [7082, 0]
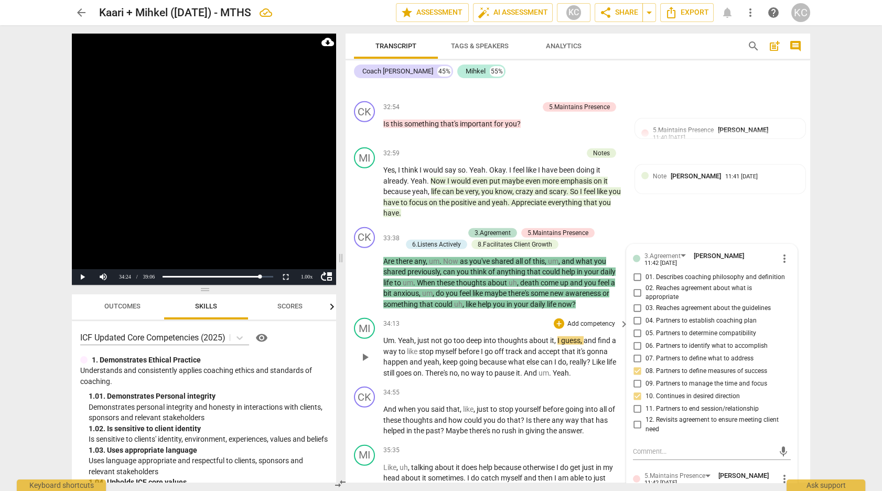
click at [446, 318] on div "34:13 + Add competency keyboard_arrow_right Um . Yeah , just not go too deep in…" at bounding box center [506, 348] width 246 height 60
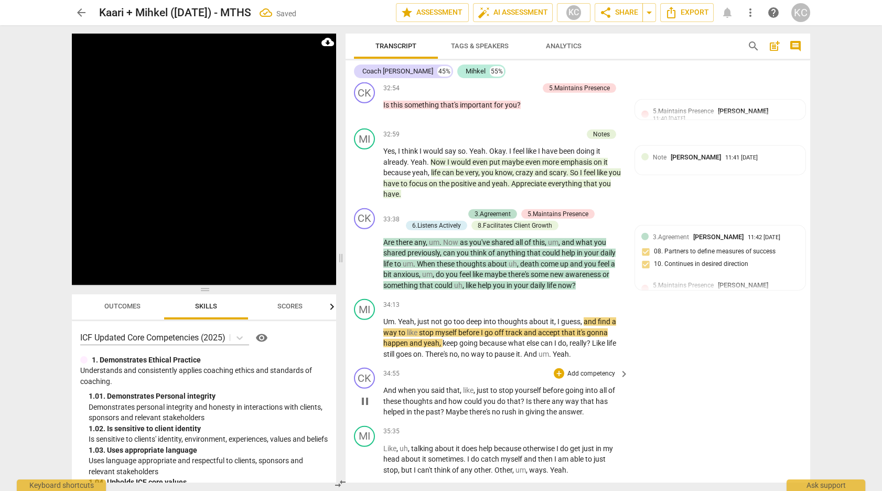
scroll to position [7106, 0]
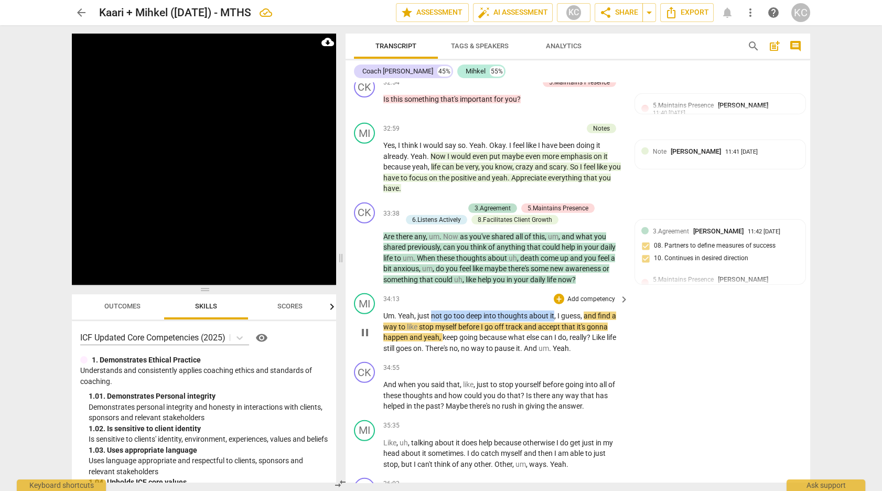
drag, startPoint x: 431, startPoint y: 174, endPoint x: 553, endPoint y: 169, distance: 121.7
click at [553, 310] on p "Um . Yeah , just not go too deep into thoughts about it , I guess , and find a …" at bounding box center [503, 331] width 240 height 43
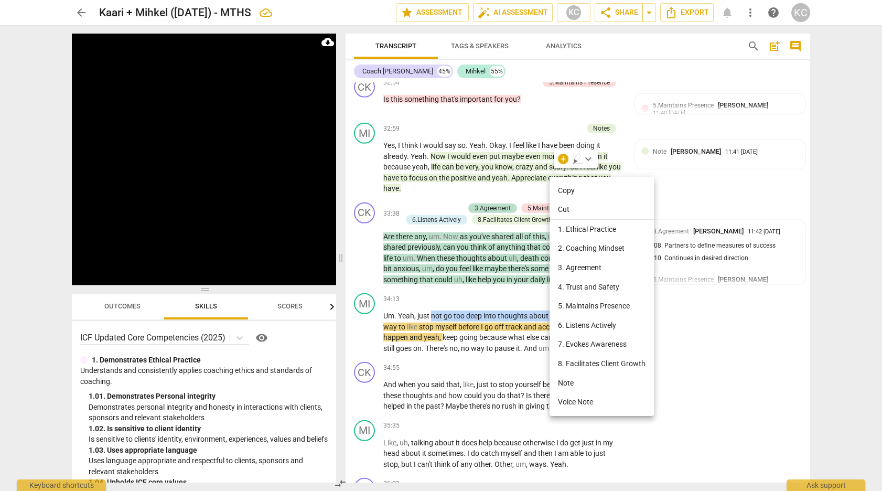
click at [564, 382] on li "Note" at bounding box center [601, 382] width 104 height 19
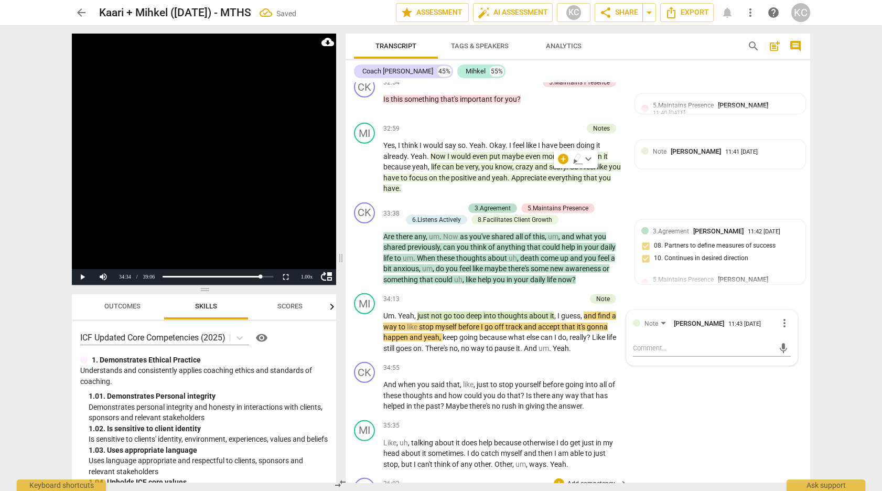
click at [710, 473] on div "CK play_arrow pause 36:03 + Add competency keyboard_arrow_right Is there any , …" at bounding box center [577, 496] width 464 height 47
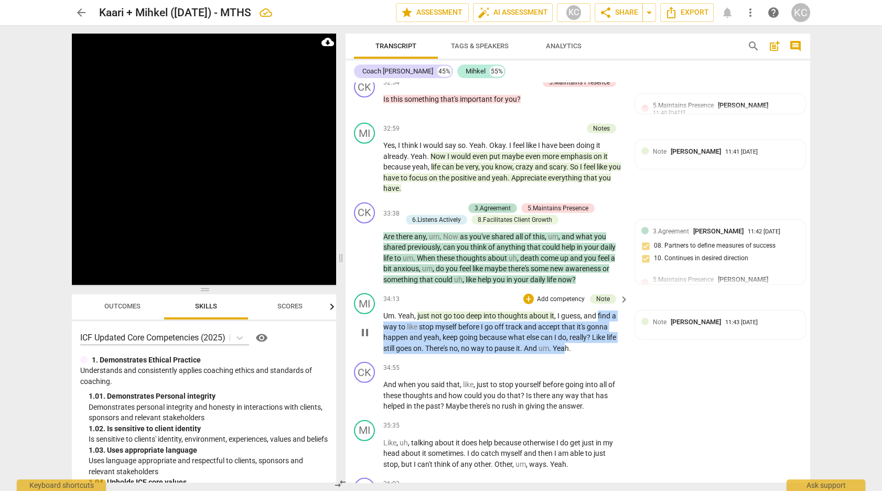
drag, startPoint x: 598, startPoint y: 171, endPoint x: 567, endPoint y: 200, distance: 41.9
click at [567, 310] on p "Um . Yeah , just not go too deep into thoughts about it , I guess , and find a …" at bounding box center [503, 331] width 240 height 43
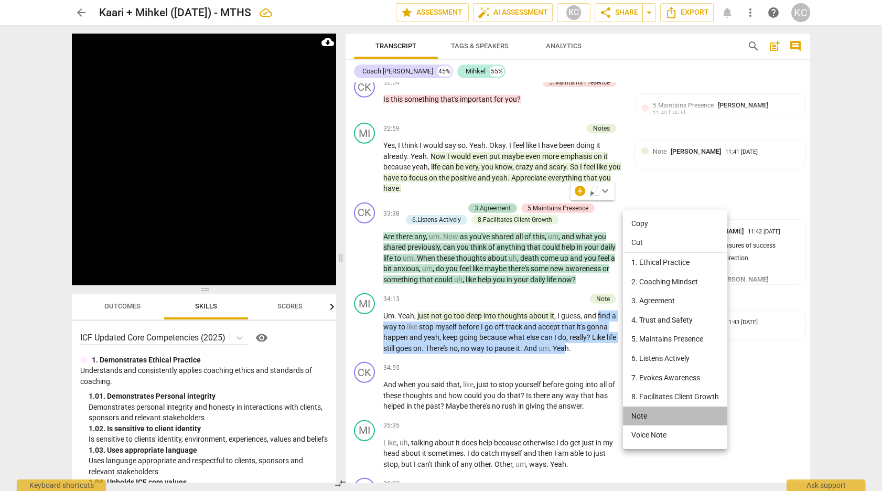
click at [640, 421] on li "Note" at bounding box center [675, 415] width 104 height 19
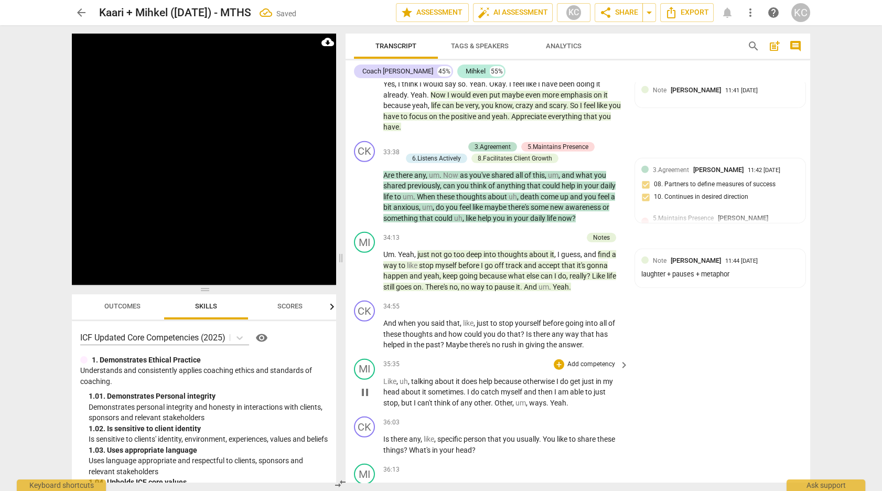
scroll to position [7176, 0]
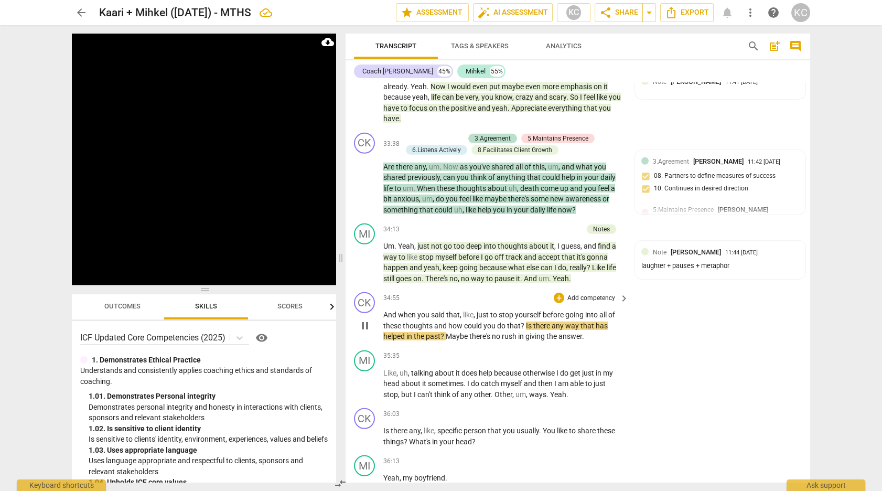
click at [524, 321] on span "?" at bounding box center [523, 325] width 5 height 8
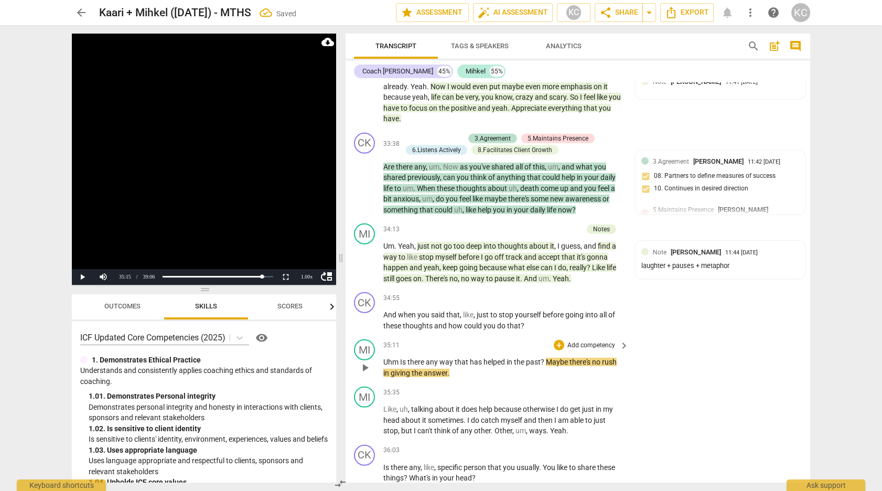
click at [402, 358] on span "Is" at bounding box center [403, 362] width 7 height 8
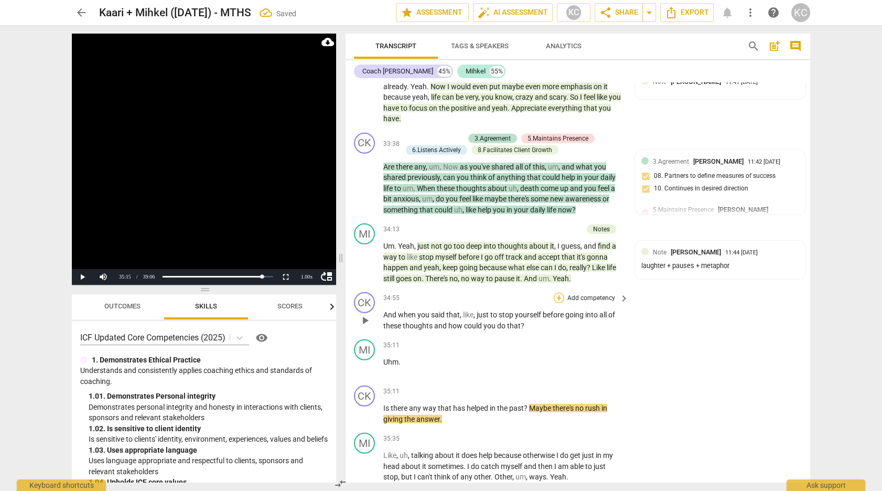
click at [561, 293] on div "+" at bounding box center [559, 298] width 10 height 10
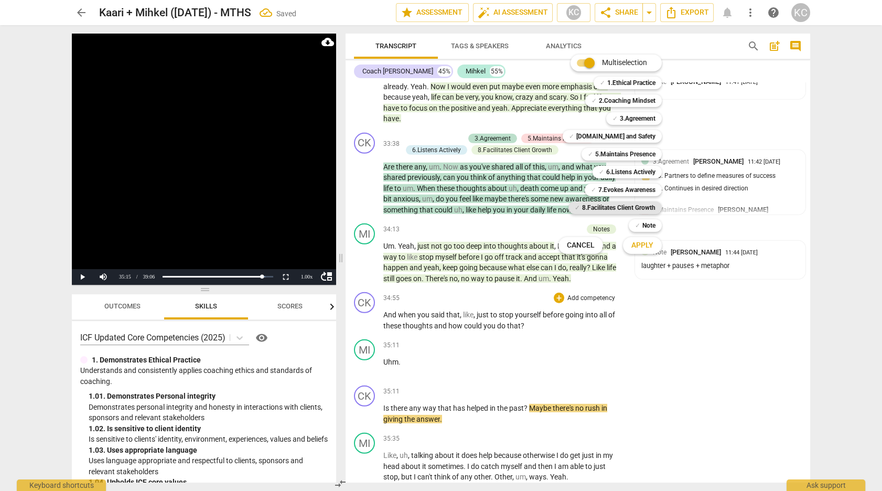
click at [597, 206] on b "8.Facilitates Client Growth" at bounding box center [618, 207] width 73 height 13
click at [608, 155] on b "5.Maintains Presence" at bounding box center [625, 154] width 60 height 13
click at [636, 249] on span "Apply" at bounding box center [642, 245] width 22 height 10
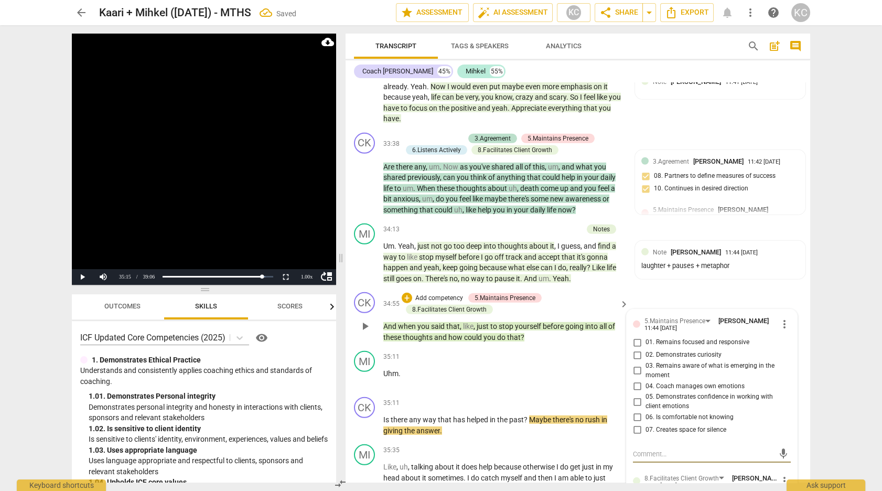
click at [637, 336] on input "01. Remains focused and responsive" at bounding box center [637, 342] width 17 height 13
click at [636, 349] on input "02. Demonstrates curiosity" at bounding box center [637, 355] width 17 height 13
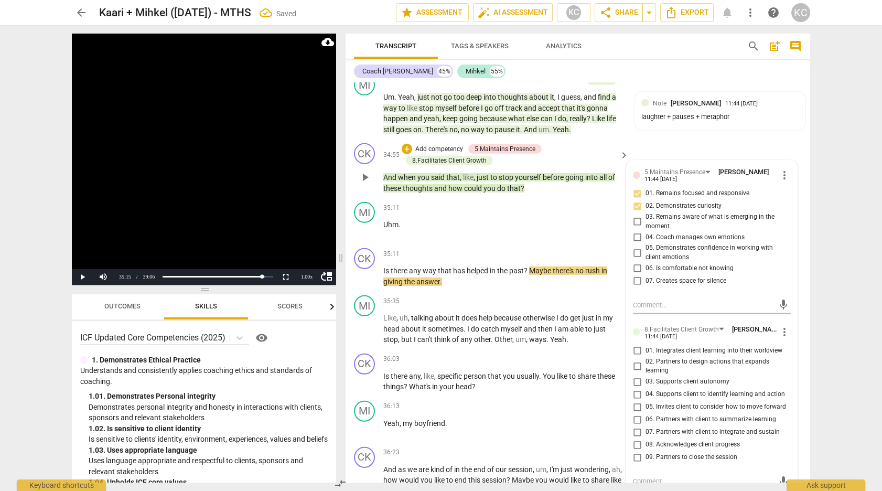
scroll to position [7329, 0]
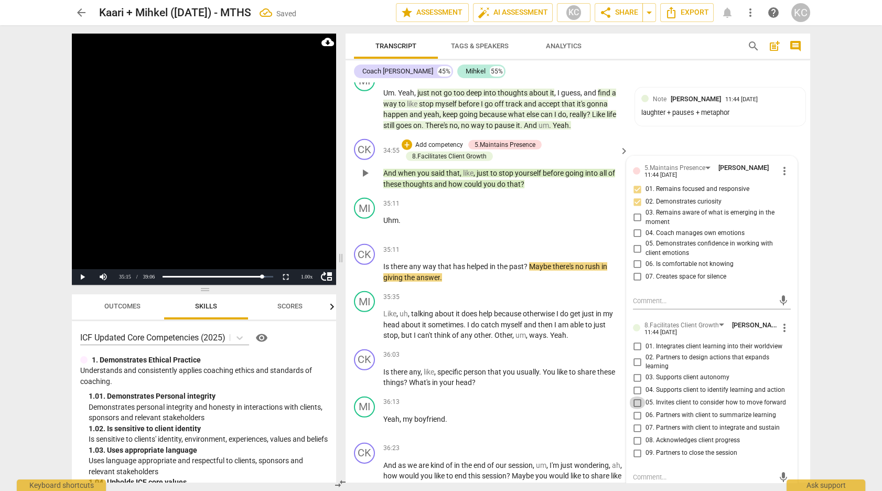
click at [636, 396] on input "05. Invites client to consider how to move forward" at bounding box center [637, 402] width 17 height 13
click at [636, 384] on input "04. Supports client to identify learning and action" at bounding box center [637, 390] width 17 height 13
click at [635, 371] on input "03. Supports client autonomy" at bounding box center [637, 377] width 17 height 13
click at [641, 472] on textarea at bounding box center [703, 477] width 141 height 10
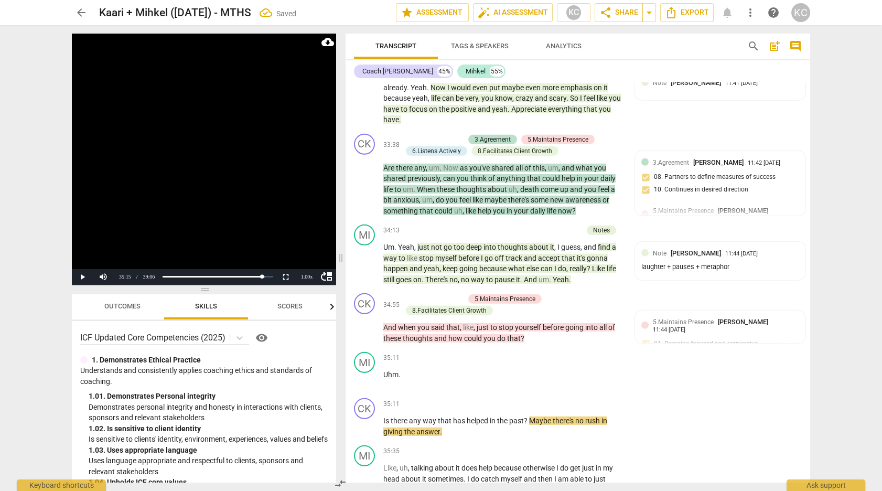
scroll to position [7161, 0]
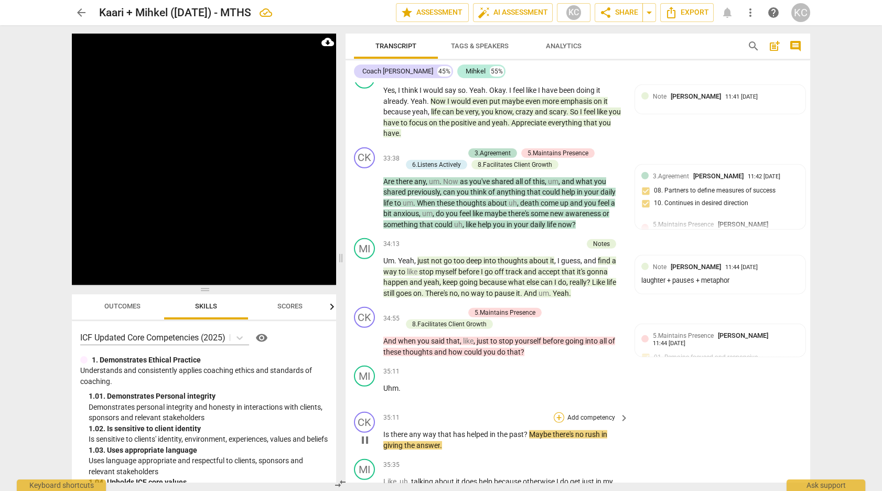
click at [559, 412] on div "+" at bounding box center [559, 417] width 10 height 10
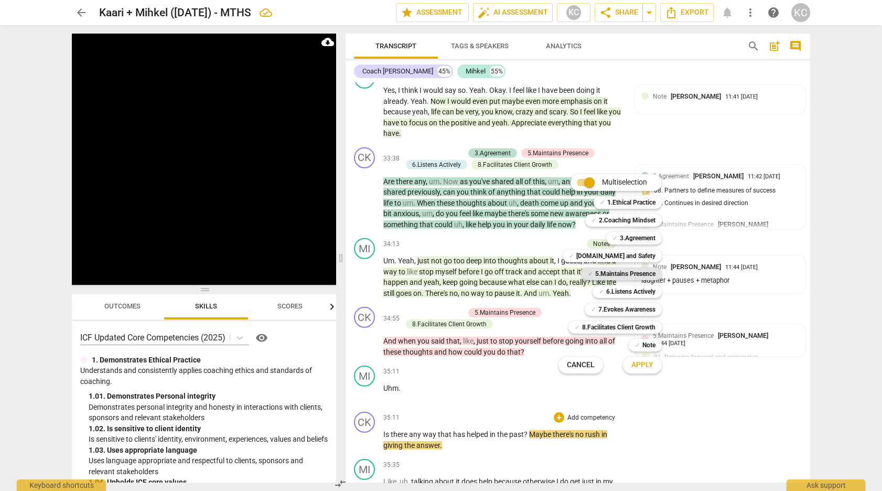
click at [619, 275] on b "5.Maintains Presence" at bounding box center [625, 273] width 60 height 13
click at [636, 371] on button "Apply" at bounding box center [642, 364] width 39 height 19
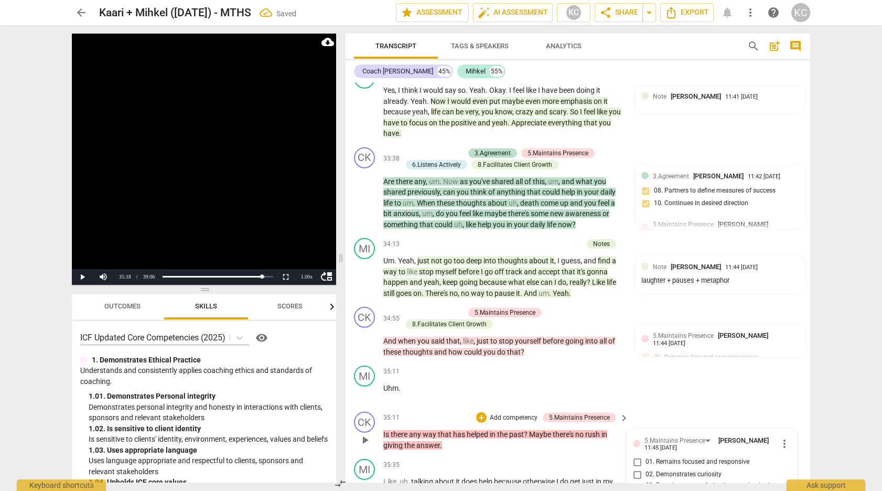
click at [641, 456] on input "01. Remains focused and responsive" at bounding box center [637, 462] width 17 height 13
click at [492, 459] on div "35:35 + Add competency keyboard_arrow_right" at bounding box center [506, 465] width 246 height 12
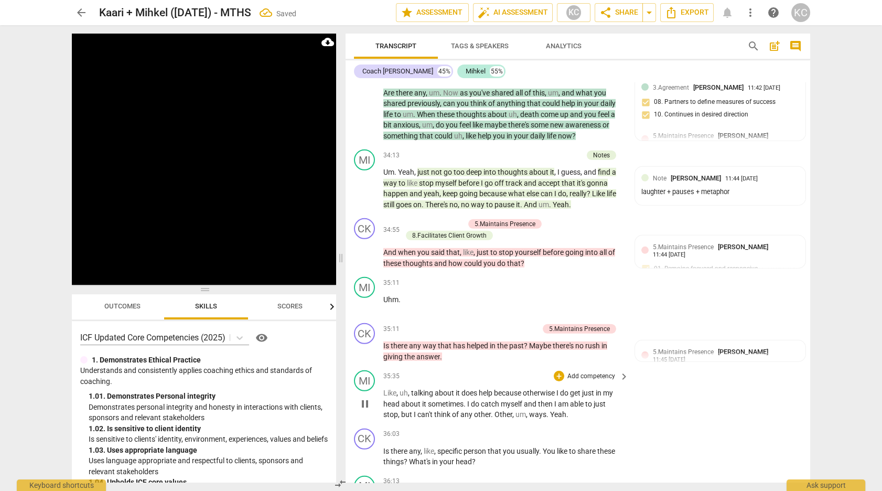
scroll to position [7250, 0]
drag, startPoint x: 410, startPoint y: 247, endPoint x: 495, endPoint y: 245, distance: 84.4
click at [495, 387] on p "Like , uh , talking about it does help because otherwise I do get just in my he…" at bounding box center [503, 403] width 240 height 33
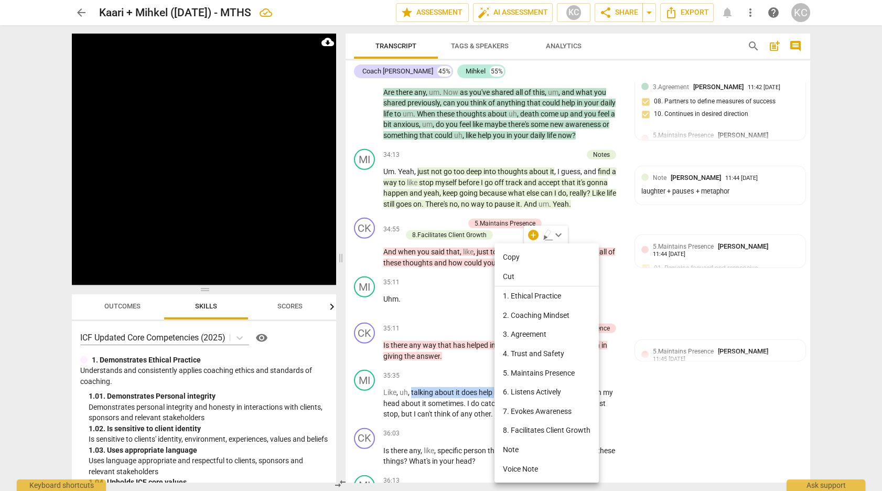
click at [521, 449] on li "Note" at bounding box center [546, 449] width 104 height 19
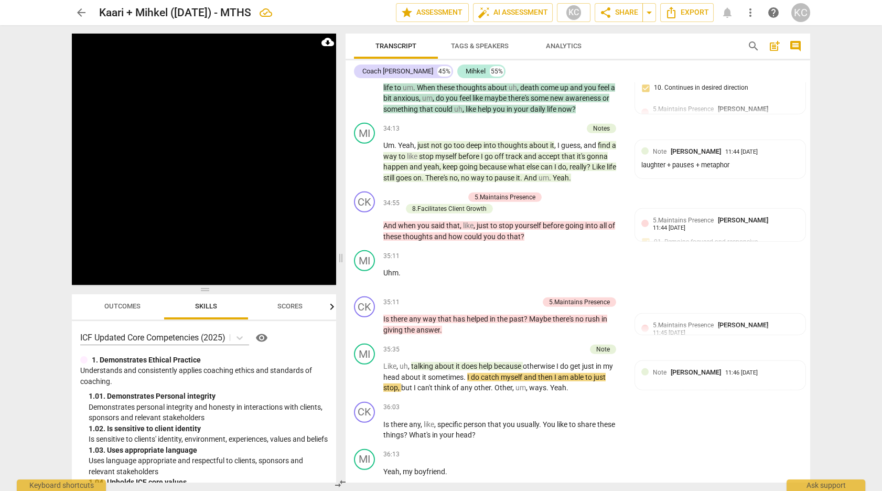
scroll to position [7281, 0]
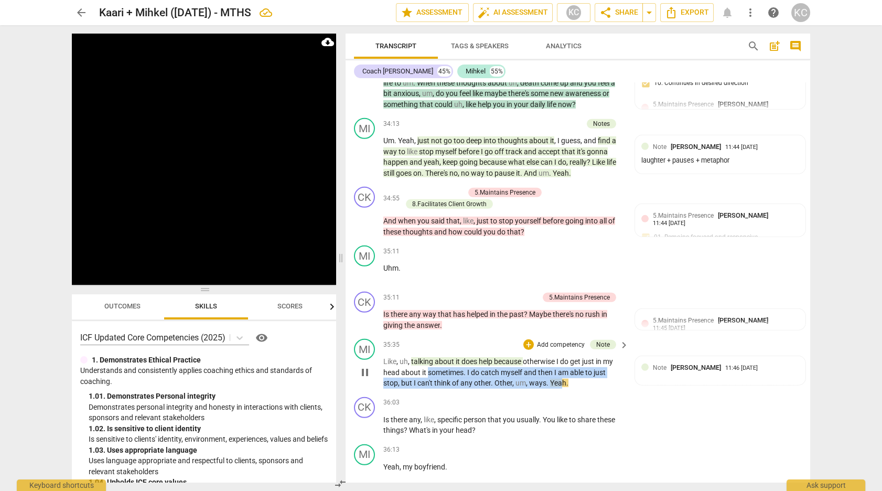
drag, startPoint x: 429, startPoint y: 228, endPoint x: 559, endPoint y: 238, distance: 130.4
click at [559, 356] on p "Like , uh , talking about it does help because otherwise I do get just in my he…" at bounding box center [503, 372] width 240 height 33
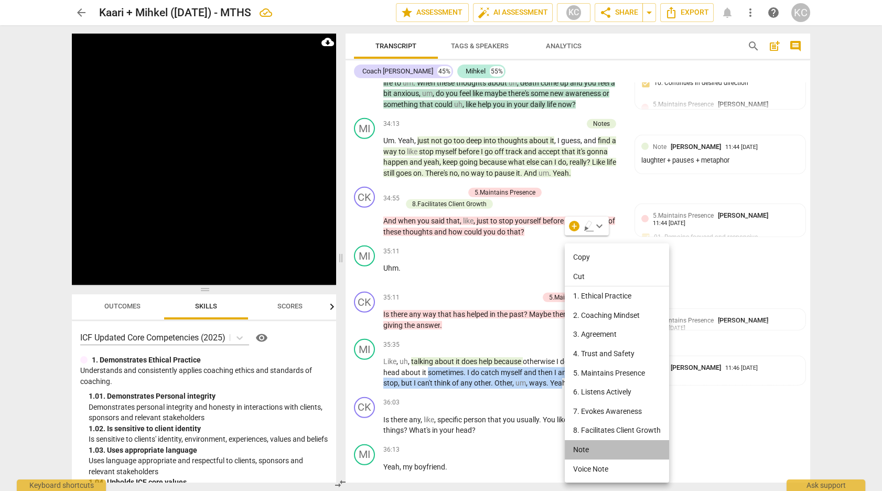
click at [587, 451] on li "Note" at bounding box center [617, 449] width 104 height 19
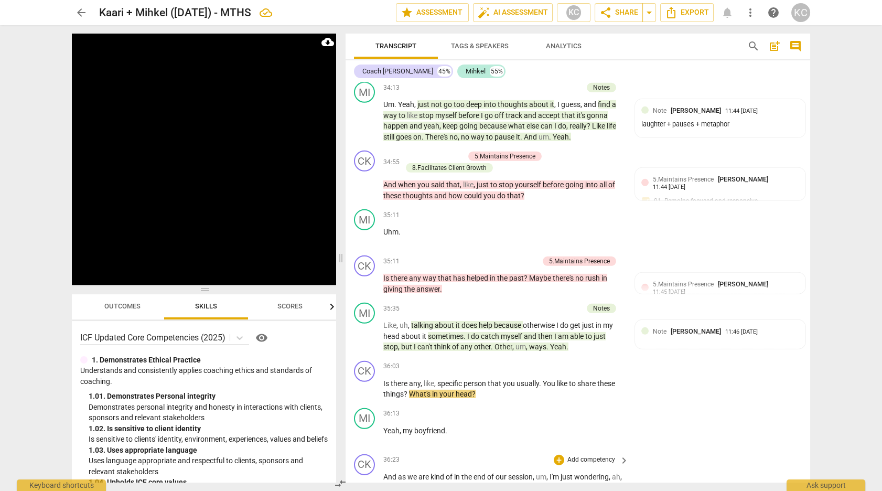
scroll to position [7315, 0]
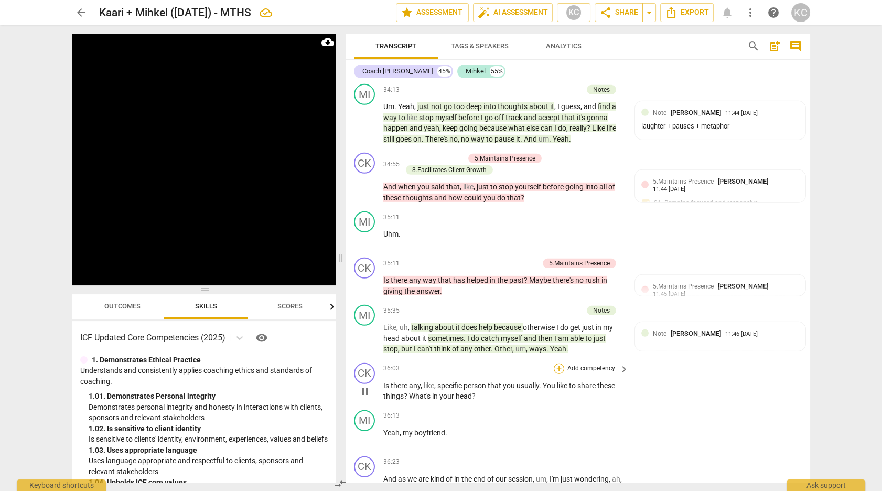
click at [559, 363] on div "+" at bounding box center [559, 368] width 10 height 10
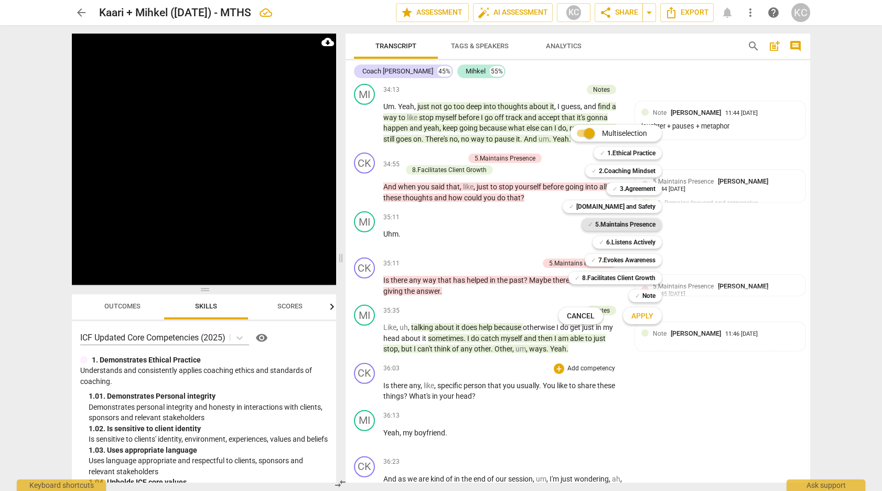
click at [601, 229] on b "5.Maintains Presence" at bounding box center [625, 224] width 60 height 13
click at [613, 278] on b "8.Facilitates Client Growth" at bounding box center [618, 278] width 73 height 13
click at [649, 319] on span "Apply" at bounding box center [642, 316] width 22 height 10
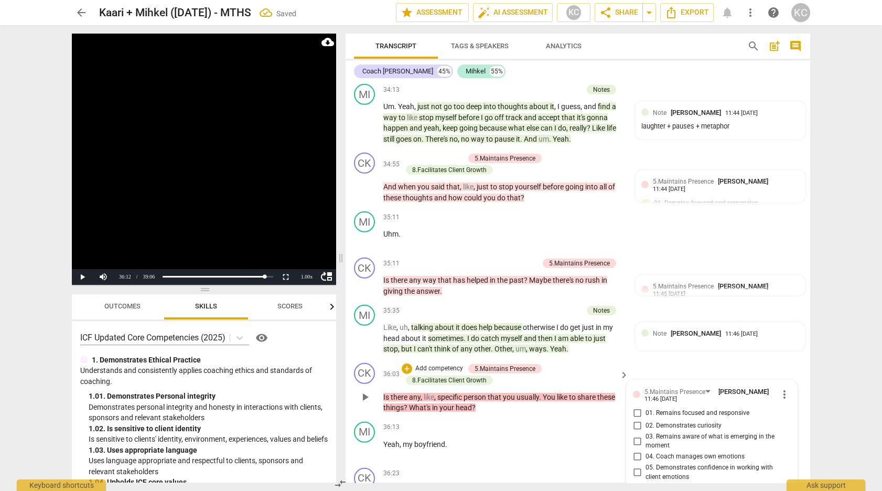
click at [640, 407] on input "01. Remains focused and responsive" at bounding box center [637, 413] width 17 height 13
click at [638, 419] on input "02. Demonstrates curiosity" at bounding box center [637, 425] width 17 height 13
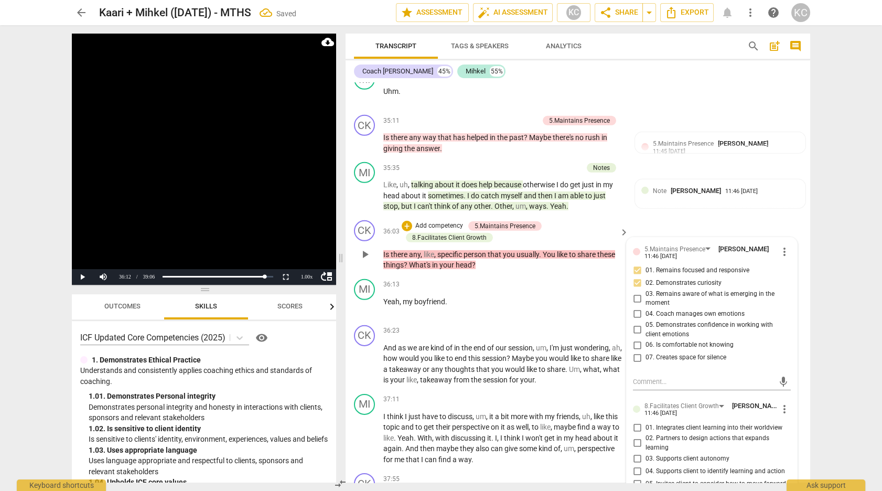
scroll to position [7460, 0]
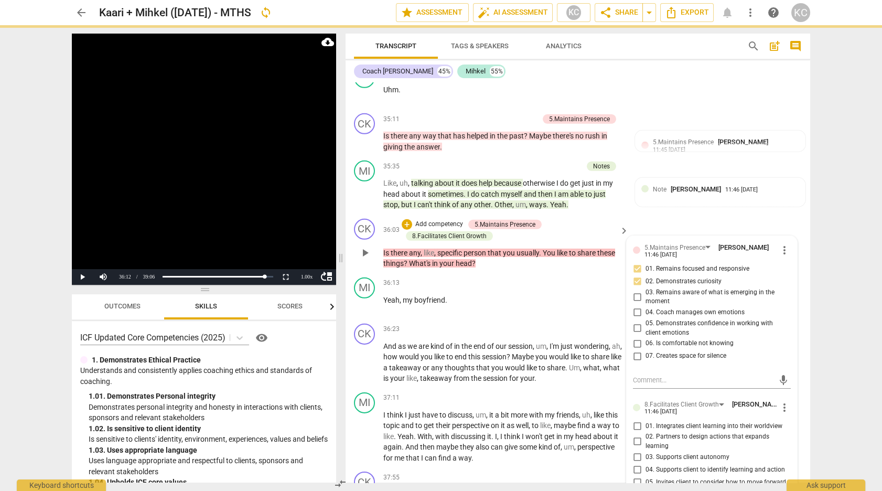
click at [637, 451] on input "03. Supports client autonomy" at bounding box center [637, 457] width 17 height 13
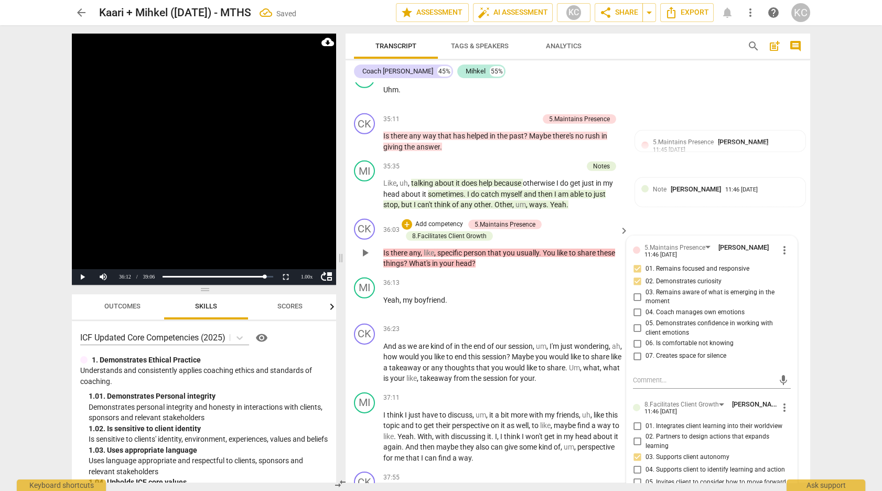
click at [636, 463] on input "04. Supports client to identify learning and action" at bounding box center [637, 469] width 17 height 13
click at [638, 476] on input "05. Invites client to consider how to move forward" at bounding box center [637, 482] width 17 height 13
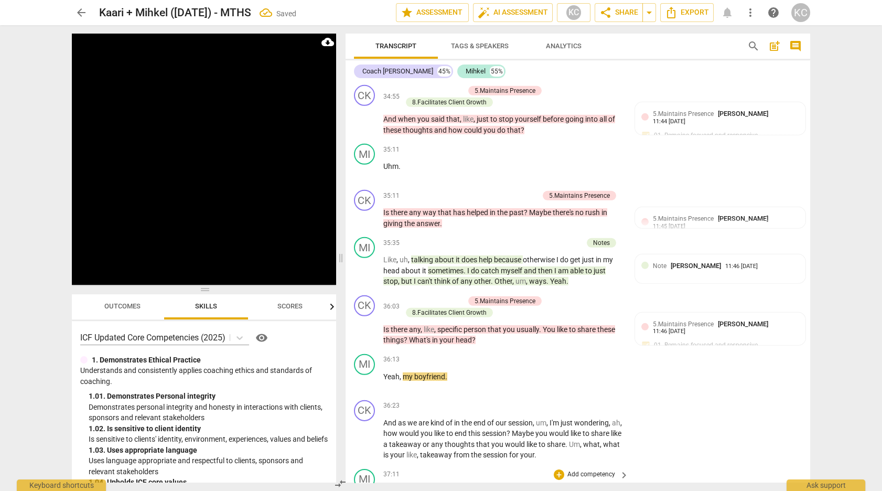
scroll to position [7394, 0]
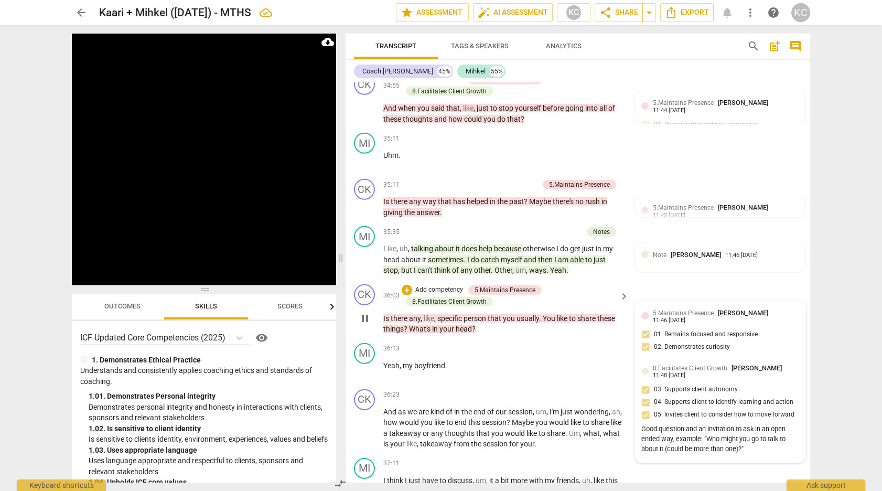
click at [698, 308] on div "5.Maintains Presence [PERSON_NAME] 11:46 [DATE] 01. Remains focused and respons…" at bounding box center [720, 333] width 158 height 51
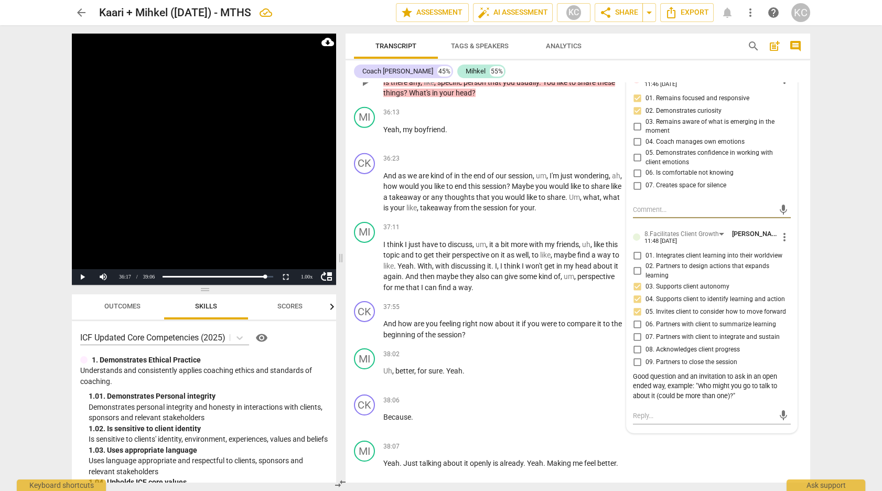
scroll to position [7629, 0]
click at [787, 232] on span "more_vert" at bounding box center [784, 238] width 13 height 13
click at [794, 97] on li "Edit" at bounding box center [796, 94] width 36 height 20
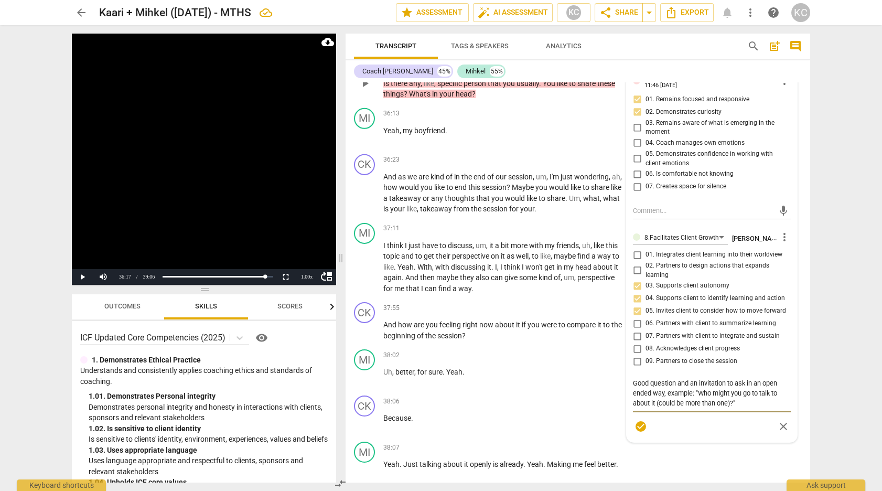
click at [747, 378] on textarea "Good question and an invitation to ask in an open ended way, example: "Who migh…" at bounding box center [712, 393] width 158 height 30
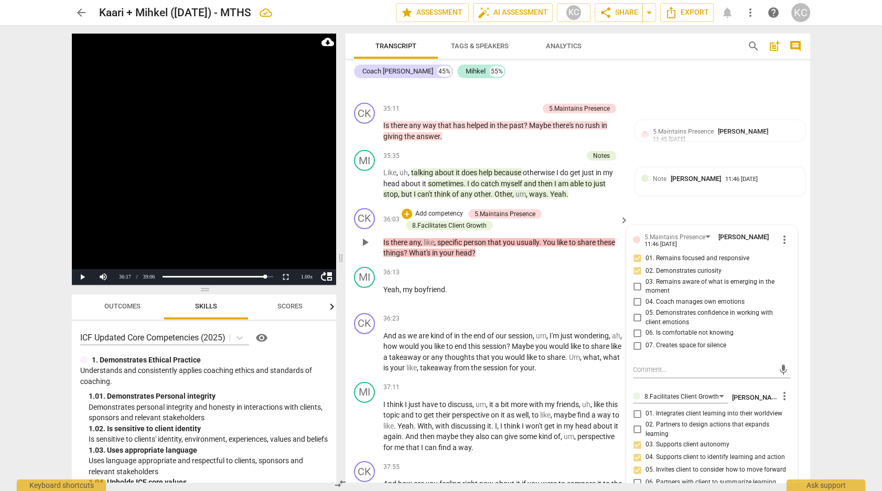
scroll to position [7475, 0]
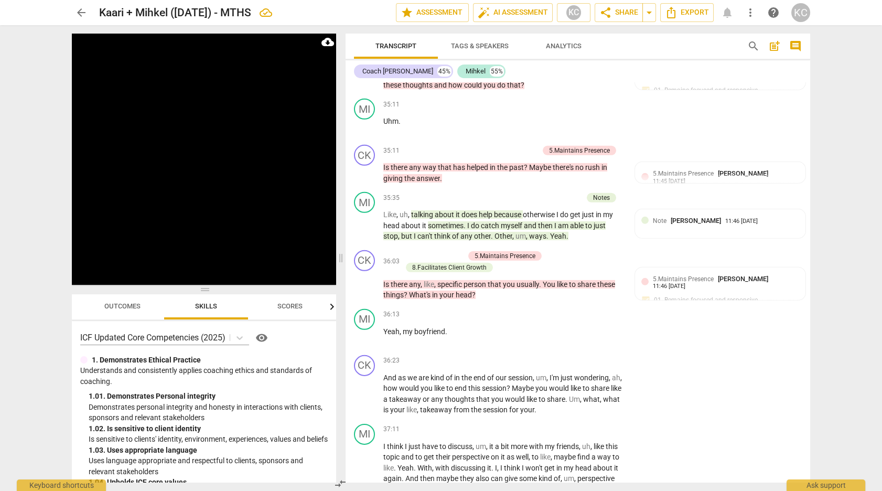
scroll to position [7433, 0]
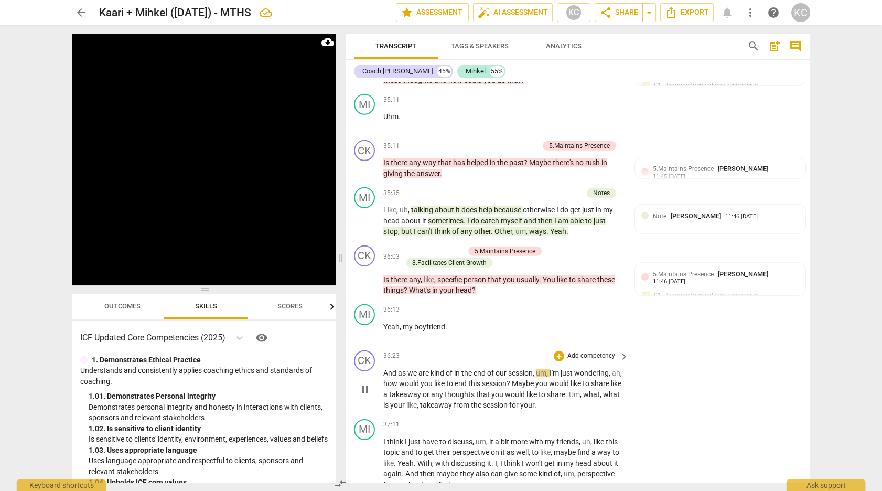
click at [567, 351] on p "Add competency" at bounding box center [591, 355] width 50 height 9
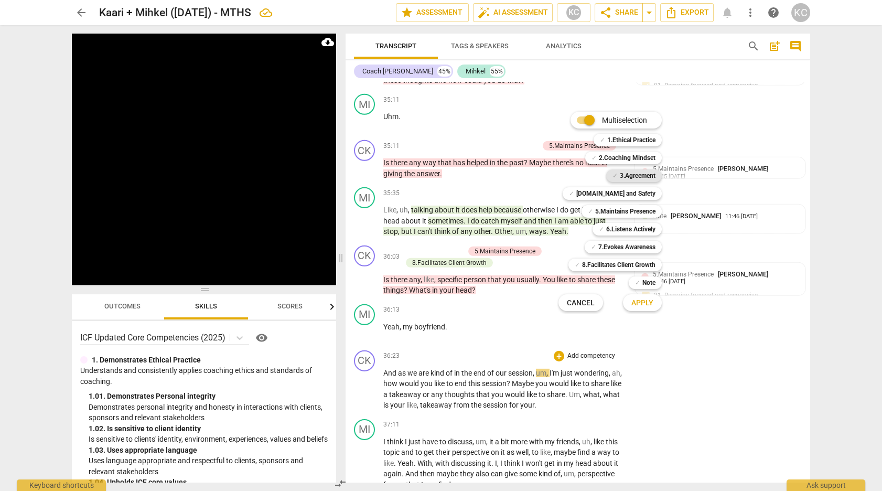
click at [623, 178] on b "3.Agreement" at bounding box center [638, 175] width 36 height 13
click at [622, 195] on b "[DOMAIN_NAME] and Safety" at bounding box center [615, 193] width 79 height 13
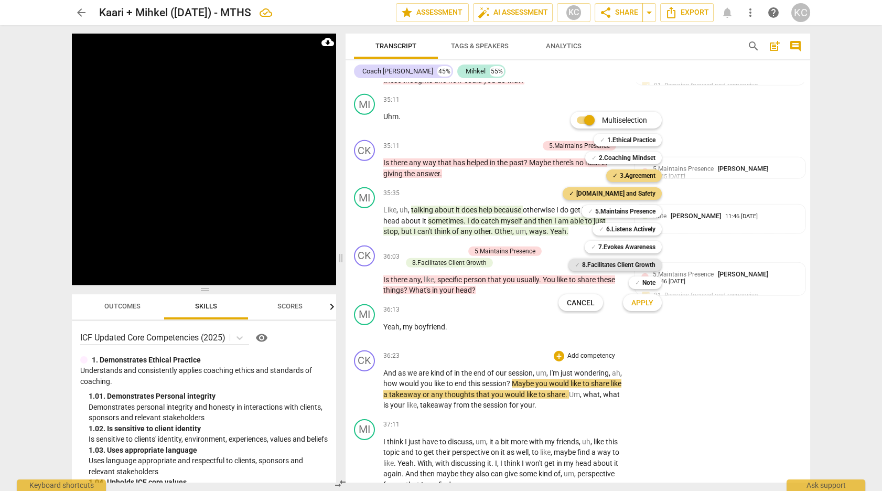
click at [608, 261] on b "8.Facilitates Client Growth" at bounding box center [618, 264] width 73 height 13
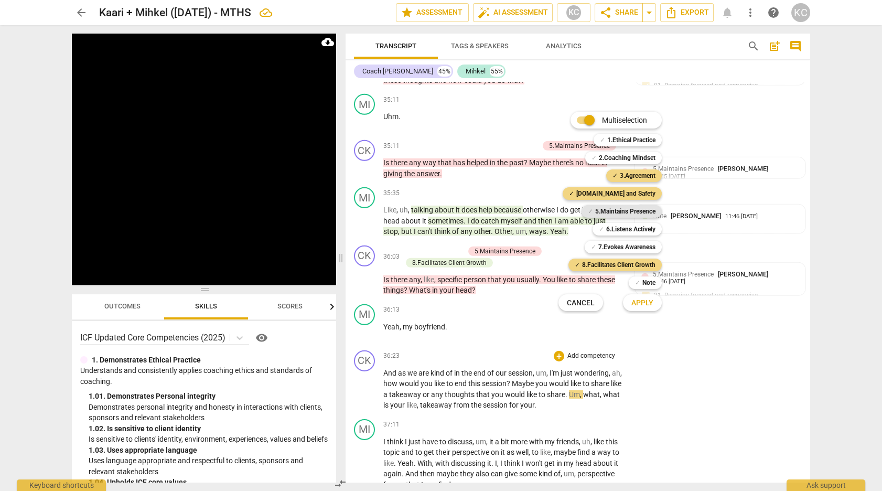
click at [603, 213] on b "5.Maintains Presence" at bounding box center [625, 211] width 60 height 13
click at [635, 304] on span "Apply" at bounding box center [642, 303] width 22 height 10
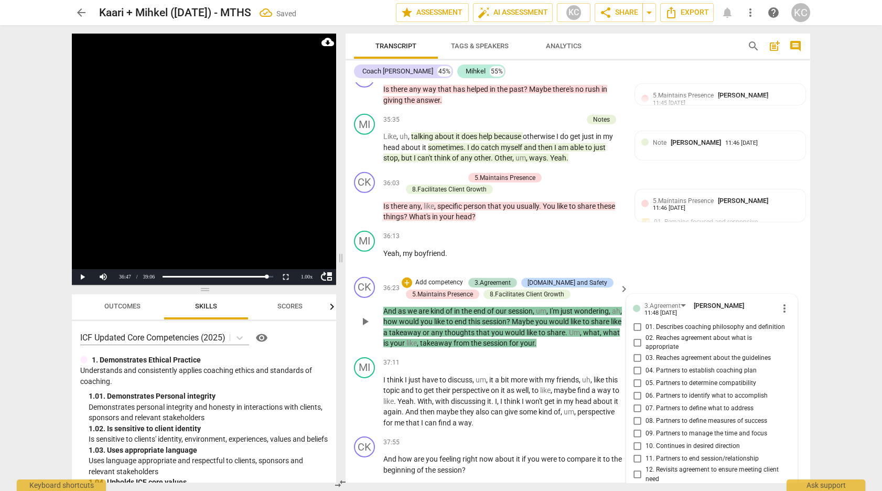
scroll to position [7516, 0]
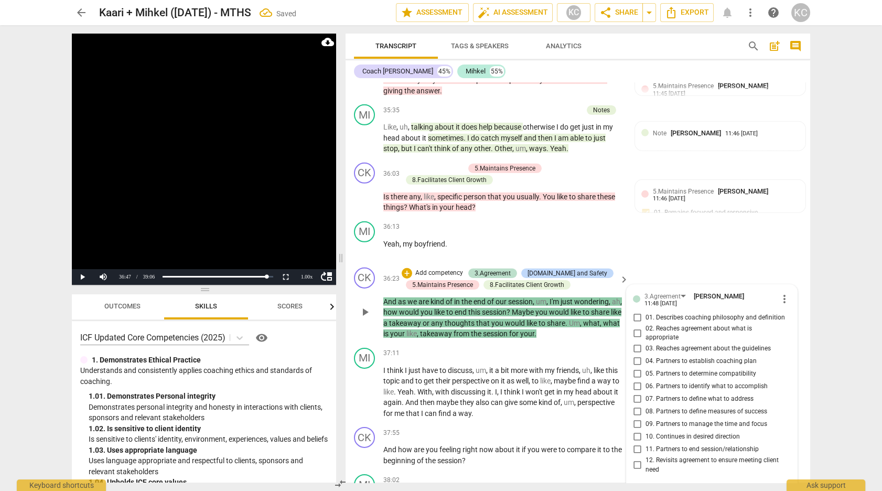
click at [637, 418] on input "09. Partners to manage the time and focus" at bounding box center [637, 424] width 17 height 13
click at [637, 443] on input "11. Partners to end session/relationship" at bounding box center [637, 449] width 17 height 13
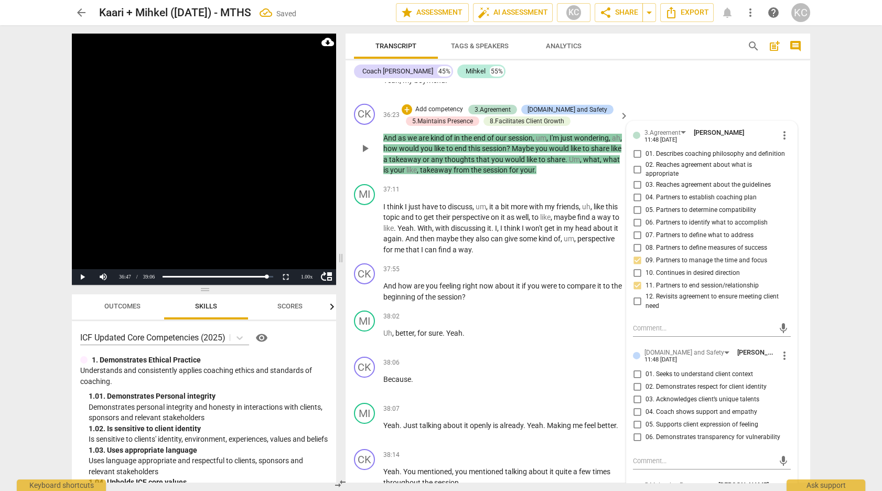
scroll to position [7685, 0]
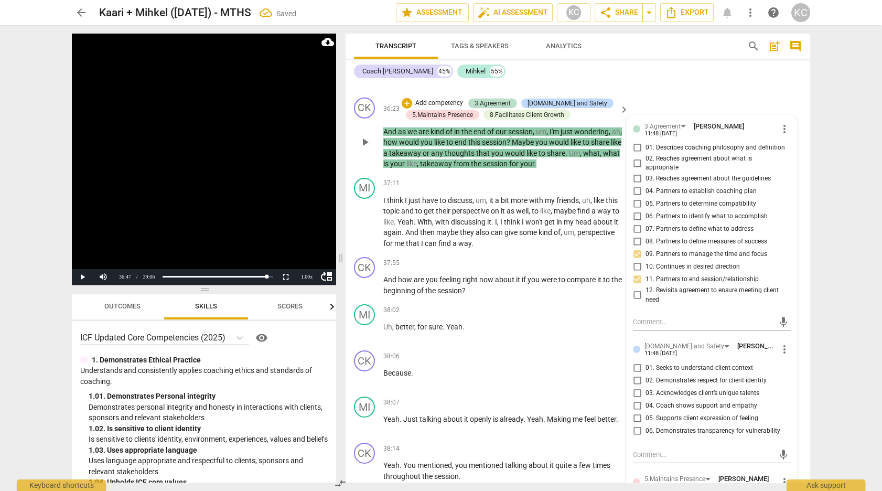
click at [634, 361] on input "01. Seeks to understand client context" at bounding box center [637, 367] width 17 height 13
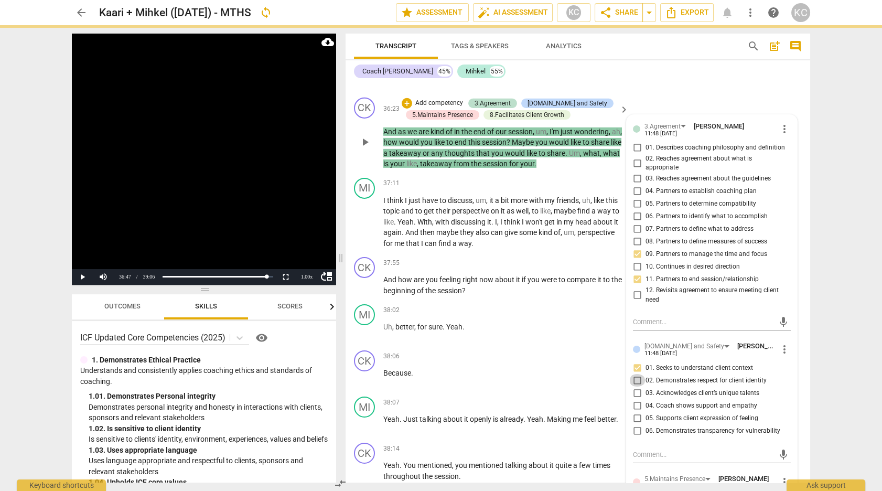
click at [636, 374] on input "02. Demonstrates respect for client identity" at bounding box center [637, 380] width 17 height 13
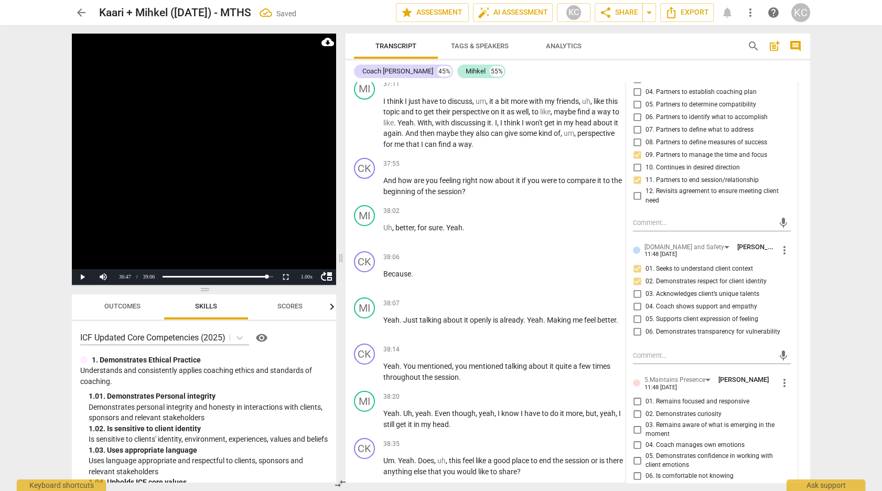
scroll to position [7787, 0]
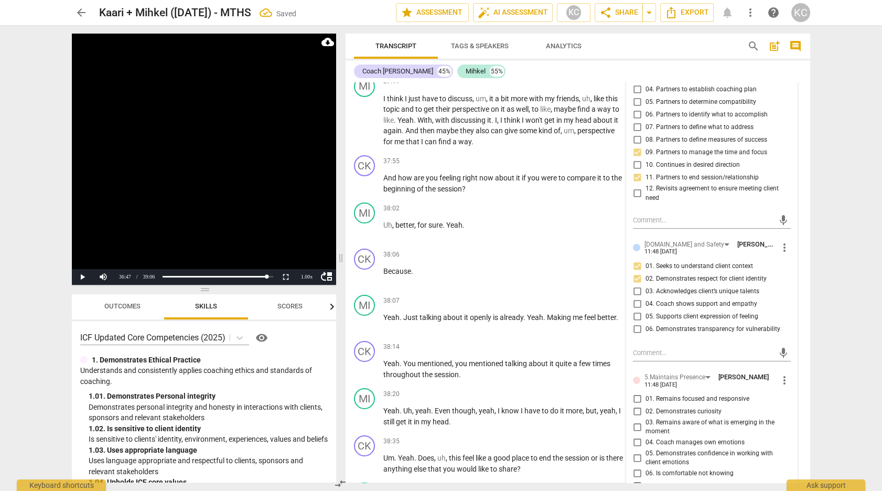
click at [636, 393] on input "01. Remains focused and responsive" at bounding box center [637, 399] width 17 height 13
click at [635, 405] on input "02. Demonstrates curiosity" at bounding box center [637, 411] width 17 height 13
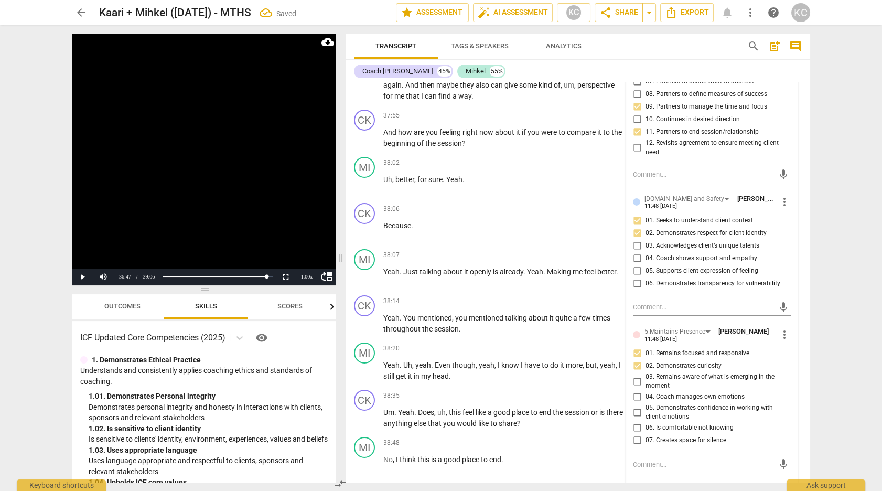
scroll to position [7834, 0]
click at [634, 389] on input "04. Coach manages own emotions" at bounding box center [637, 395] width 17 height 13
click at [634, 404] on input "05. Demonstrates confidence in working with client emotions" at bounding box center [637, 410] width 17 height 13
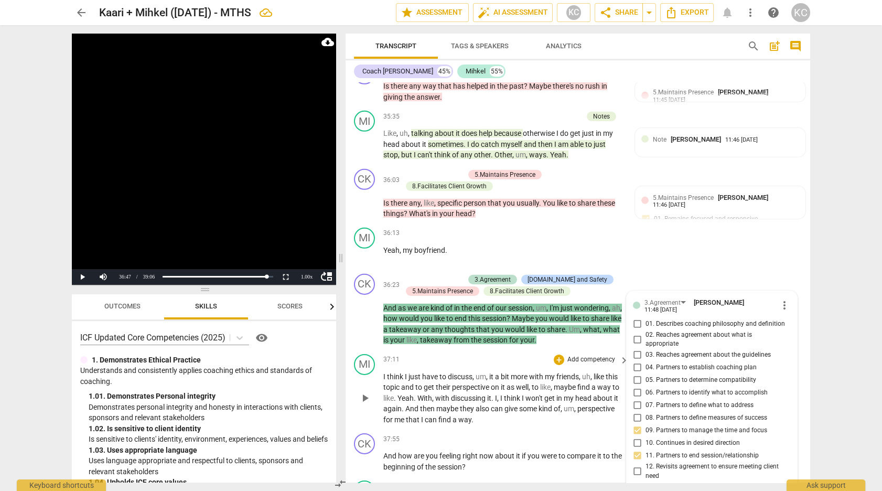
scroll to position [7508, 0]
click at [534, 337] on span "your" at bounding box center [527, 341] width 14 height 8
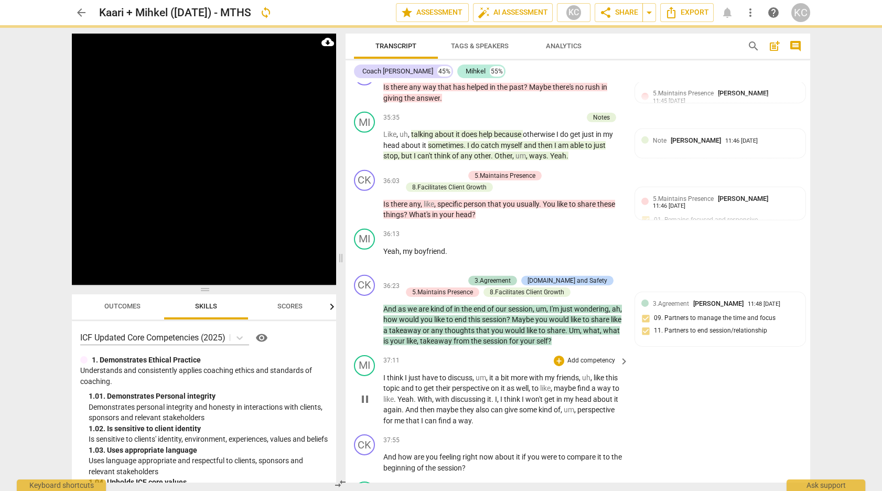
click at [489, 373] on span "," at bounding box center [487, 377] width 3 height 8
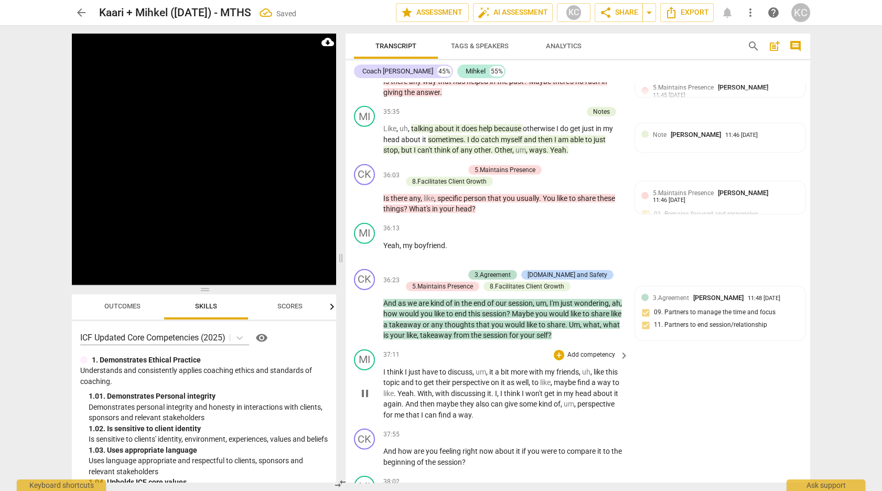
scroll to position [7509, 0]
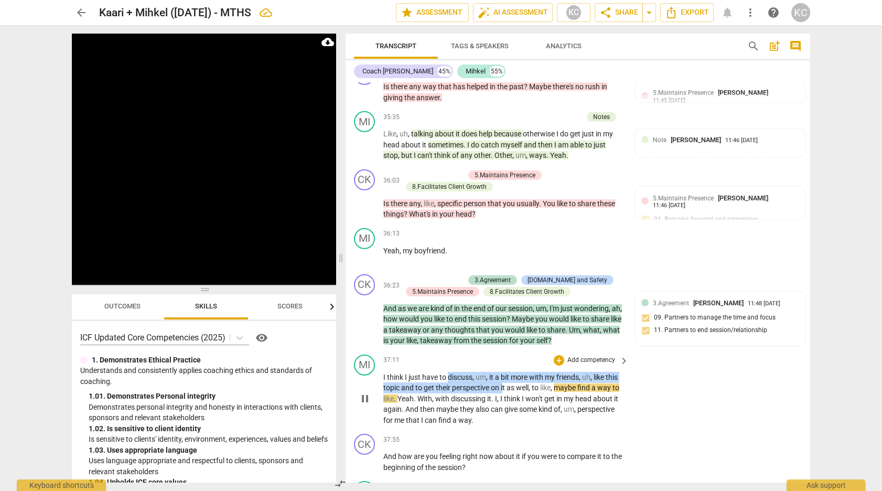
drag, startPoint x: 448, startPoint y: 232, endPoint x: 503, endPoint y: 241, distance: 56.3
click at [503, 372] on p "I think I just have to discuss , um , it a bit more with my friends , uh , like…" at bounding box center [503, 399] width 240 height 54
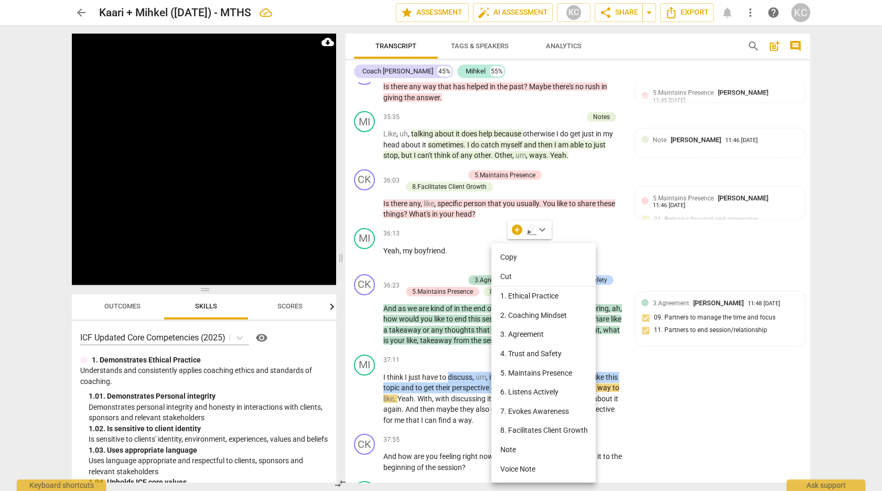
click at [504, 449] on li "Note" at bounding box center [543, 449] width 104 height 19
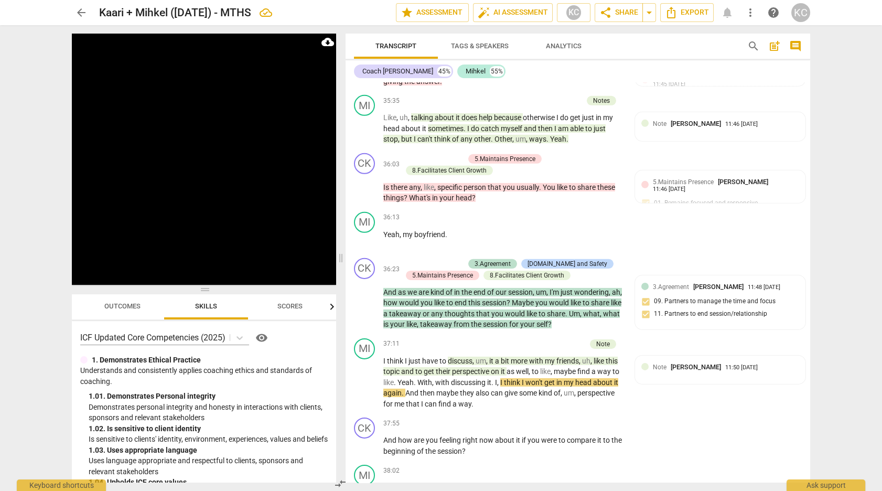
scroll to position [7535, 0]
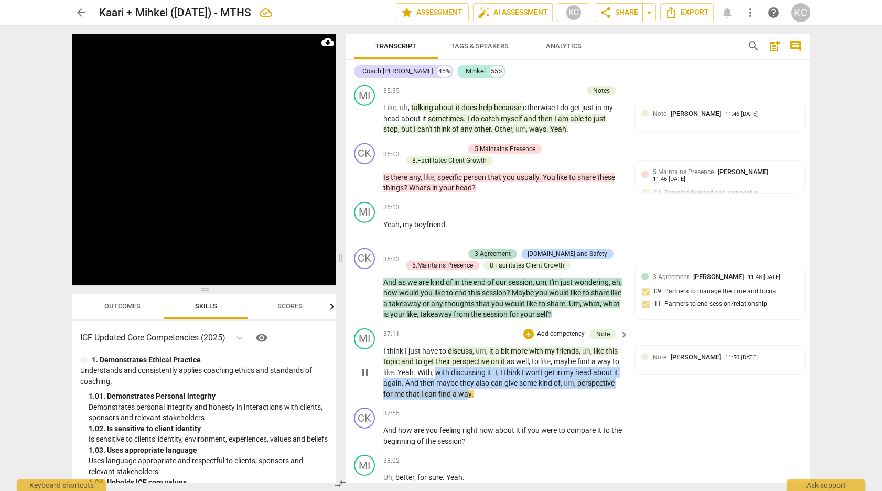
drag, startPoint x: 437, startPoint y: 226, endPoint x: 467, endPoint y: 252, distance: 38.7
click at [467, 345] on p "I think I just have to discuss , um , it a bit more with my friends , uh , like…" at bounding box center [503, 372] width 240 height 54
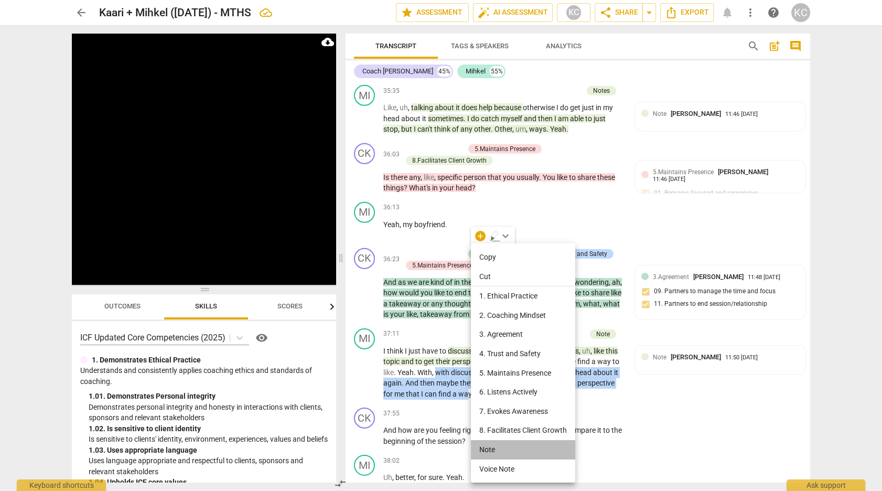
click at [483, 448] on li "Note" at bounding box center [523, 449] width 104 height 19
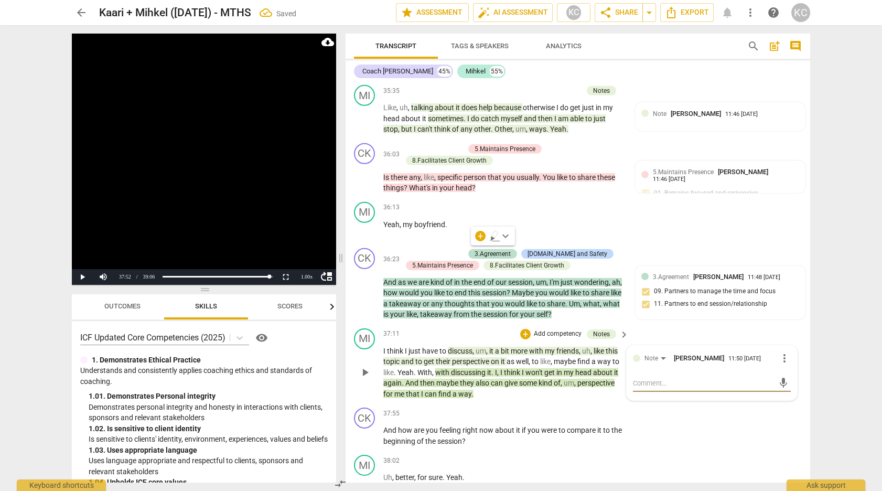
click at [465, 390] on span "way" at bounding box center [464, 394] width 13 height 8
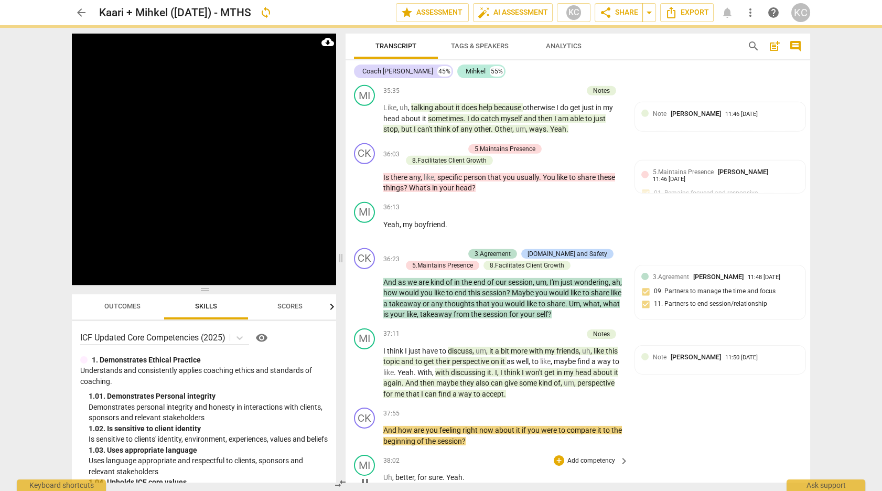
click at [694, 450] on div "MI play_arrow pause 38:02 + Add competency keyboard_arrow_right Uh , better , f…" at bounding box center [577, 473] width 464 height 46
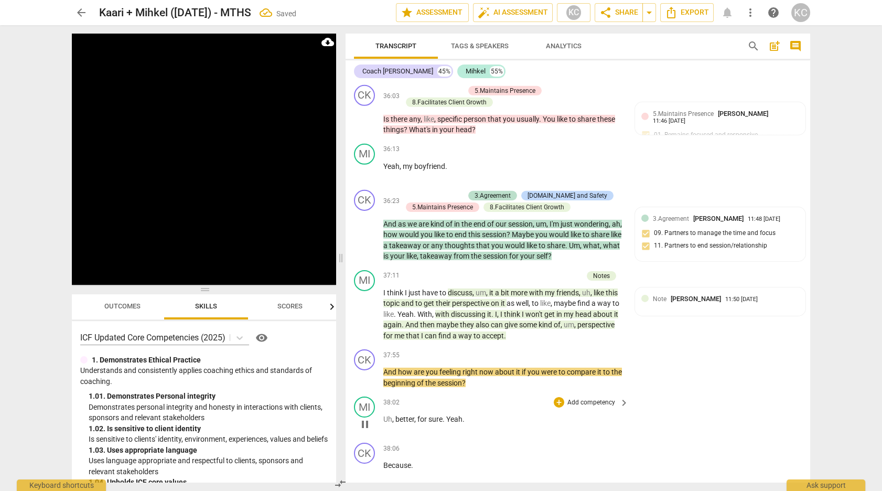
scroll to position [7595, 0]
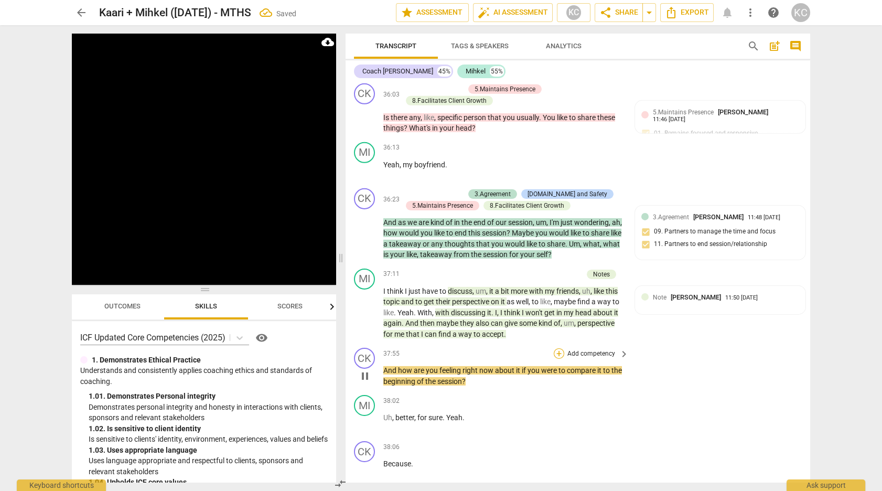
click at [558, 348] on div "+" at bounding box center [559, 353] width 10 height 10
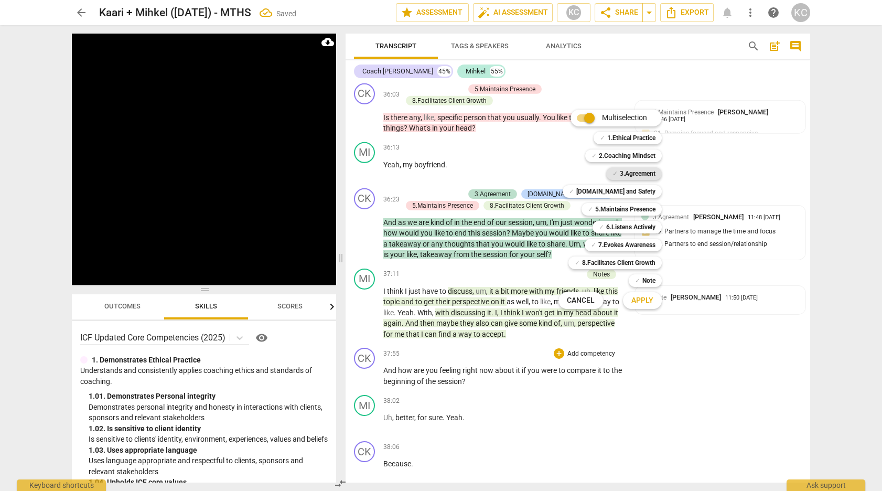
click at [617, 174] on div "✓ 3.Agreement" at bounding box center [634, 173] width 56 height 13
click at [602, 262] on b "8.Facilitates Client Growth" at bounding box center [618, 262] width 73 height 13
click at [603, 205] on b "5.Maintains Presence" at bounding box center [625, 209] width 60 height 13
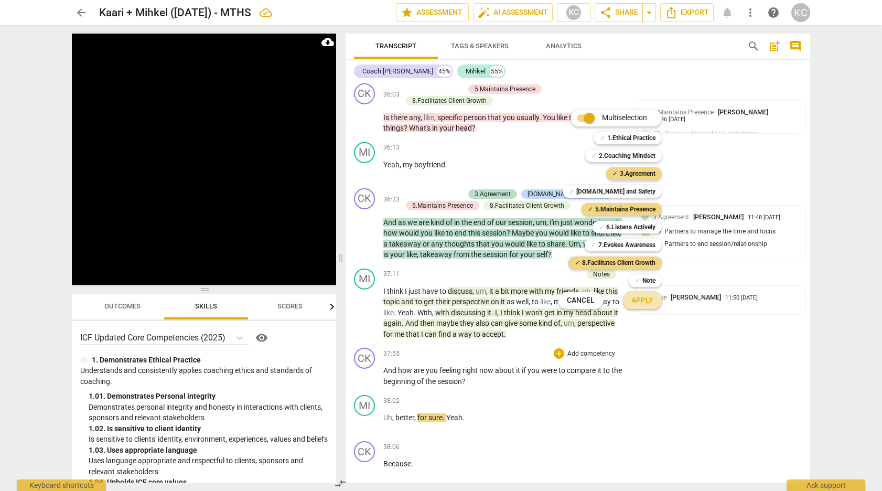
click at [641, 302] on span "Apply" at bounding box center [642, 300] width 22 height 10
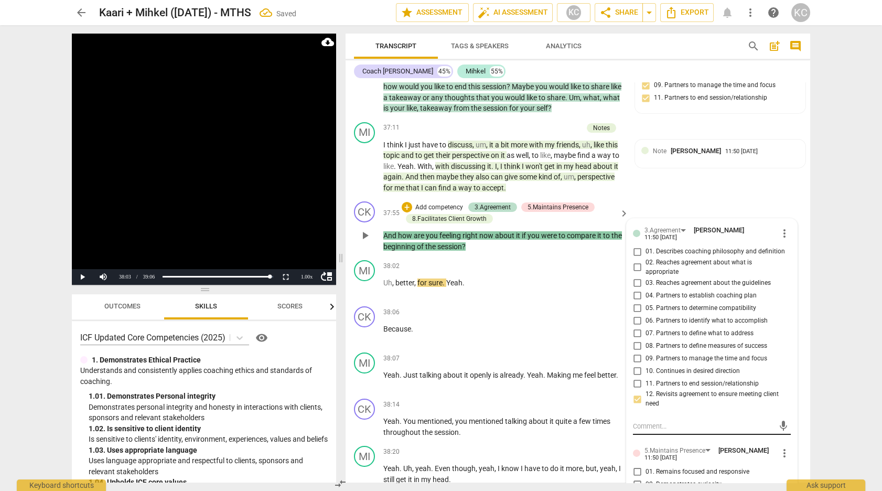
scroll to position [7748, 0]
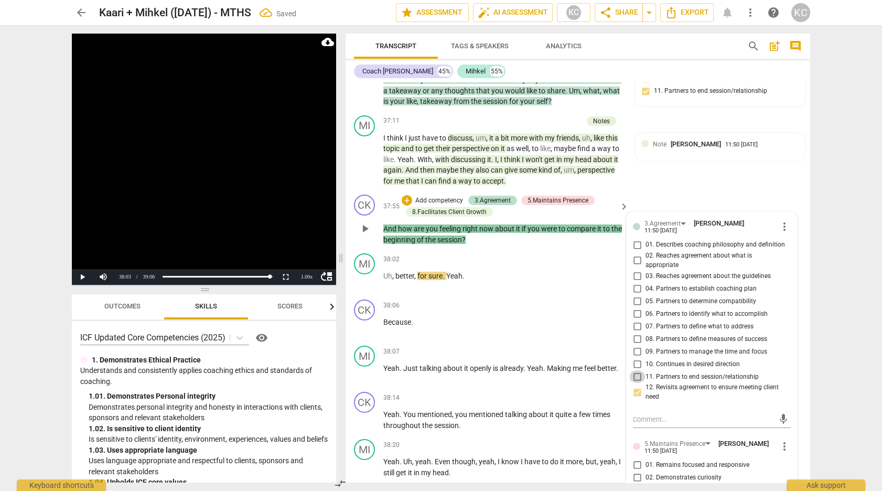
click at [638, 370] on input "11. Partners to end session/relationship" at bounding box center [637, 376] width 17 height 13
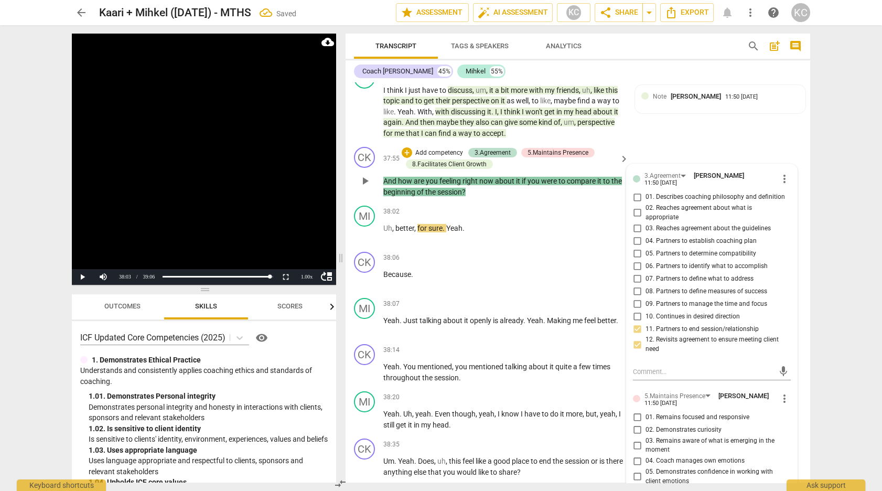
scroll to position [7826, 0]
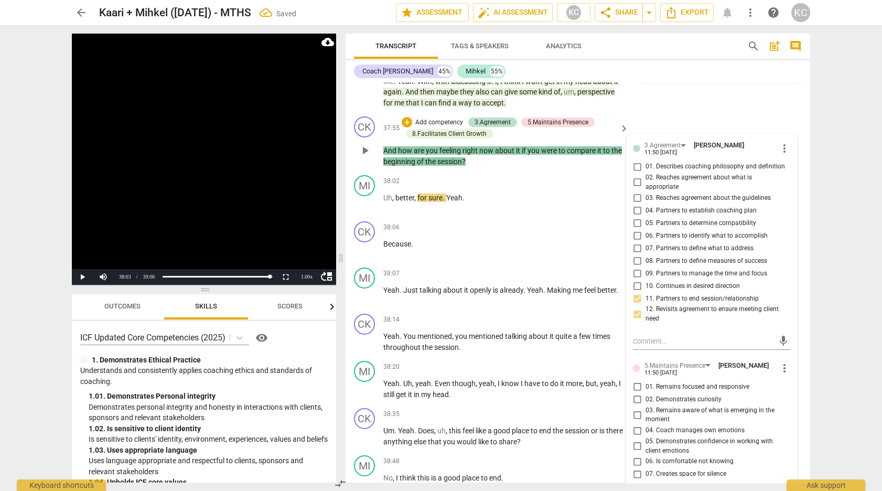
click at [636, 381] on input "01. Remains focused and responsive" at bounding box center [637, 387] width 17 height 13
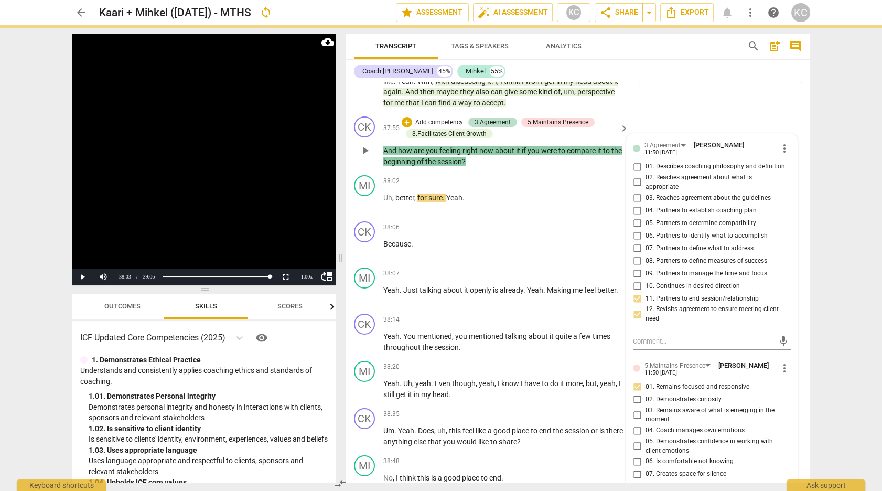
click at [636, 393] on input "02. Demonstrates curiosity" at bounding box center [637, 399] width 17 height 13
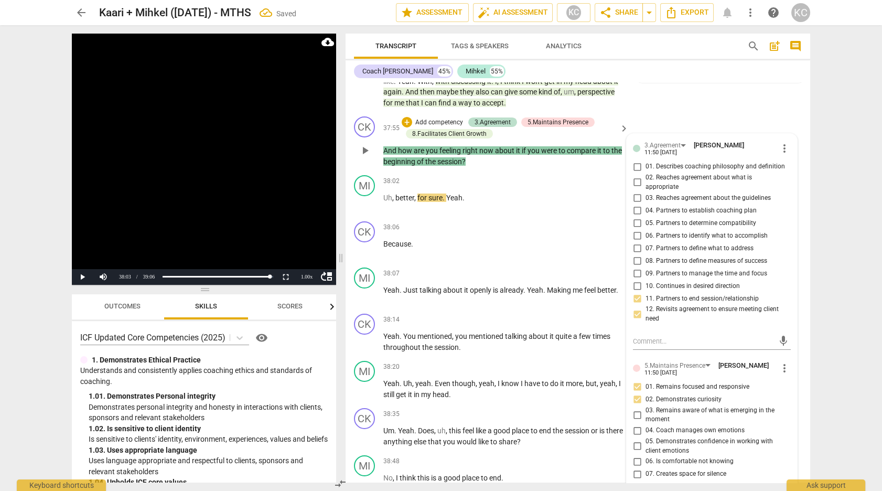
scroll to position [7885, 0]
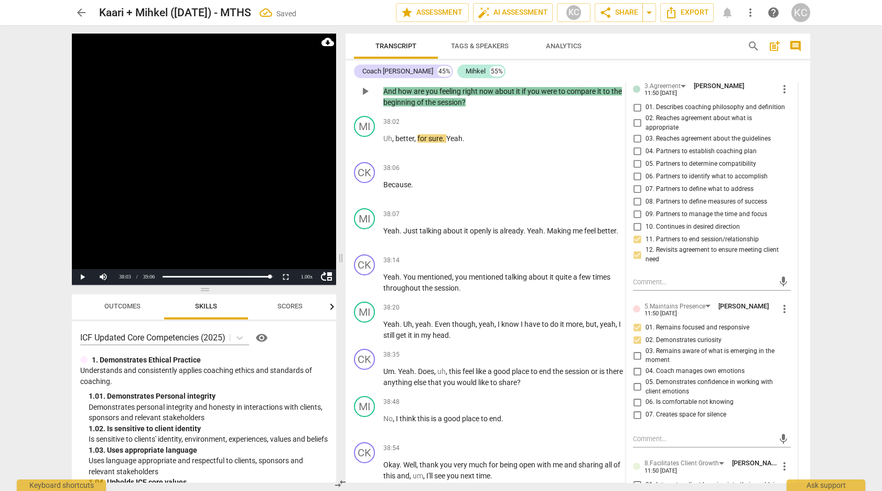
click at [472, 301] on div "38:20 + Add competency keyboard_arrow_right Yeah . Uh , yeah . Even though , ye…" at bounding box center [506, 320] width 246 height 39
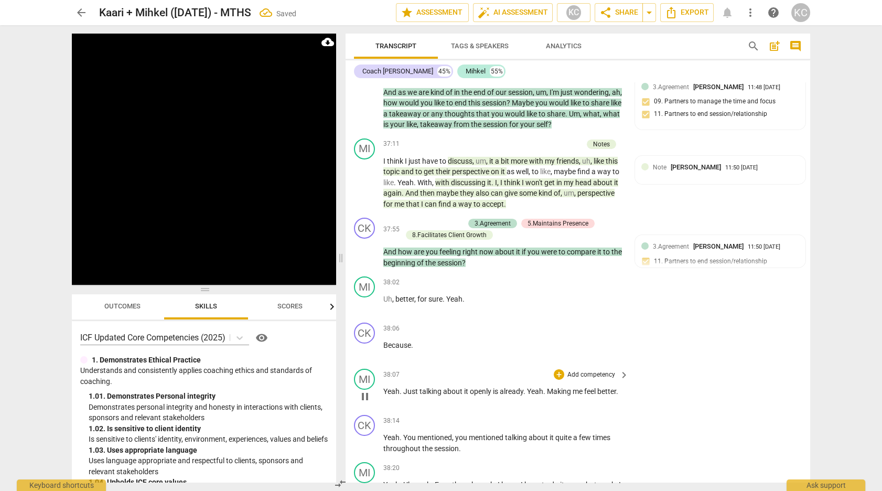
scroll to position [7728, 0]
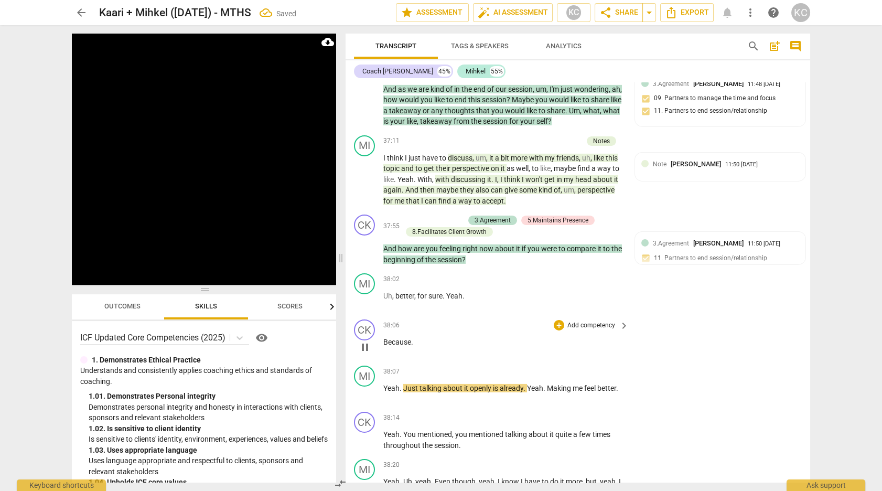
click at [384, 338] on span "Because" at bounding box center [397, 342] width 28 height 8
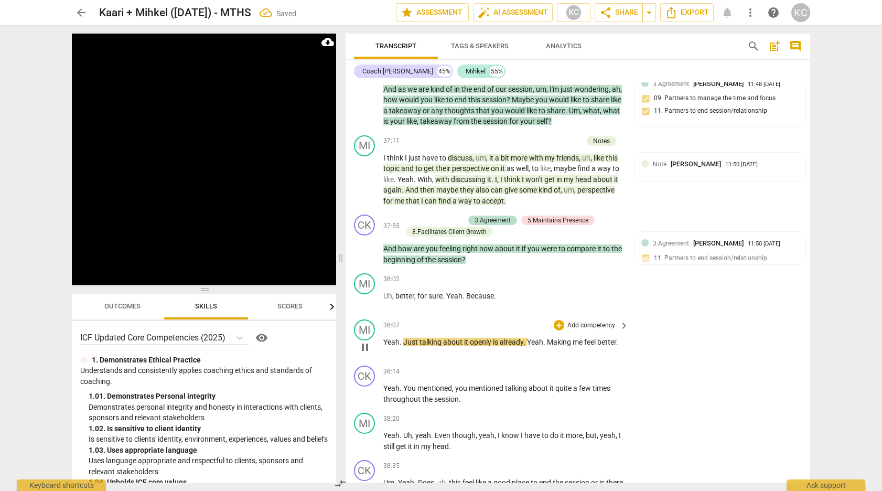
click at [385, 338] on span "Yeah" at bounding box center [391, 342] width 16 height 8
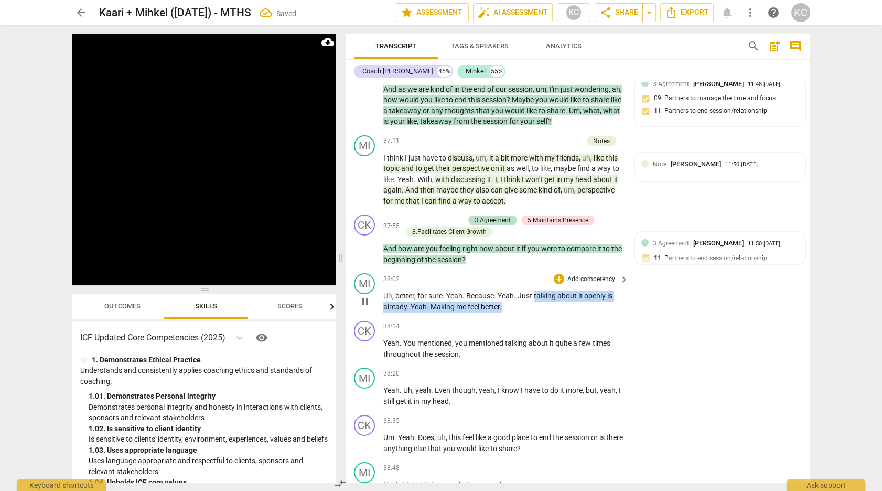
drag, startPoint x: 533, startPoint y: 148, endPoint x: 502, endPoint y: 158, distance: 32.0
click at [502, 290] on p "Uh , better , for sure . Yeah . Because . Yeah . Just talking about it openly i…" at bounding box center [503, 300] width 240 height 21
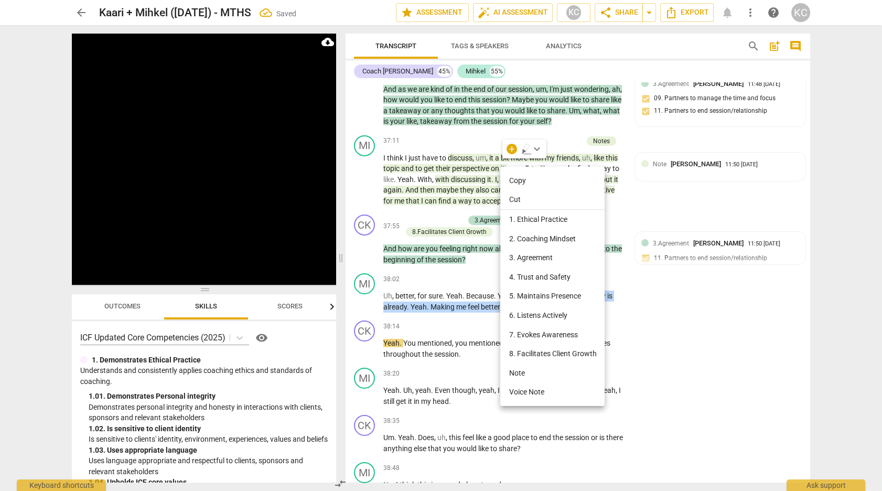
click at [536, 366] on li "Note" at bounding box center [552, 372] width 104 height 19
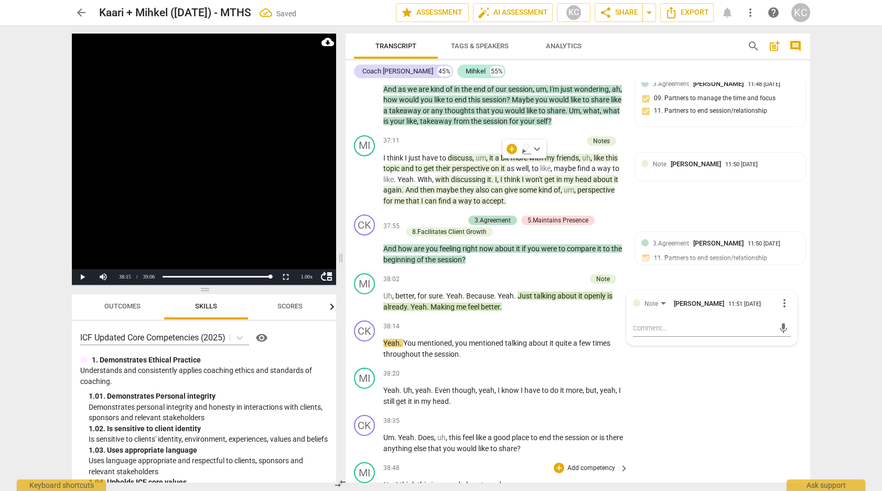
click at [696, 458] on div "MI play_arrow pause 38:48 + Add competency keyboard_arrow_right No , I think th…" at bounding box center [577, 481] width 464 height 46
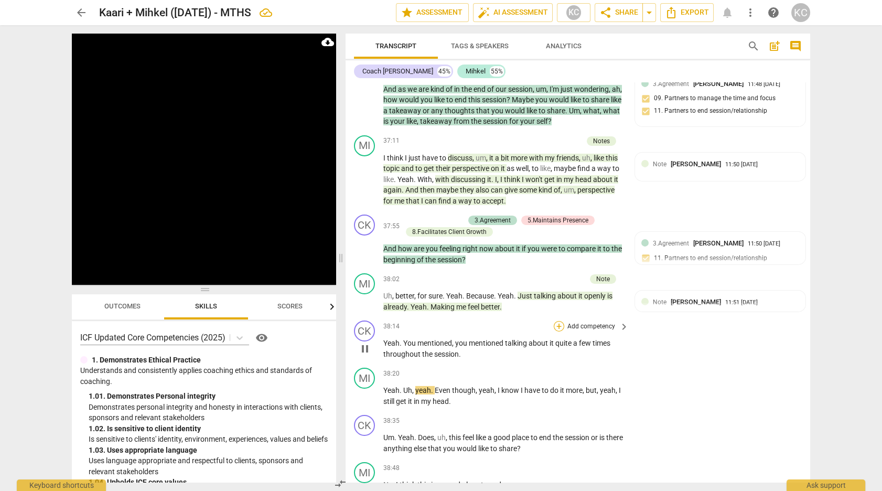
click at [558, 321] on div "+" at bounding box center [559, 326] width 10 height 10
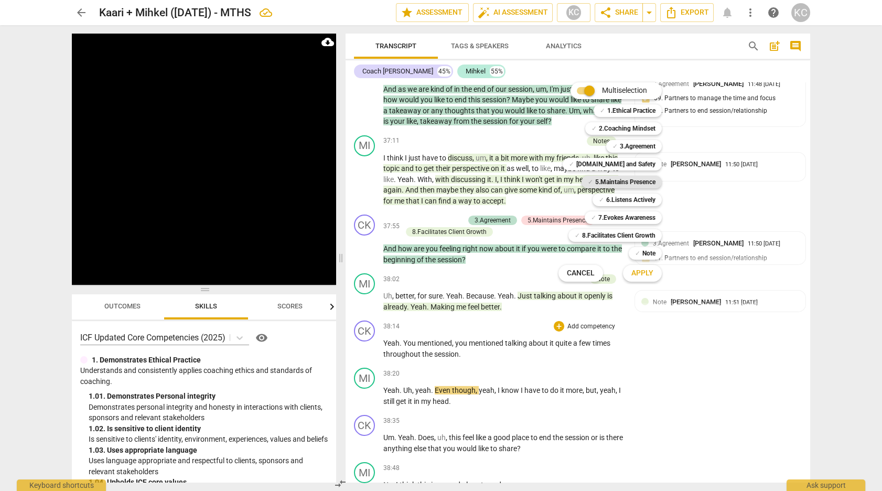
click at [595, 182] on b "5.Maintains Presence" at bounding box center [625, 182] width 60 height 13
click at [641, 275] on span "Apply" at bounding box center [642, 273] width 22 height 10
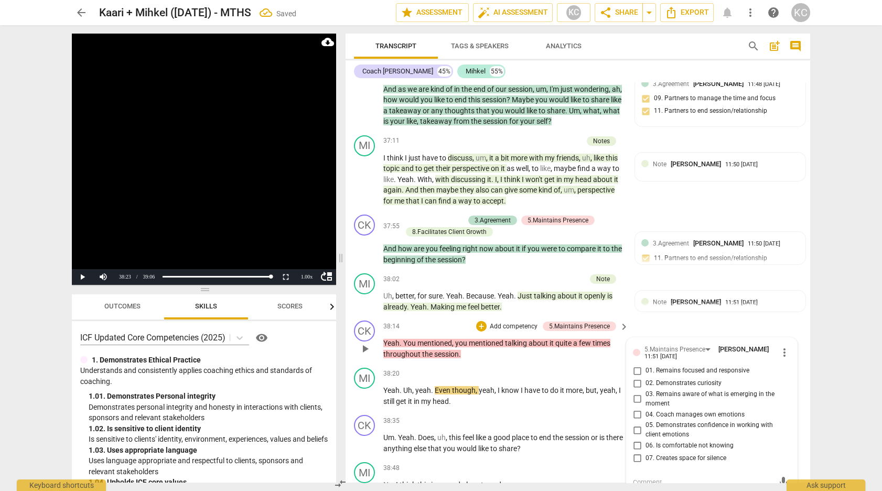
click at [635, 364] on input "01. Remains focused and responsive" at bounding box center [637, 370] width 17 height 13
click at [652, 477] on textarea at bounding box center [703, 482] width 141 height 10
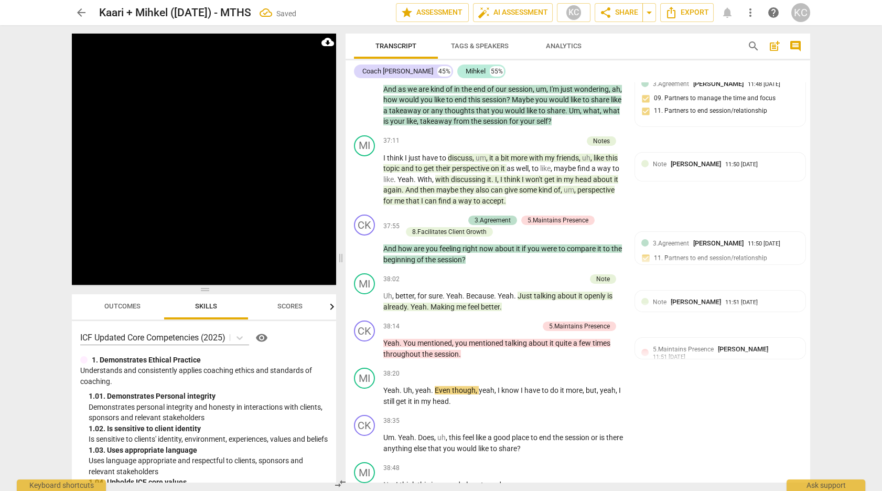
scroll to position [7736, 0]
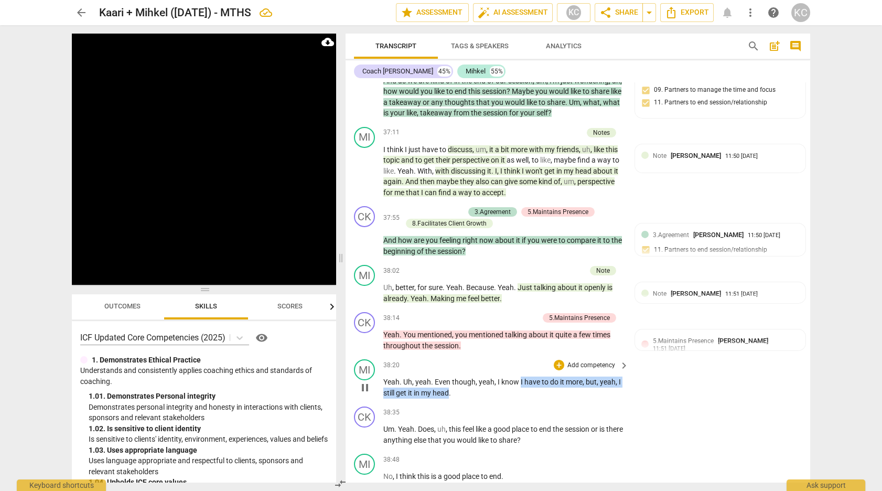
drag, startPoint x: 520, startPoint y: 237, endPoint x: 449, endPoint y: 247, distance: 71.5
click at [449, 376] on p "Yeah . Uh , yeah . Even though , yeah , I know I have to do it more , but , yea…" at bounding box center [503, 386] width 240 height 21
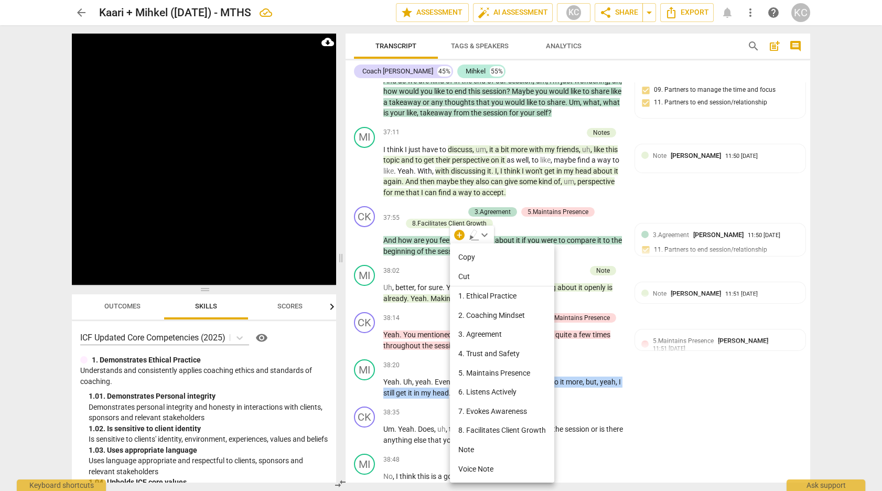
click at [470, 445] on li "Note" at bounding box center [502, 449] width 104 height 19
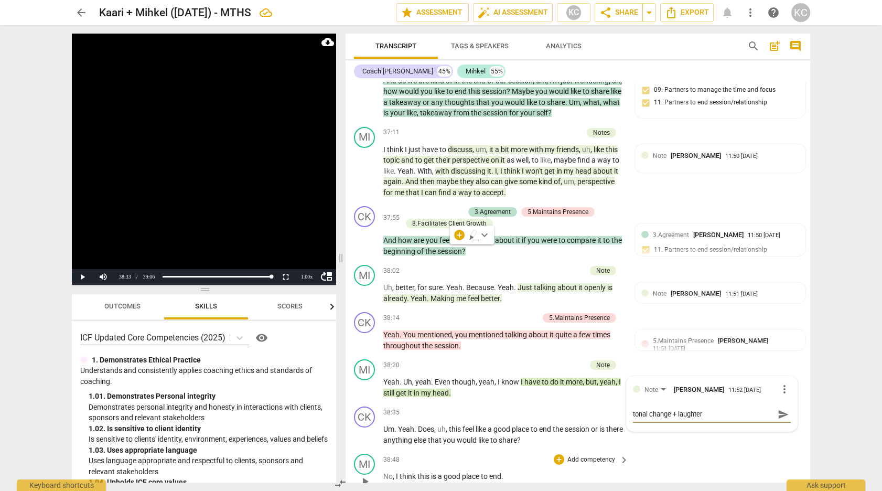
click at [756, 449] on div "MI play_arrow pause 38:48 + Add competency keyboard_arrow_right No , I think th…" at bounding box center [577, 472] width 464 height 46
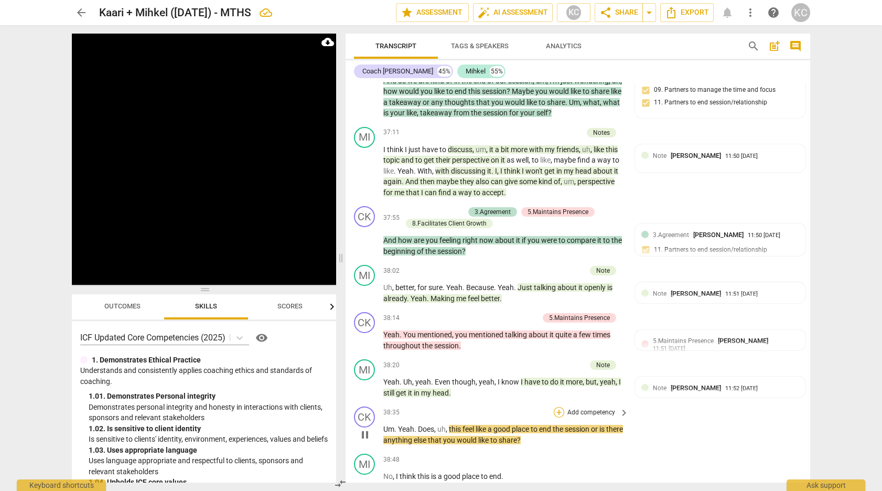
click at [561, 407] on div "+" at bounding box center [559, 412] width 10 height 10
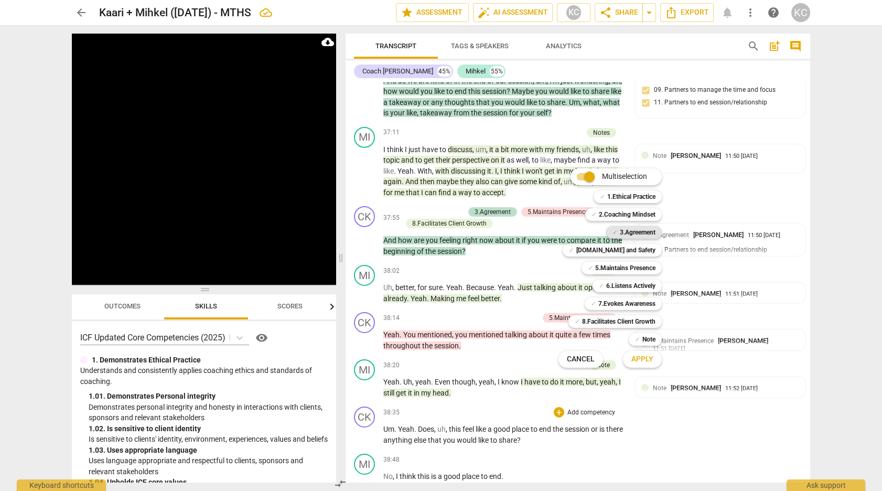
click at [624, 230] on b "3.Agreement" at bounding box center [638, 232] width 36 height 13
click at [616, 321] on b "8.Facilitates Client Growth" at bounding box center [618, 321] width 73 height 13
click at [638, 366] on button "Apply" at bounding box center [642, 359] width 39 height 19
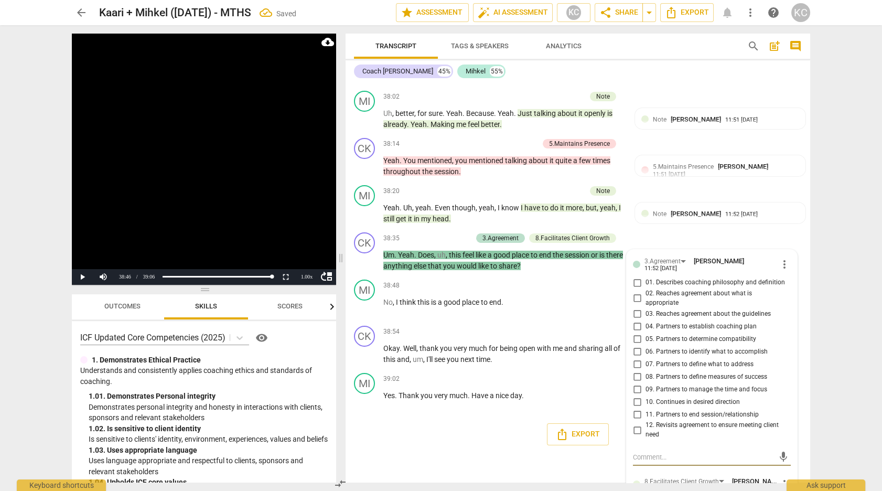
scroll to position [7916, 0]
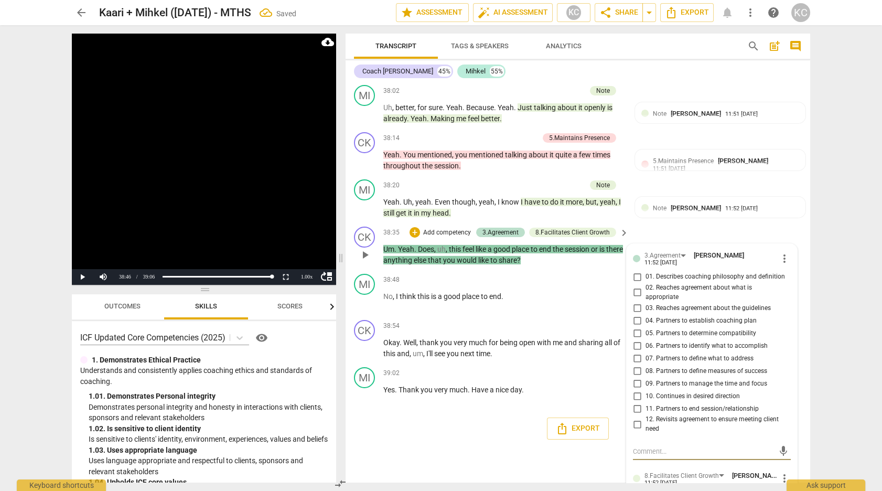
click at [637, 402] on input "11. Partners to end session/relationship" at bounding box center [637, 408] width 17 height 13
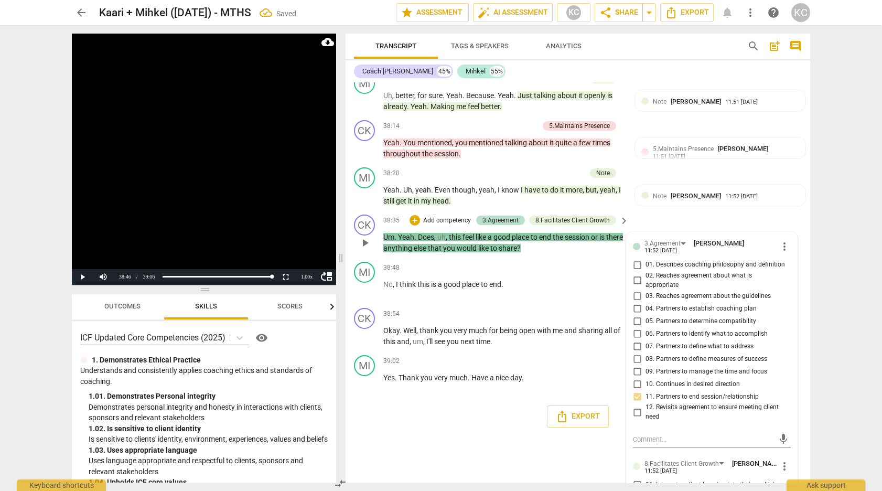
click at [413, 342] on div "CK play_arrow pause 00:04 + Add competency 3.Agreement keyboard_arrow_right Uh …" at bounding box center [577, 282] width 464 height 400
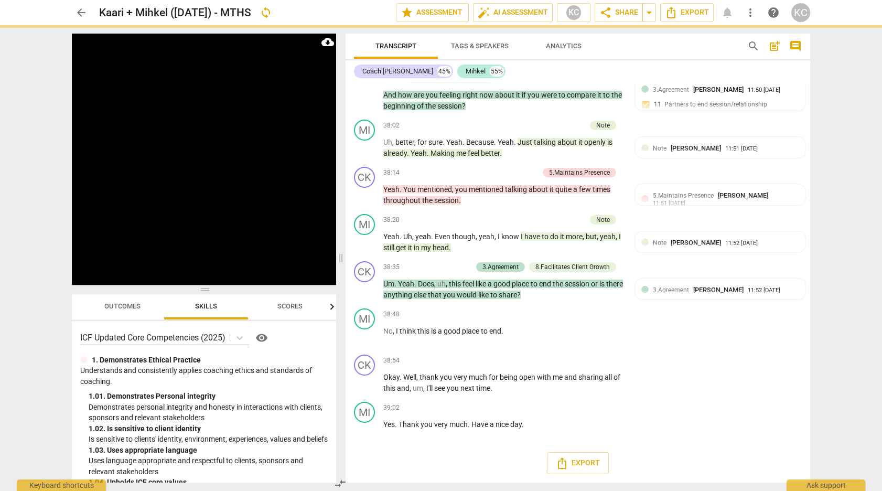
scroll to position [7736, 0]
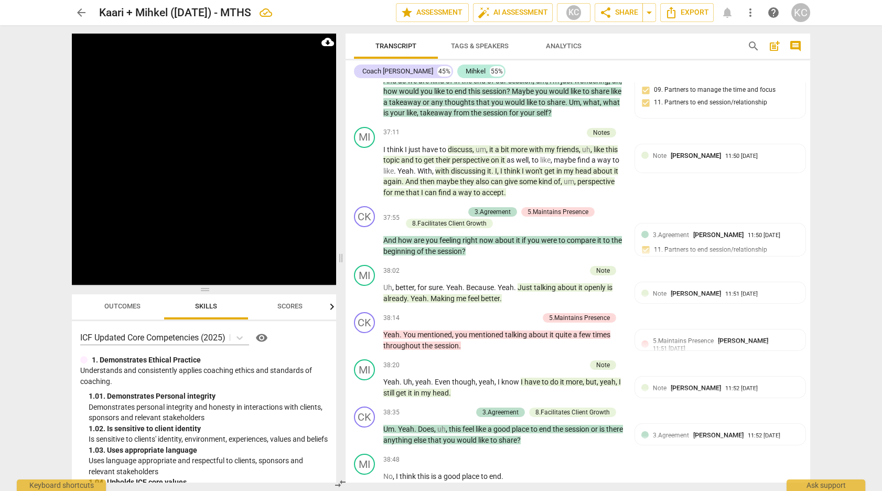
drag, startPoint x: 411, startPoint y: 390, endPoint x: 460, endPoint y: 403, distance: 50.6
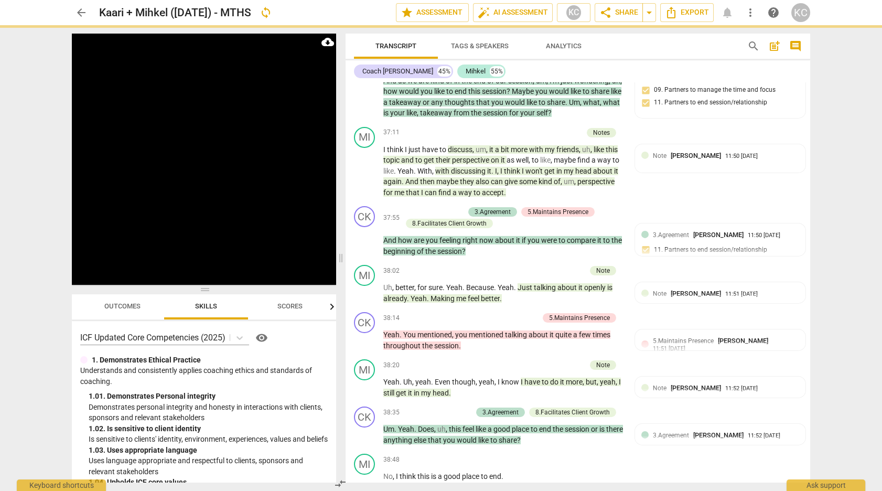
scroll to position [7828, 0]
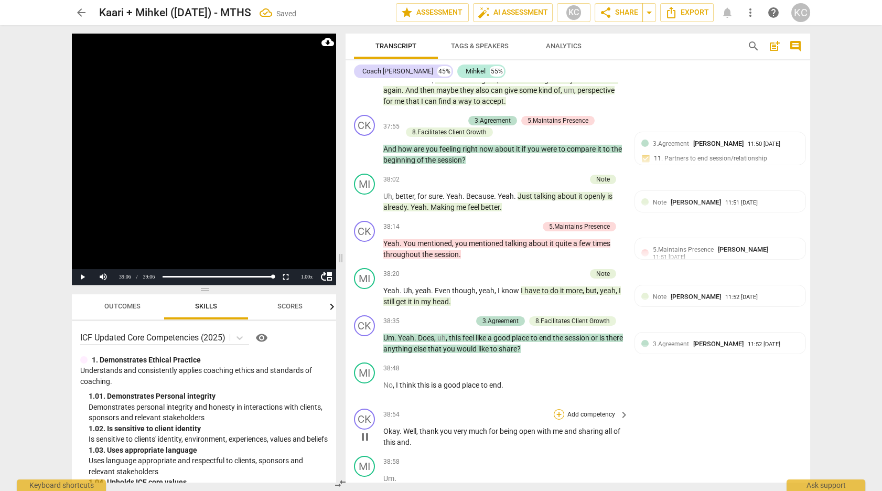
click at [557, 409] on div "+" at bounding box center [559, 414] width 10 height 10
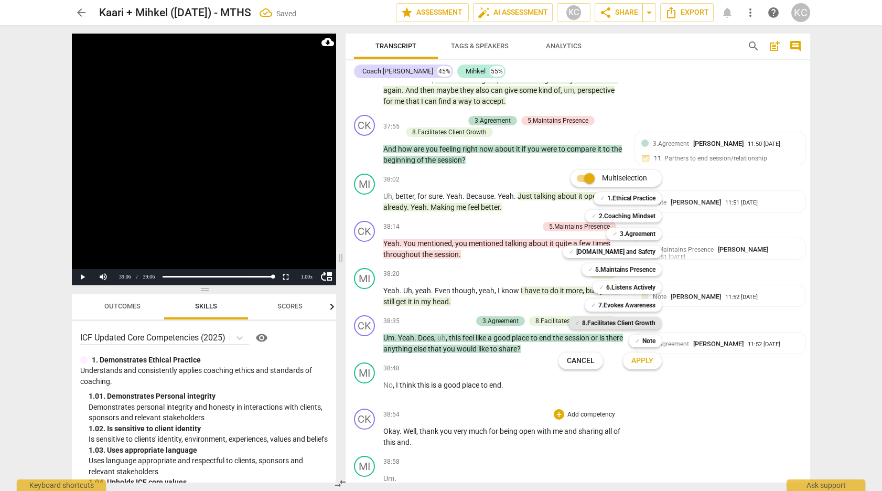
click at [613, 325] on b "8.Facilitates Client Growth" at bounding box center [618, 323] width 73 height 13
click at [625, 230] on b "3.Agreement" at bounding box center [638, 234] width 36 height 13
click at [641, 360] on span "Apply" at bounding box center [642, 360] width 22 height 10
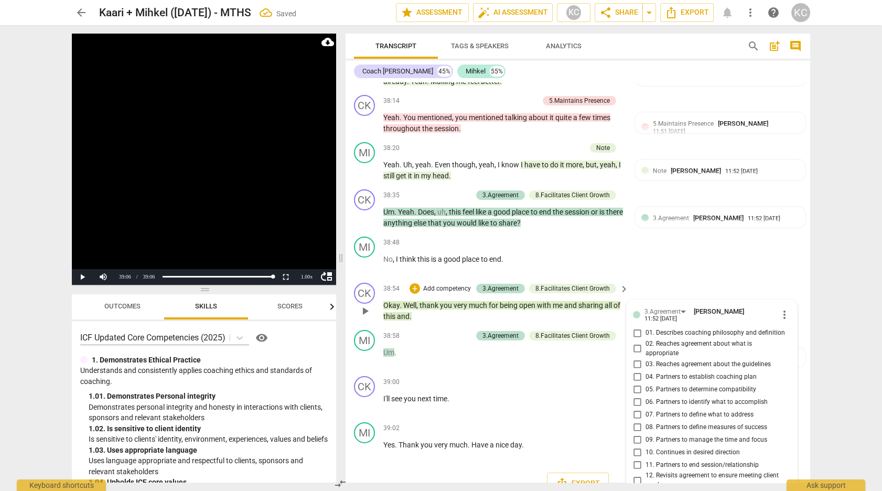
scroll to position [7982, 0]
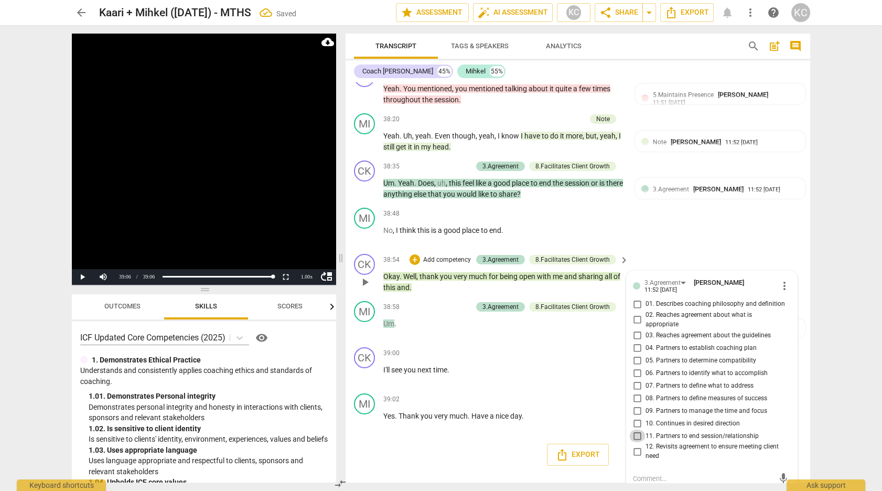
click at [638, 429] on input "11. Partners to end session/relationship" at bounding box center [637, 435] width 17 height 13
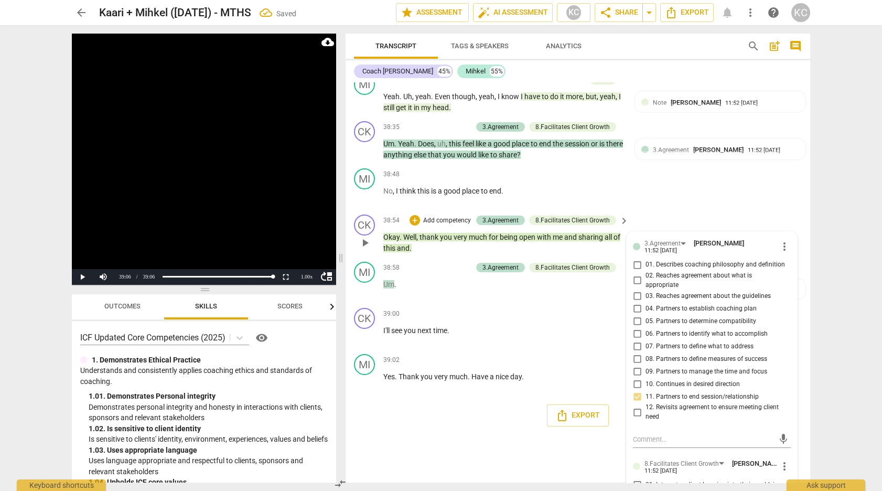
click at [564, 410] on div "CK play_arrow pause 00:04 + Add competency 3.Agreement keyboard_arrow_right Uh …" at bounding box center [577, 282] width 464 height 400
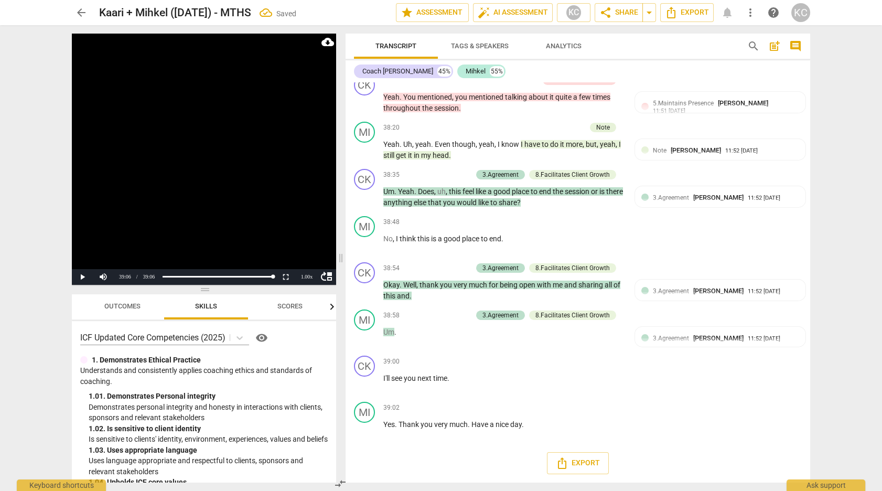
scroll to position [7828, 0]
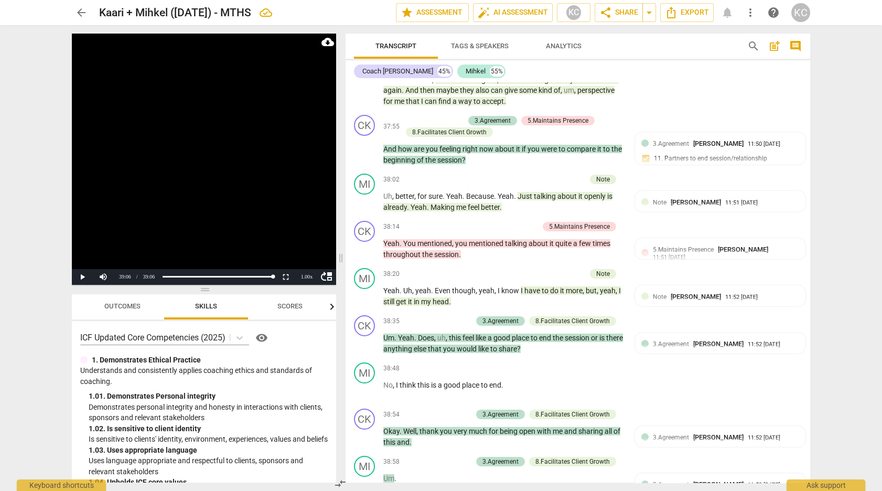
click at [79, 17] on span "arrow_back" at bounding box center [81, 12] width 13 height 13
